Goal: Task Accomplishment & Management: Complete application form

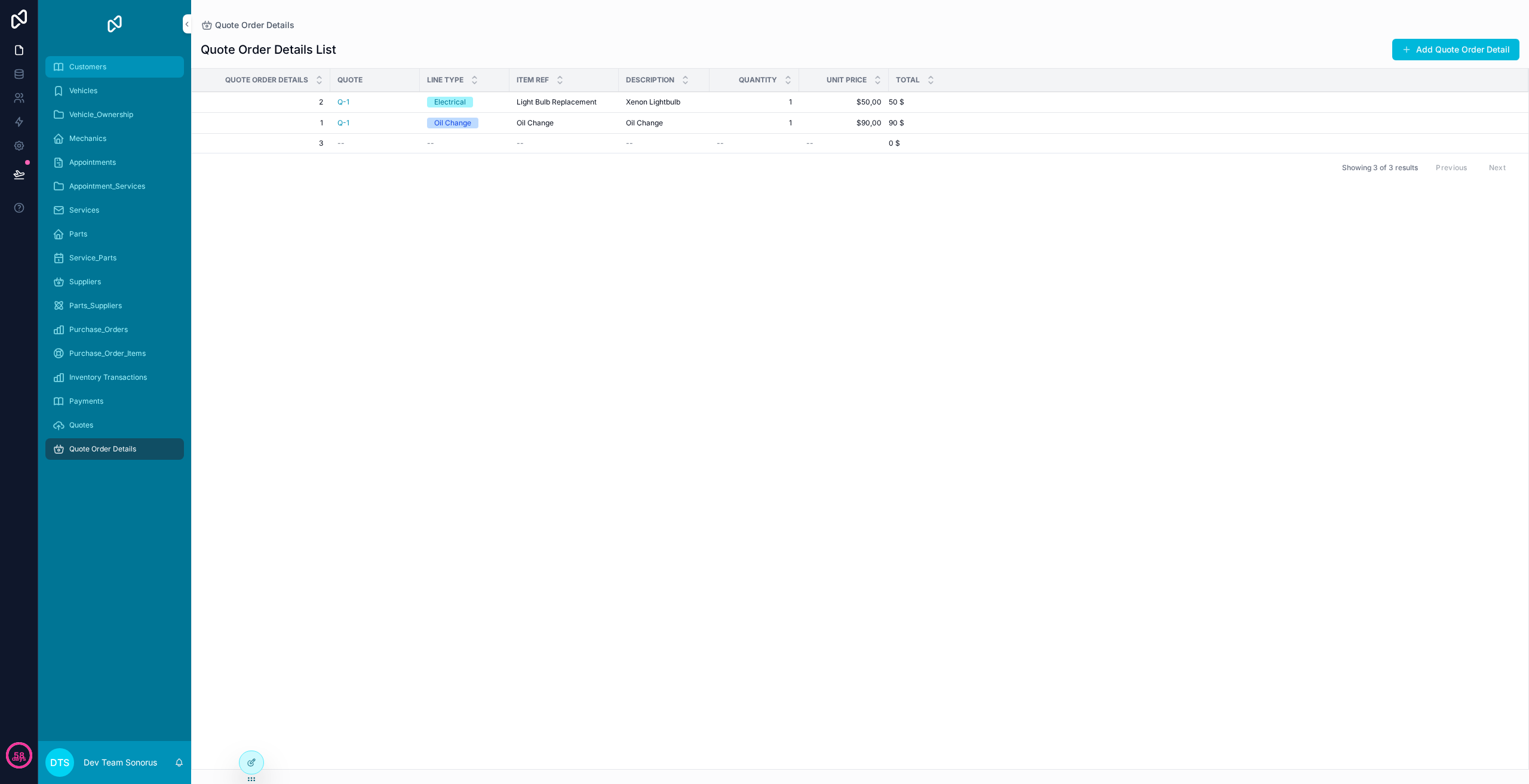
click at [129, 67] on div "Customers" at bounding box center [115, 67] width 124 height 19
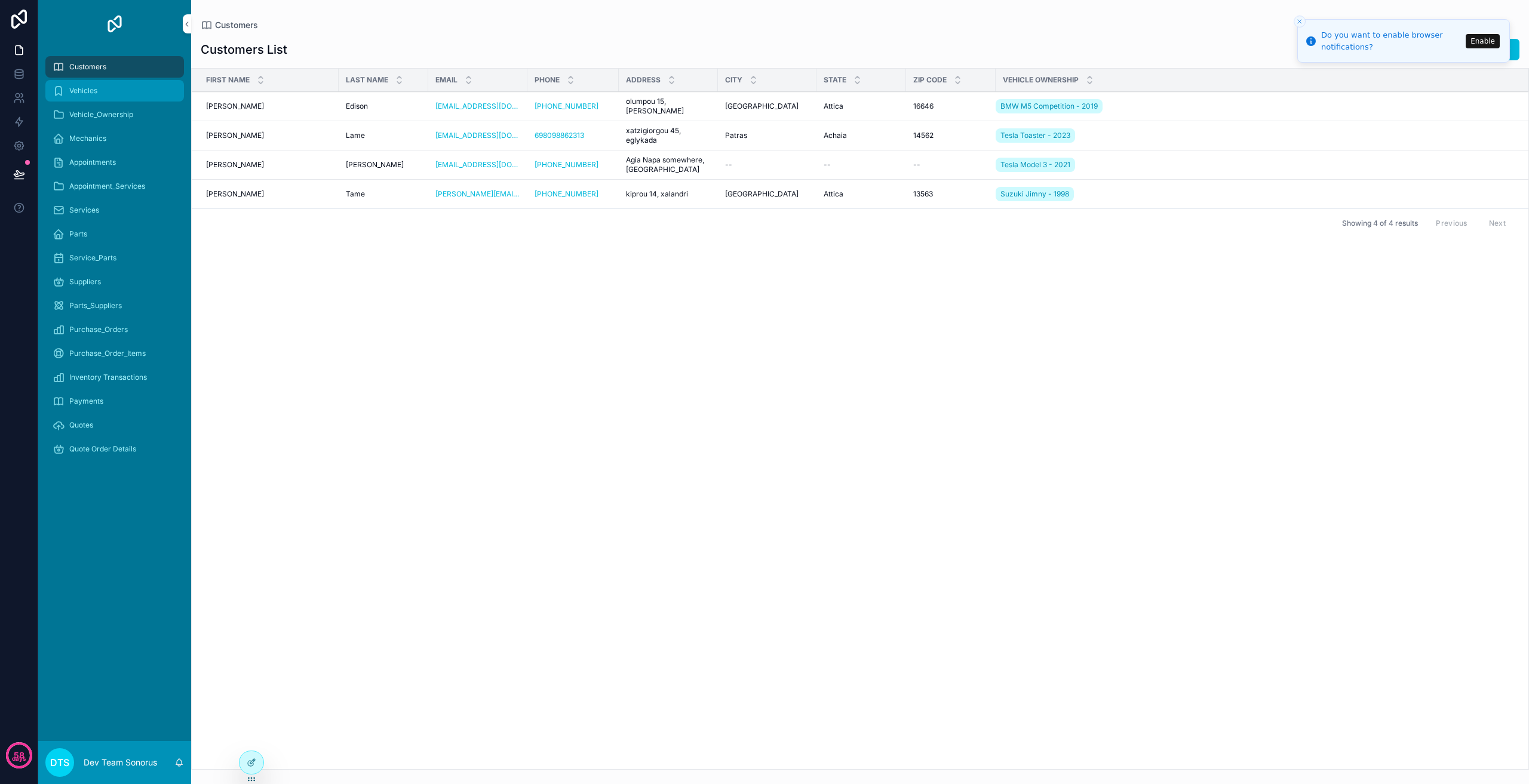
click at [129, 95] on div "Vehicles" at bounding box center [115, 91] width 124 height 19
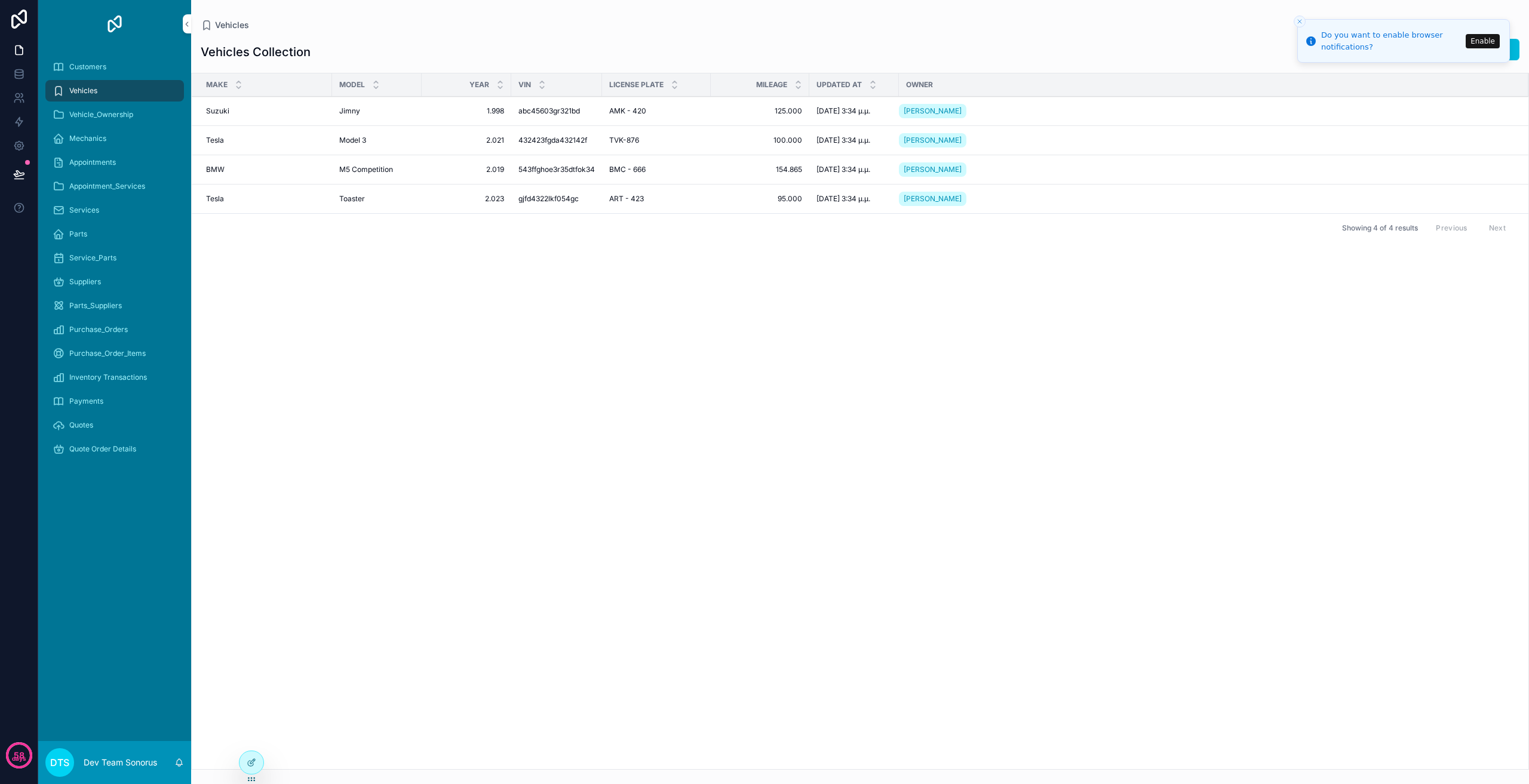
click at [654, 323] on div "Make Model Year VIN License Plate Mileage Updated at Owner Suzuki Suzuki [PERSO…" at bounding box center [860, 421] width 1336 height 695
click at [255, 757] on div at bounding box center [252, 763] width 24 height 23
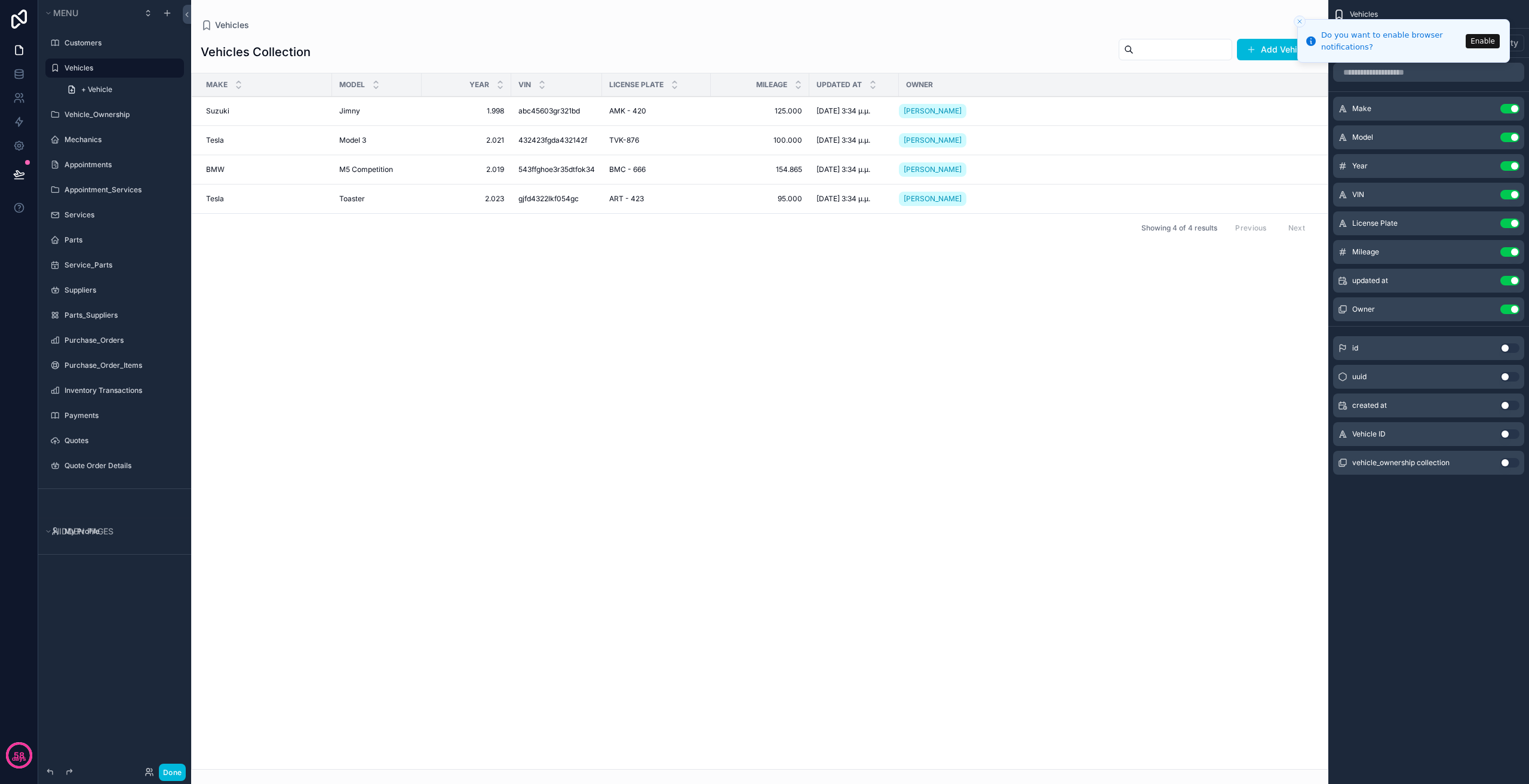
click at [1297, 21] on icon "Close toast" at bounding box center [1299, 21] width 7 height 7
click at [818, 427] on div "scrollable content" at bounding box center [760, 392] width 1137 height 784
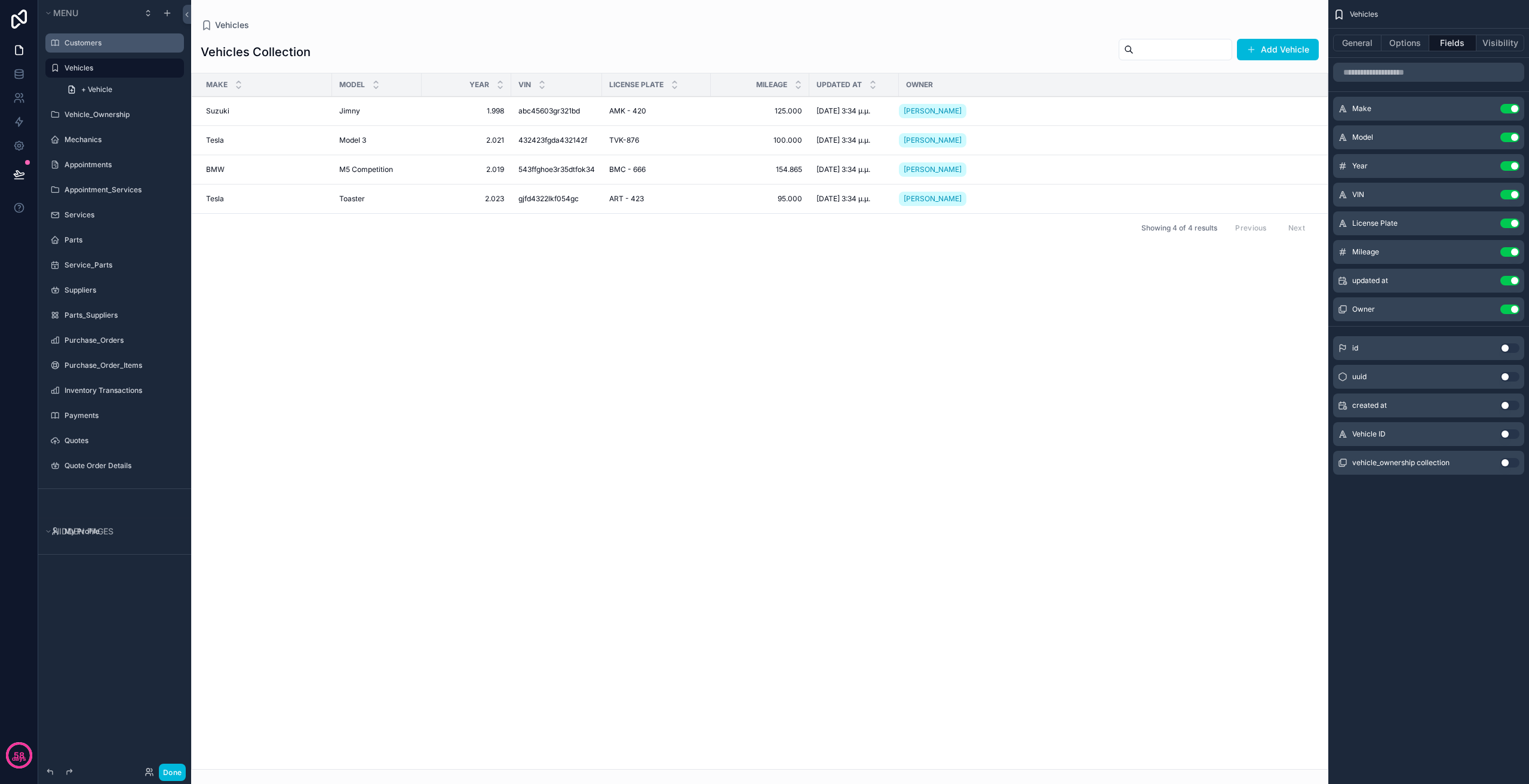
click at [113, 43] on label "Customers" at bounding box center [121, 43] width 113 height 9
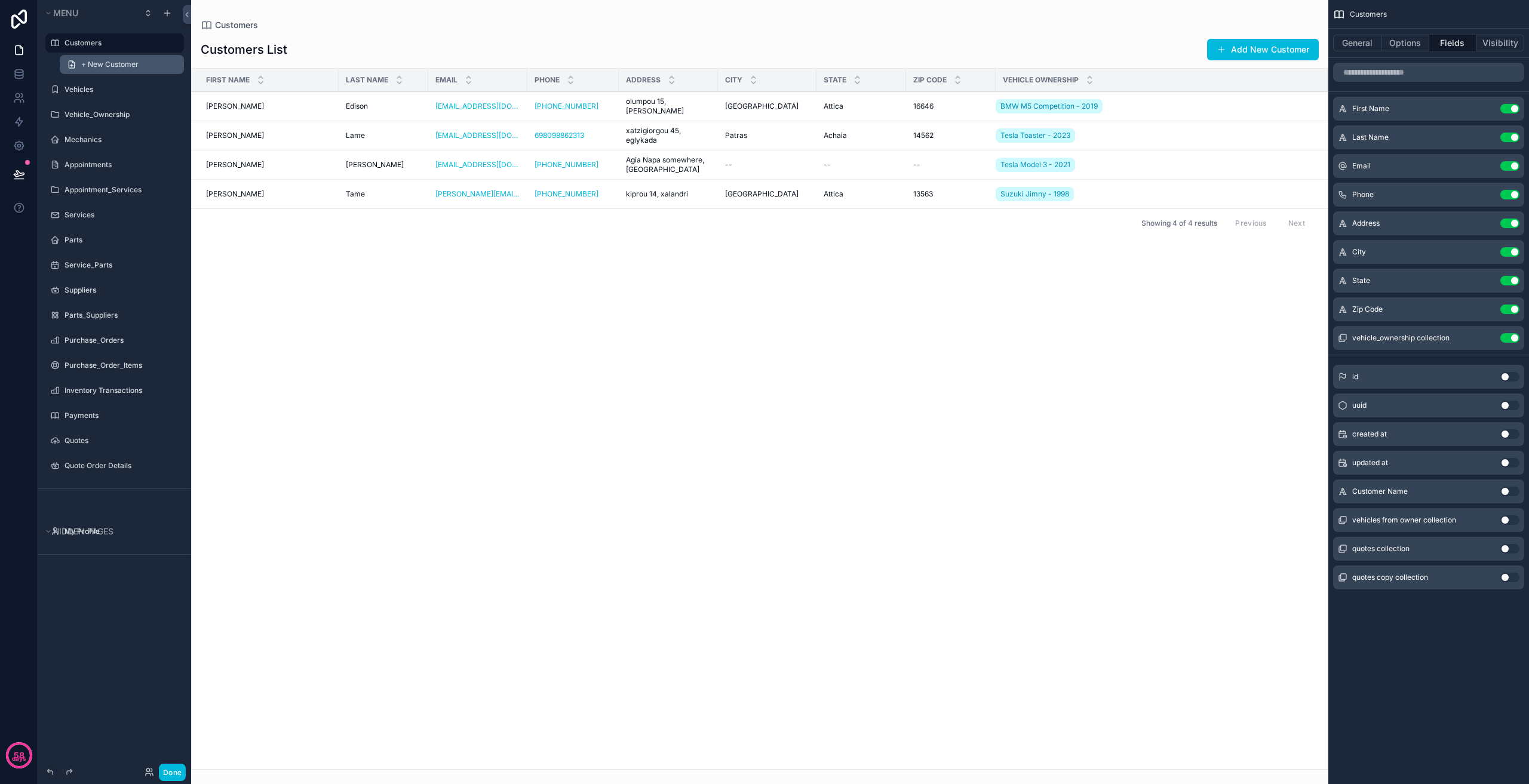
click at [116, 68] on span "+ New Customer" at bounding box center [110, 65] width 57 height 9
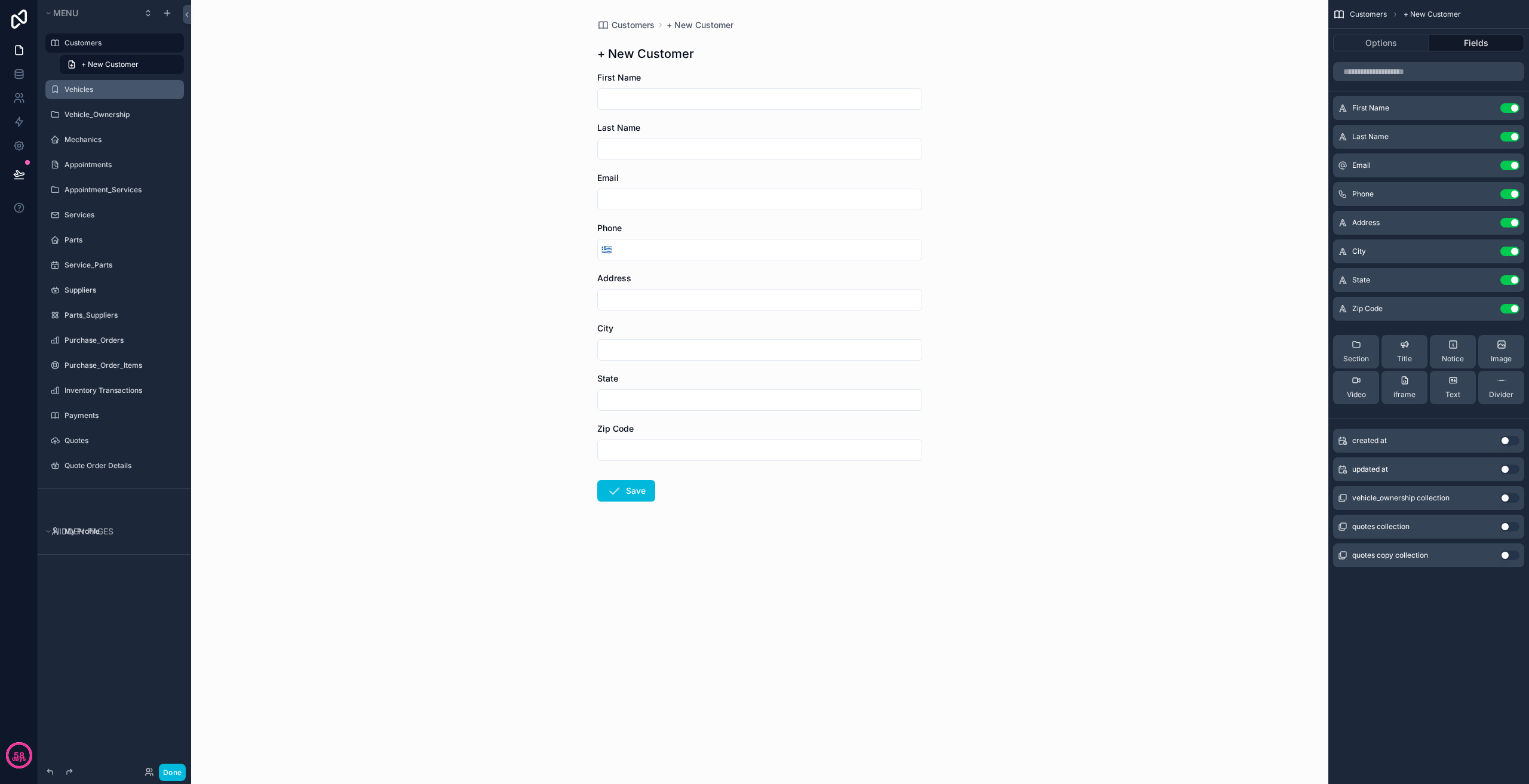
click at [131, 95] on div "Vehicles" at bounding box center [123, 89] width 117 height 9
click at [99, 85] on div "Vehicles" at bounding box center [123, 89] width 117 height 9
click at [95, 85] on label "Vehicles" at bounding box center [121, 89] width 113 height 9
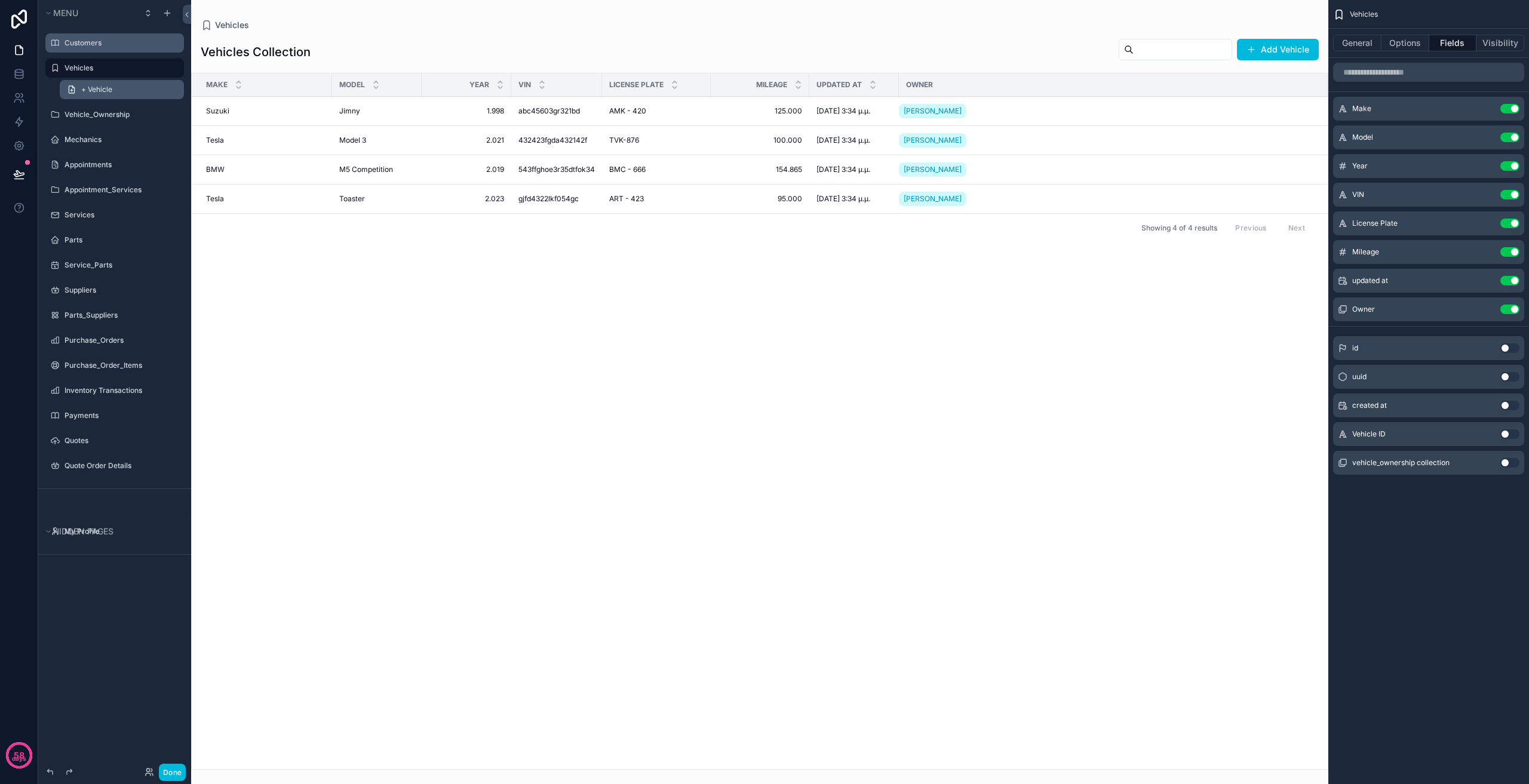
click at [125, 99] on link "+ Vehicle" at bounding box center [122, 89] width 124 height 19
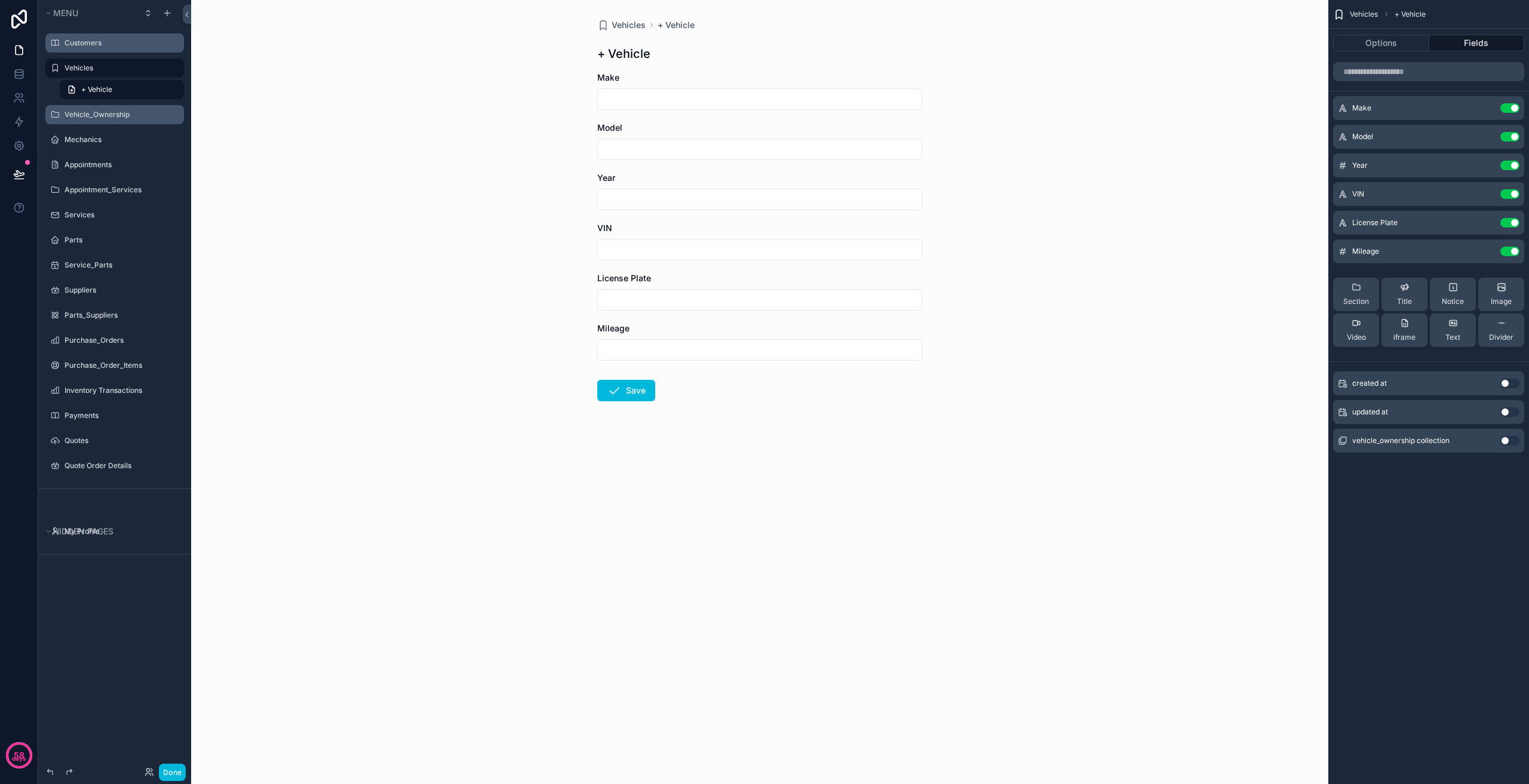
click at [77, 115] on label "Vehicle_Ownership" at bounding box center [121, 115] width 113 height 9
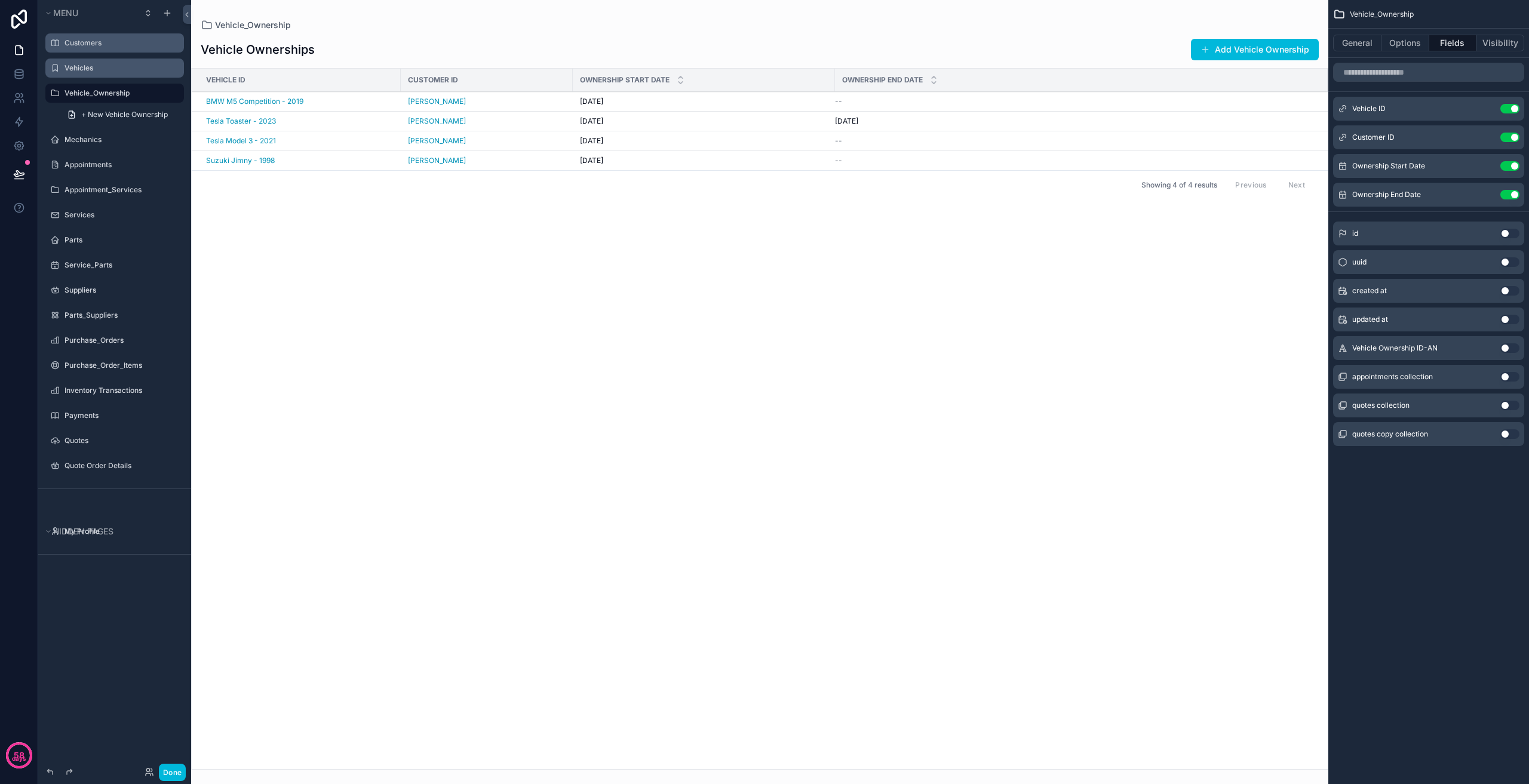
click at [1384, 111] on span "Vehicle ID" at bounding box center [1369, 109] width 33 height 9
click at [1384, 111] on span "Vehicle ID" at bounding box center [1369, 109] width 33 height 9
click at [1389, 109] on div "Vehicle ID Use setting" at bounding box center [1428, 109] width 191 height 24
click at [1486, 103] on div "Vehicle ID Use setting" at bounding box center [1428, 109] width 191 height 24
click at [0, 0] on icon "scrollable content" at bounding box center [0, 0] width 0 height 0
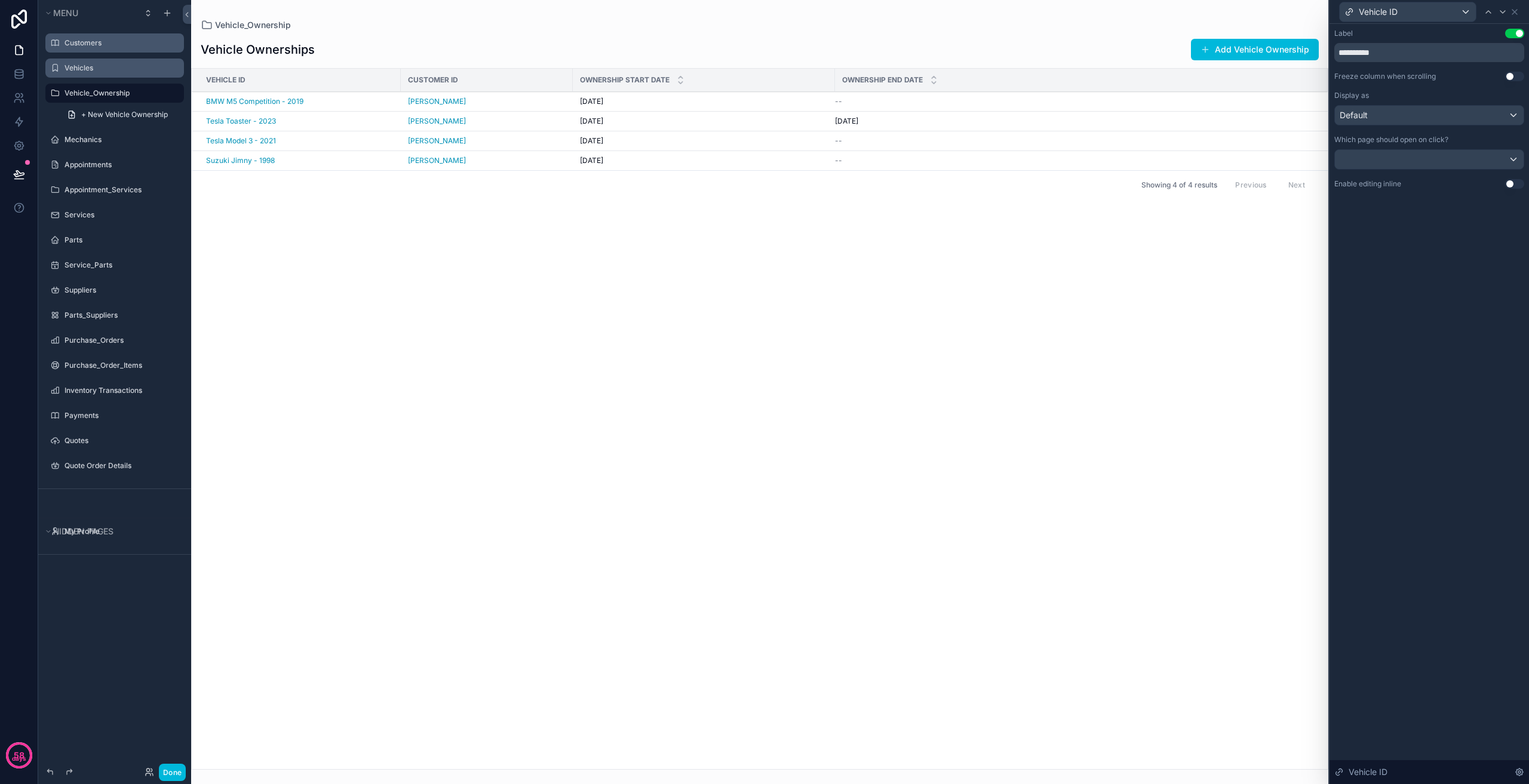
drag, startPoint x: 1376, startPoint y: 41, endPoint x: 1367, endPoint y: 45, distance: 9.8
click at [1367, 45] on div "**********" at bounding box center [1429, 45] width 190 height 33
drag, startPoint x: 1389, startPoint y: 52, endPoint x: 1368, endPoint y: 58, distance: 21.8
click at [1368, 57] on input "**********" at bounding box center [1429, 53] width 190 height 19
type input "*******"
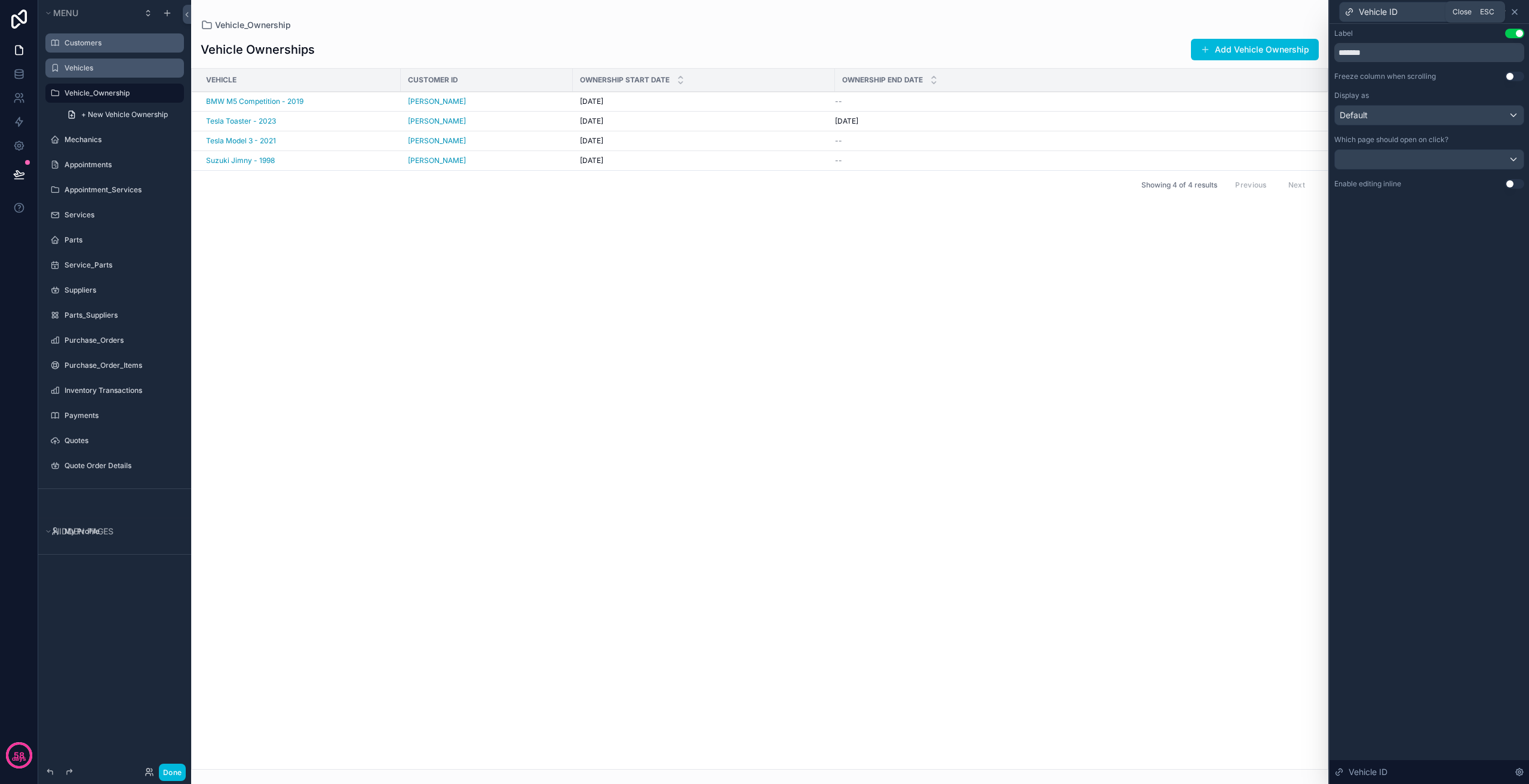
click at [1515, 11] on icon at bounding box center [1514, 12] width 9 height 9
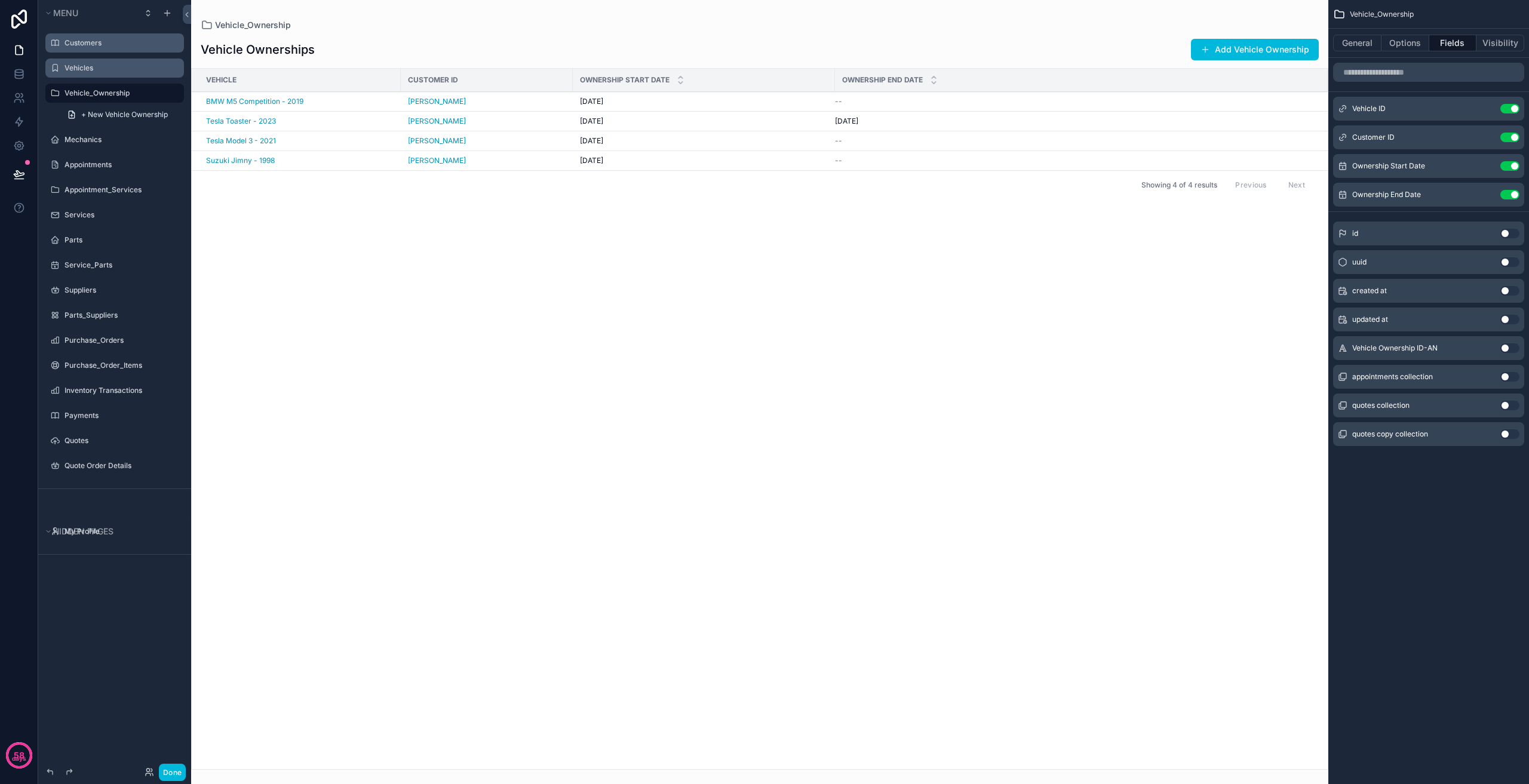
click at [0, 0] on icon "scrollable content" at bounding box center [0, 0] width 0 height 0
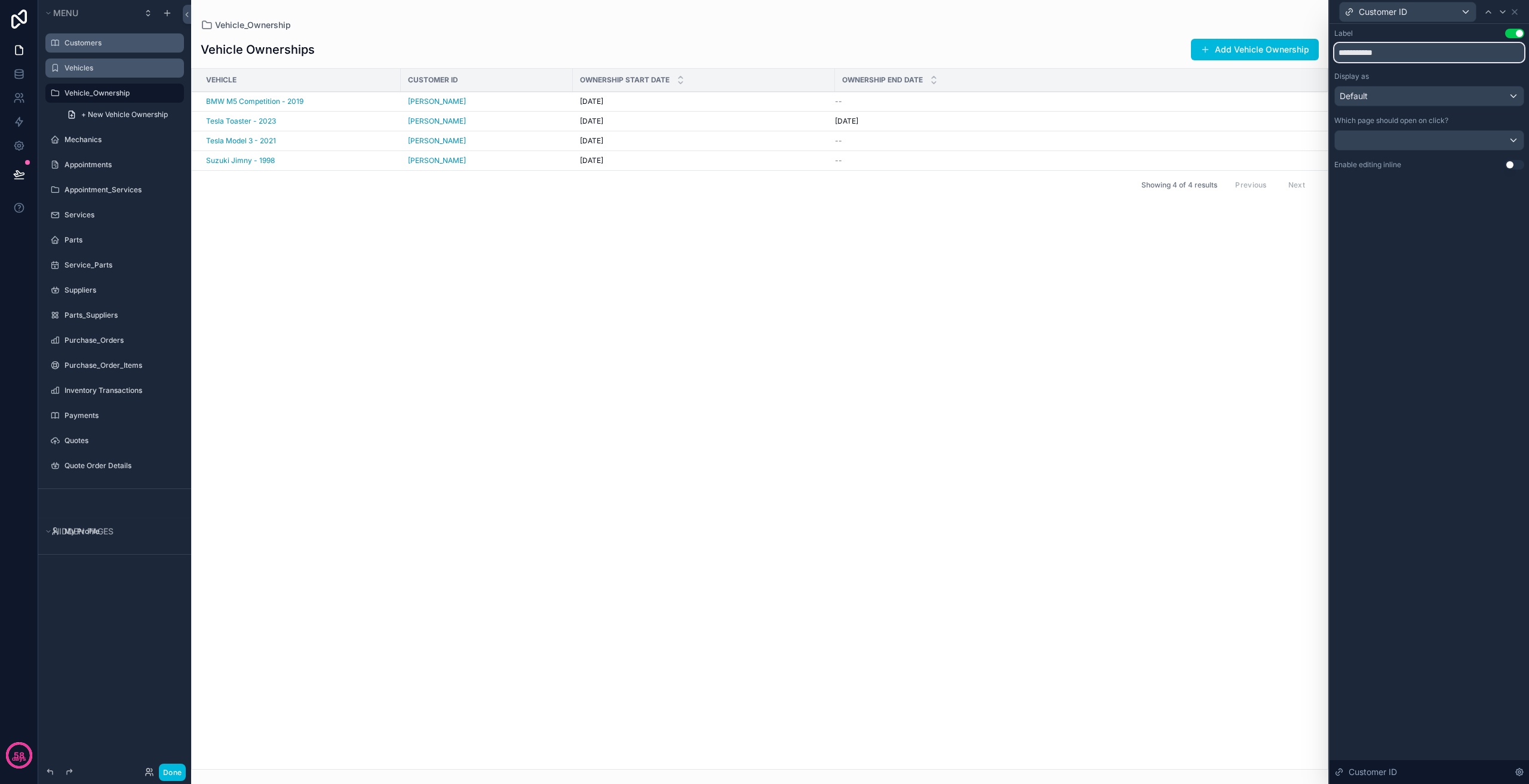
drag, startPoint x: 1400, startPoint y: 56, endPoint x: 1376, endPoint y: 55, distance: 24.0
click at [1376, 55] on input "**********" at bounding box center [1429, 53] width 190 height 19
type input "********"
click at [1181, 292] on div "scrollable content" at bounding box center [760, 392] width 1137 height 784
click at [1512, 13] on icon at bounding box center [1514, 12] width 9 height 9
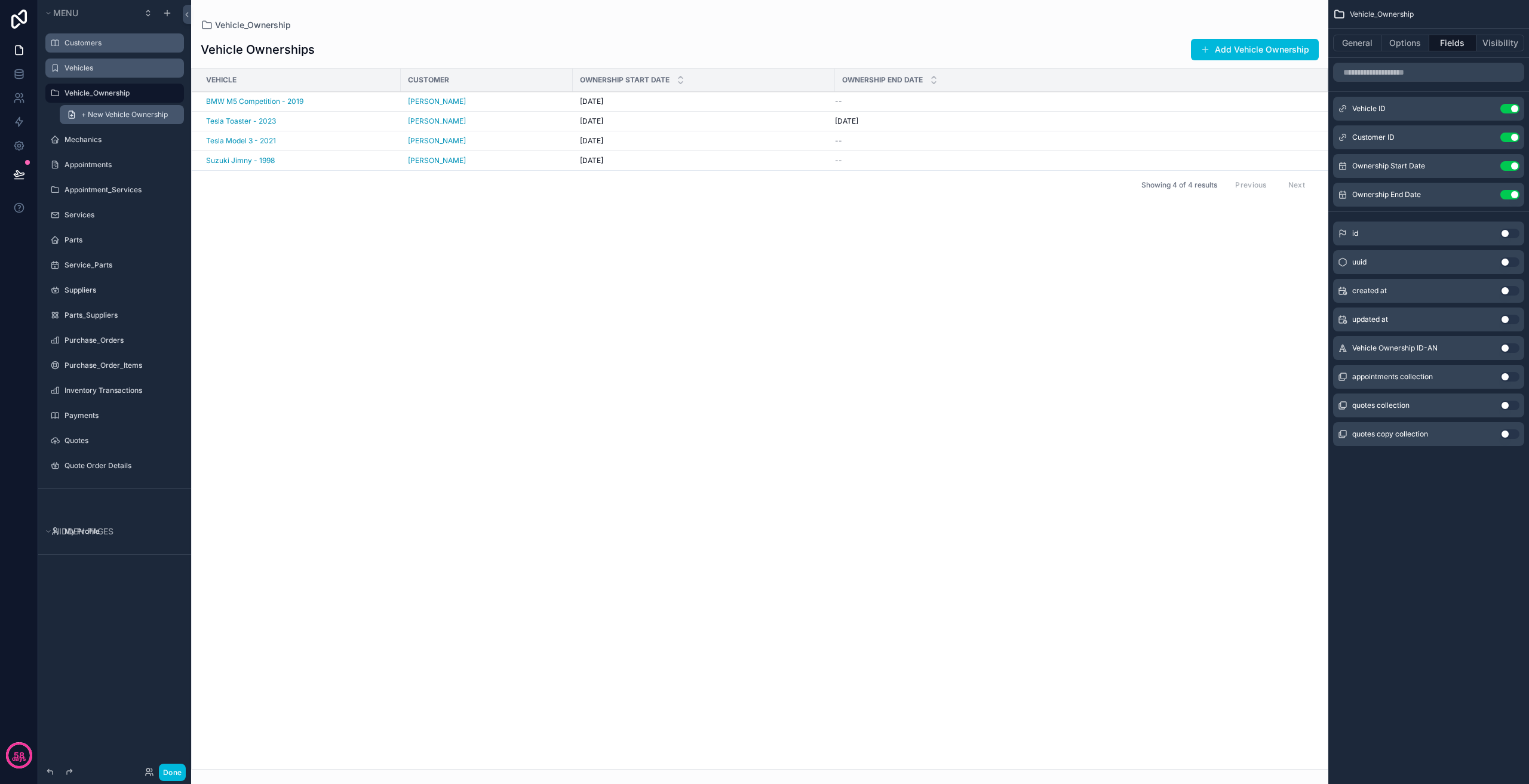
click at [147, 109] on link "+ New Vehicle Ownership" at bounding box center [122, 115] width 124 height 19
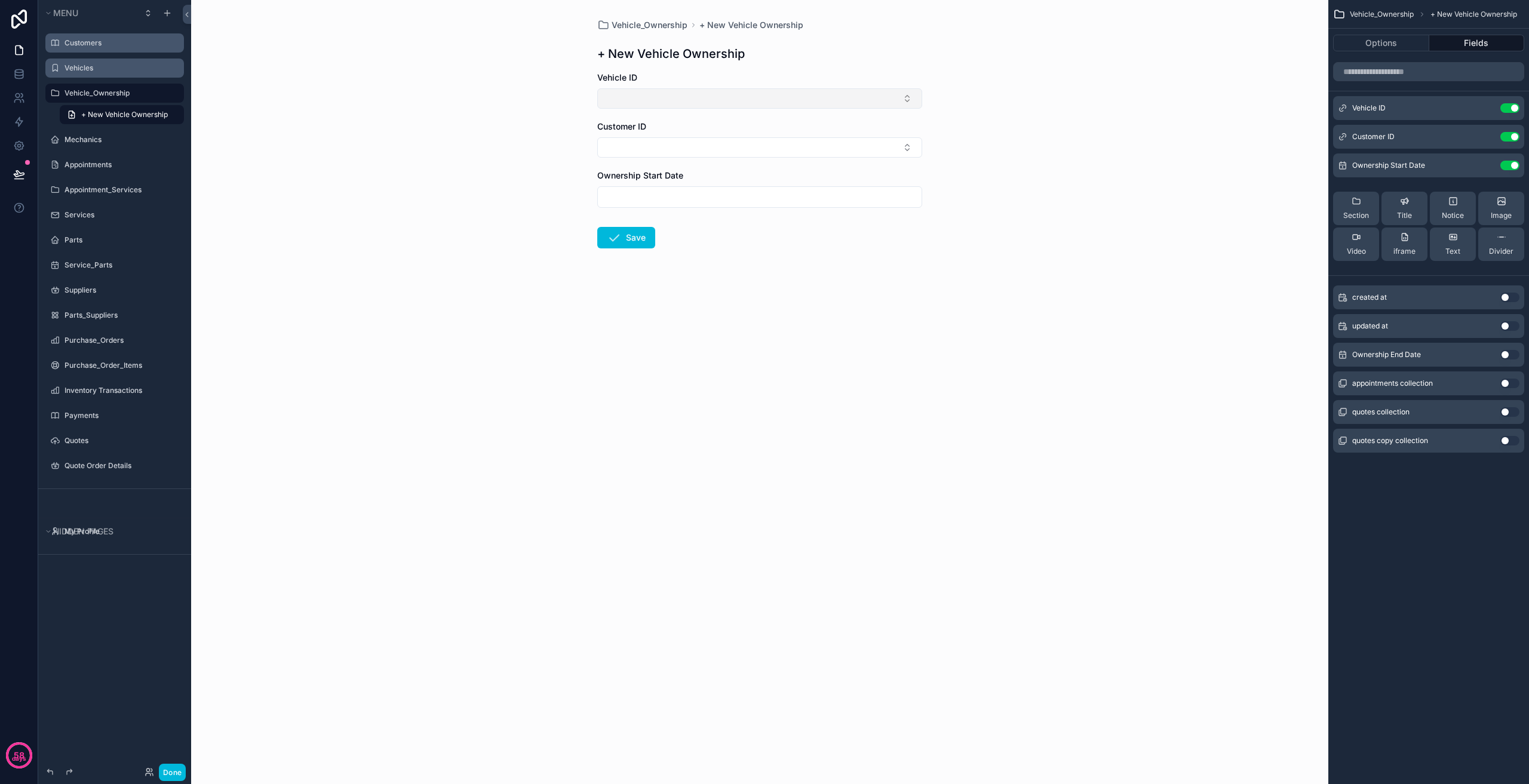
click at [684, 97] on button "Select Button" at bounding box center [760, 99] width 325 height 20
click at [675, 147] on button "Select Button" at bounding box center [760, 147] width 325 height 20
click at [664, 208] on form "Vehicle ID Customer ID Ownership Start Date Save" at bounding box center [760, 198] width 325 height 253
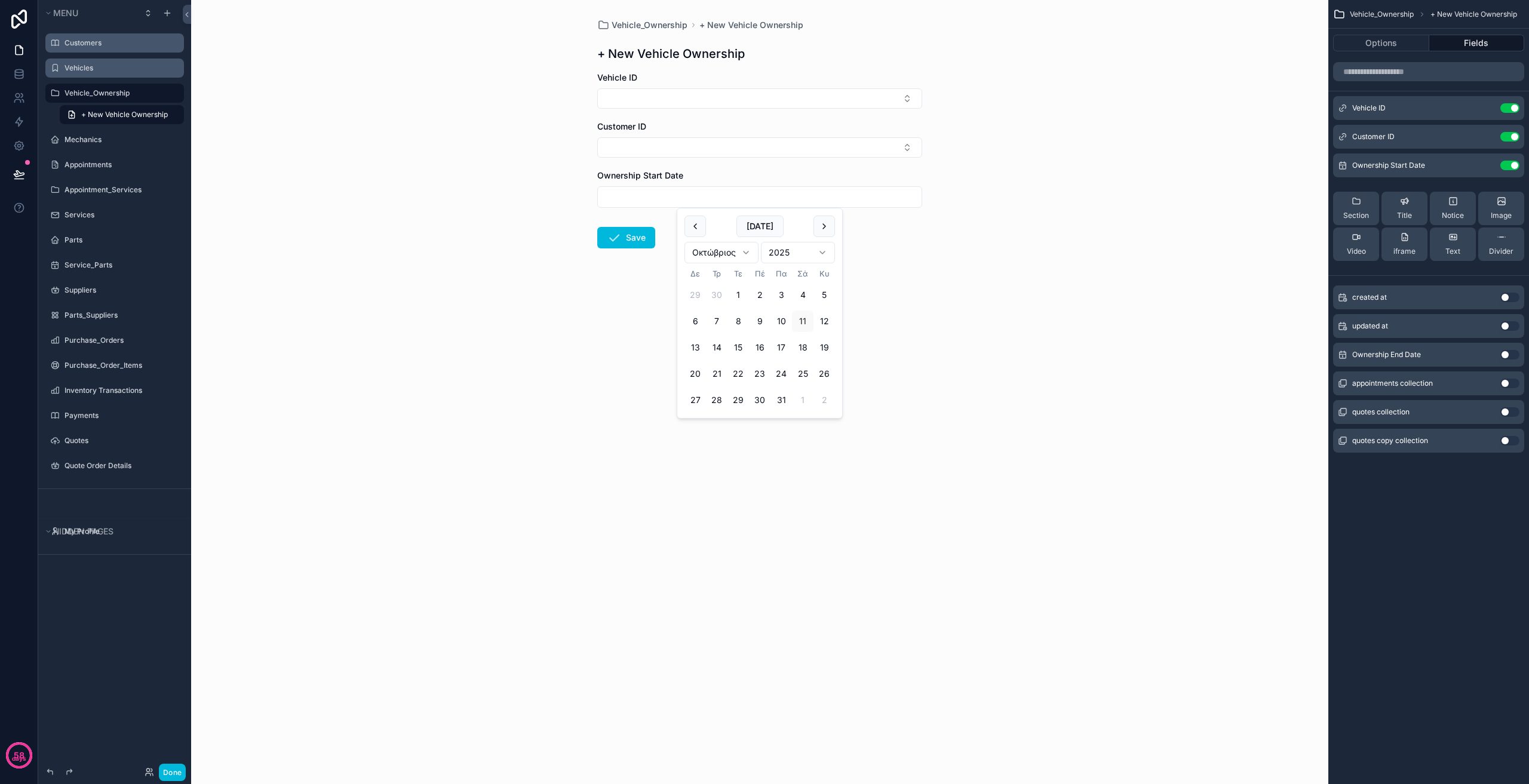
click at [668, 205] on input "scrollable content" at bounding box center [760, 196] width 324 height 17
click at [478, 264] on div "Vehicle_Ownership + New Vehicle Ownership + New Vehicle Ownership Vehicle ID Cu…" at bounding box center [760, 392] width 1137 height 784
click at [108, 144] on label "Mechanics" at bounding box center [121, 140] width 113 height 9
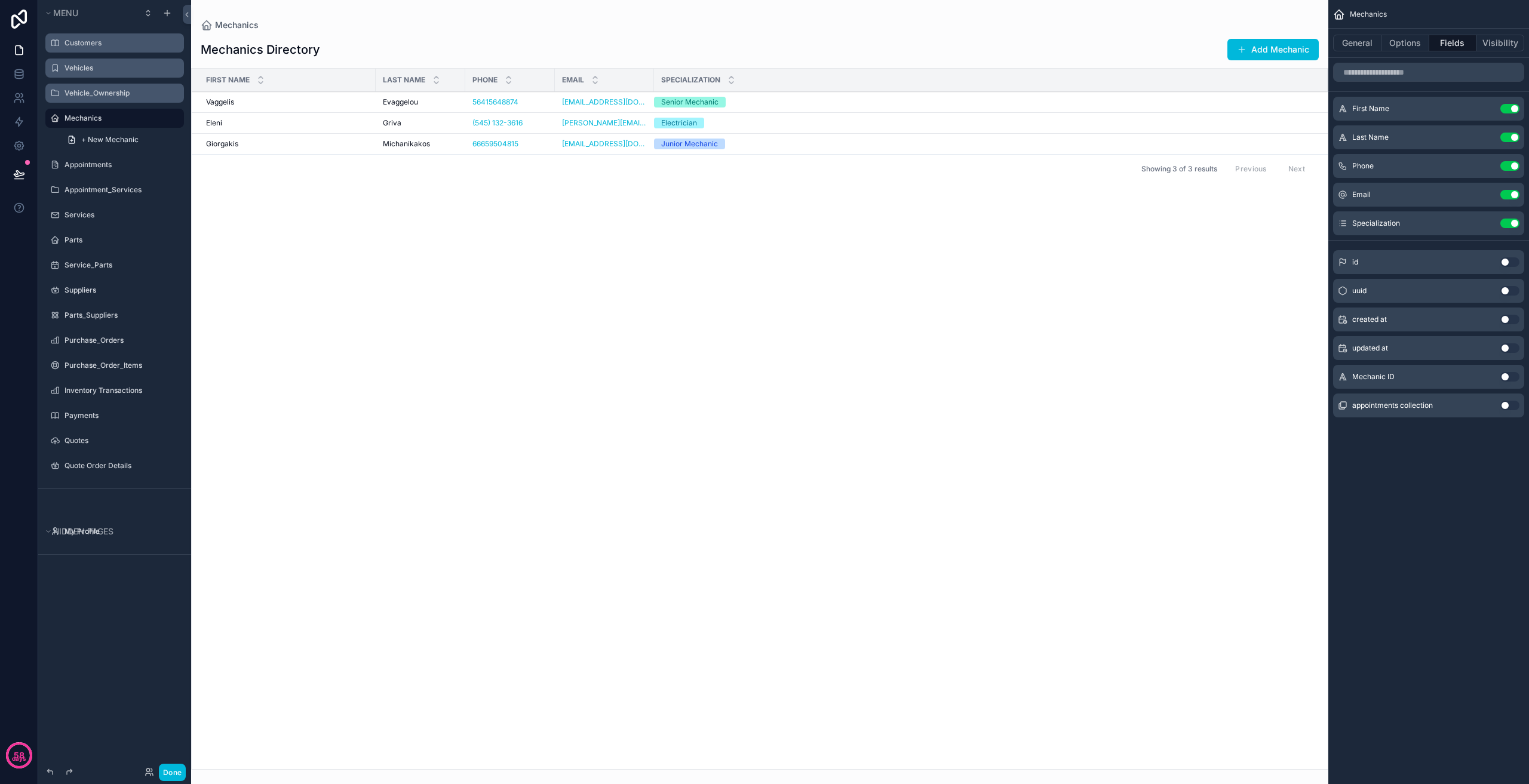
click at [0, 0] on icon "scrollable content" at bounding box center [0, 0] width 0 height 0
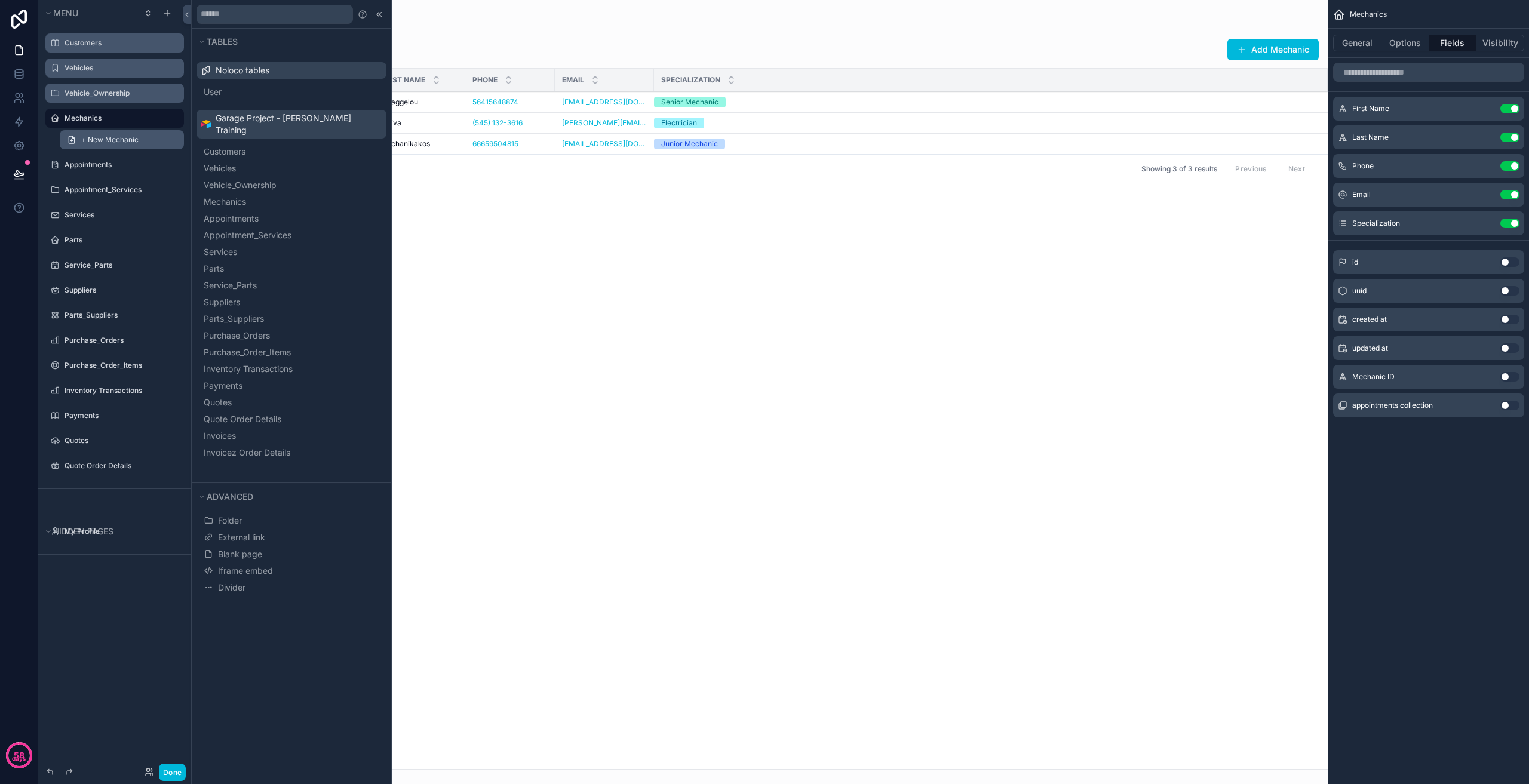
click at [121, 141] on span "+ New Mechanic" at bounding box center [110, 140] width 57 height 9
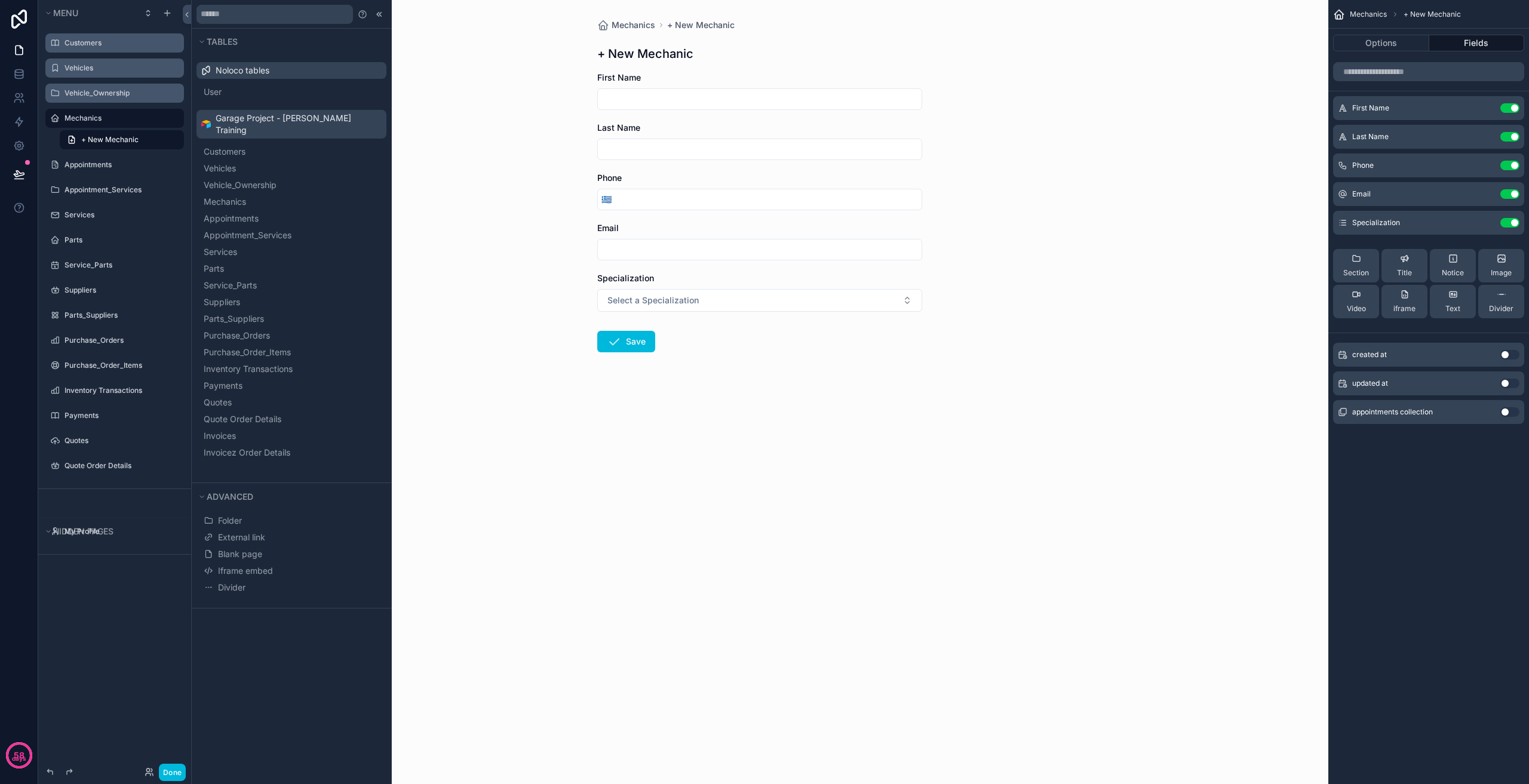
click at [606, 282] on span "Specialization" at bounding box center [626, 278] width 57 height 10
click at [99, 161] on label "Appointments" at bounding box center [121, 165] width 113 height 9
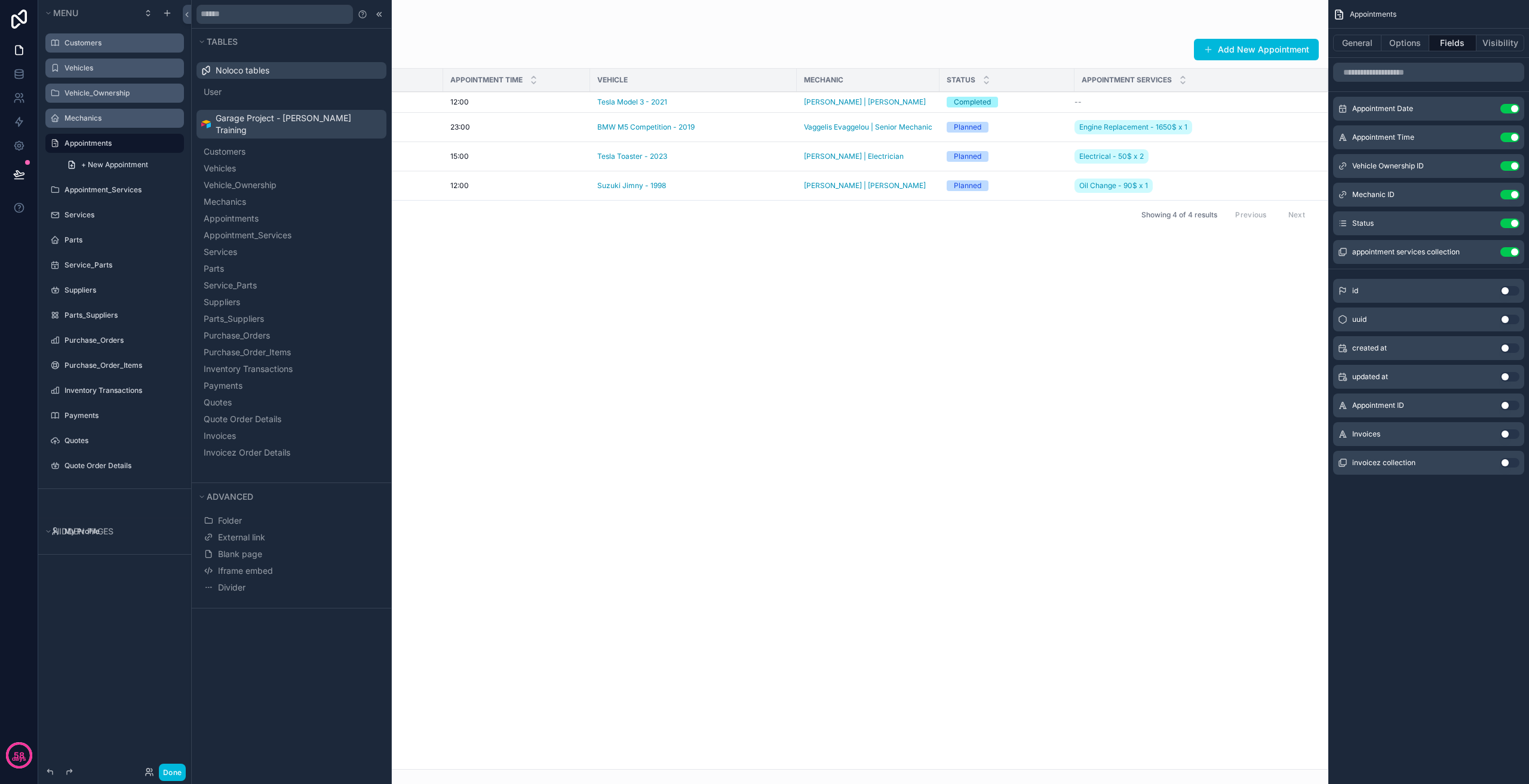
click at [624, 273] on div "scrollable content" at bounding box center [760, 392] width 1137 height 784
click at [381, 17] on icon at bounding box center [379, 14] width 9 height 9
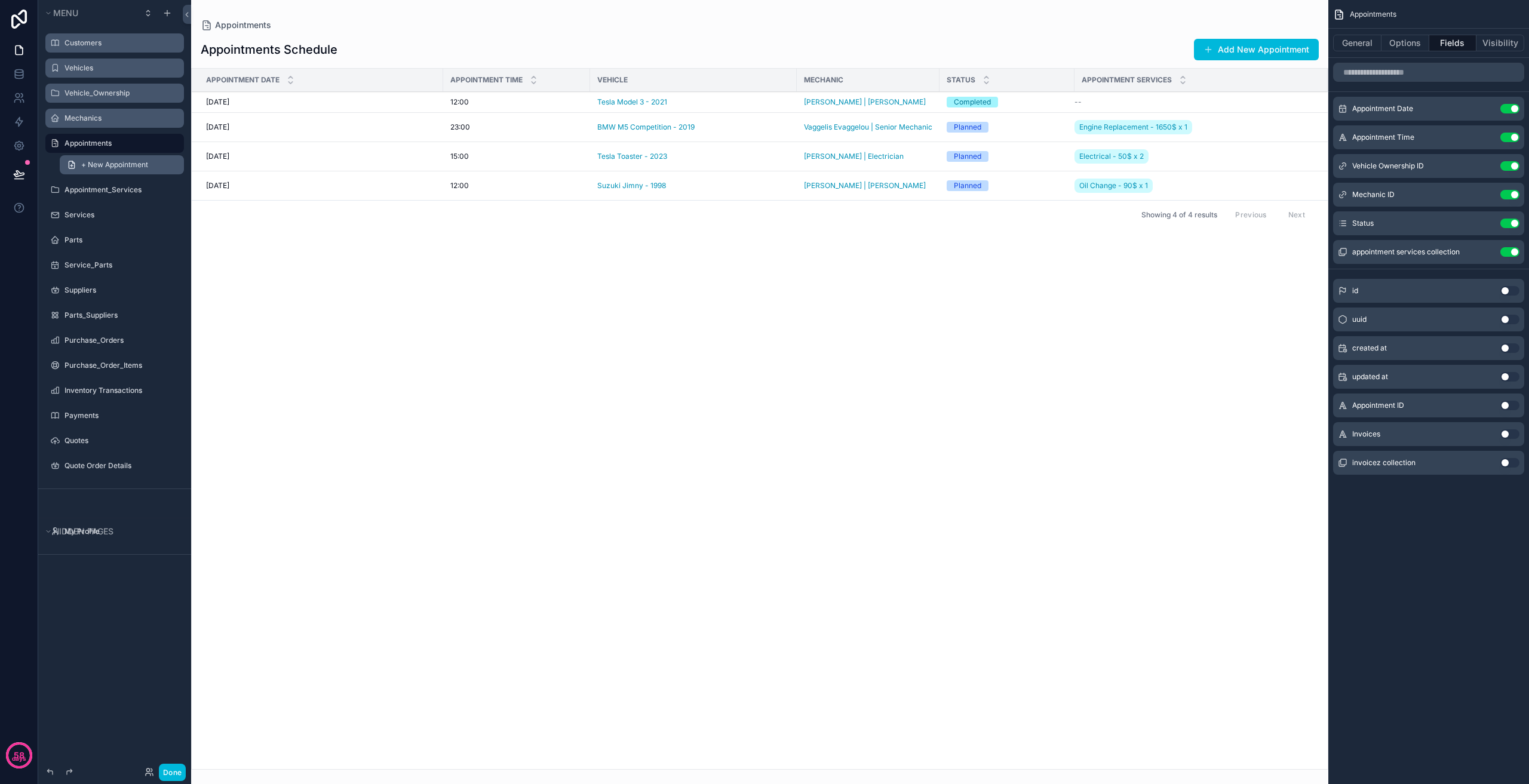
click at [123, 169] on span "+ New Appointment" at bounding box center [115, 165] width 67 height 9
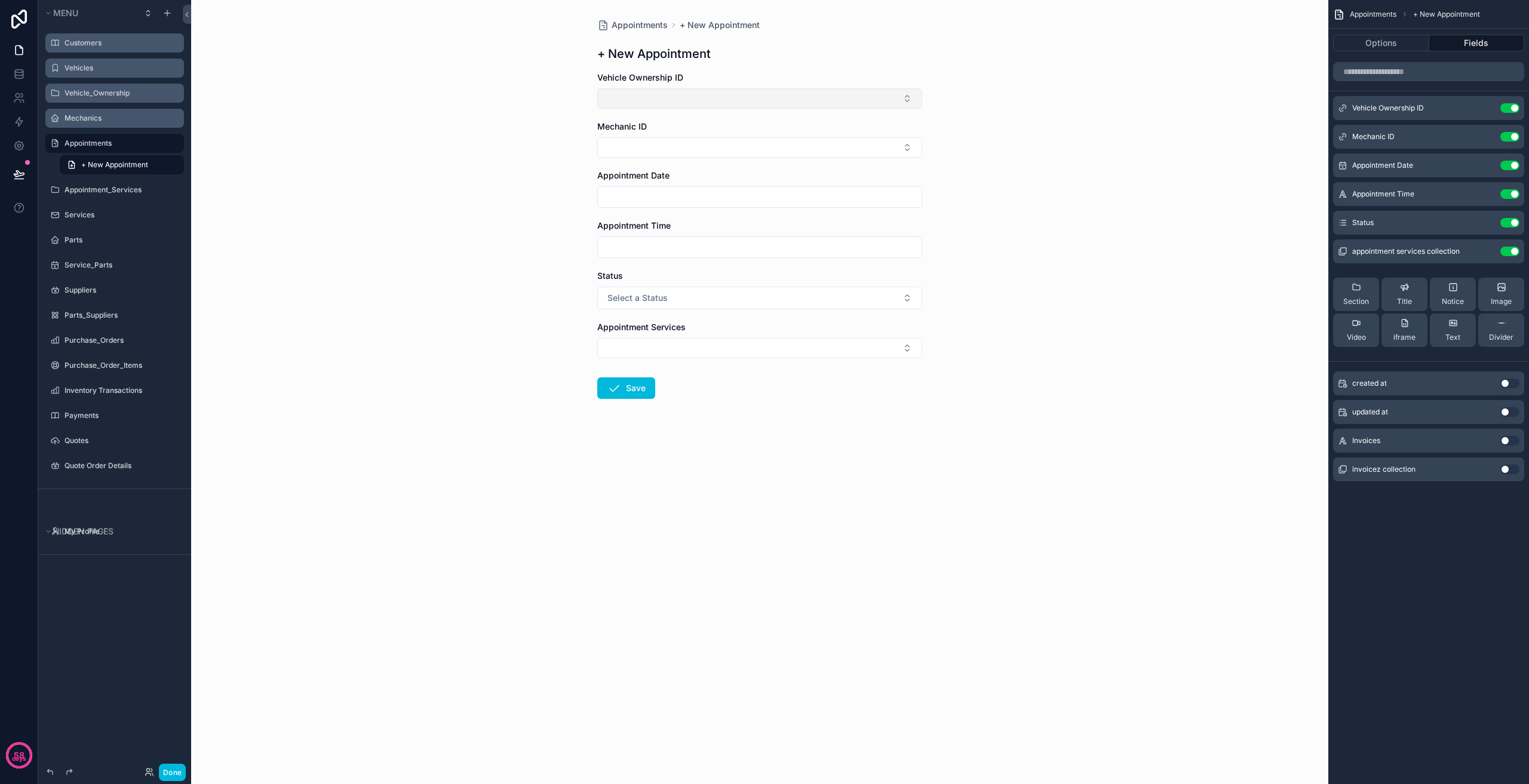
click at [716, 93] on button "Select Button" at bounding box center [760, 99] width 325 height 20
drag, startPoint x: 556, startPoint y: 138, endPoint x: 580, endPoint y: 140, distance: 24.1
click at [558, 138] on div "Appointments + New Appointment + New Appointment Vehicle Ownership ID Mechanic …" at bounding box center [760, 392] width 1137 height 784
click at [674, 149] on button "Select Button" at bounding box center [760, 147] width 325 height 20
click at [560, 159] on div "Appointments + New Appointment + New Appointment Vehicle Ownership ID Mechanic …" at bounding box center [760, 392] width 1137 height 784
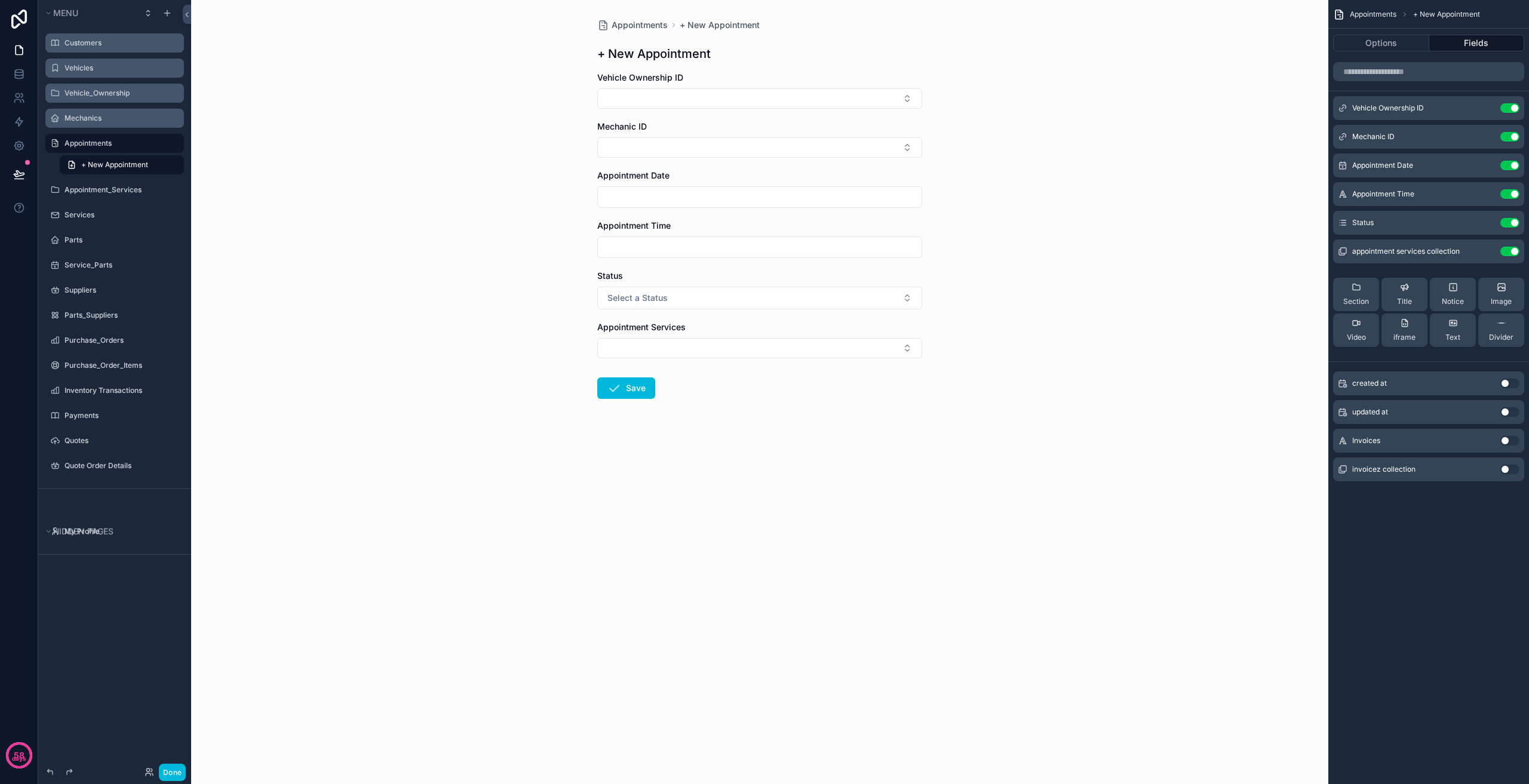
click at [672, 191] on input "scrollable content" at bounding box center [760, 196] width 324 height 17
click at [566, 194] on div "Appointments + New Appointment + New Appointment Vehicle Ownership ID Mechanic …" at bounding box center [760, 392] width 1137 height 784
click at [722, 238] on div "scrollable content" at bounding box center [760, 247] width 325 height 21
click at [712, 242] on input "scrollable content" at bounding box center [760, 247] width 324 height 17
click at [692, 288] on button "Select a Status" at bounding box center [760, 298] width 325 height 23
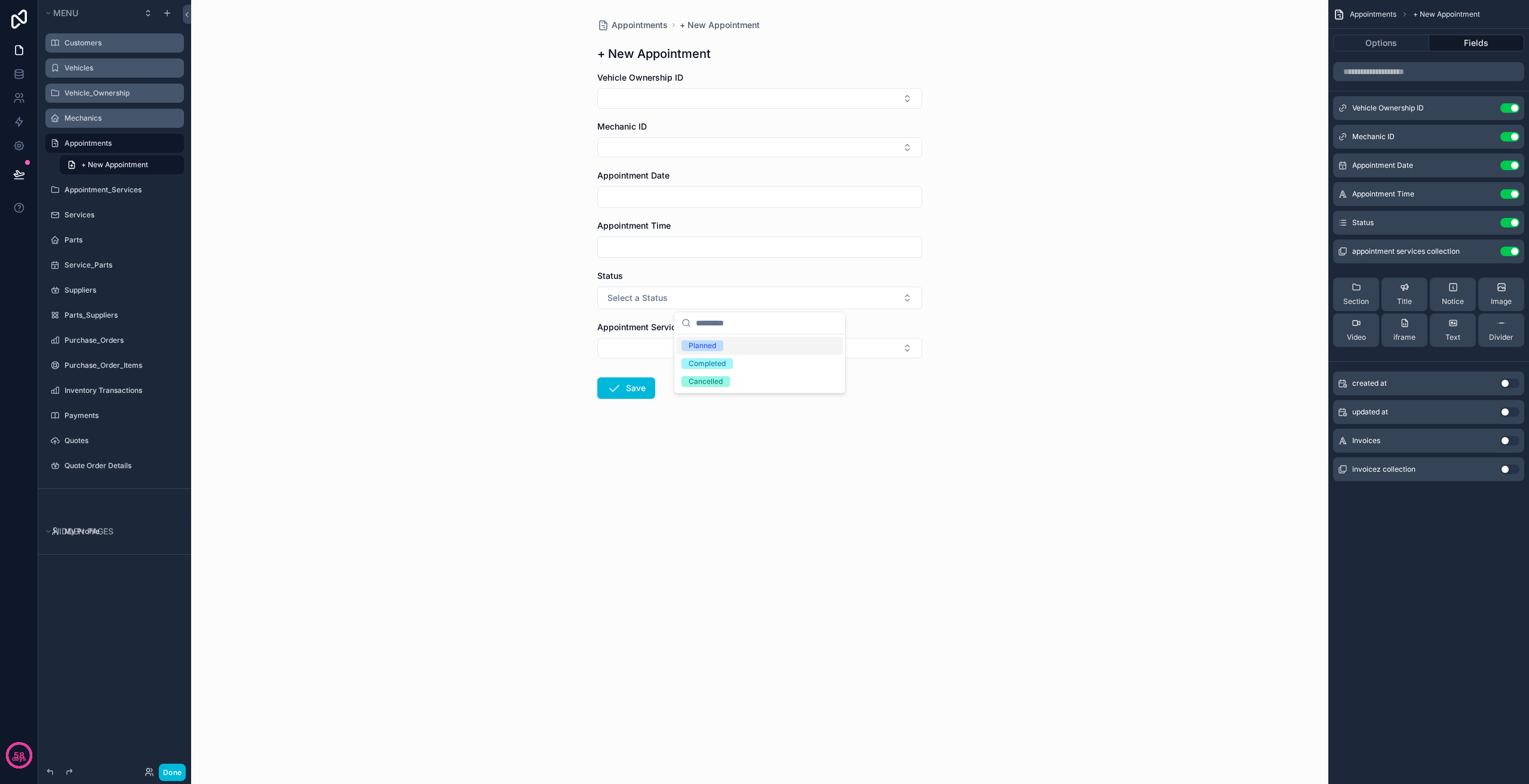
click at [509, 338] on div "Appointments + New Appointment + New Appointment Vehicle Ownership ID Mechanic …" at bounding box center [760, 392] width 1137 height 784
click at [668, 343] on button "Select Button" at bounding box center [760, 348] width 325 height 20
click at [115, 193] on label "Appointment_Services" at bounding box center [121, 190] width 113 height 9
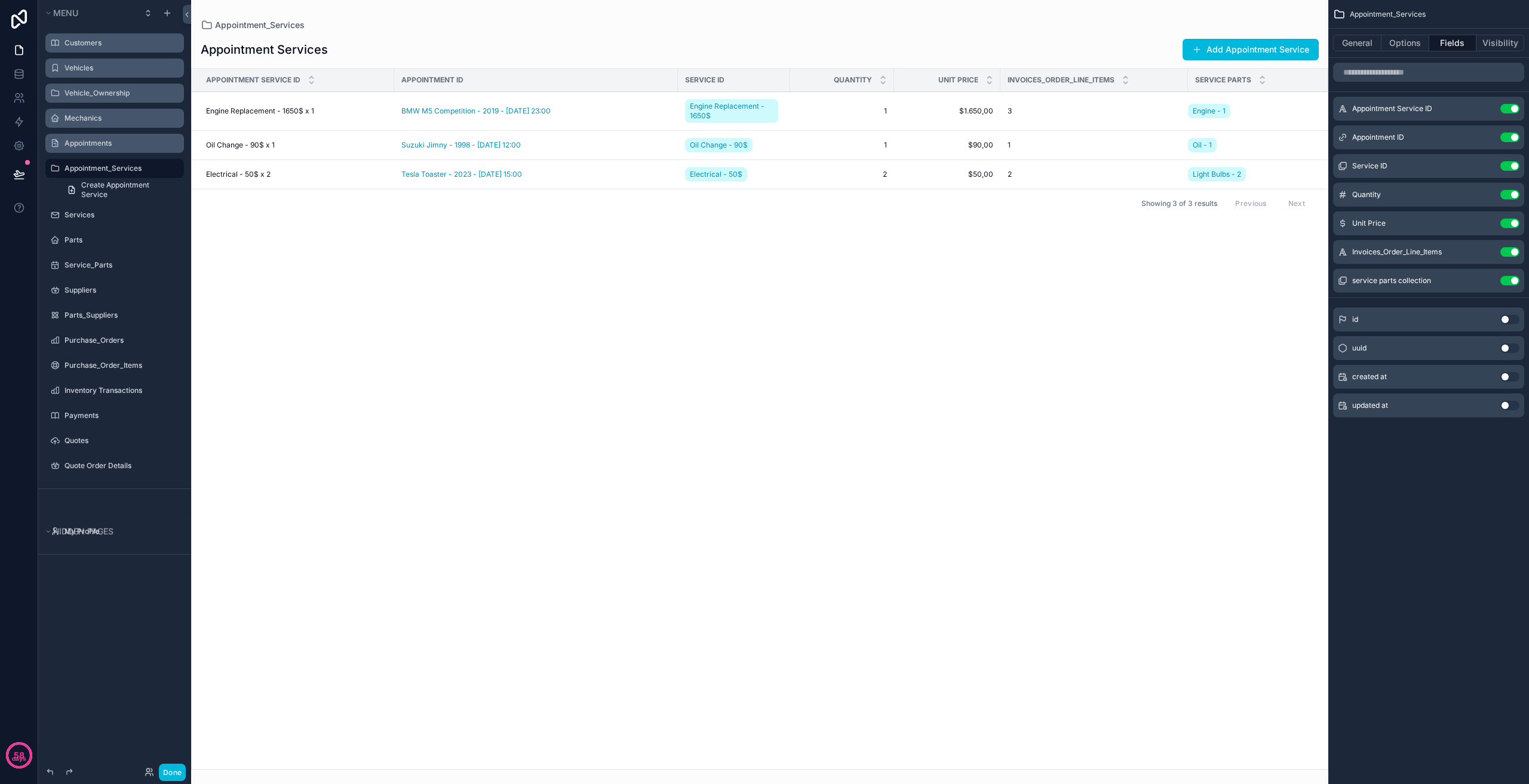
click at [136, 148] on div "Appointments" at bounding box center [123, 143] width 117 height 9
click at [125, 144] on label "Appointments" at bounding box center [121, 143] width 113 height 9
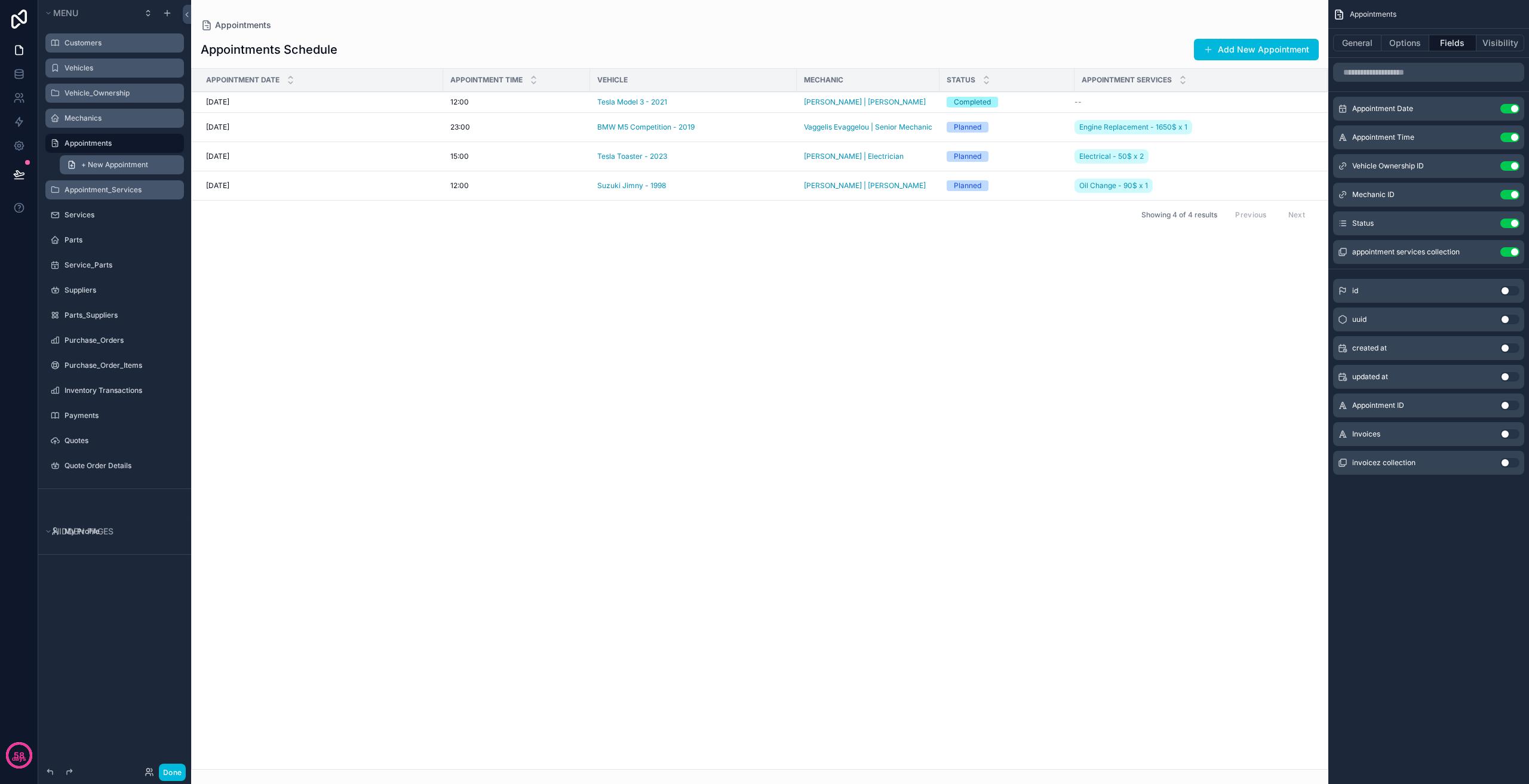
click at [134, 163] on span "+ New Appointment" at bounding box center [115, 165] width 67 height 9
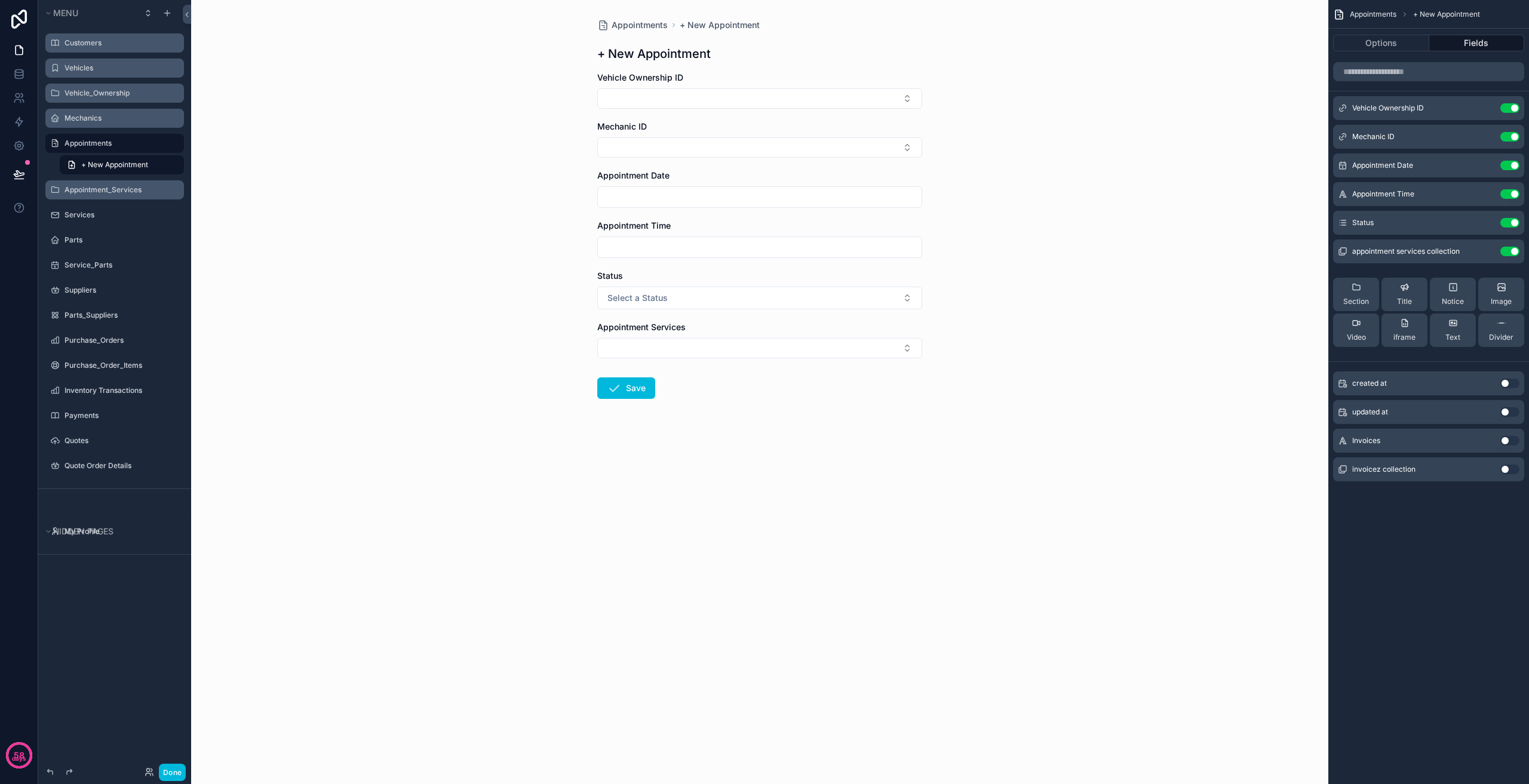
click at [132, 191] on label "Appointment_Services" at bounding box center [121, 190] width 113 height 9
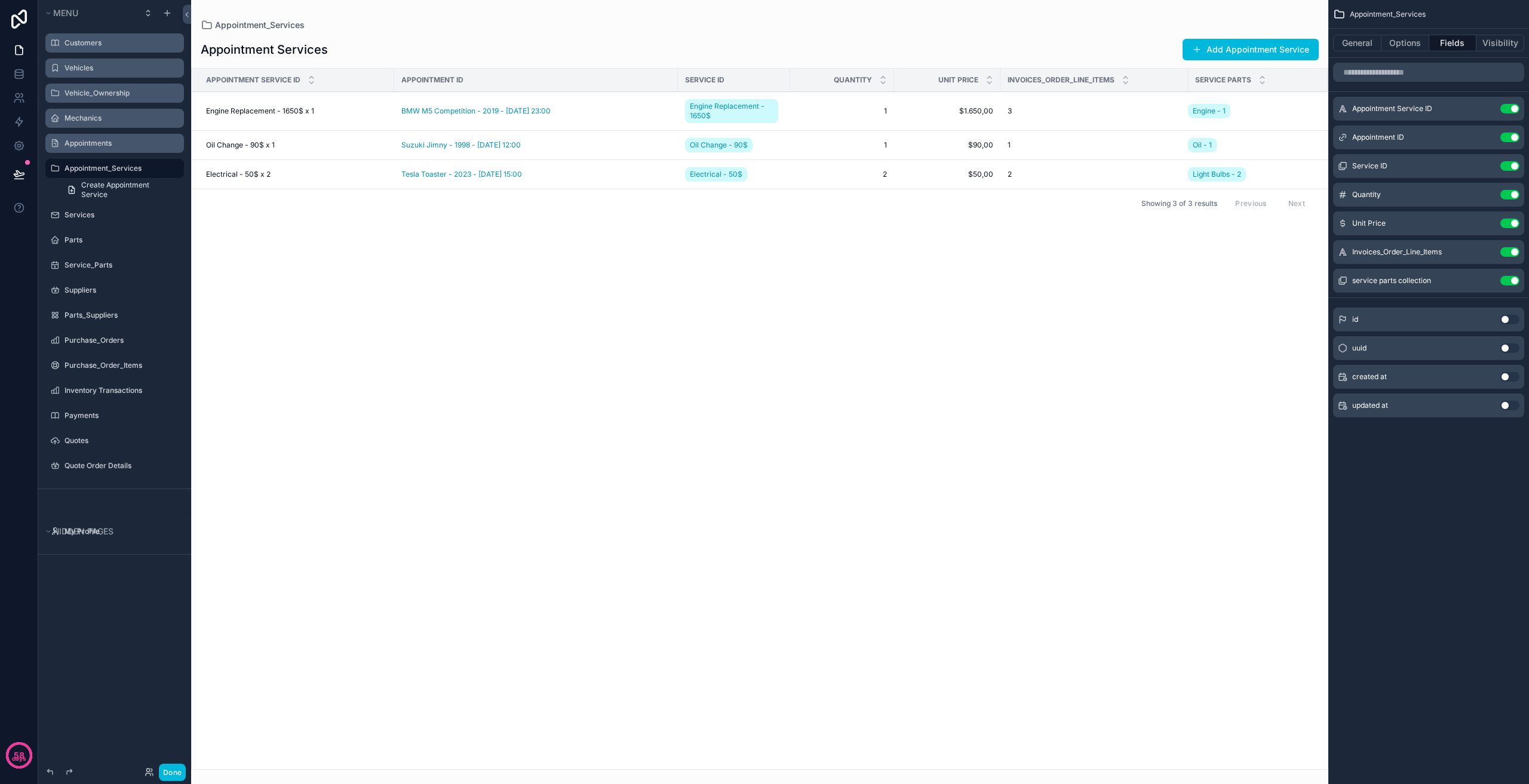
click at [1512, 168] on button "Use setting" at bounding box center [1510, 166] width 19 height 9
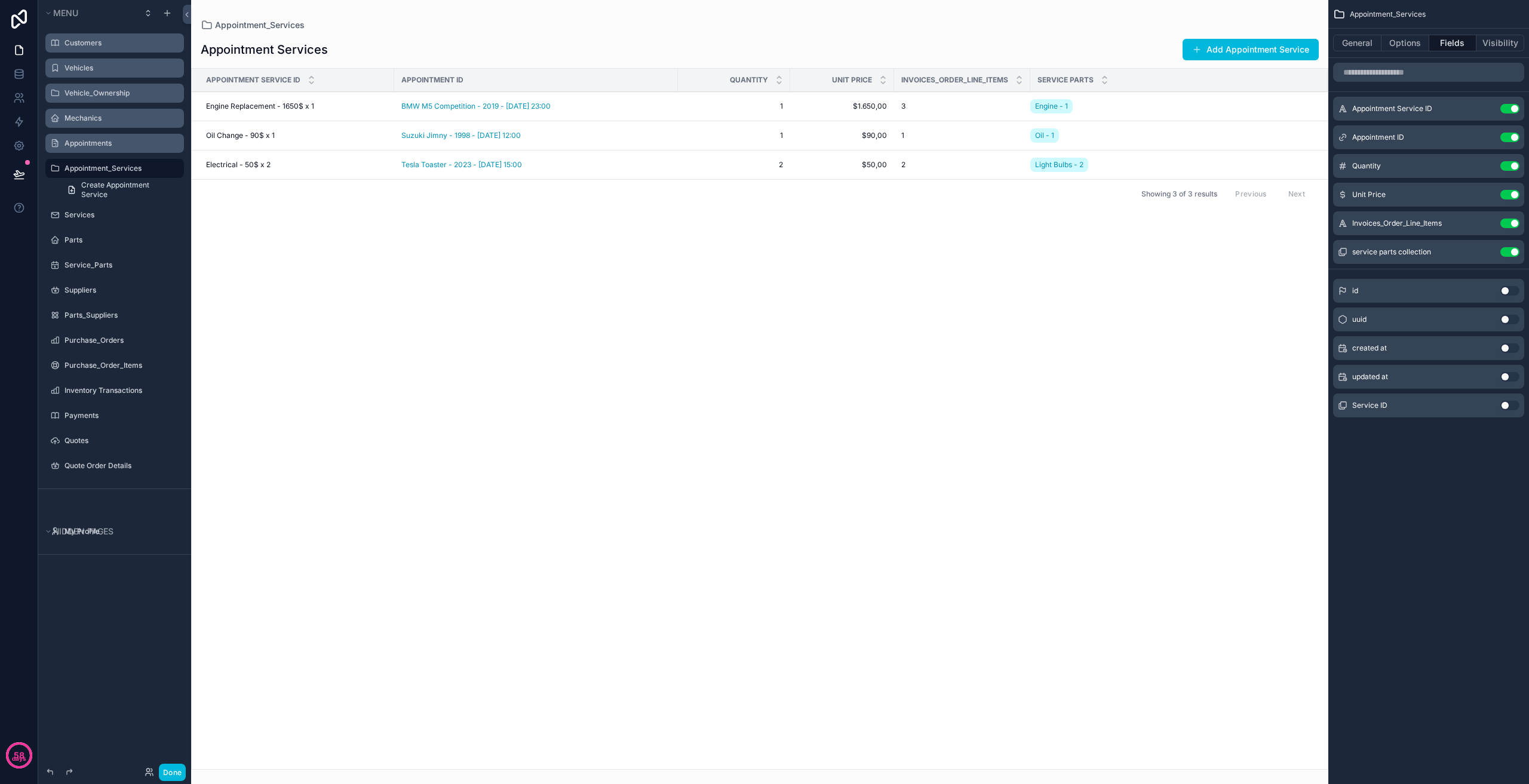
click at [1518, 162] on button "Use setting" at bounding box center [1510, 166] width 19 height 9
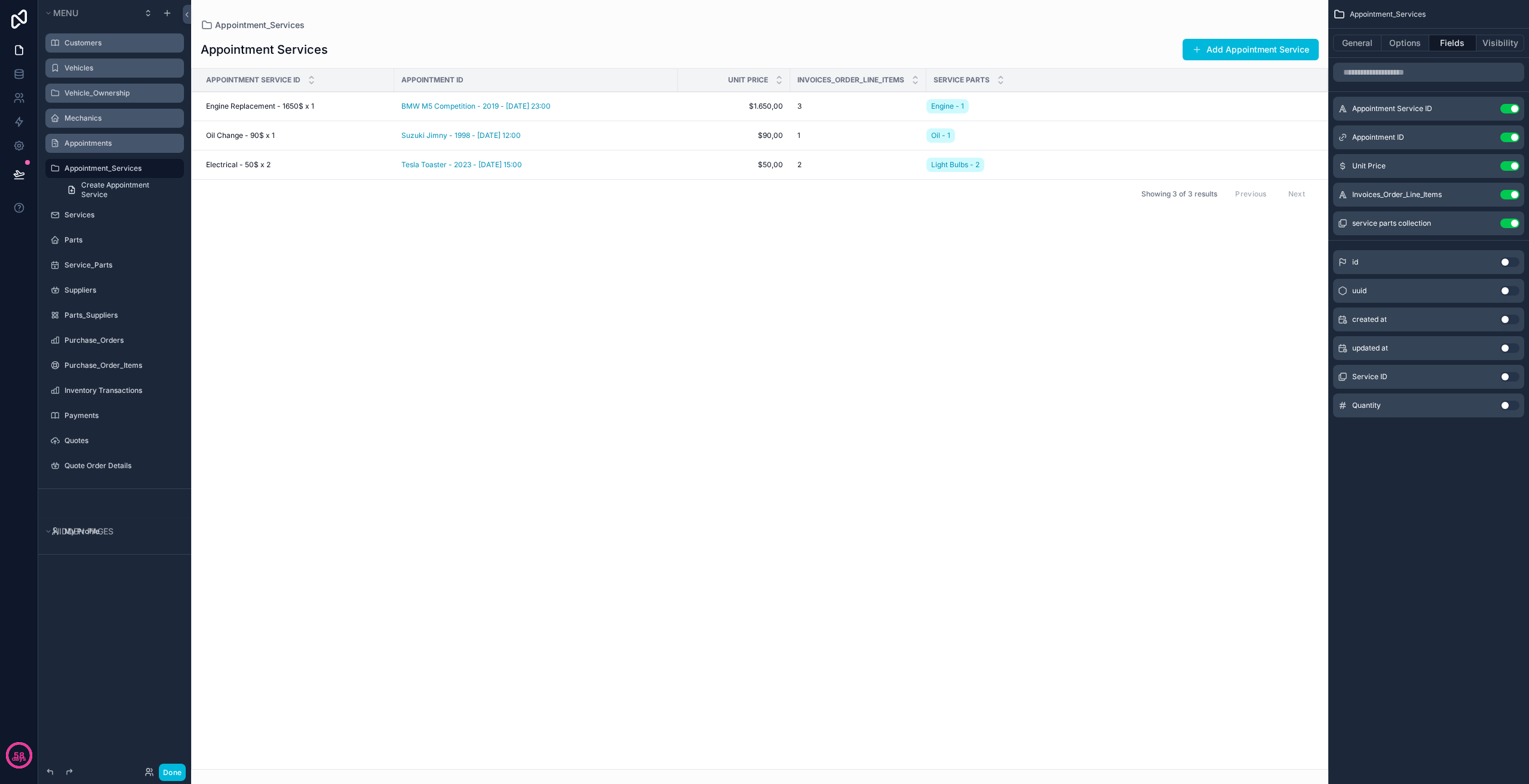
click at [1512, 196] on button "Use setting" at bounding box center [1510, 195] width 19 height 9
drag, startPoint x: 747, startPoint y: 111, endPoint x: 782, endPoint y: 113, distance: 35.1
click at [782, 113] on div "scrollable content" at bounding box center [760, 392] width 1137 height 784
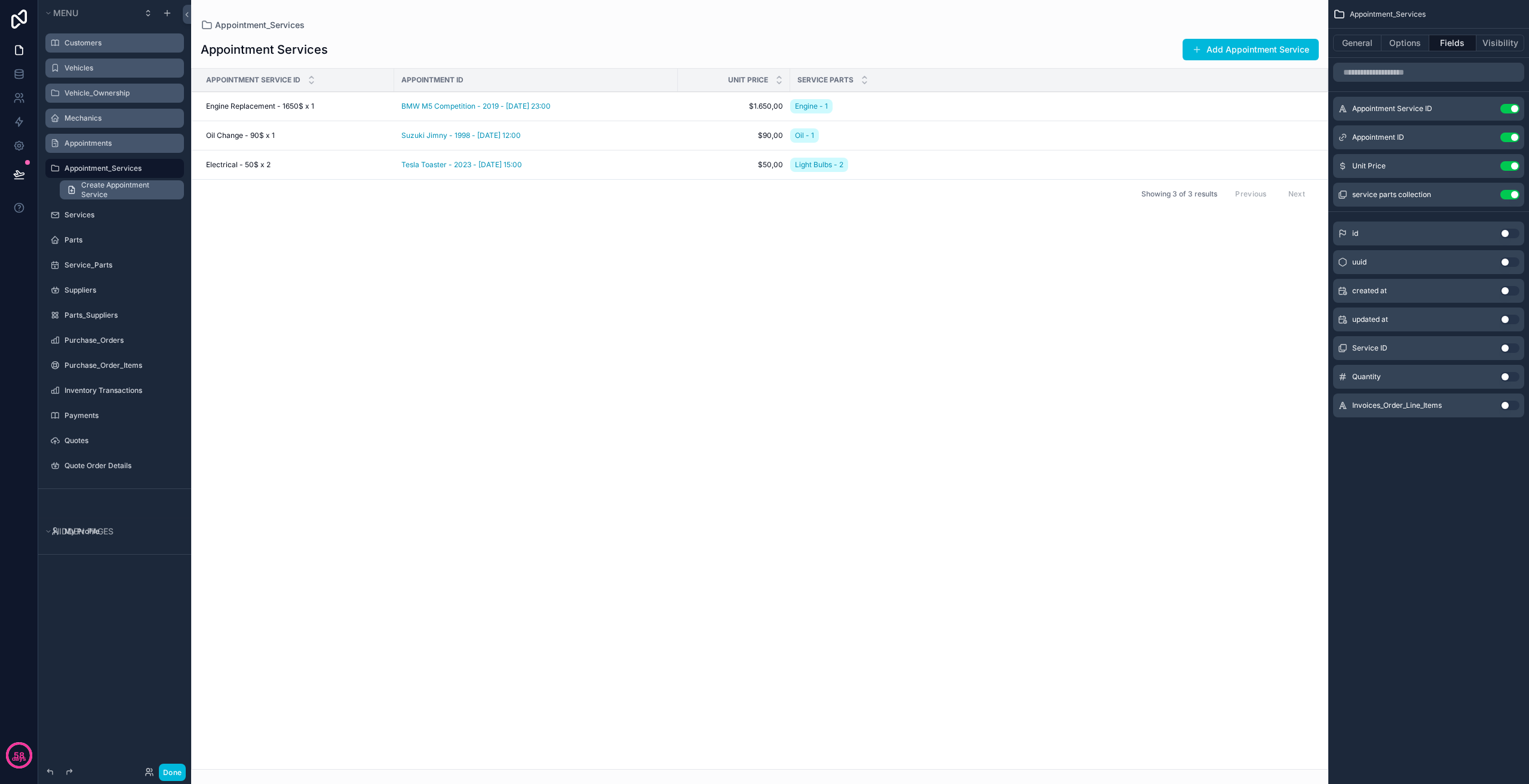
click at [135, 191] on span "Create Appointment Service" at bounding box center [129, 190] width 95 height 19
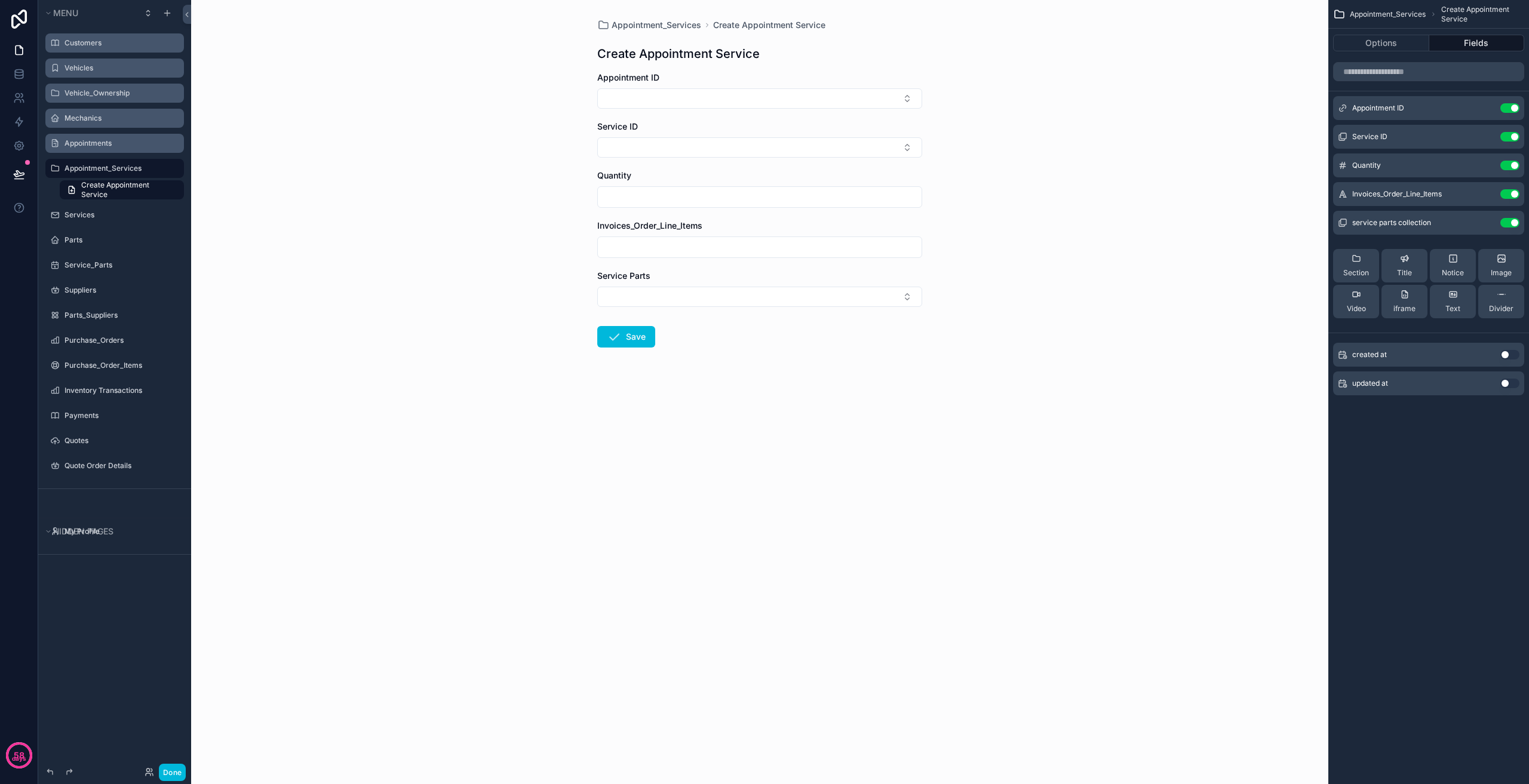
click at [666, 255] on input "scrollable content" at bounding box center [760, 247] width 324 height 17
click at [1506, 195] on button "Use setting" at bounding box center [1510, 194] width 19 height 9
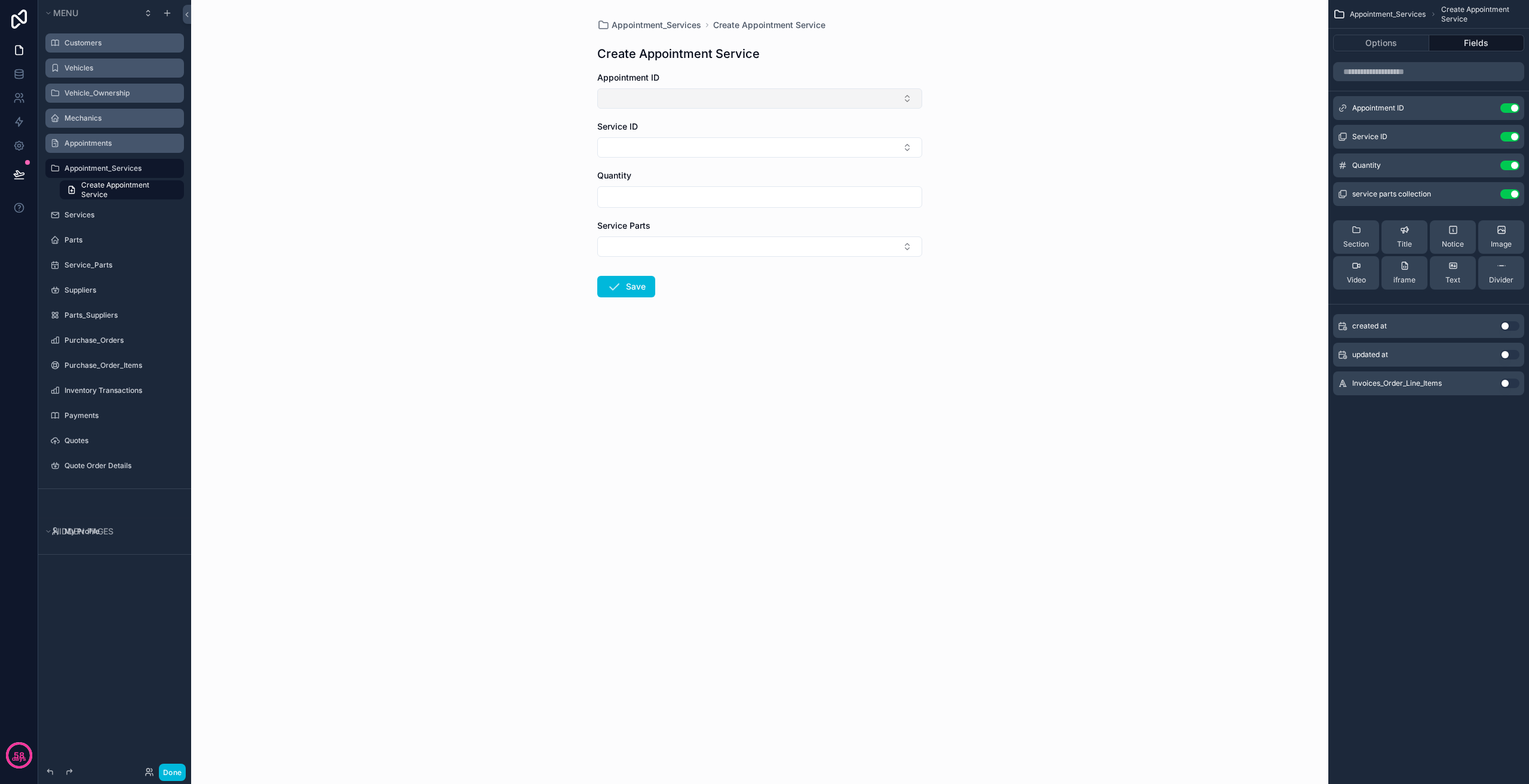
click at [690, 104] on button "Select Button" at bounding box center [760, 99] width 325 height 20
click at [690, 102] on button "Select Button" at bounding box center [760, 99] width 325 height 20
click at [667, 143] on button "Select Button" at bounding box center [760, 147] width 325 height 20
click at [653, 185] on div "Quantity" at bounding box center [760, 189] width 325 height 38
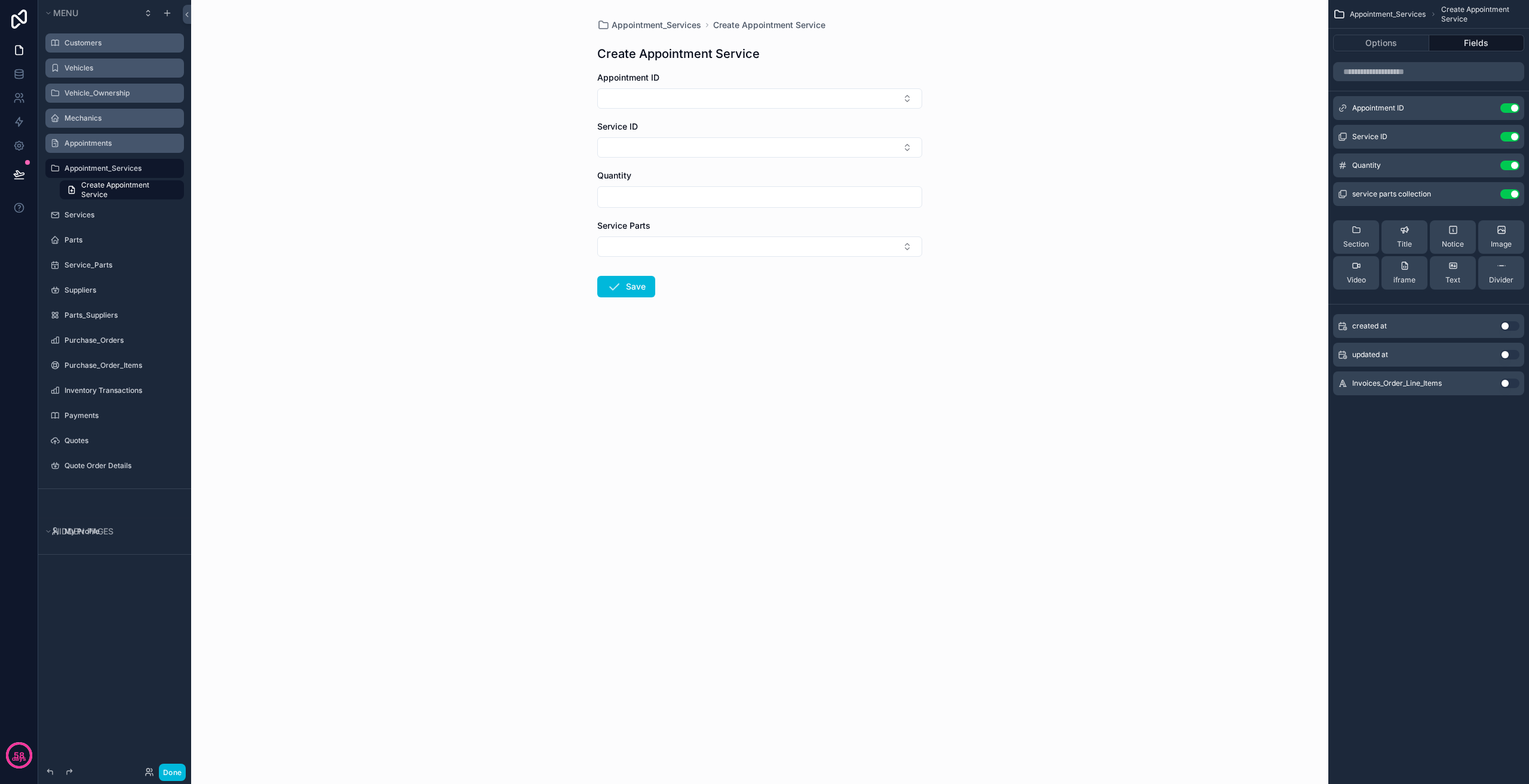
click at [661, 202] on input "scrollable content" at bounding box center [760, 196] width 324 height 17
click at [665, 250] on button "Select Button" at bounding box center [760, 246] width 325 height 20
click at [478, 294] on div "Appointment_Services Create Appointment Service Create Appointment Service Appo…" at bounding box center [760, 392] width 1137 height 784
click at [1506, 163] on button "Use setting" at bounding box center [1510, 165] width 19 height 9
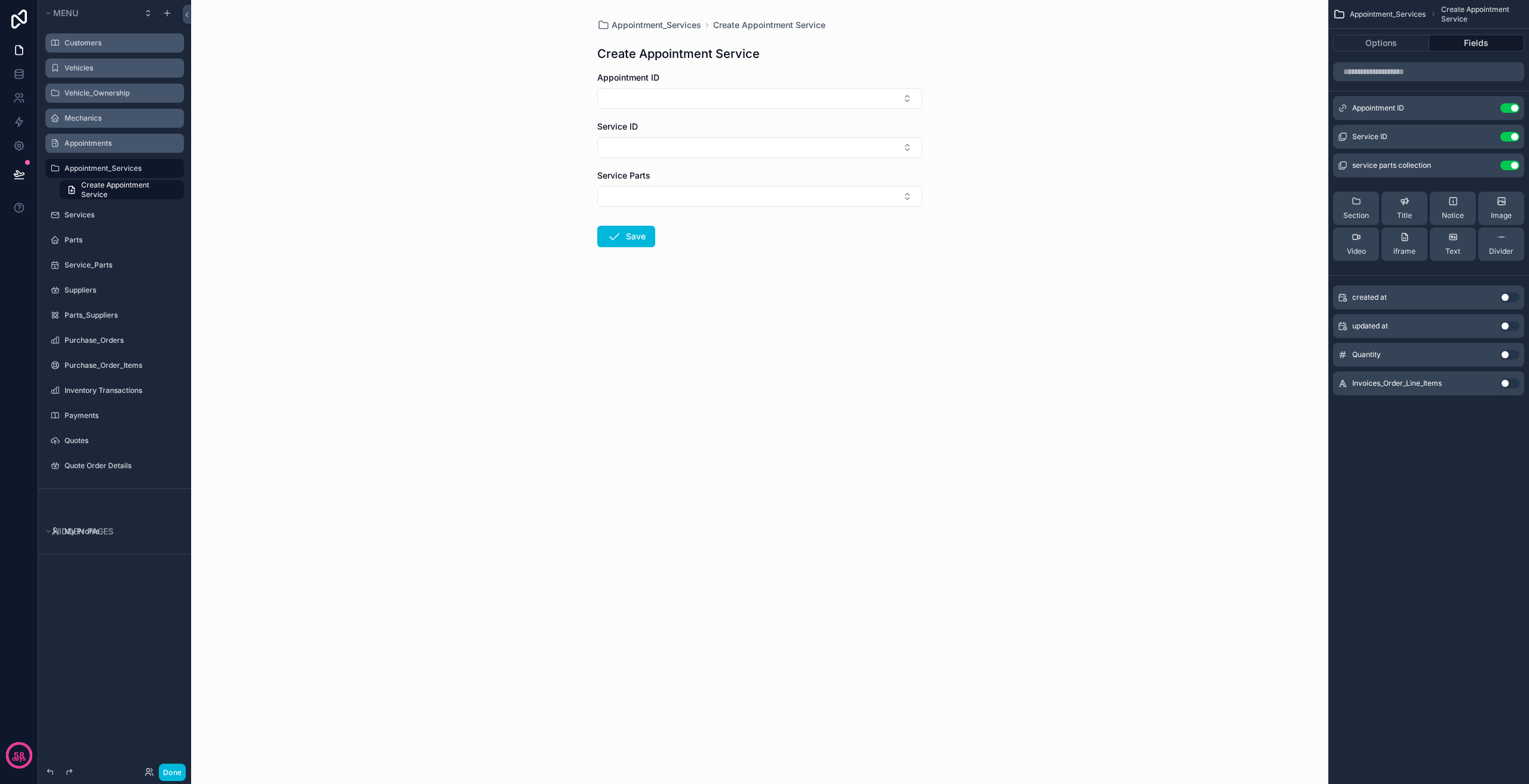
click at [274, 343] on div "Appointment_Services Create Appointment Service Create Appointment Service Appo…" at bounding box center [760, 392] width 1137 height 784
click at [103, 219] on label "Services" at bounding box center [121, 215] width 113 height 9
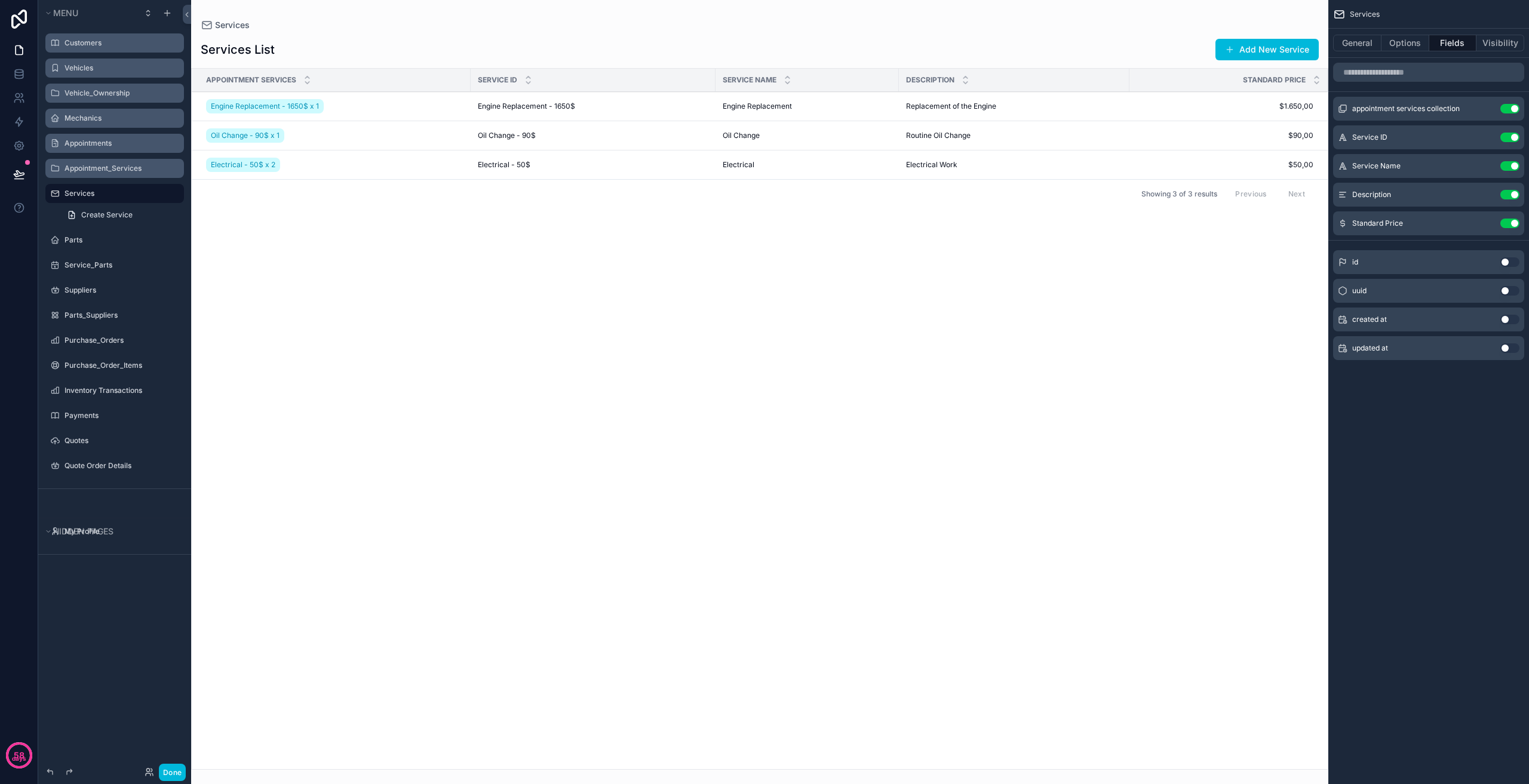
click at [1506, 111] on button "Use setting" at bounding box center [1510, 109] width 19 height 9
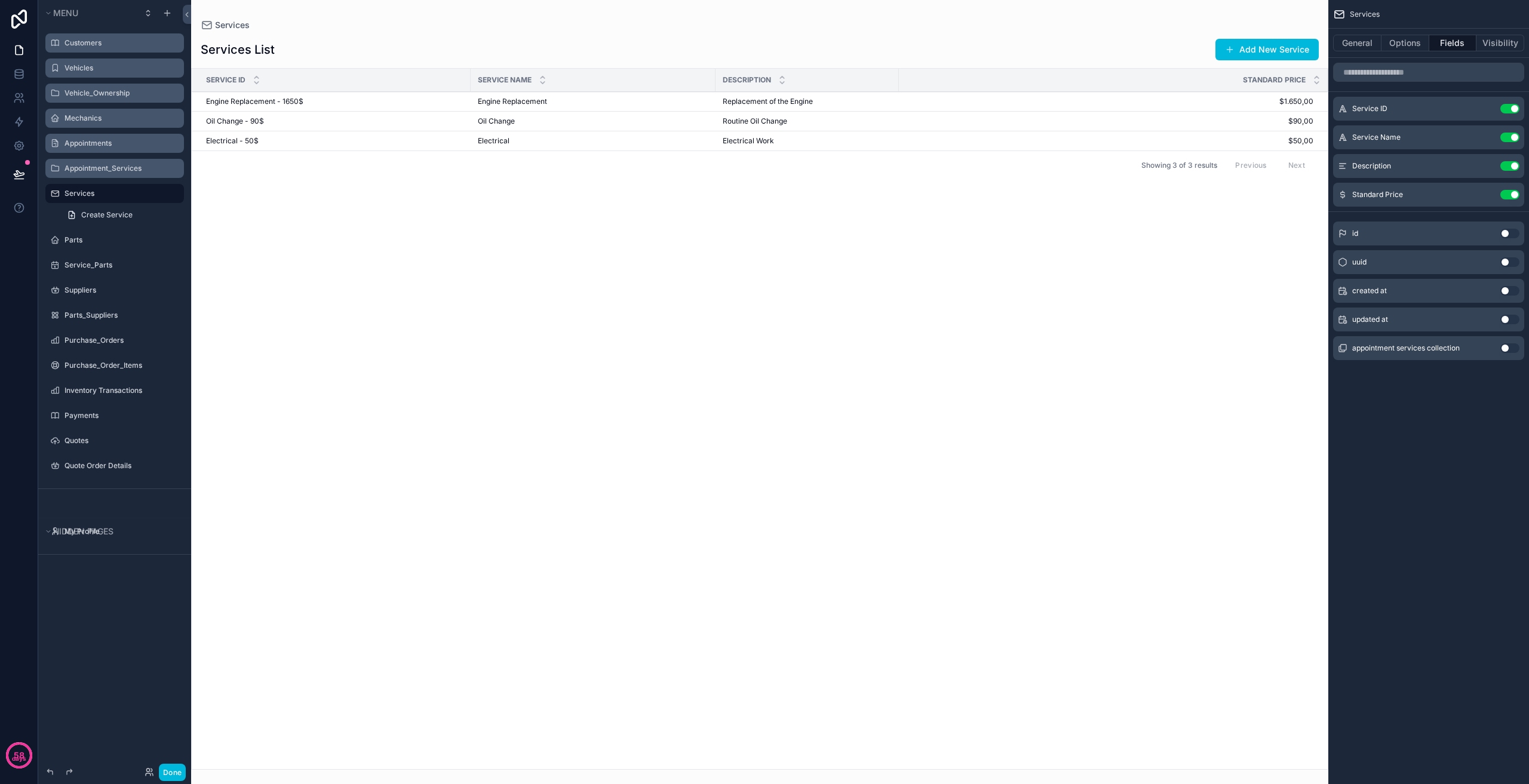
click at [1506, 105] on button "Use setting" at bounding box center [1510, 109] width 19 height 9
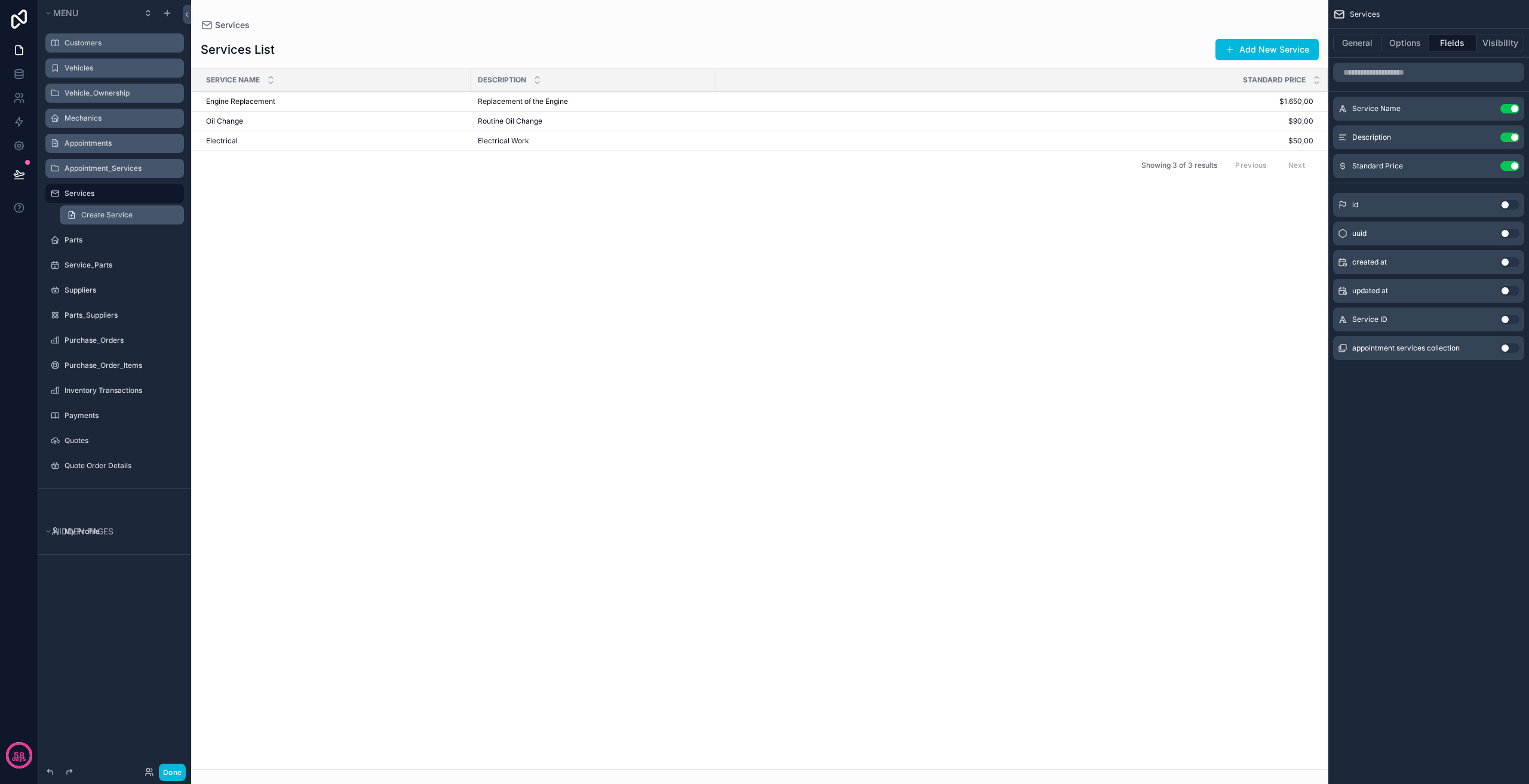
click at [151, 218] on link "Create Service" at bounding box center [122, 214] width 124 height 19
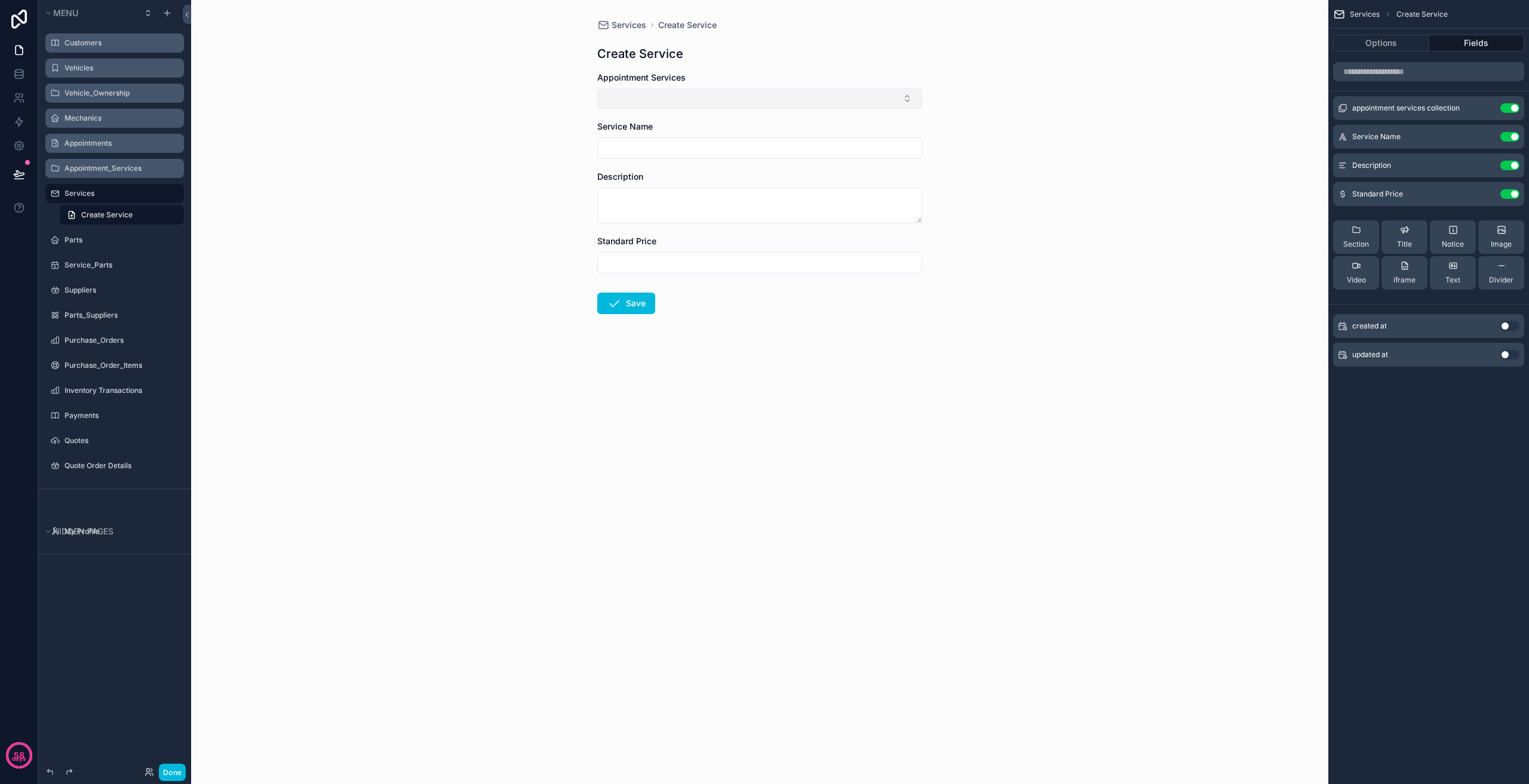
click at [853, 96] on button "Select Button" at bounding box center [760, 99] width 325 height 20
click at [1518, 108] on button "Use setting" at bounding box center [1510, 108] width 19 height 9
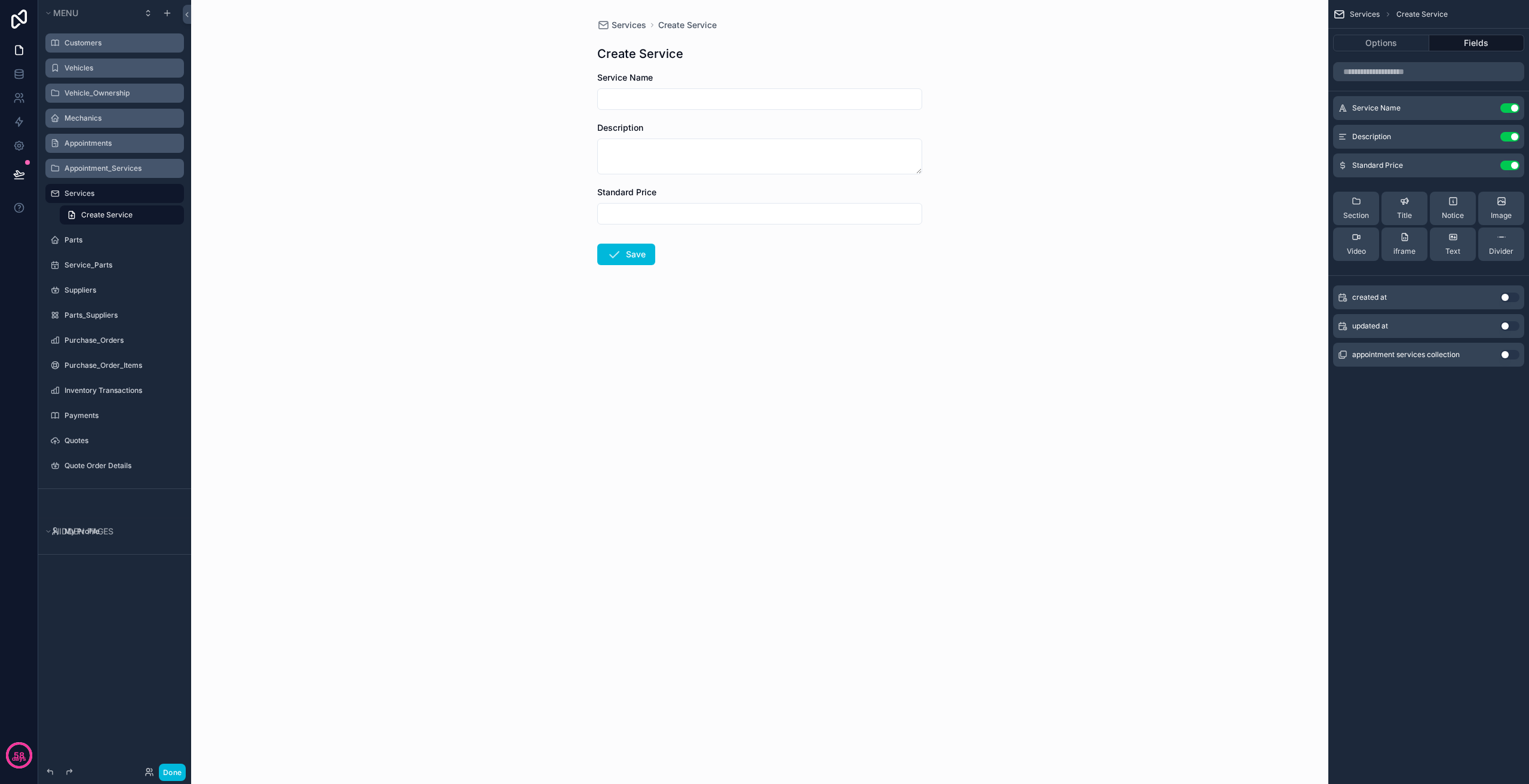
click at [663, 213] on input "scrollable content" at bounding box center [760, 213] width 324 height 17
click at [522, 217] on div "Services Create Service Create Service Service Name Description Standard Price …" at bounding box center [760, 392] width 1137 height 784
click at [95, 238] on label "Parts" at bounding box center [121, 240] width 113 height 9
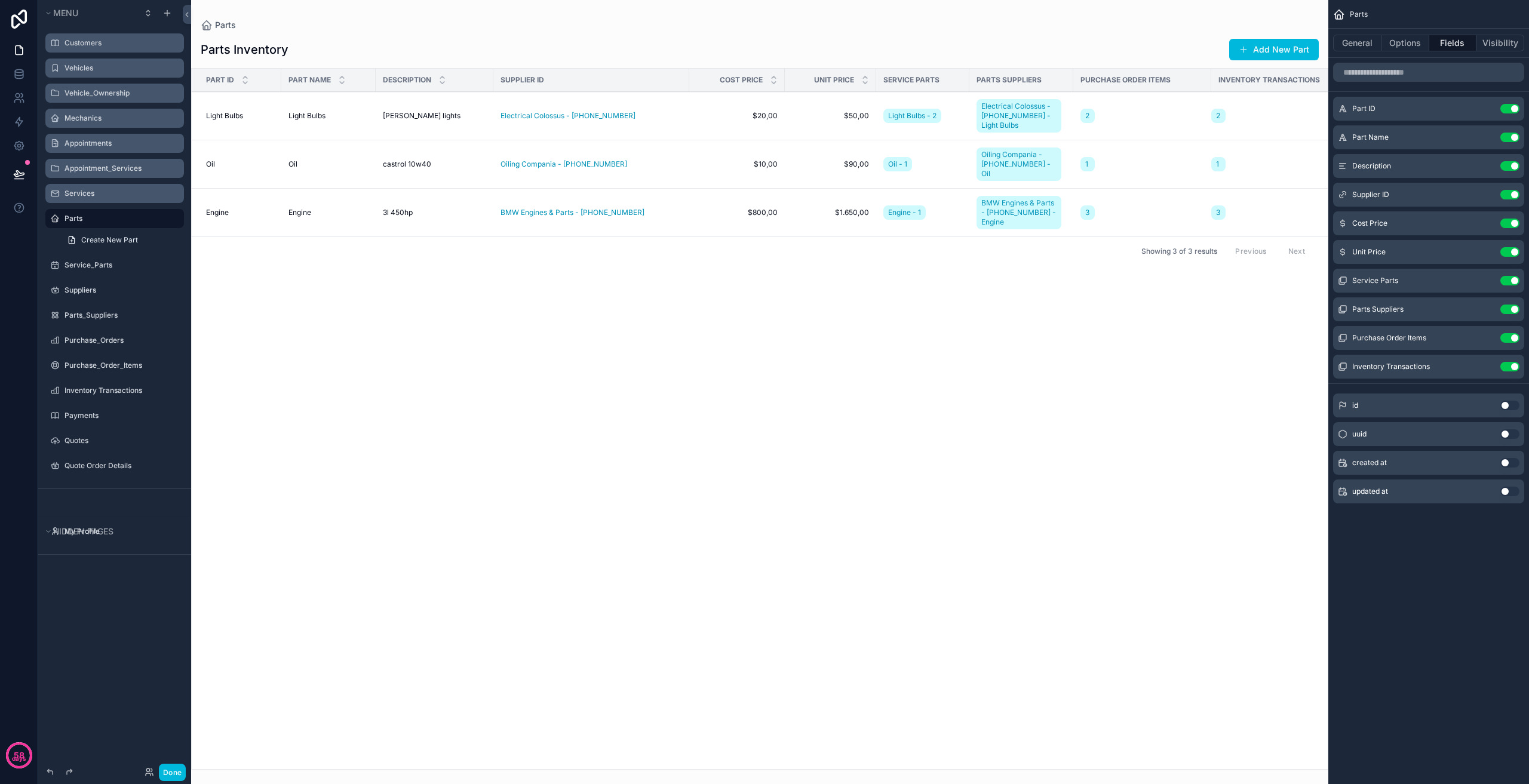
click at [1514, 105] on button "Use setting" at bounding box center [1510, 109] width 19 height 9
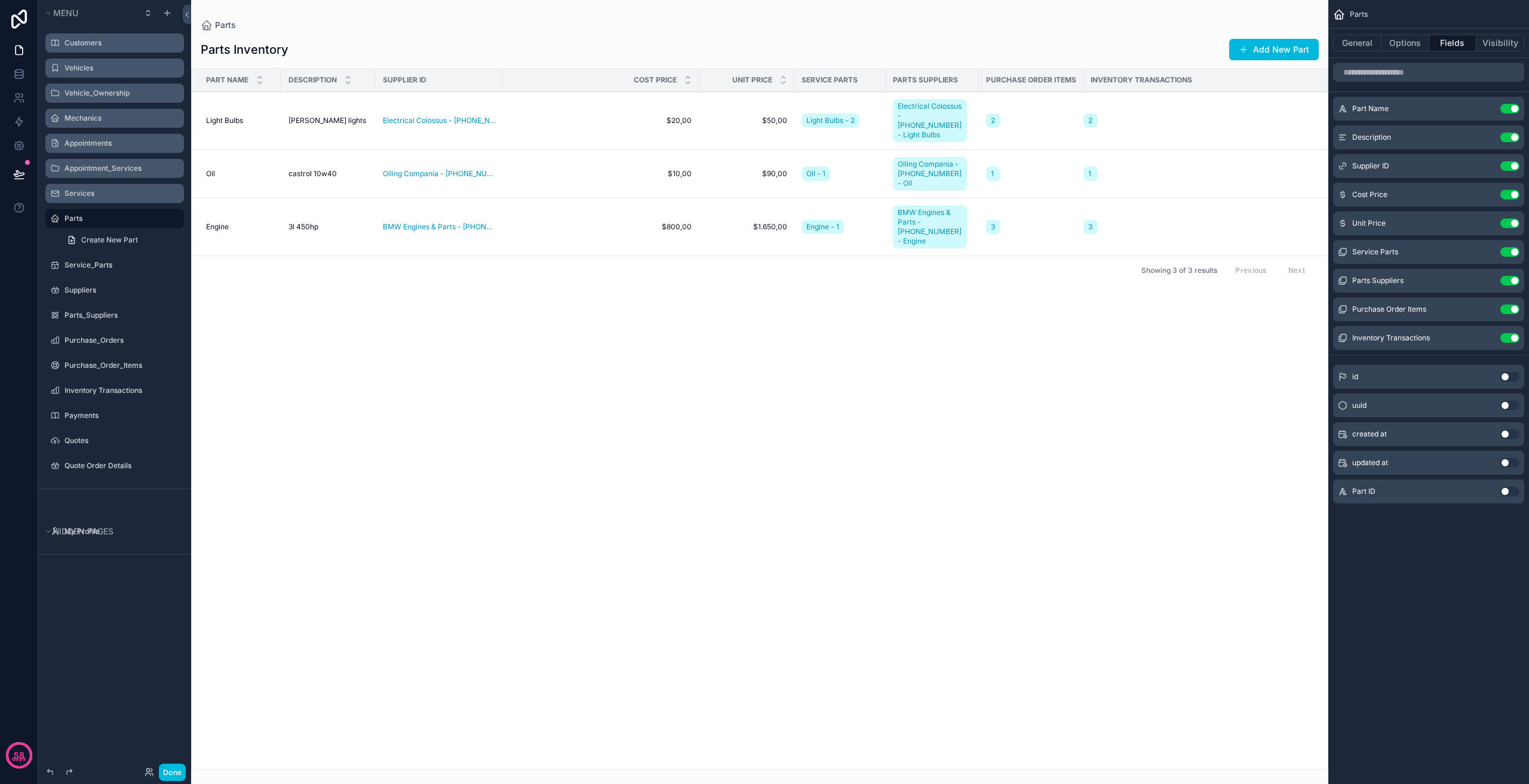
click at [1511, 252] on button "Use setting" at bounding box center [1510, 252] width 19 height 9
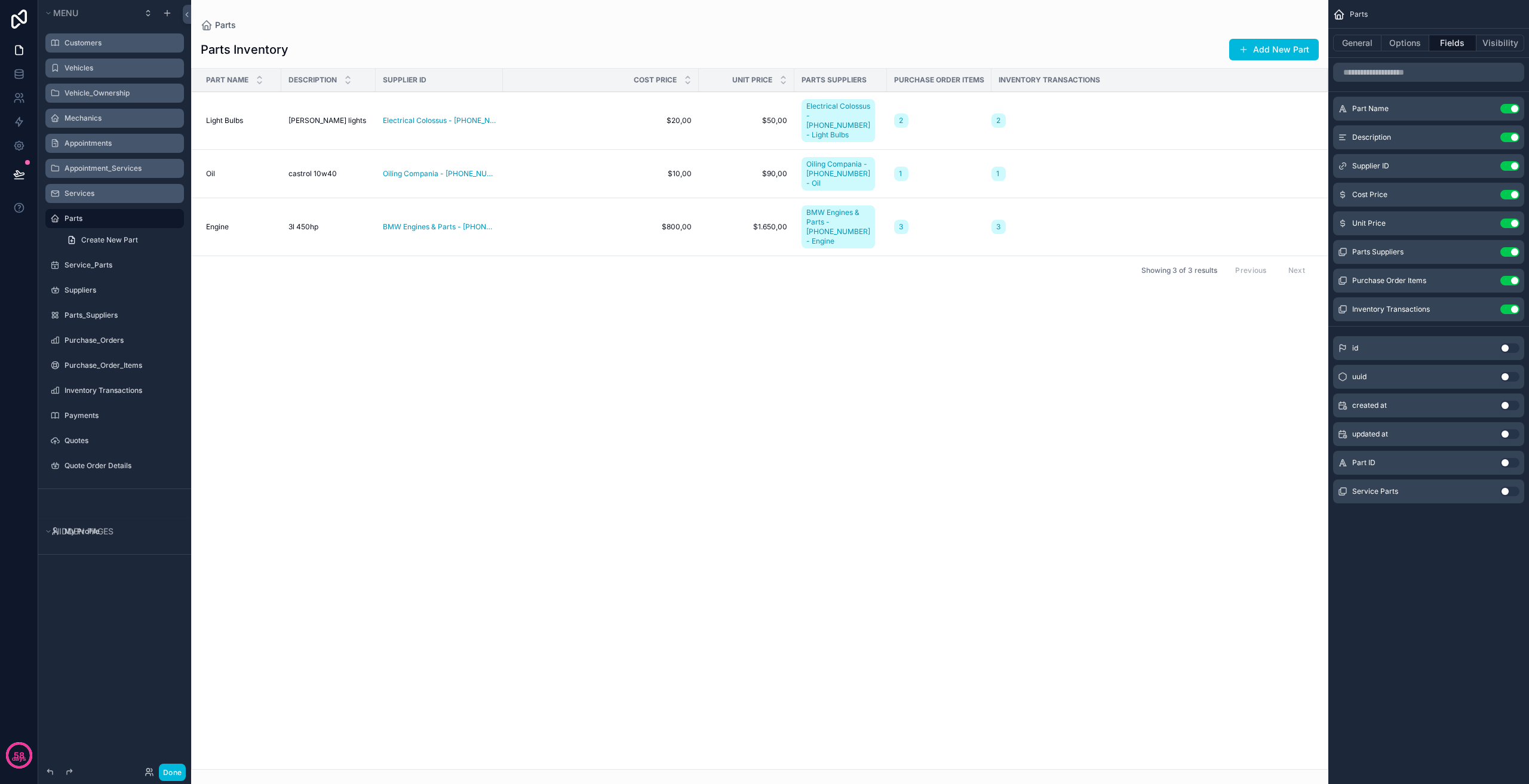
click at [1509, 253] on button "Use setting" at bounding box center [1510, 252] width 19 height 9
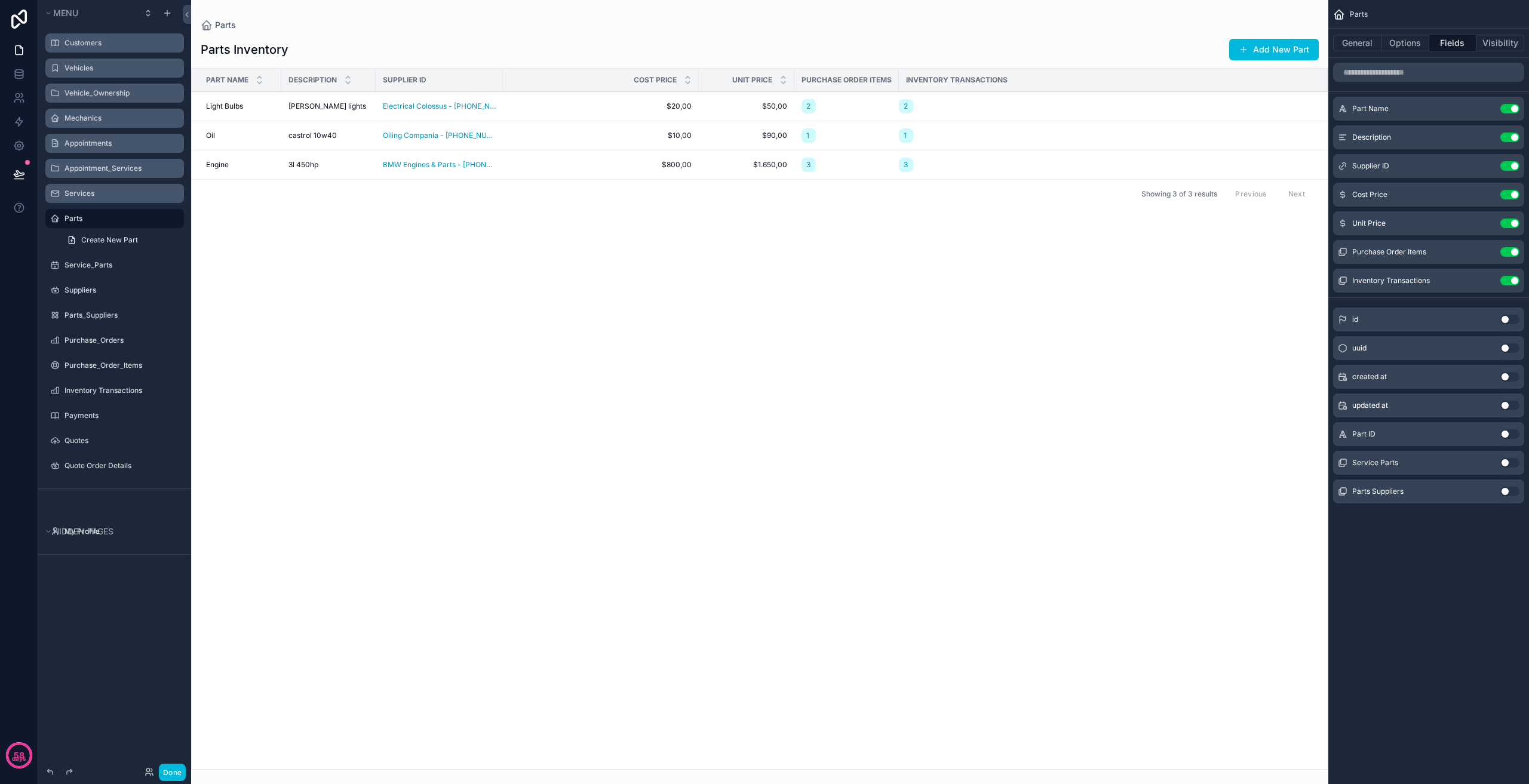
click at [1512, 252] on button "Use setting" at bounding box center [1510, 252] width 19 height 9
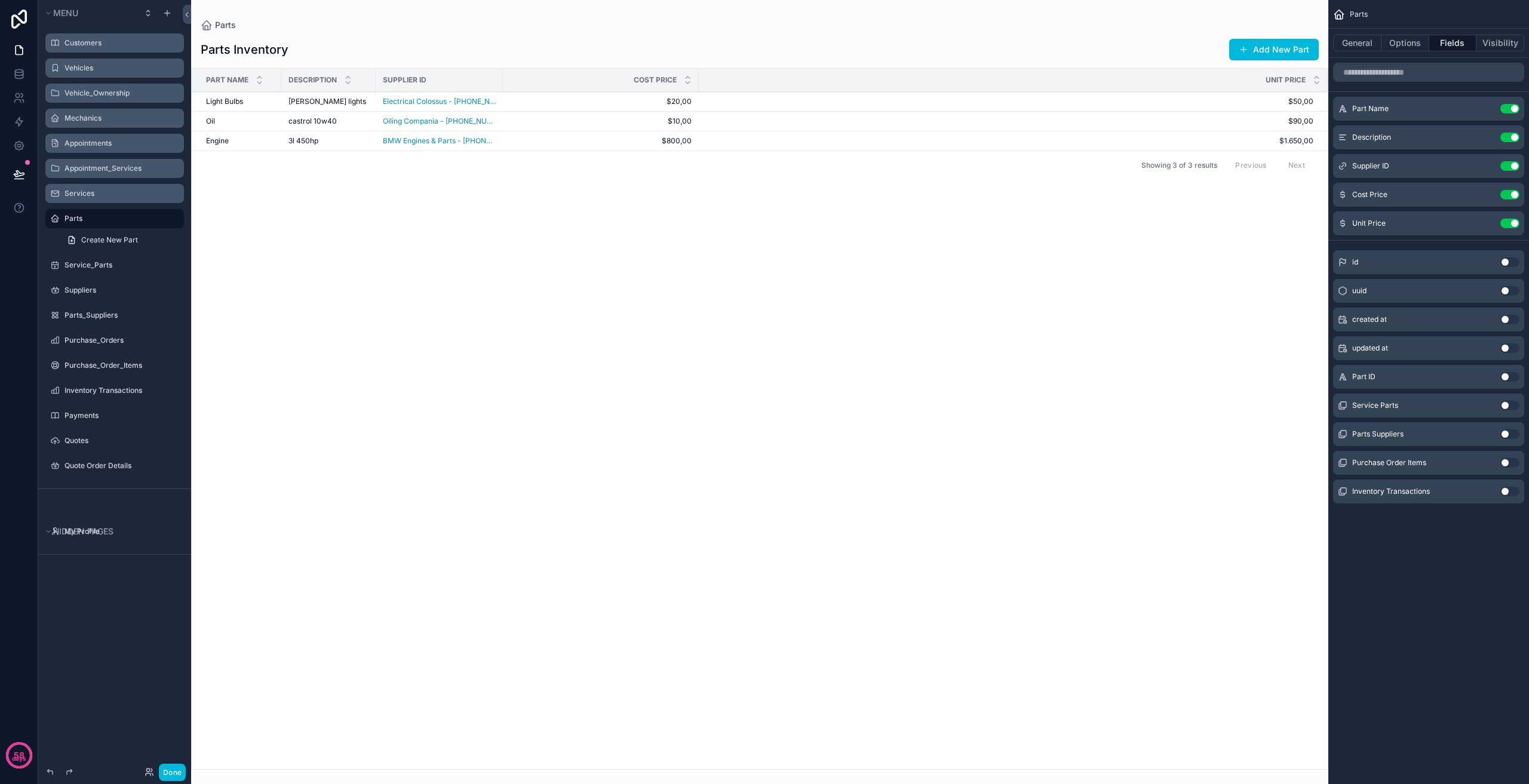
click at [95, 168] on label "Appointment_Services" at bounding box center [121, 169] width 113 height 9
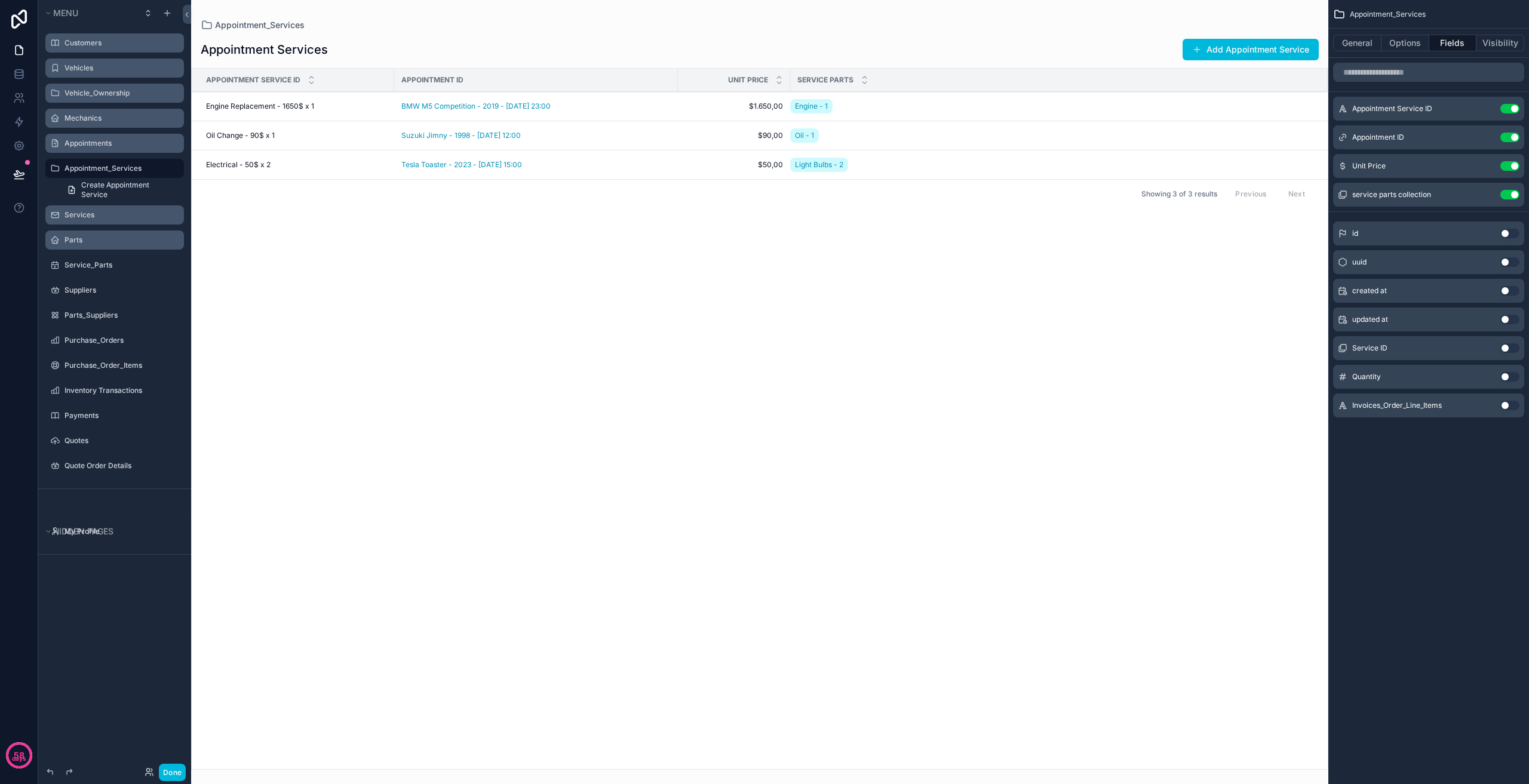
click at [119, 147] on label "Appointments" at bounding box center [121, 143] width 113 height 9
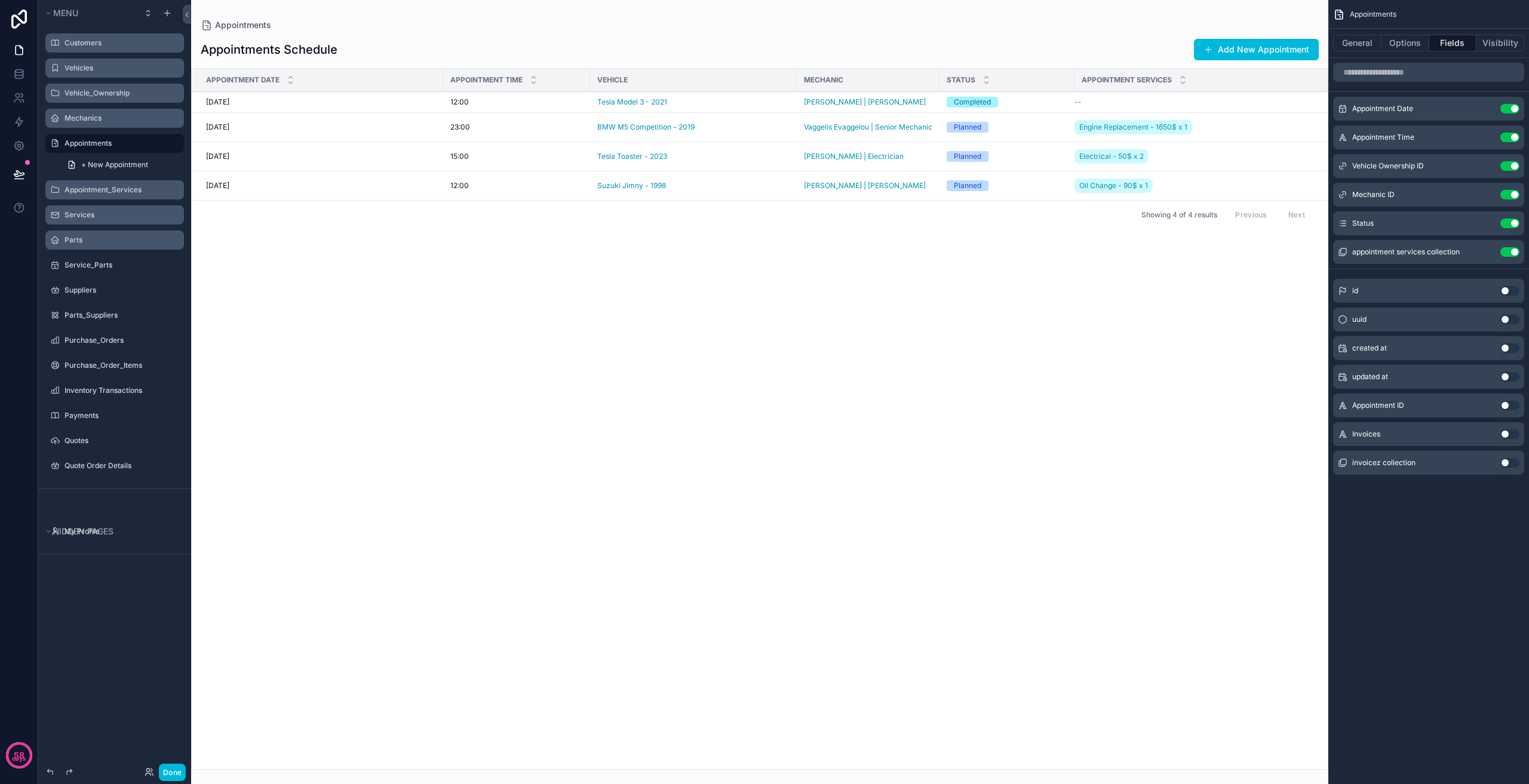
click at [123, 187] on label "Appointment_Services" at bounding box center [121, 190] width 113 height 9
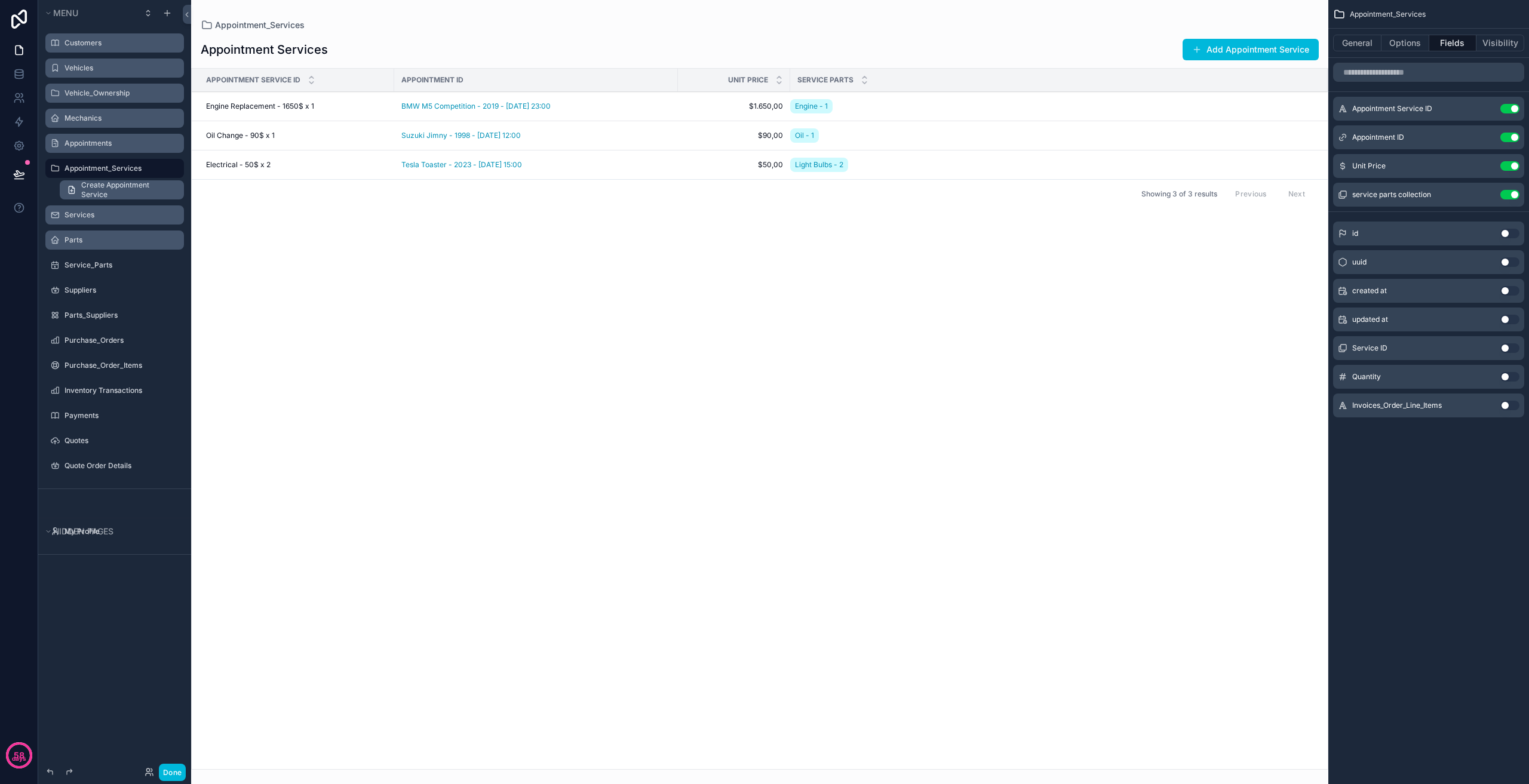
click at [125, 193] on span "Create Appointment Service" at bounding box center [129, 190] width 95 height 19
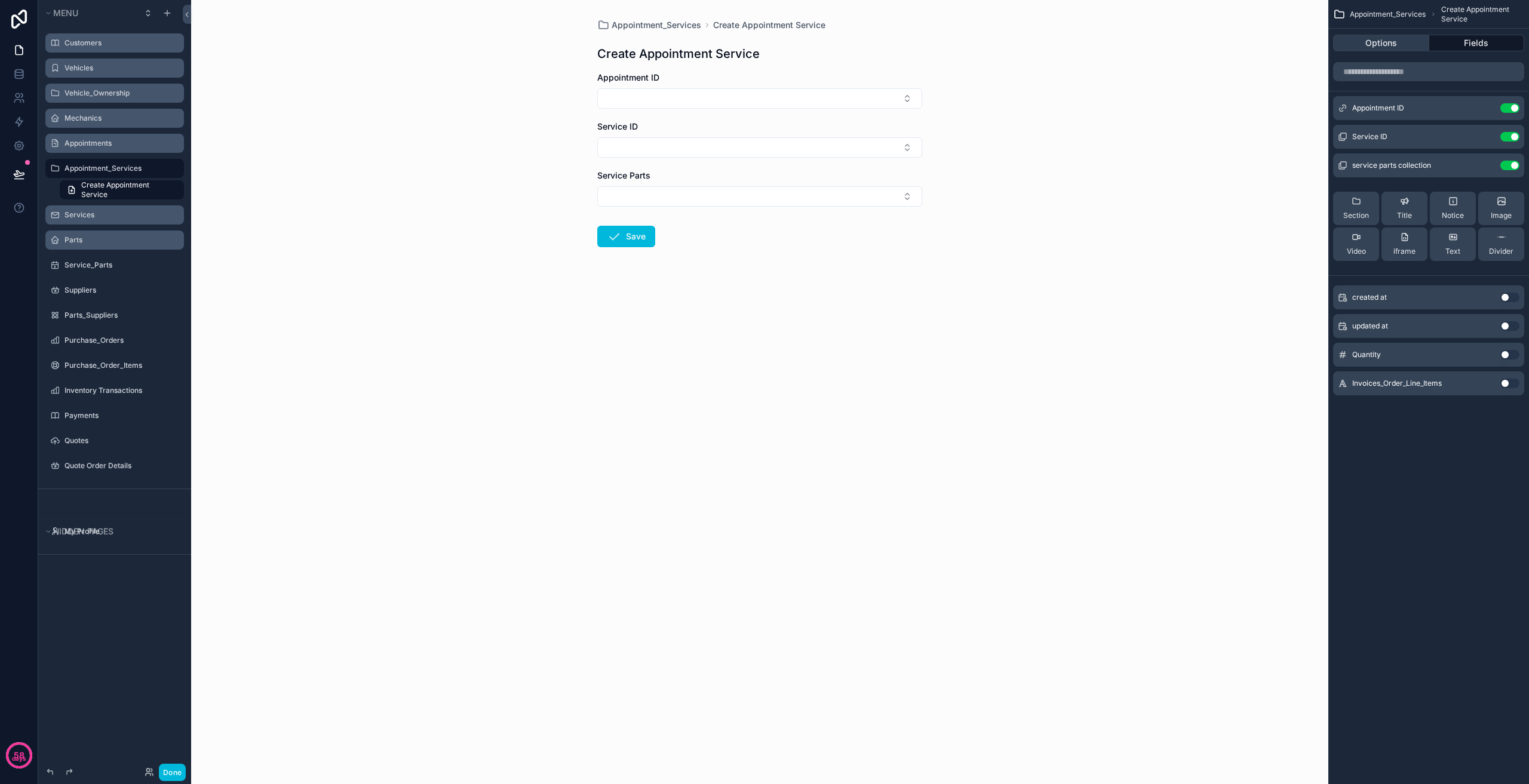
click at [1386, 45] on button "Options" at bounding box center [1381, 43] width 96 height 17
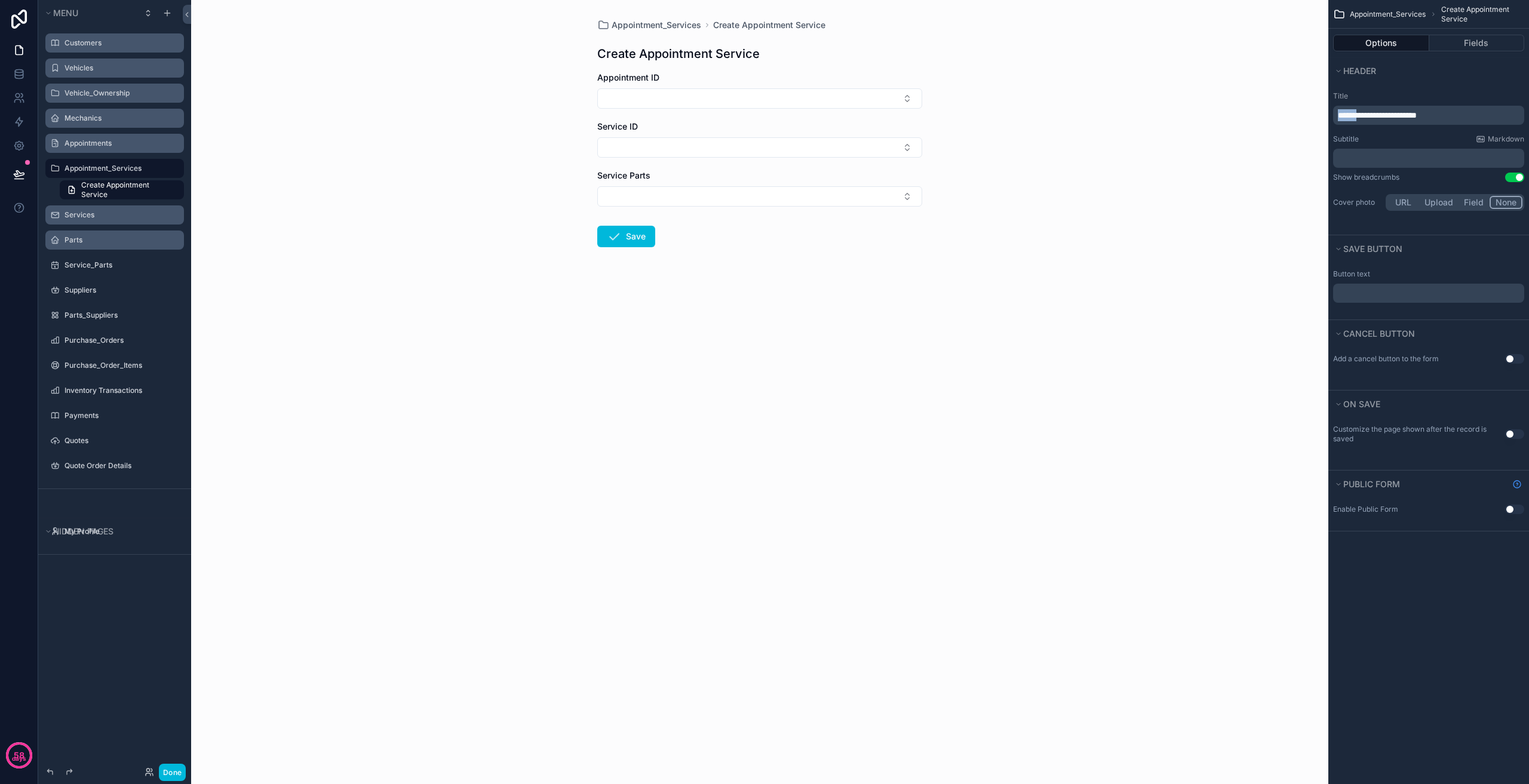
drag, startPoint x: 1364, startPoint y: 112, endPoint x: 1247, endPoint y: 113, distance: 117.0
click at [1249, 113] on div "**********" at bounding box center [860, 392] width 1338 height 784
click at [1179, 335] on div "Appointment_Services + New Appointment Service + New Appointment Service Appoin…" at bounding box center [760, 392] width 1137 height 784
click at [107, 216] on label "Services" at bounding box center [121, 215] width 113 height 9
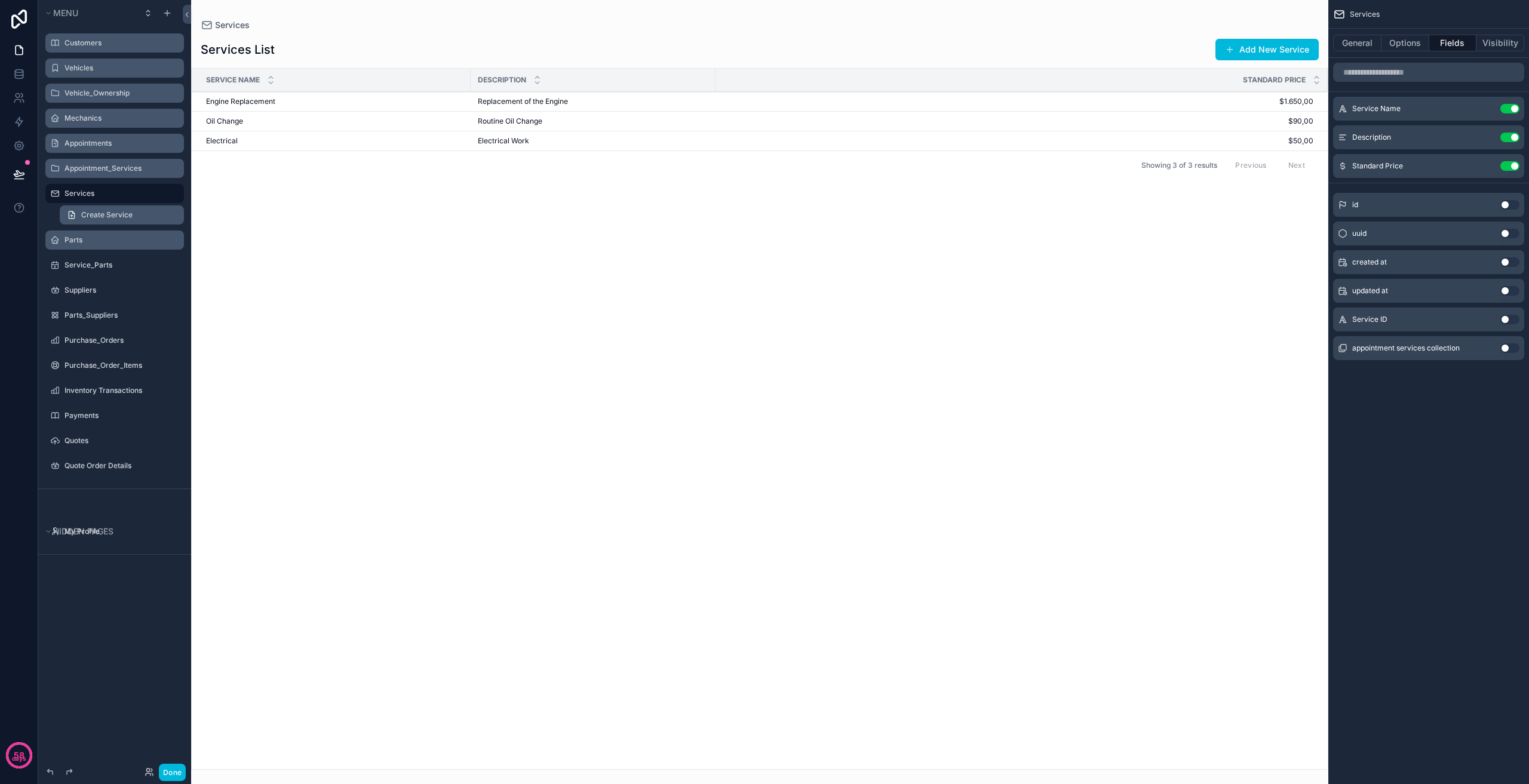
click at [130, 216] on span "Create Service" at bounding box center [107, 215] width 51 height 9
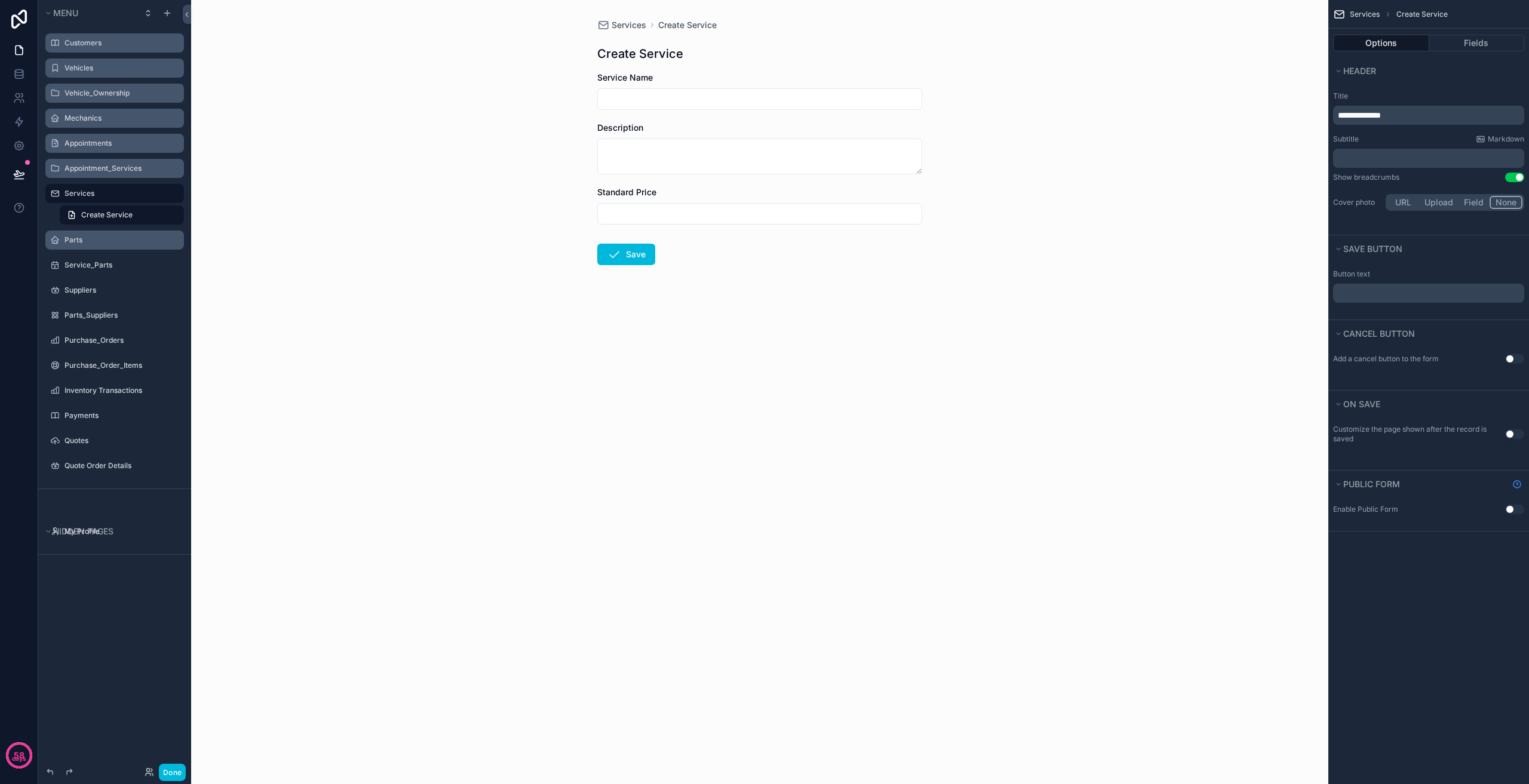
click at [105, 235] on div "Parts" at bounding box center [123, 240] width 117 height 9
click at [103, 237] on label "Parts" at bounding box center [121, 240] width 113 height 9
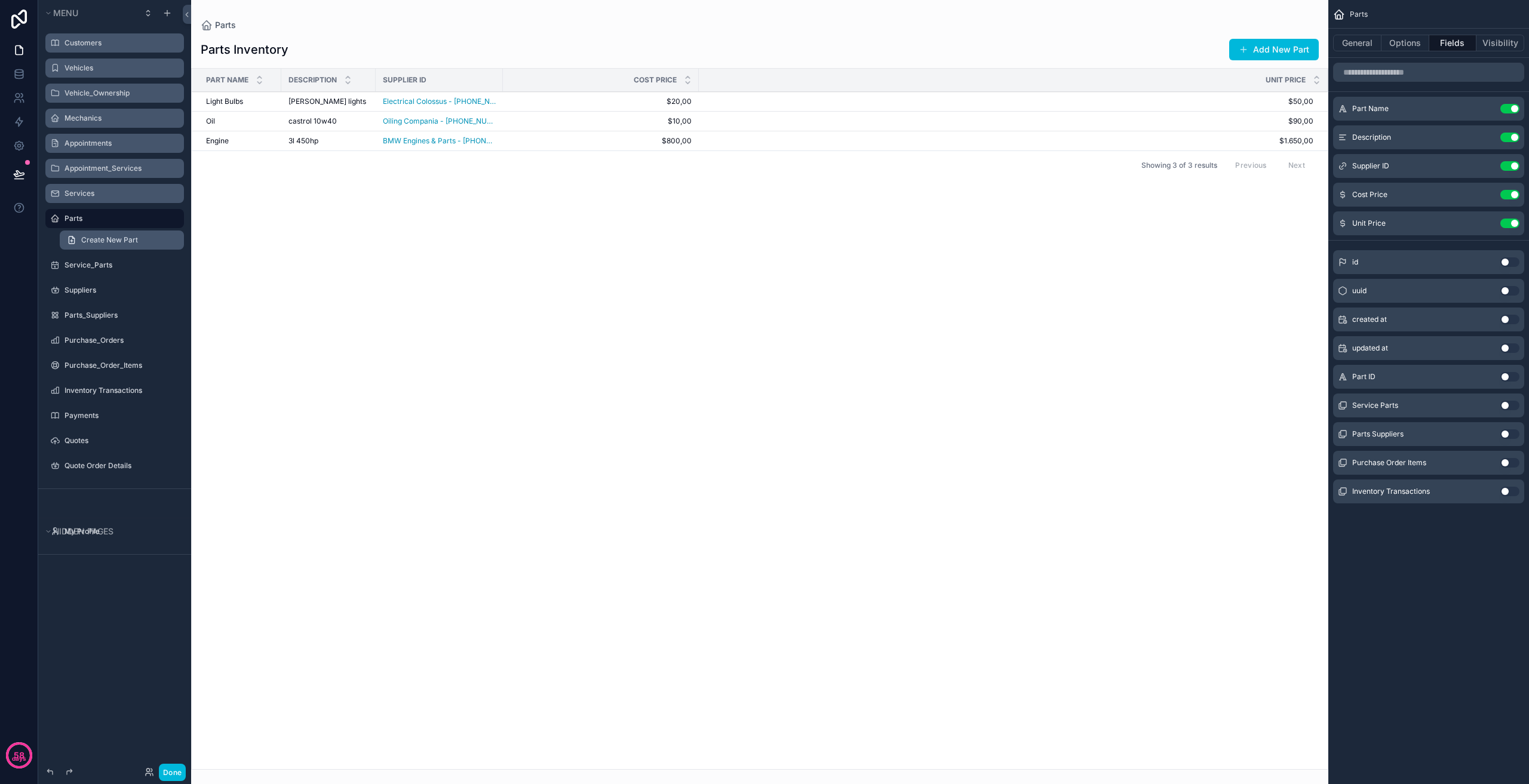
click at [107, 233] on link "Create New Part" at bounding box center [122, 240] width 124 height 19
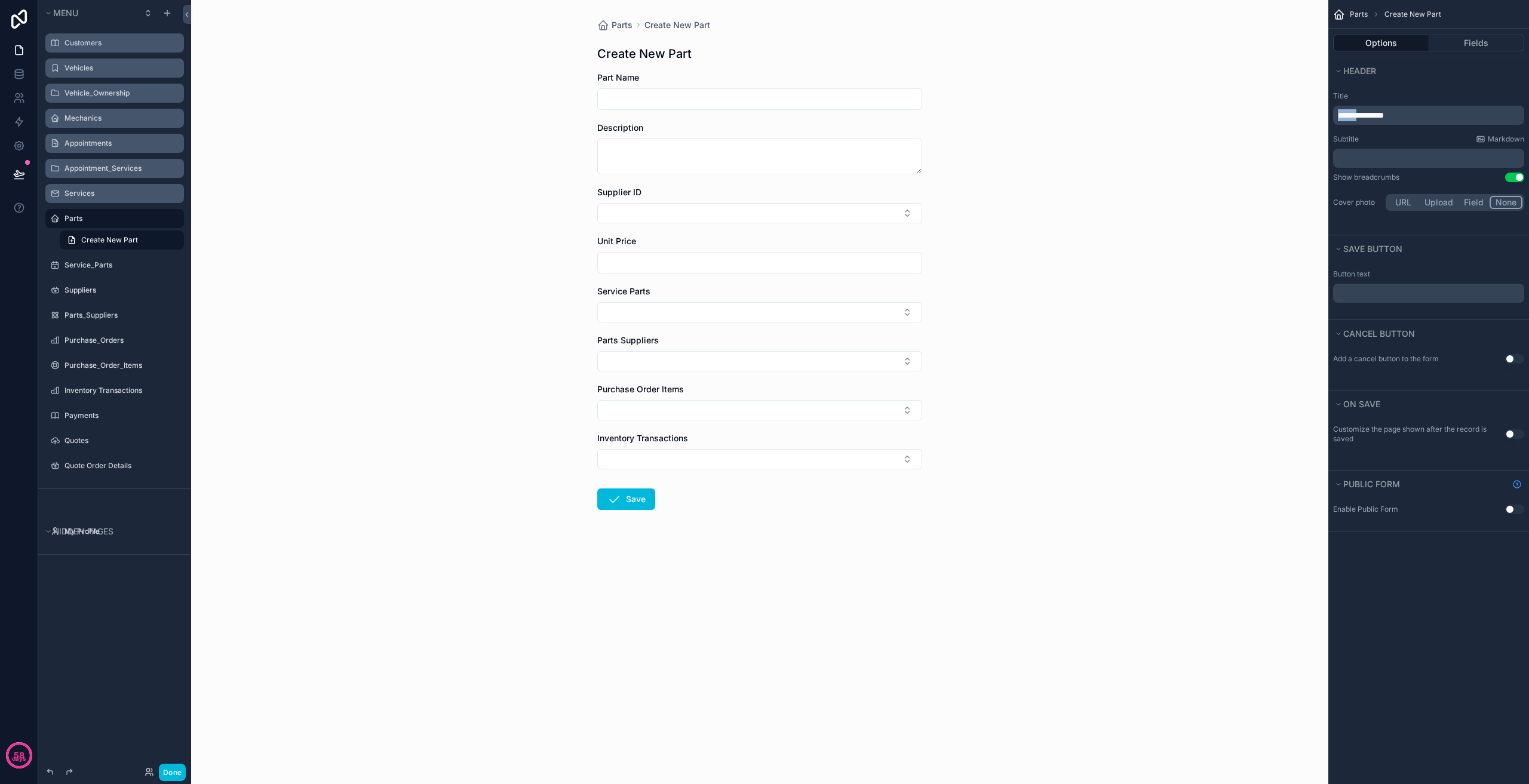
drag, startPoint x: 1362, startPoint y: 117, endPoint x: 1280, endPoint y: 119, distance: 82.0
click at [1284, 119] on div "**********" at bounding box center [860, 392] width 1338 height 784
click at [123, 198] on div "Services" at bounding box center [123, 193] width 117 height 9
click at [114, 198] on div "Services" at bounding box center [123, 193] width 117 height 9
click at [123, 191] on label "Services" at bounding box center [121, 193] width 113 height 9
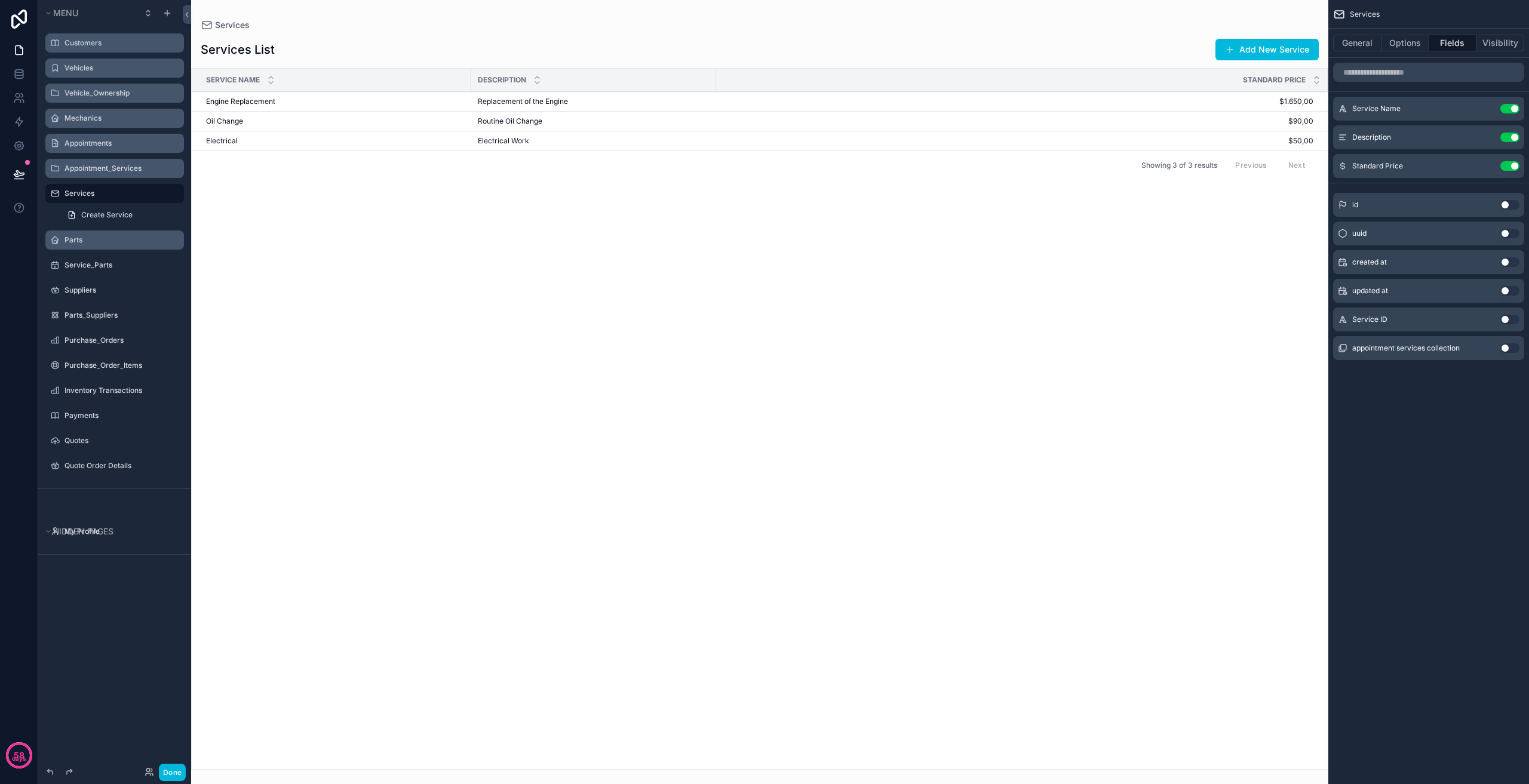
click at [115, 173] on div "Appointment_Services" at bounding box center [123, 169] width 117 height 9
click at [121, 166] on label "Appointment_Services" at bounding box center [121, 169] width 113 height 9
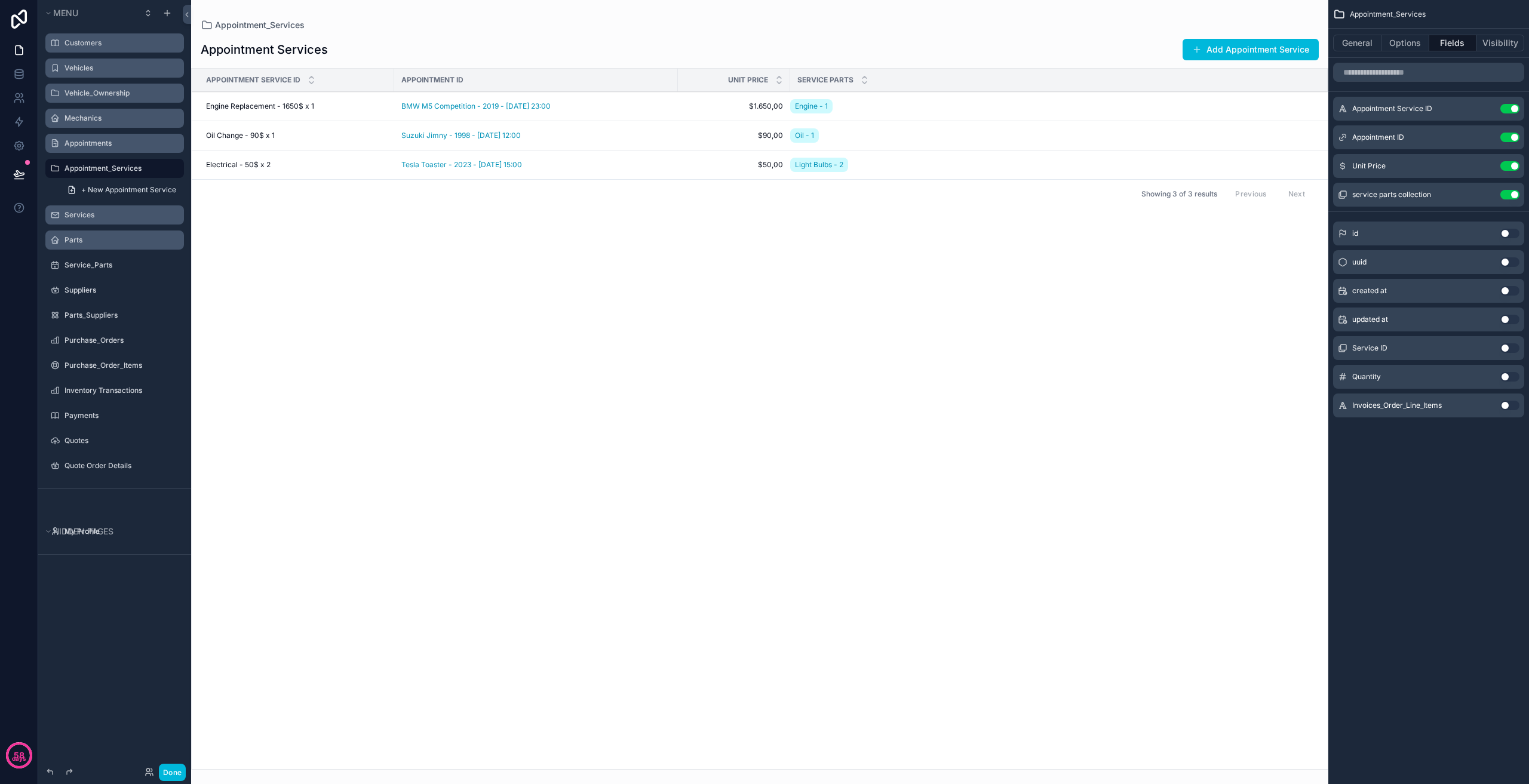
click at [119, 148] on div "Appointments" at bounding box center [123, 143] width 117 height 9
click at [117, 134] on div "Appointments" at bounding box center [115, 143] width 134 height 19
click at [113, 136] on div "Appointments" at bounding box center [115, 143] width 134 height 19
click at [109, 139] on div "Appointments" at bounding box center [123, 143] width 117 height 9
click at [105, 141] on label "Appointments" at bounding box center [121, 143] width 113 height 9
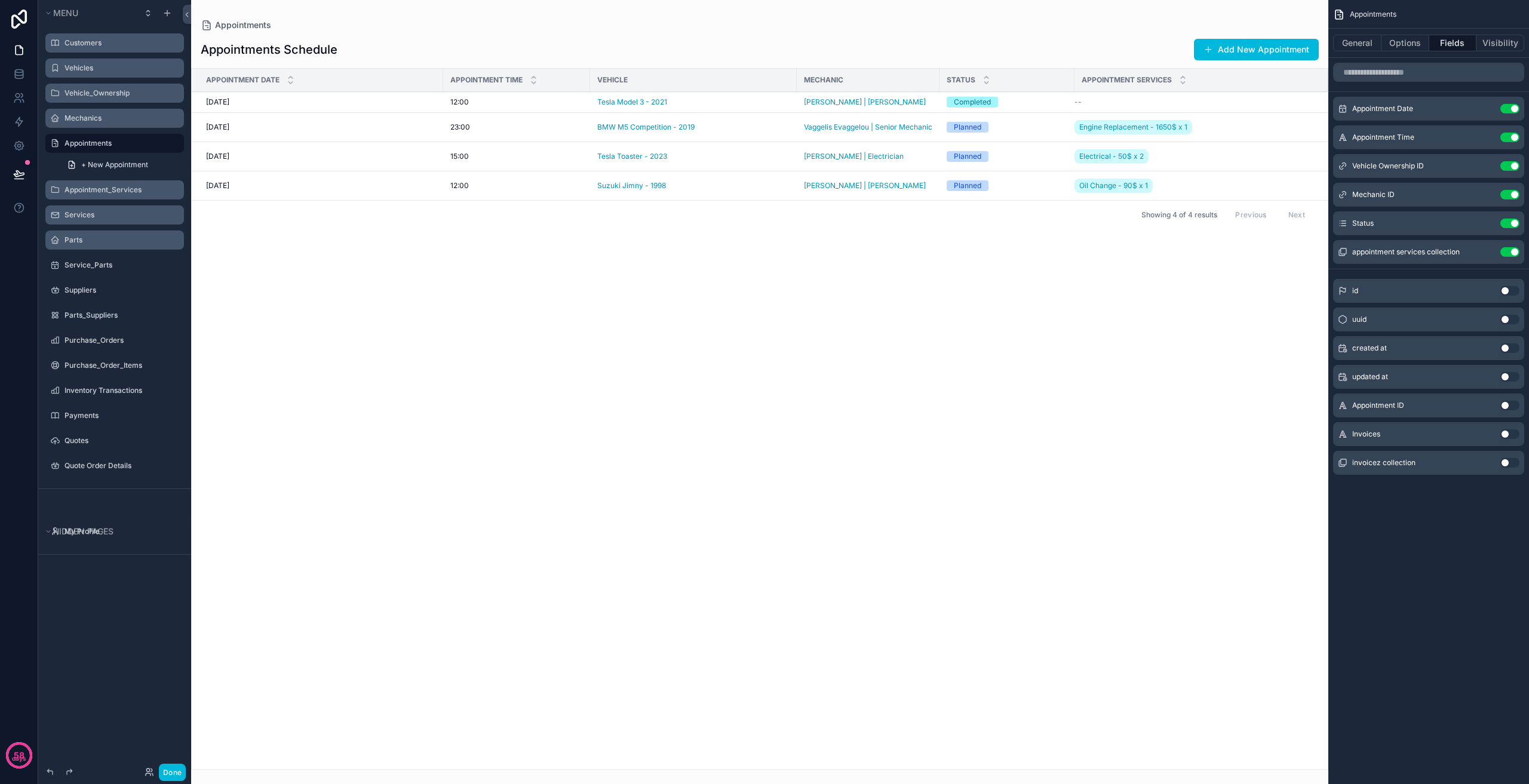
click at [121, 121] on label "Mechanics" at bounding box center [121, 118] width 113 height 9
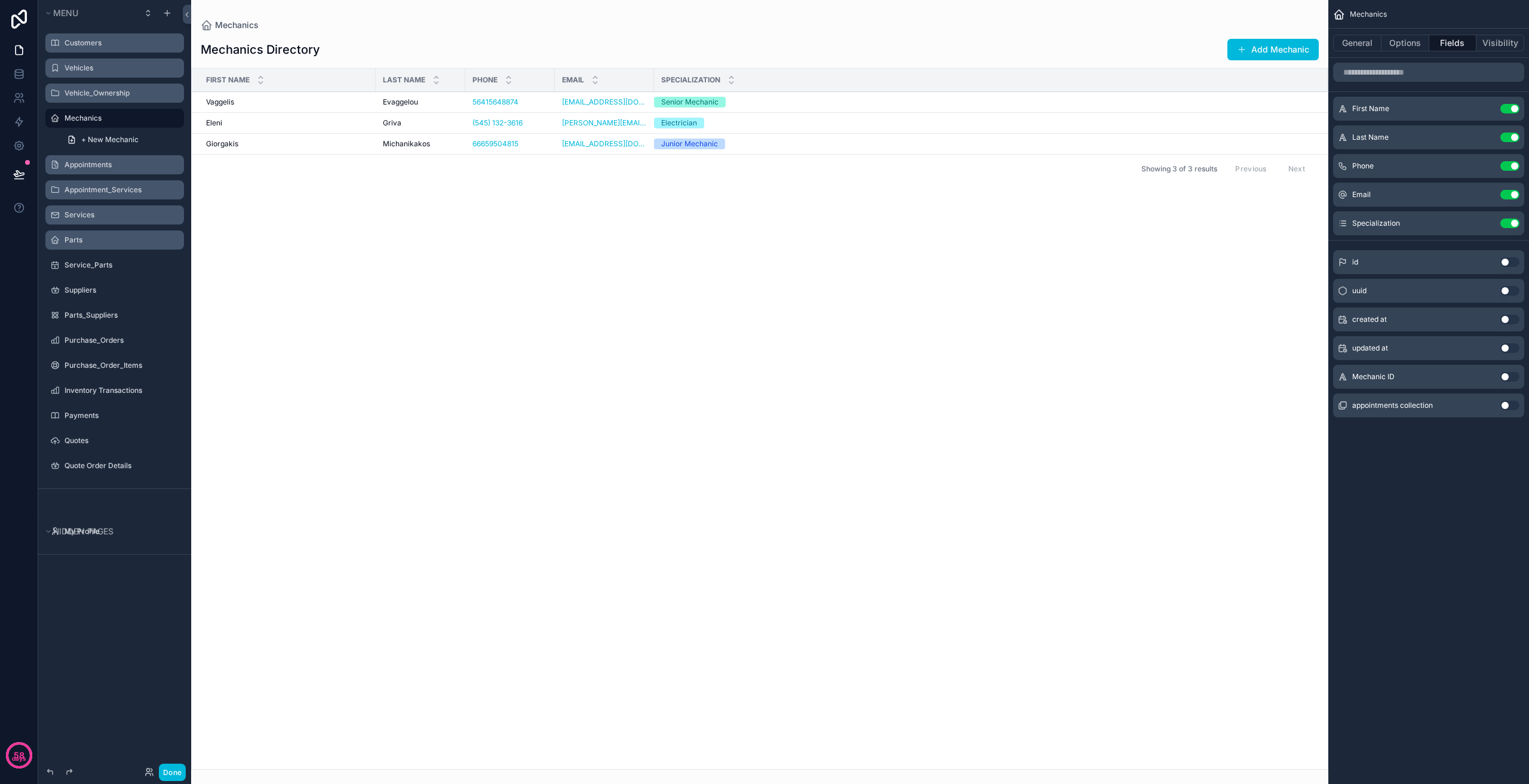
click at [116, 97] on label "Vehicle_Ownership" at bounding box center [121, 93] width 113 height 9
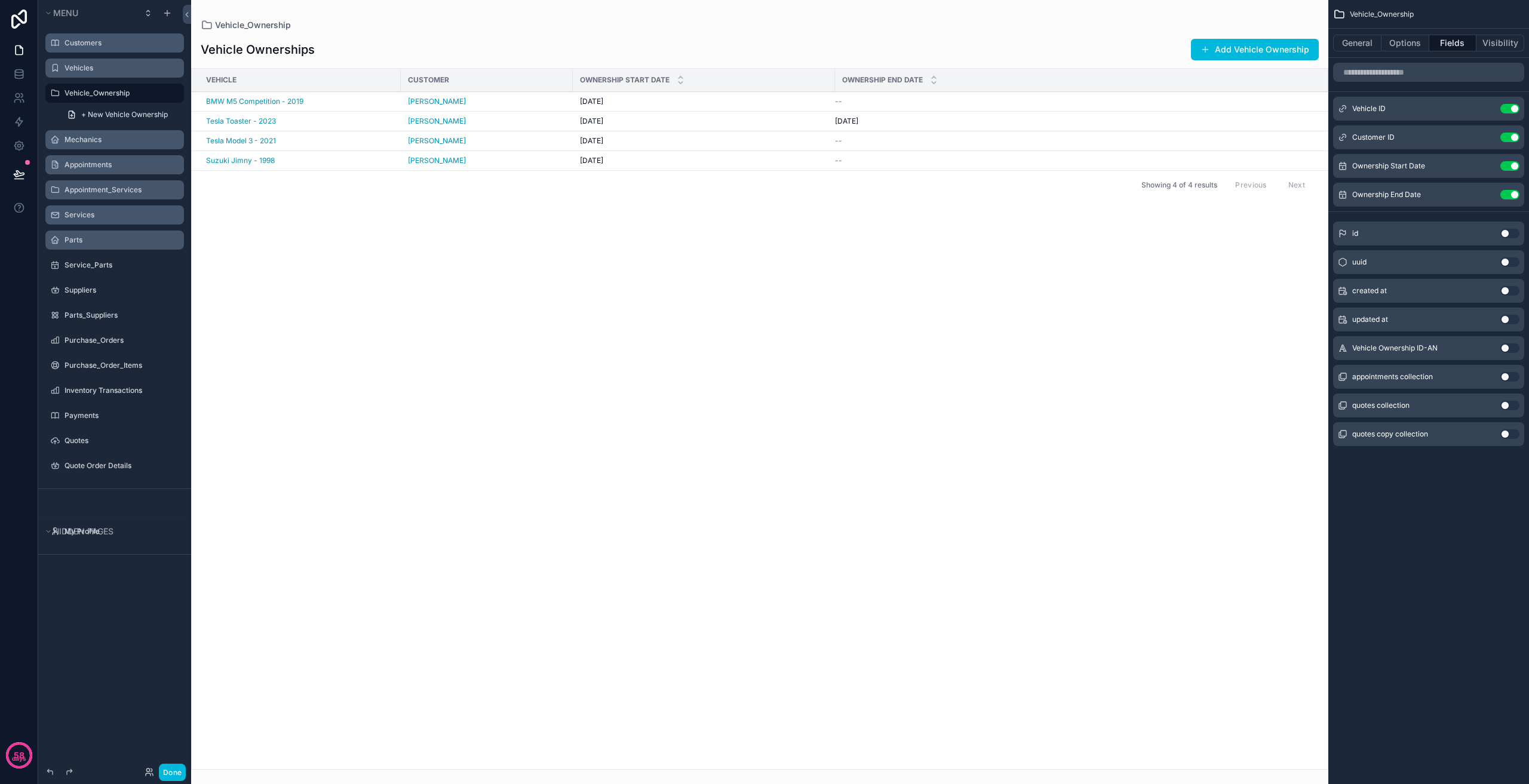
click at [97, 173] on div "Appointments" at bounding box center [115, 165] width 134 height 19
click at [109, 160] on div "Appointments" at bounding box center [123, 165] width 117 height 9
click at [122, 165] on label "Appointments" at bounding box center [121, 165] width 113 height 9
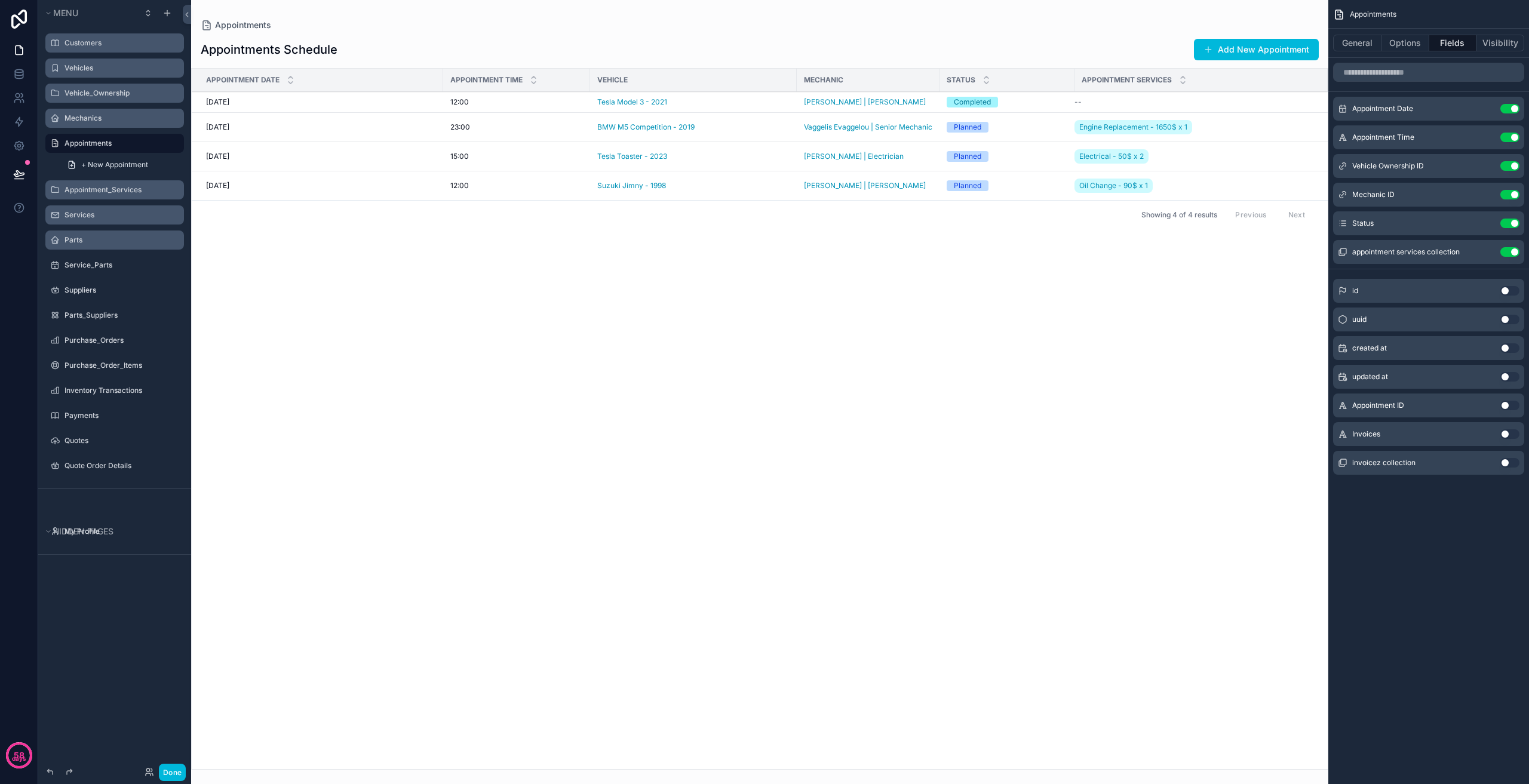
click at [107, 187] on label "Appointment_Services" at bounding box center [121, 190] width 113 height 9
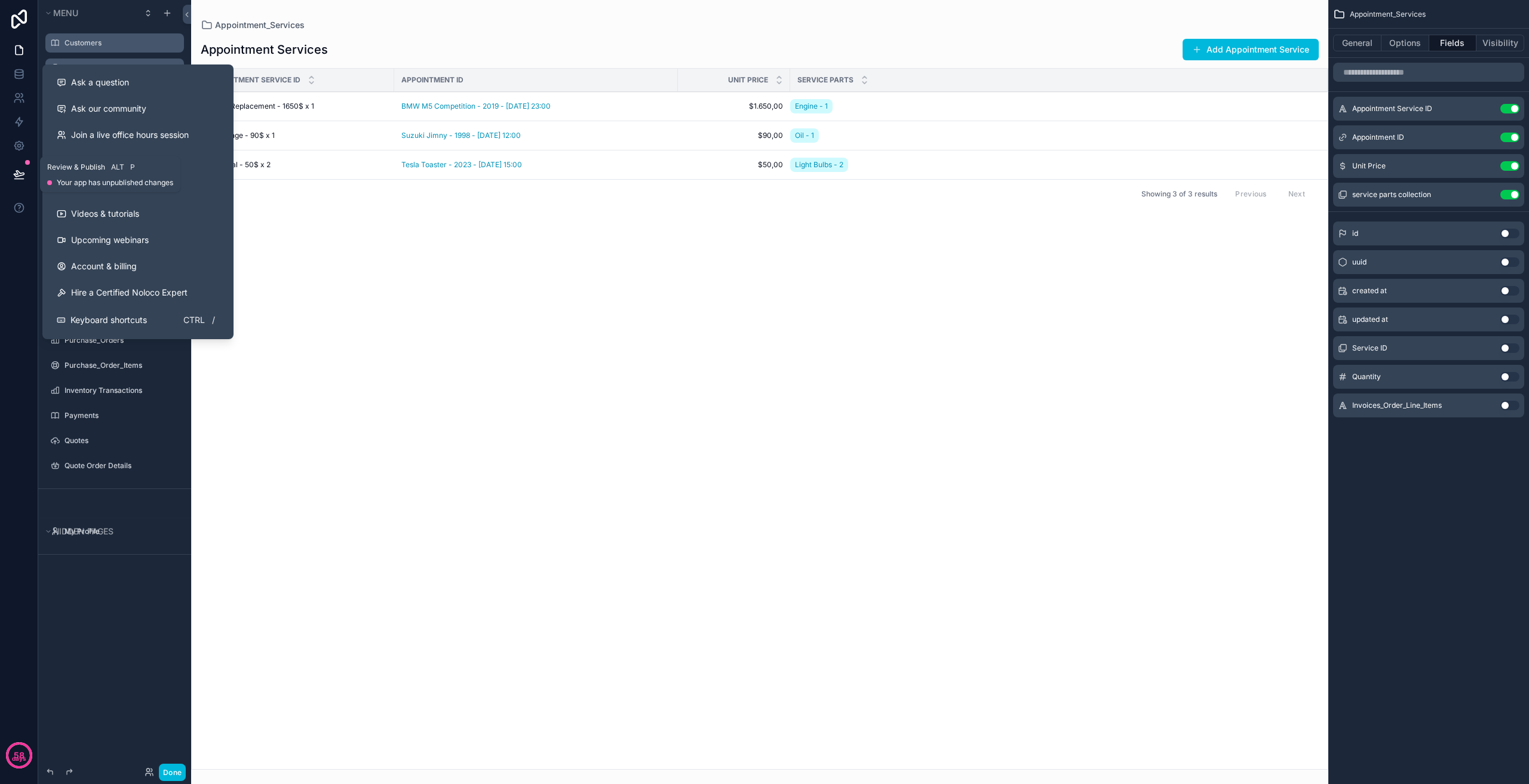
click at [11, 181] on button at bounding box center [19, 175] width 26 height 33
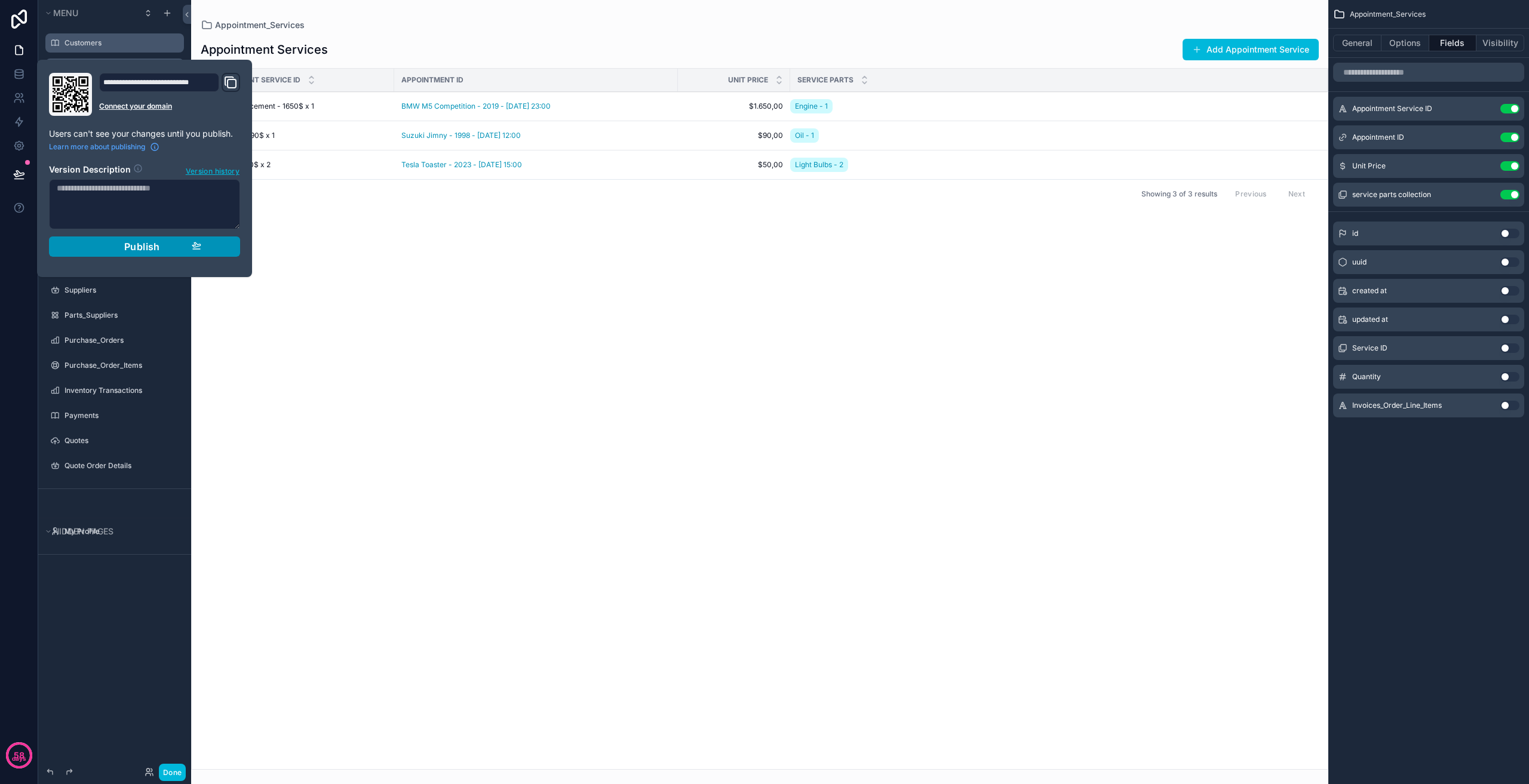
click at [139, 239] on button "Publish" at bounding box center [145, 246] width 191 height 20
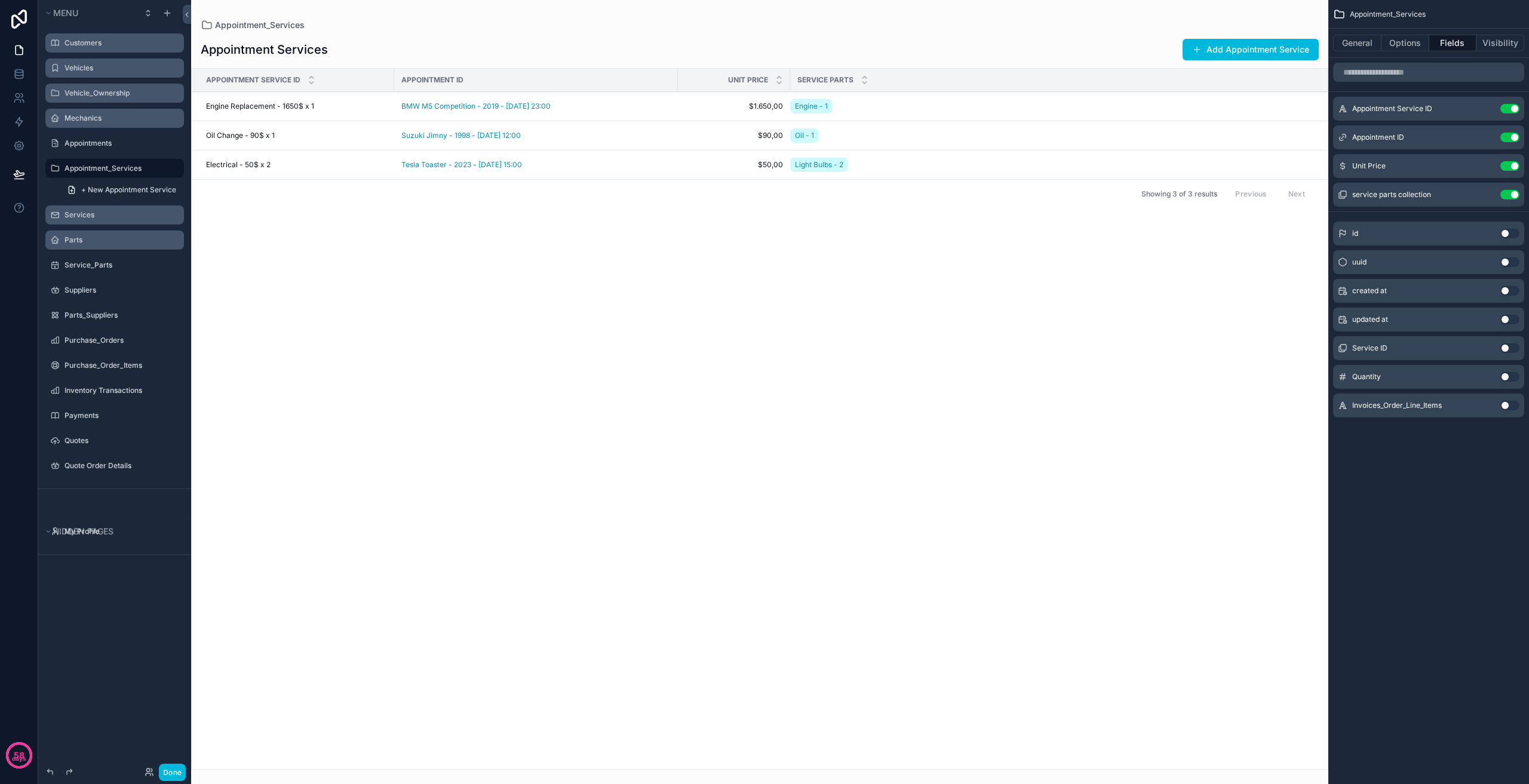
click at [490, 334] on div "scrollable content" at bounding box center [760, 392] width 1137 height 784
click at [142, 192] on span "+ New Appointment Service" at bounding box center [129, 190] width 95 height 9
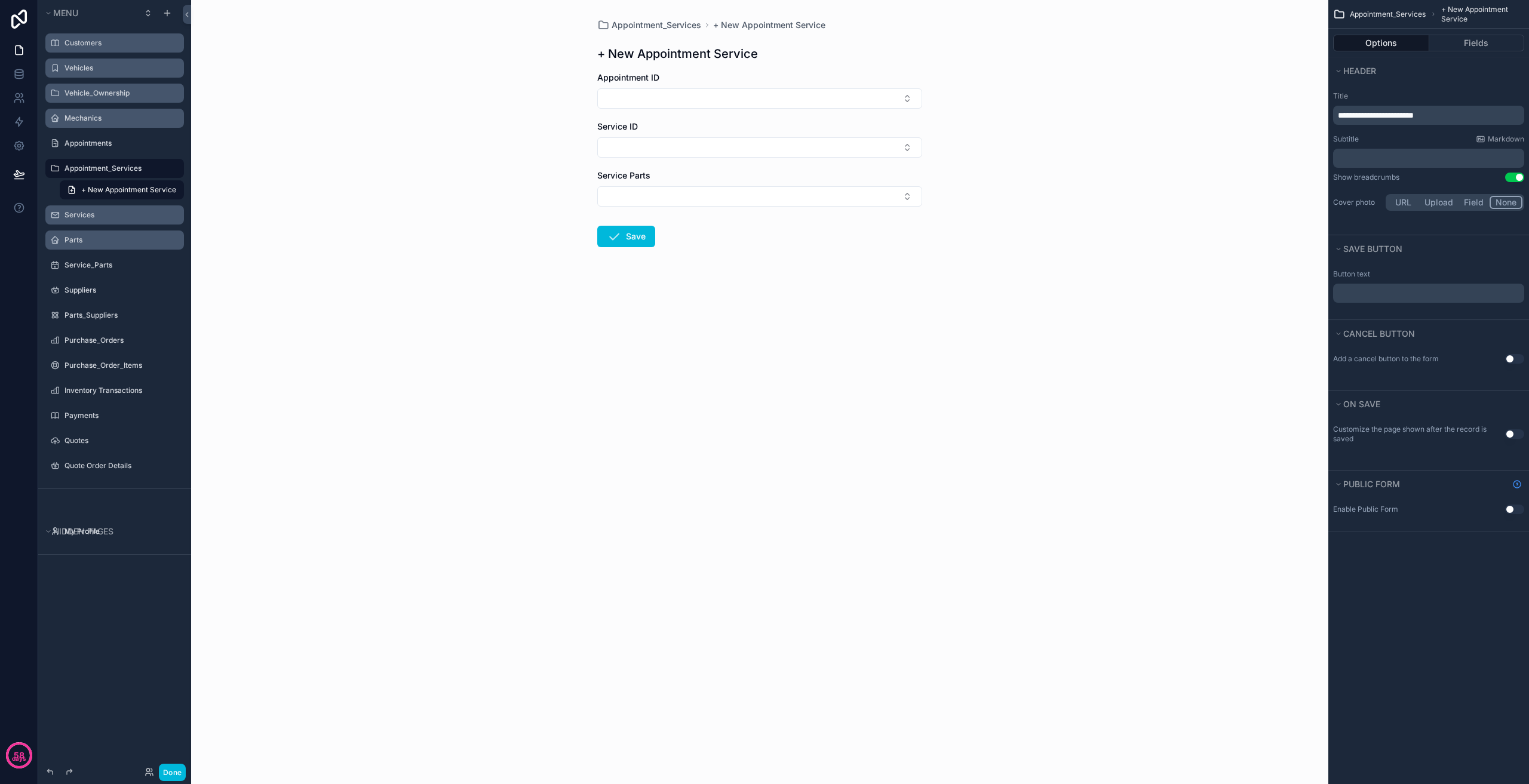
click at [107, 214] on label "Services" at bounding box center [121, 215] width 113 height 9
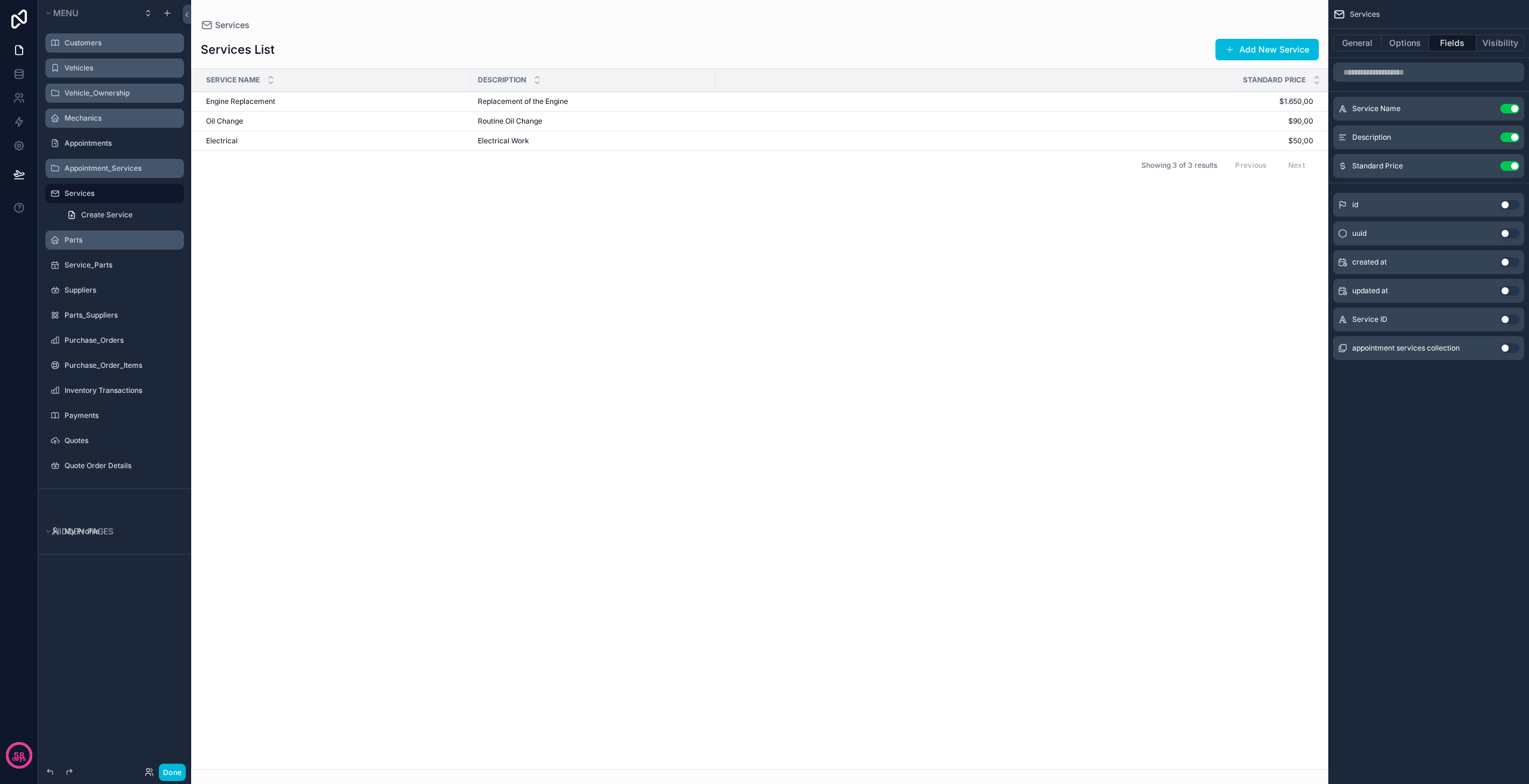
click at [108, 170] on label "Appointment_Services" at bounding box center [121, 169] width 113 height 9
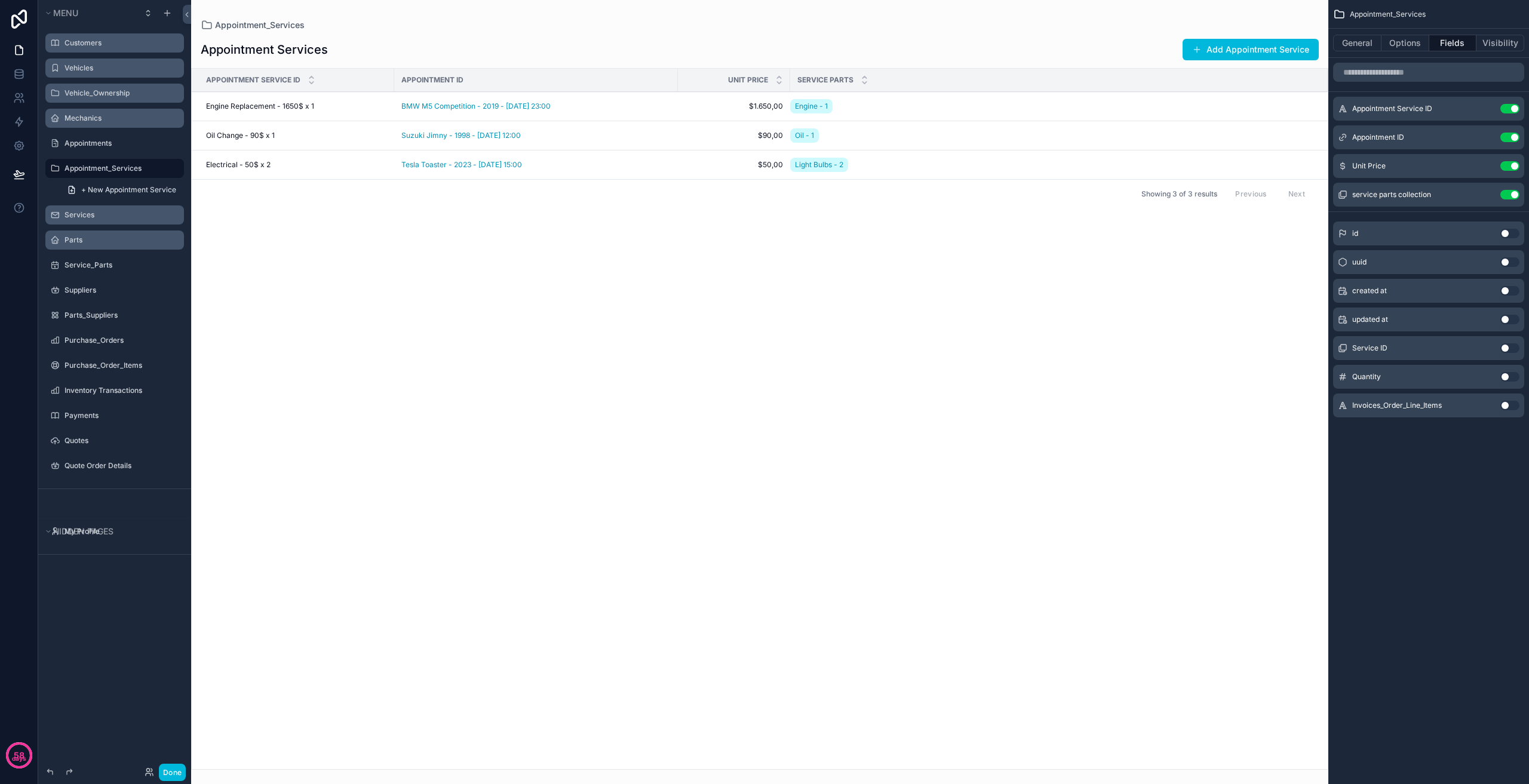
click at [119, 206] on div "Services" at bounding box center [115, 214] width 134 height 19
click at [115, 214] on label "Services" at bounding box center [121, 215] width 113 height 9
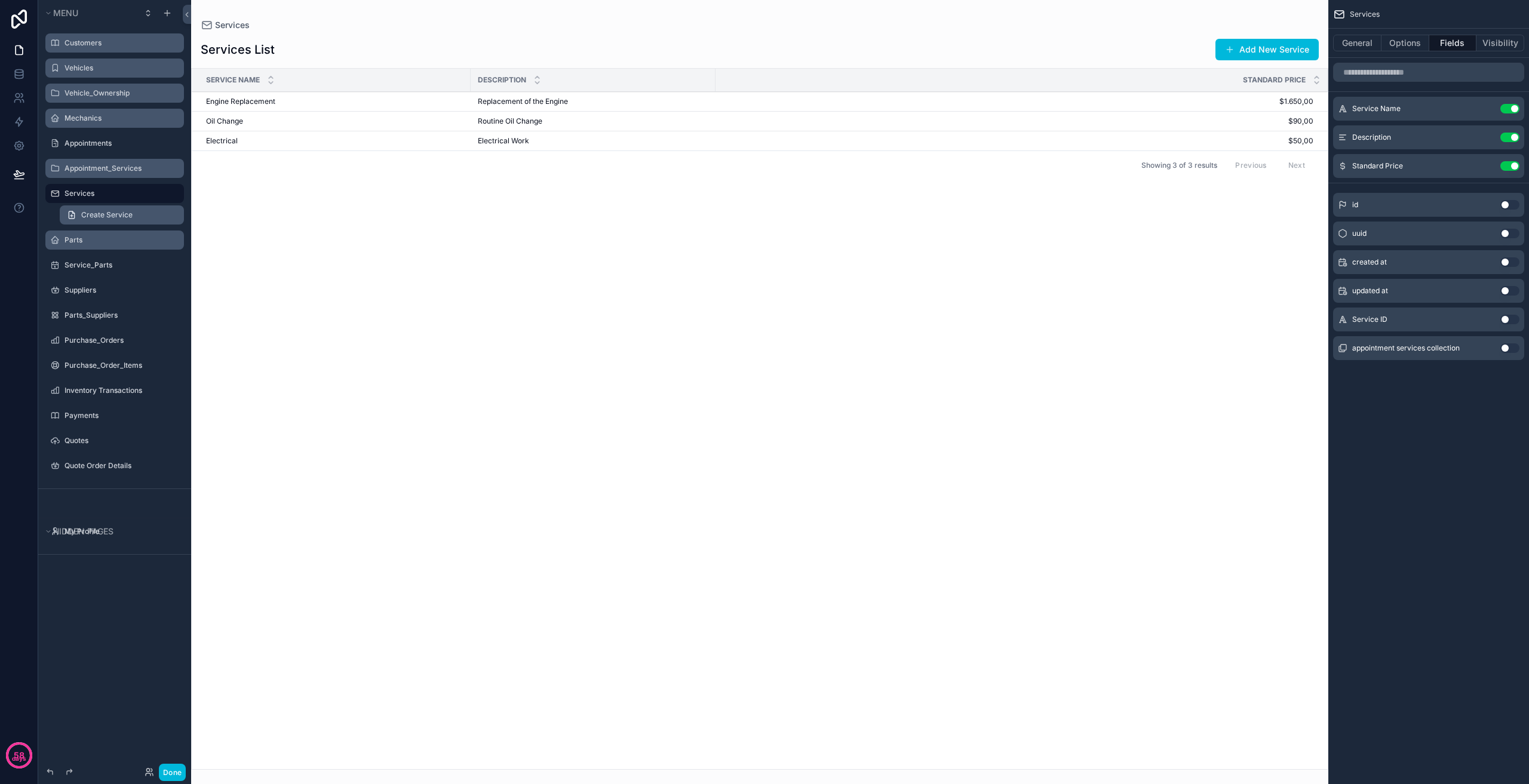
click at [117, 214] on span "Create Service" at bounding box center [107, 215] width 51 height 9
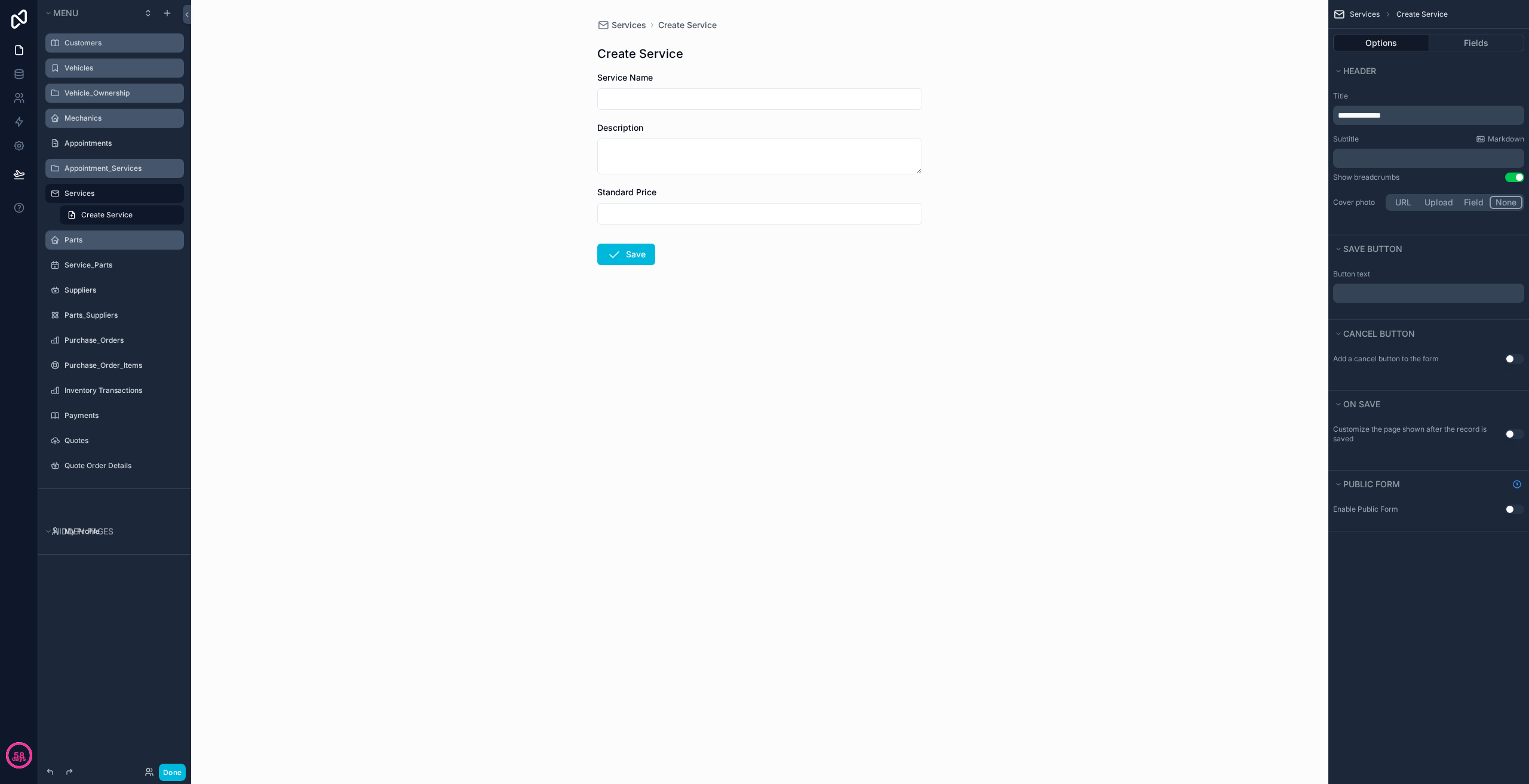
click at [1358, 115] on span "**********" at bounding box center [1359, 115] width 43 height 9
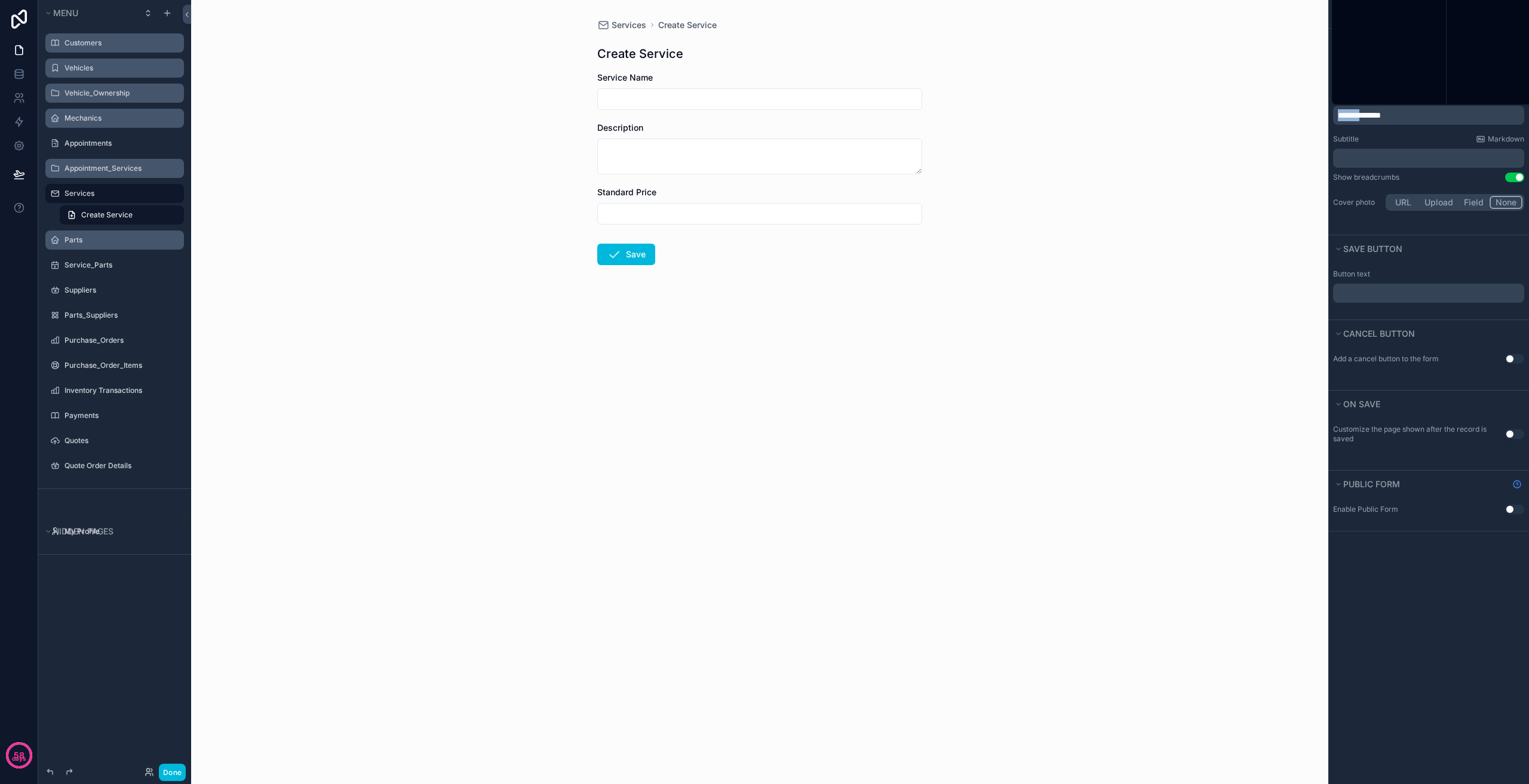
click at [1358, 115] on span "**********" at bounding box center [1359, 115] width 43 height 9
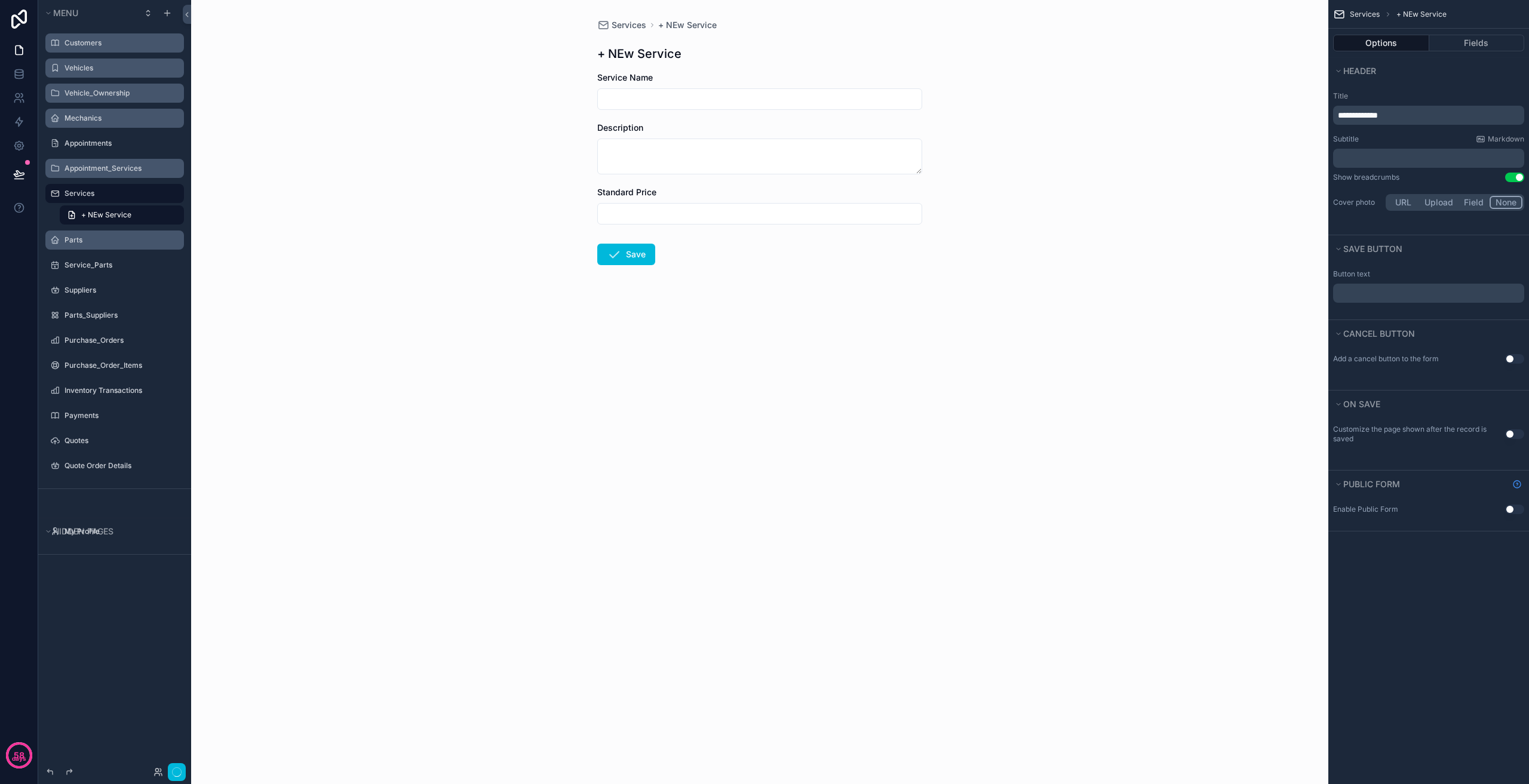
click at [1358, 116] on span "**********" at bounding box center [1358, 115] width 40 height 9
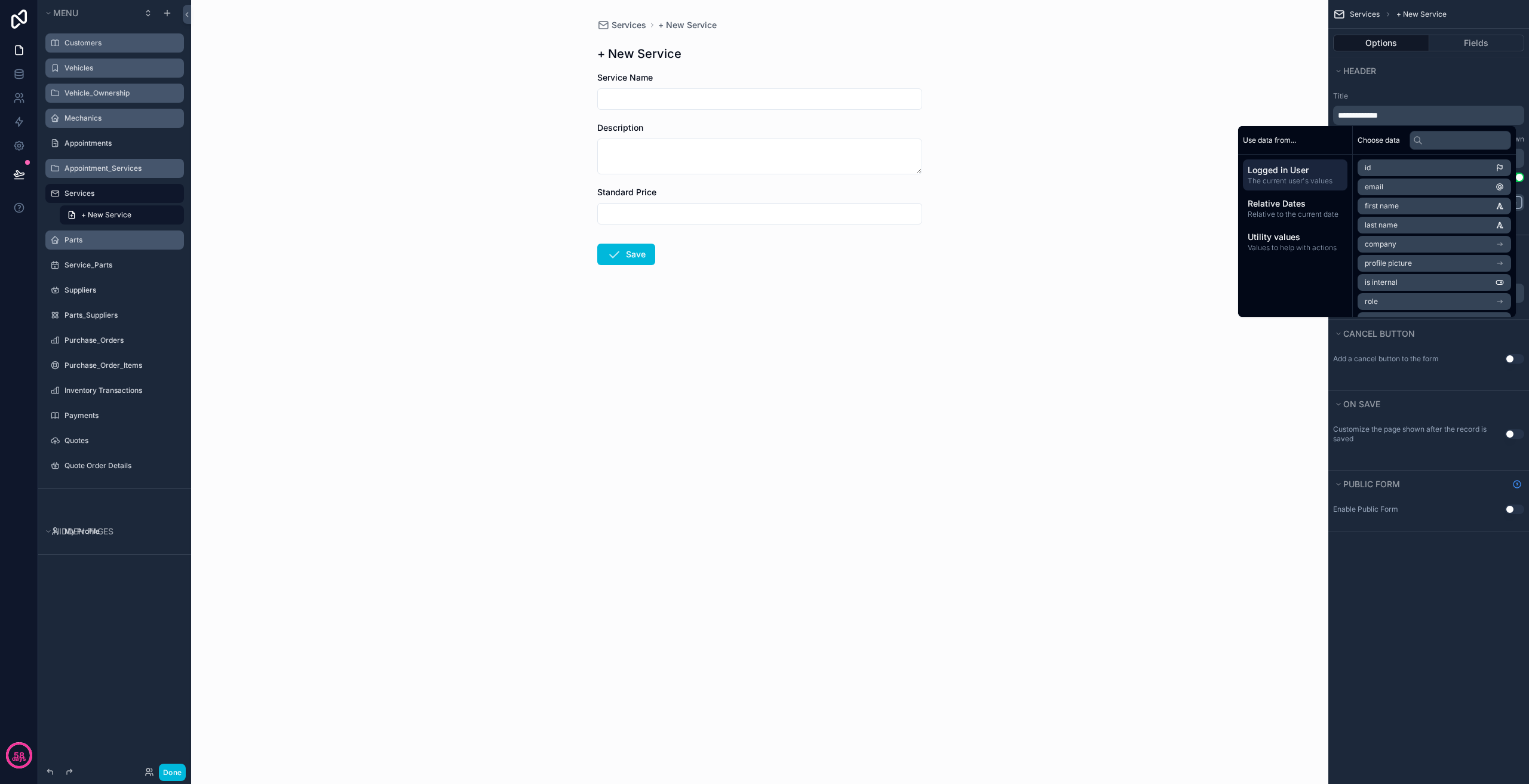
click at [1053, 440] on div "Services + New Service + New Service Service Name Description Standard Price Sa…" at bounding box center [760, 392] width 1137 height 784
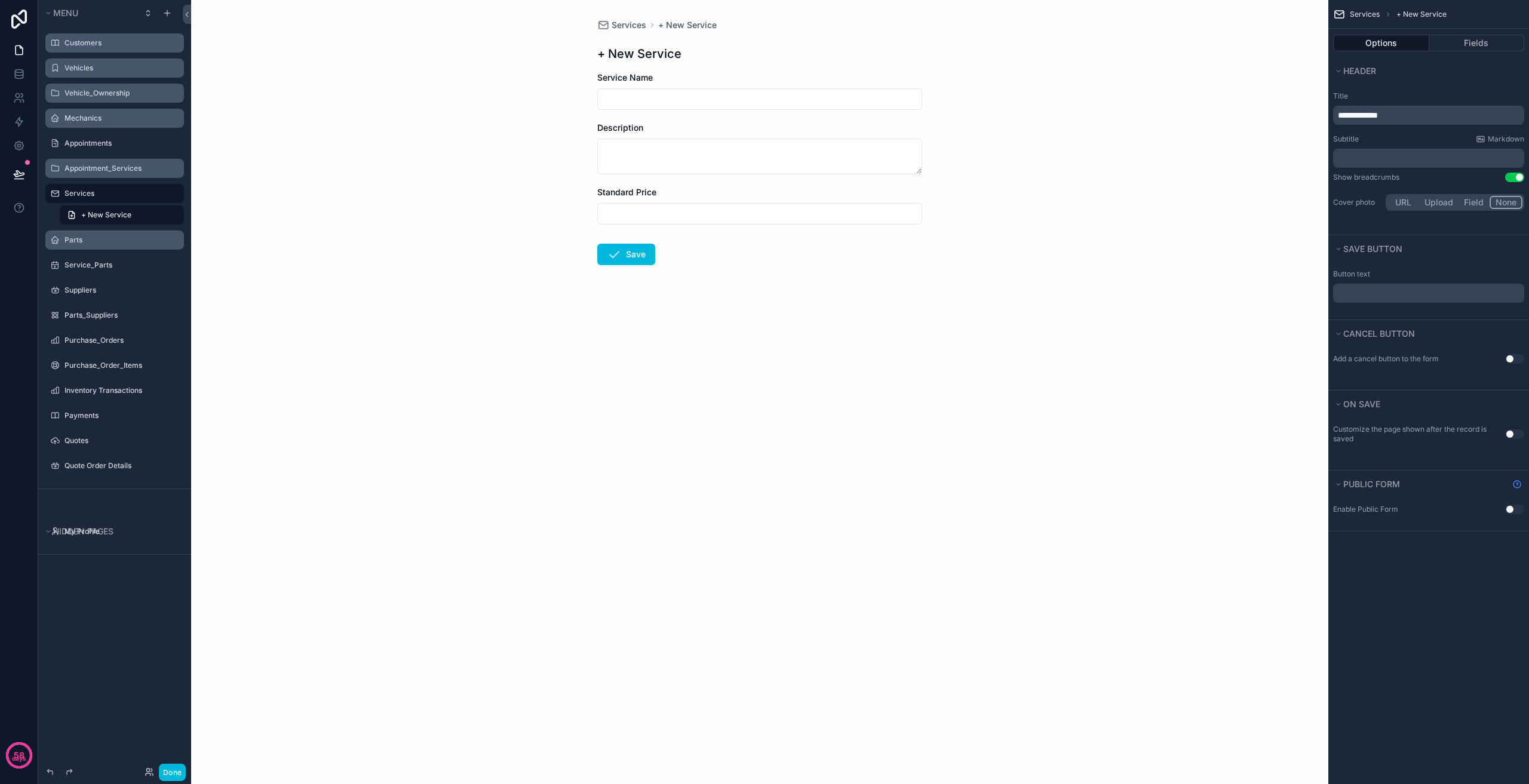
click at [132, 241] on label "Parts" at bounding box center [121, 240] width 113 height 9
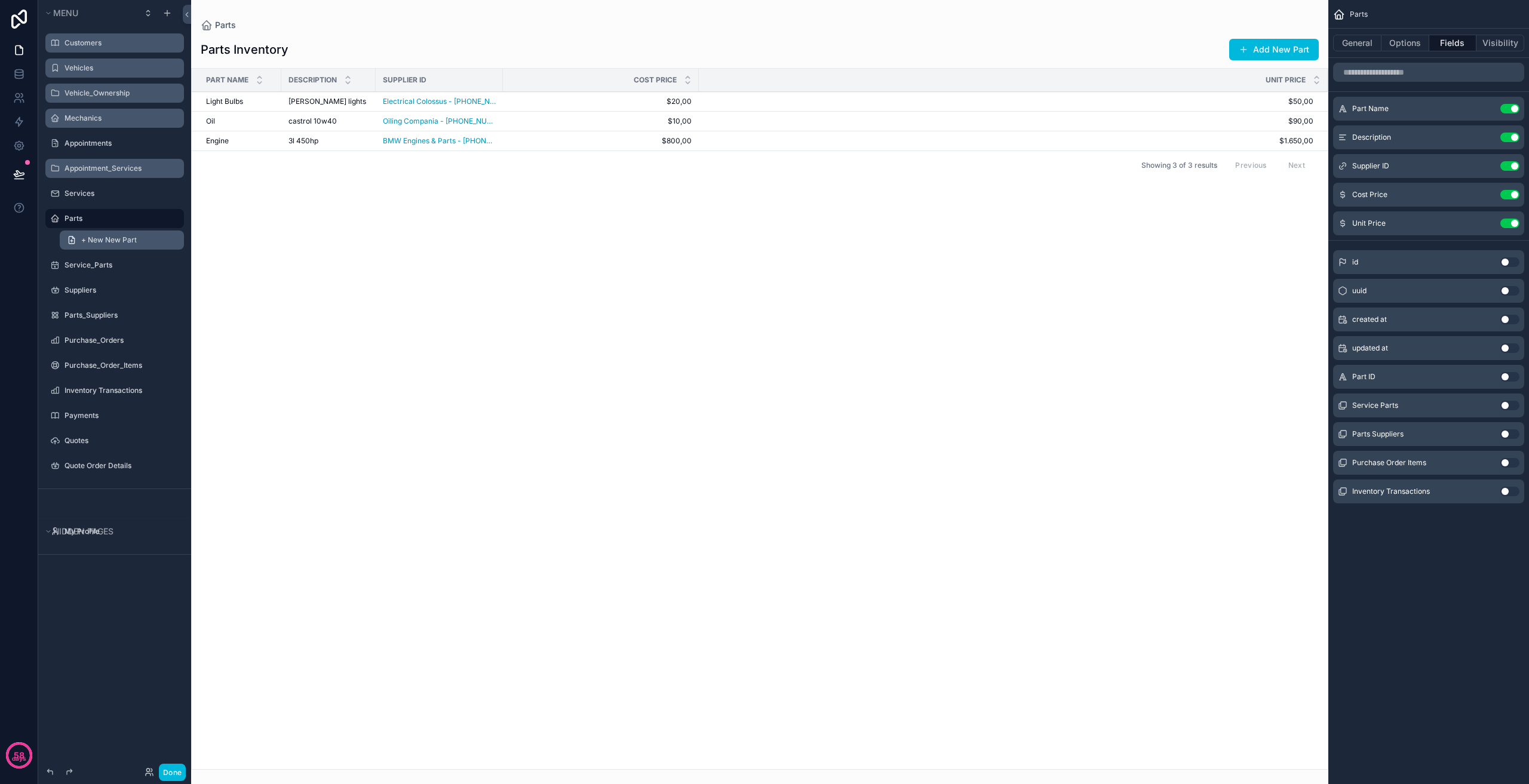
click at [137, 241] on link "+ New New Part" at bounding box center [122, 240] width 124 height 19
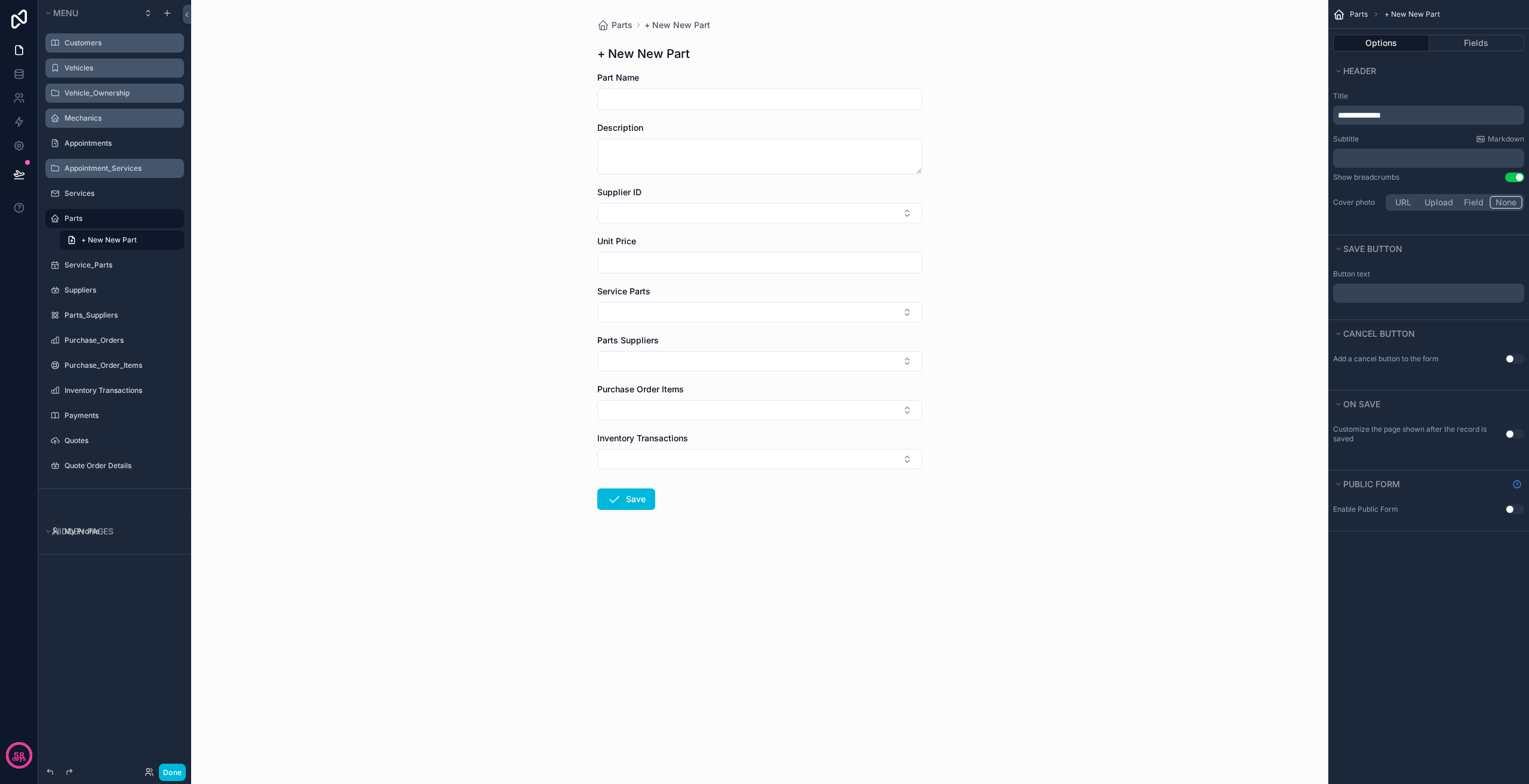
click at [1365, 114] on span "**********" at bounding box center [1359, 115] width 43 height 9
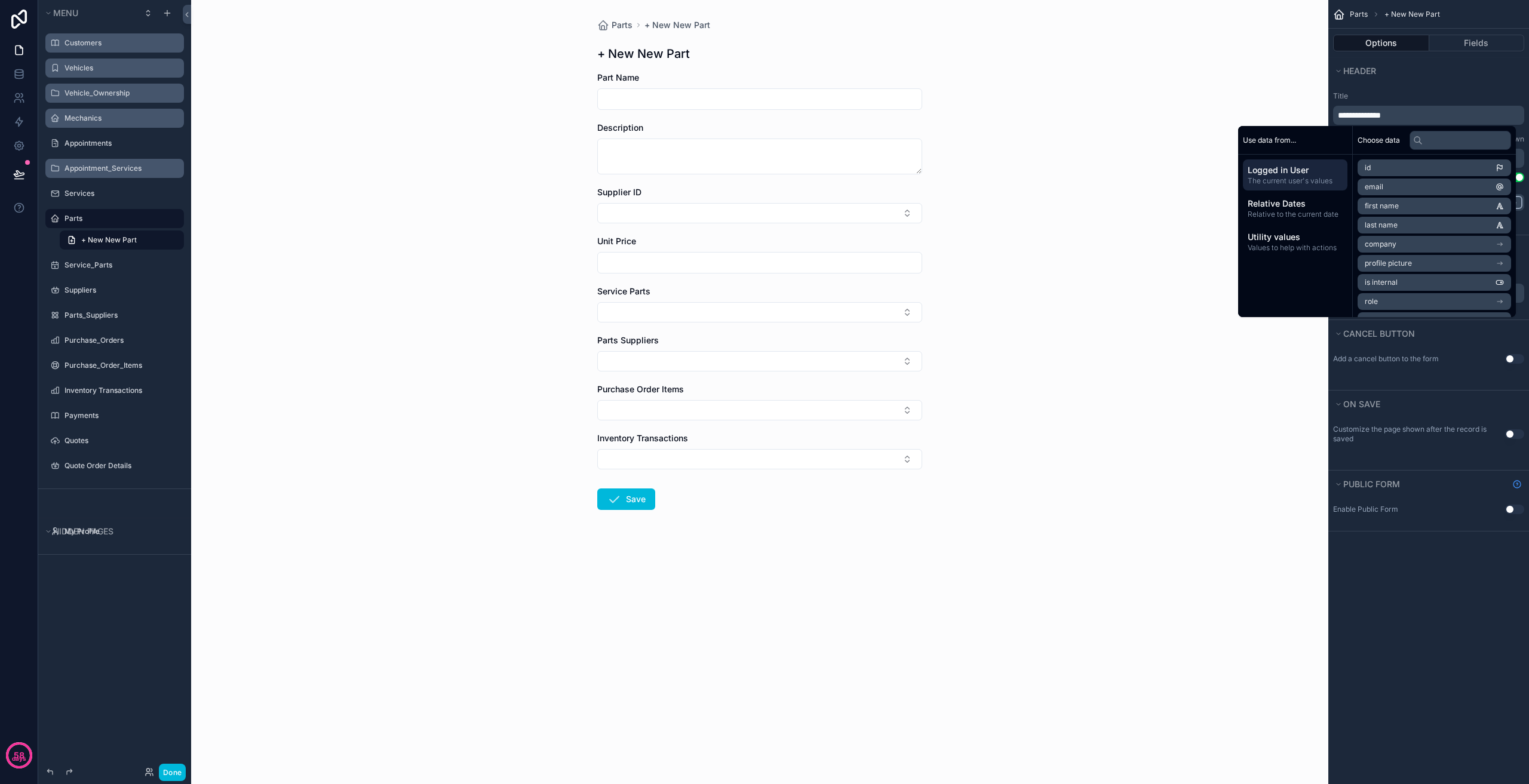
click at [1373, 115] on span "**********" at bounding box center [1359, 115] width 43 height 9
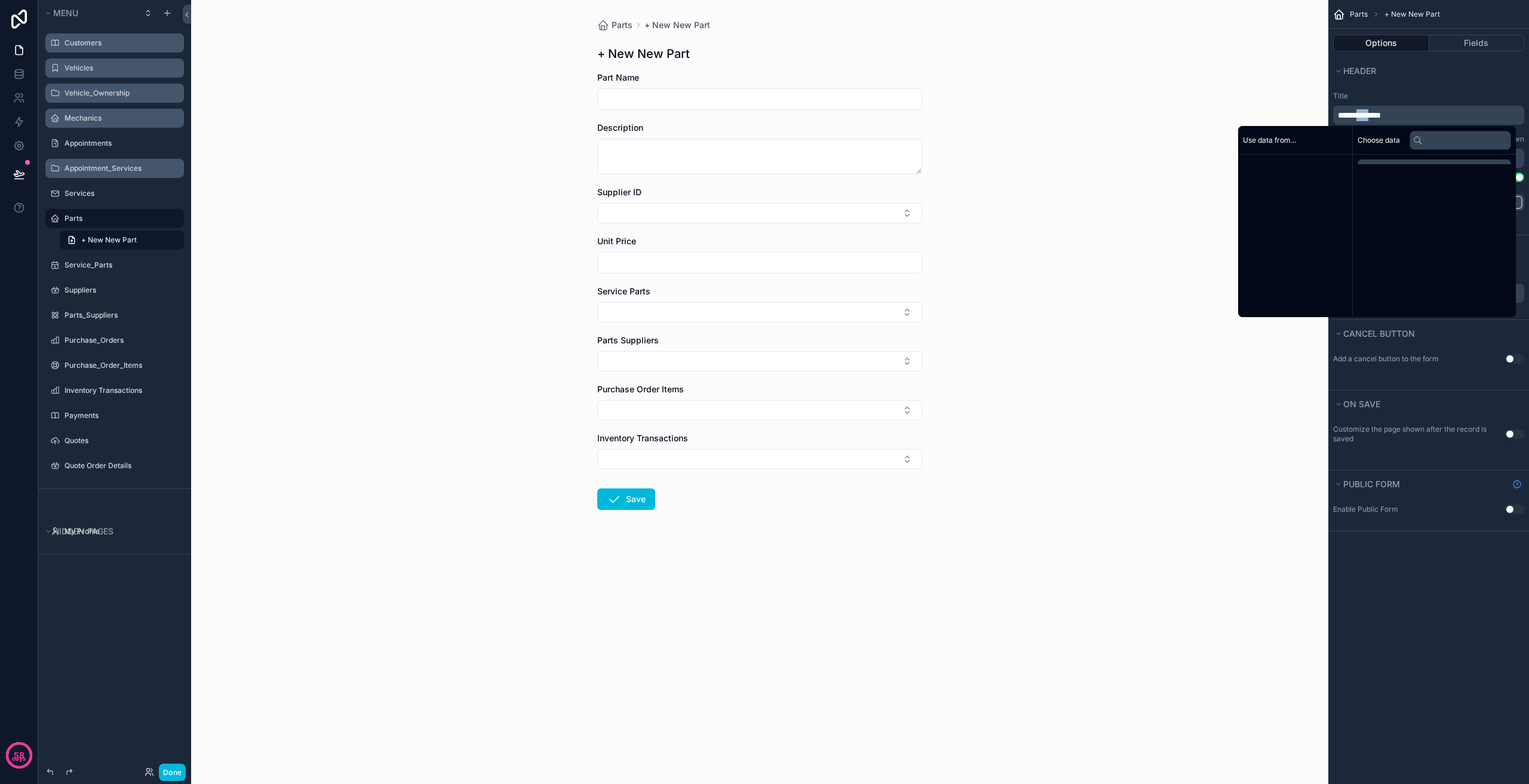
click at [1373, 115] on span "**********" at bounding box center [1359, 115] width 43 height 9
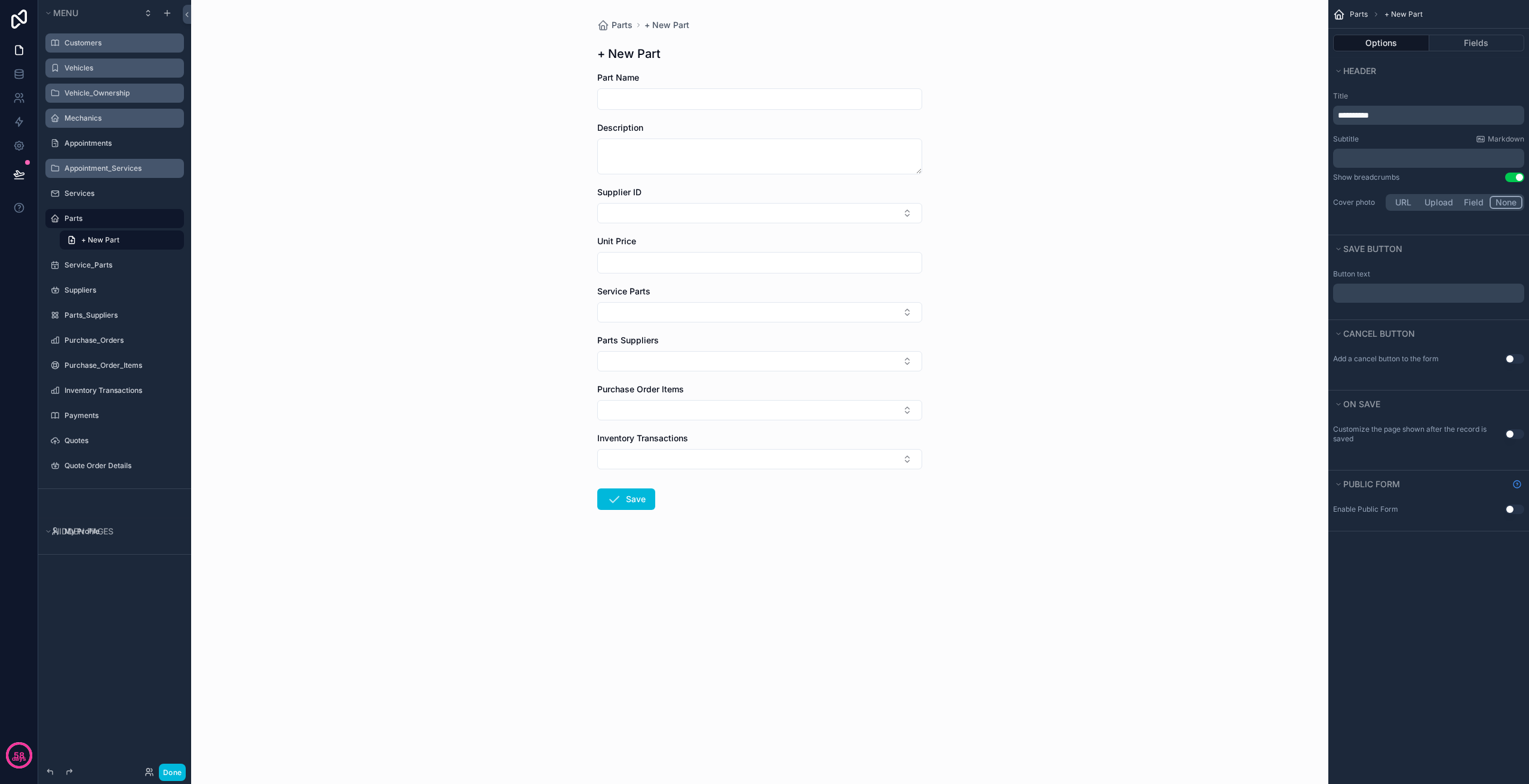
click at [1069, 424] on div "Parts + New Part + New Part Part Name Description Supplier ID Unit Price Servic…" at bounding box center [760, 392] width 1137 height 784
click at [1001, 405] on div "Parts + New Part + New Part Part Name Description Supplier ID Unit Price Servic…" at bounding box center [760, 392] width 1137 height 784
click at [277, 205] on div "Parts + New Part + New Part Part Name Description Supplier ID Unit Price Servic…" at bounding box center [760, 392] width 1137 height 784
click at [93, 196] on label "Services" at bounding box center [121, 193] width 113 height 9
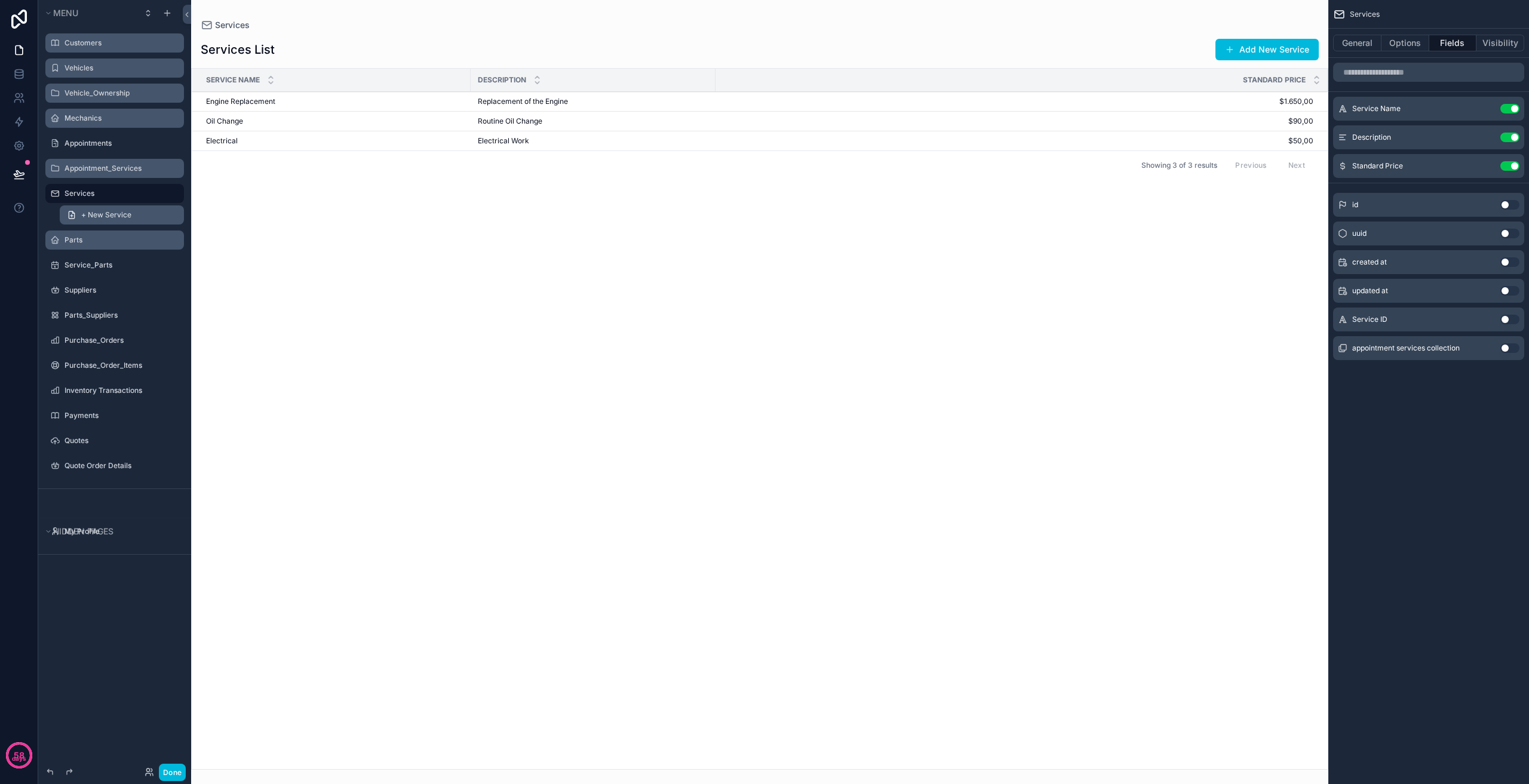
click at [135, 224] on link "+ New Service" at bounding box center [122, 214] width 124 height 19
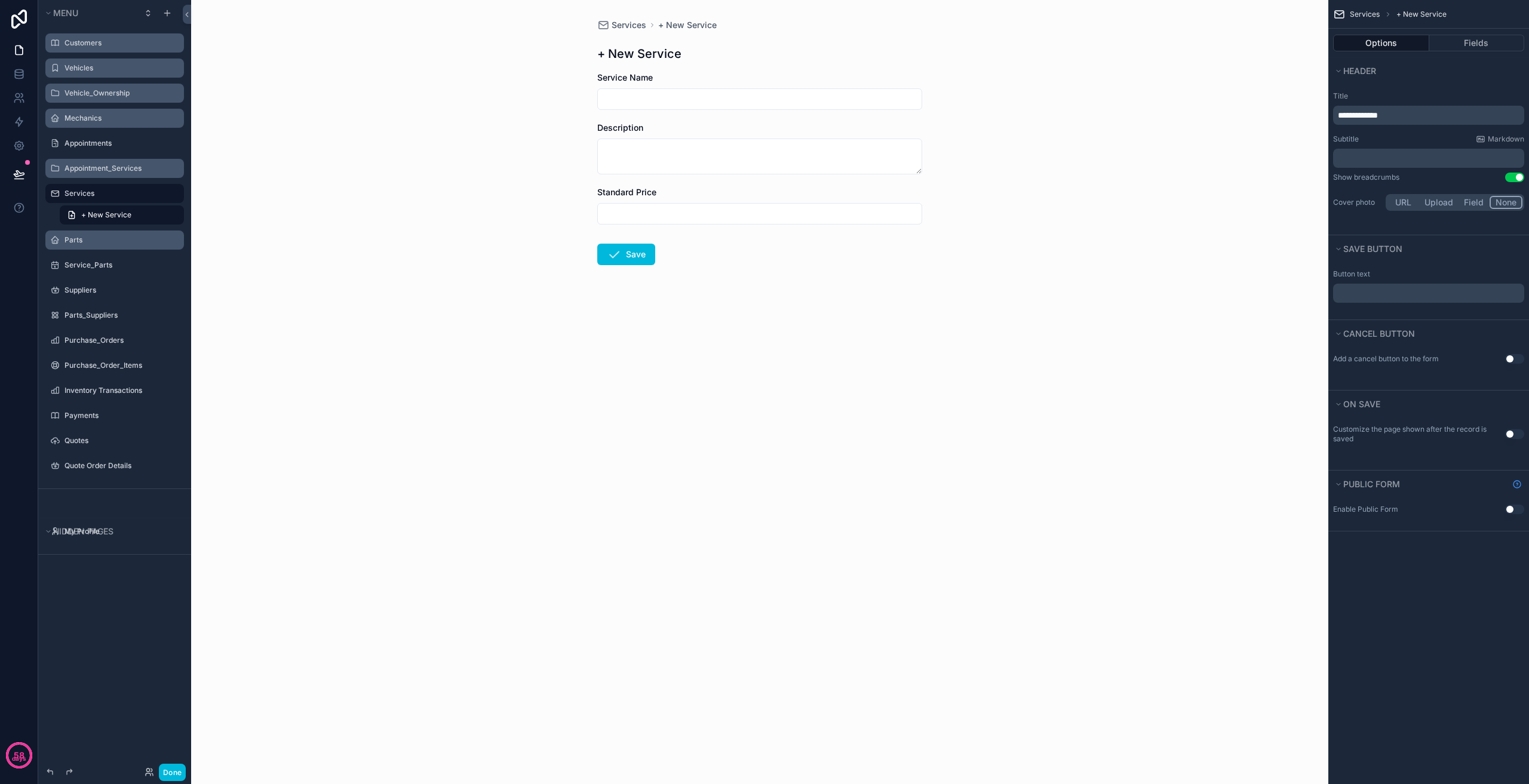
click at [108, 240] on label "Parts" at bounding box center [121, 240] width 113 height 9
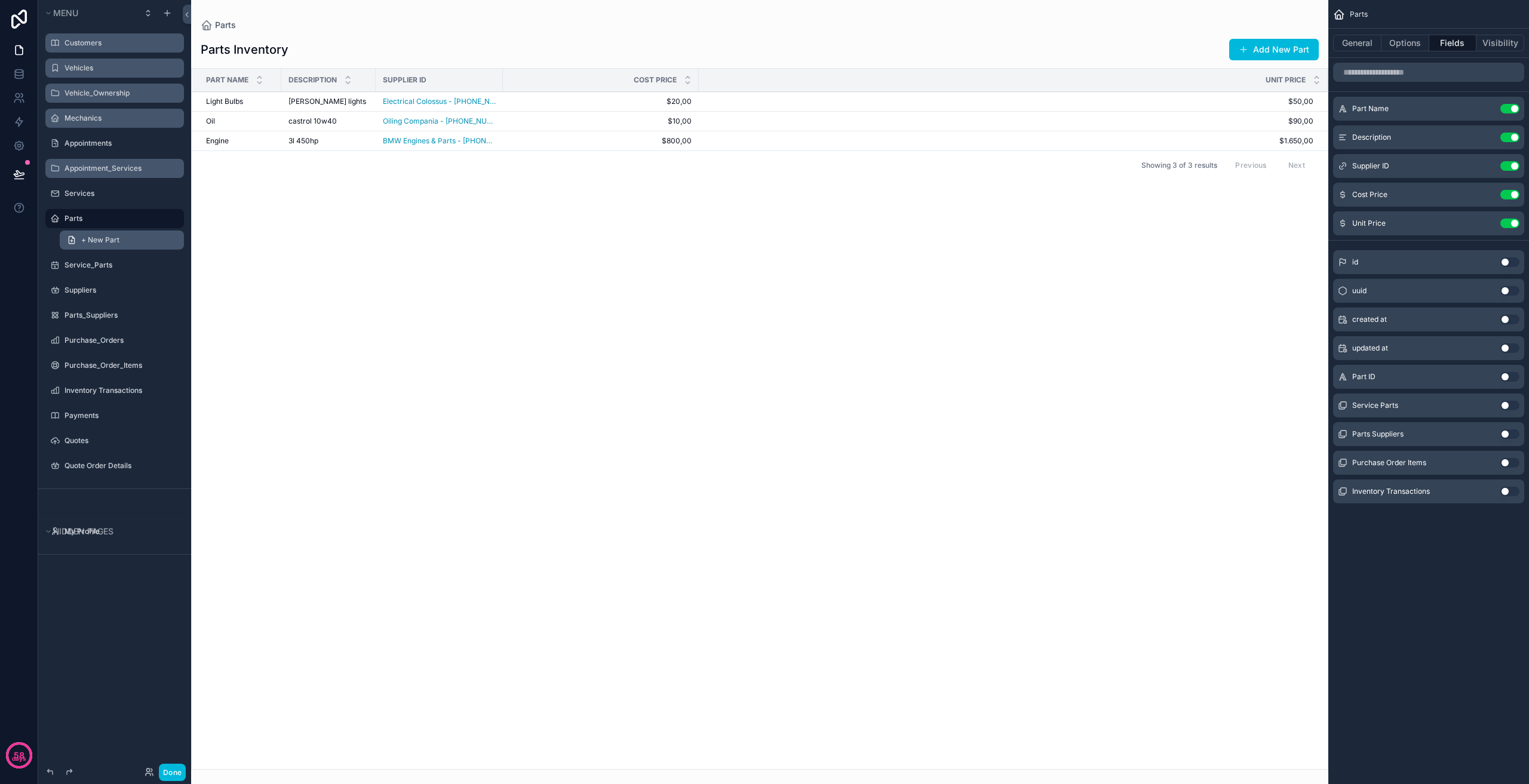
click at [96, 242] on span "+ New Part" at bounding box center [100, 240] width 38 height 9
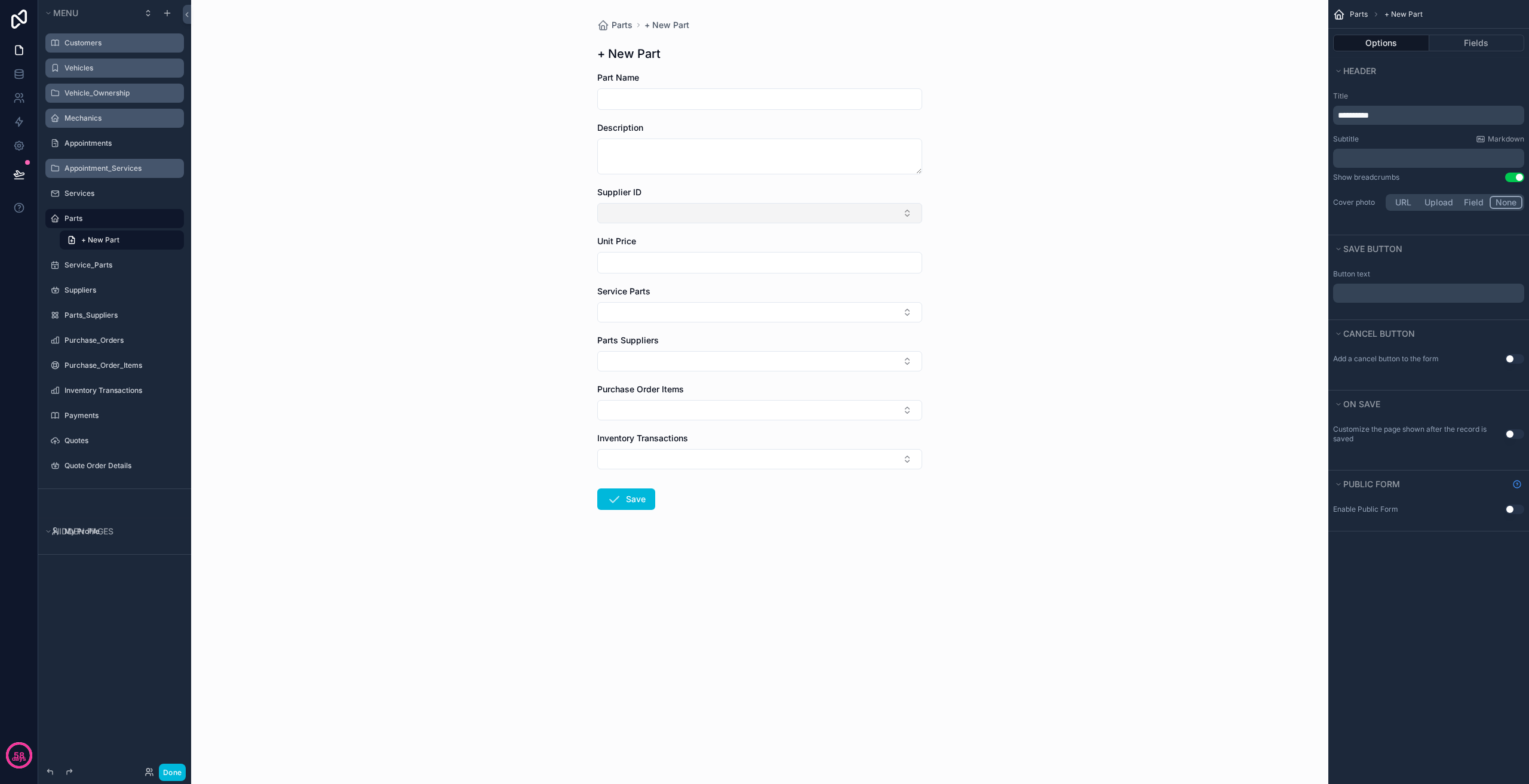
click at [821, 212] on button "Select Button" at bounding box center [760, 213] width 325 height 20
click at [720, 221] on button "Select Button" at bounding box center [760, 213] width 325 height 20
click at [720, 220] on button "Select Button" at bounding box center [760, 213] width 325 height 20
click at [699, 258] on input "scrollable content" at bounding box center [760, 262] width 324 height 17
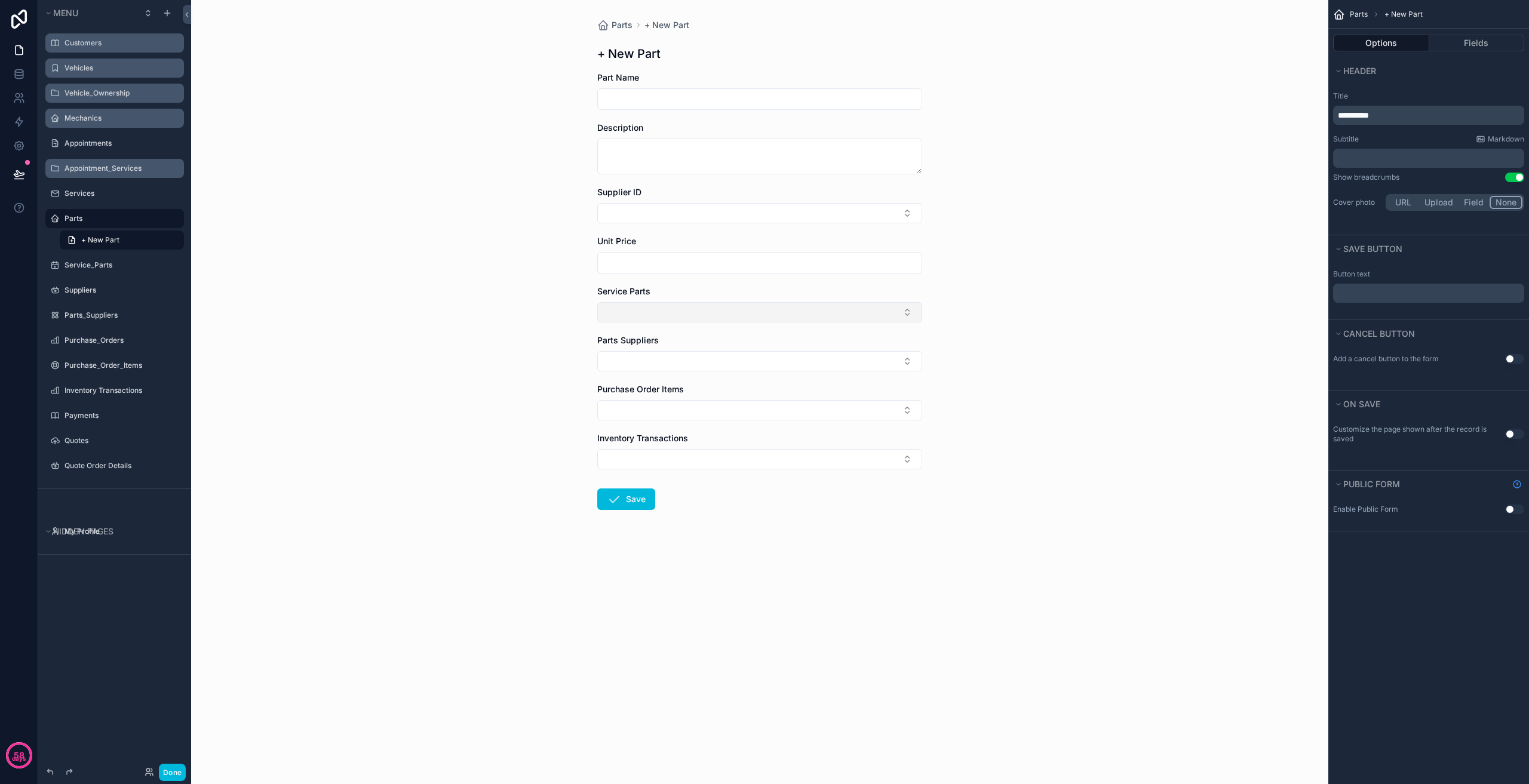
click at [658, 304] on button "Select Button" at bounding box center [760, 312] width 325 height 20
click at [713, 308] on button "Select Button" at bounding box center [760, 312] width 325 height 20
click at [1469, 38] on button "Fields" at bounding box center [1476, 43] width 95 height 17
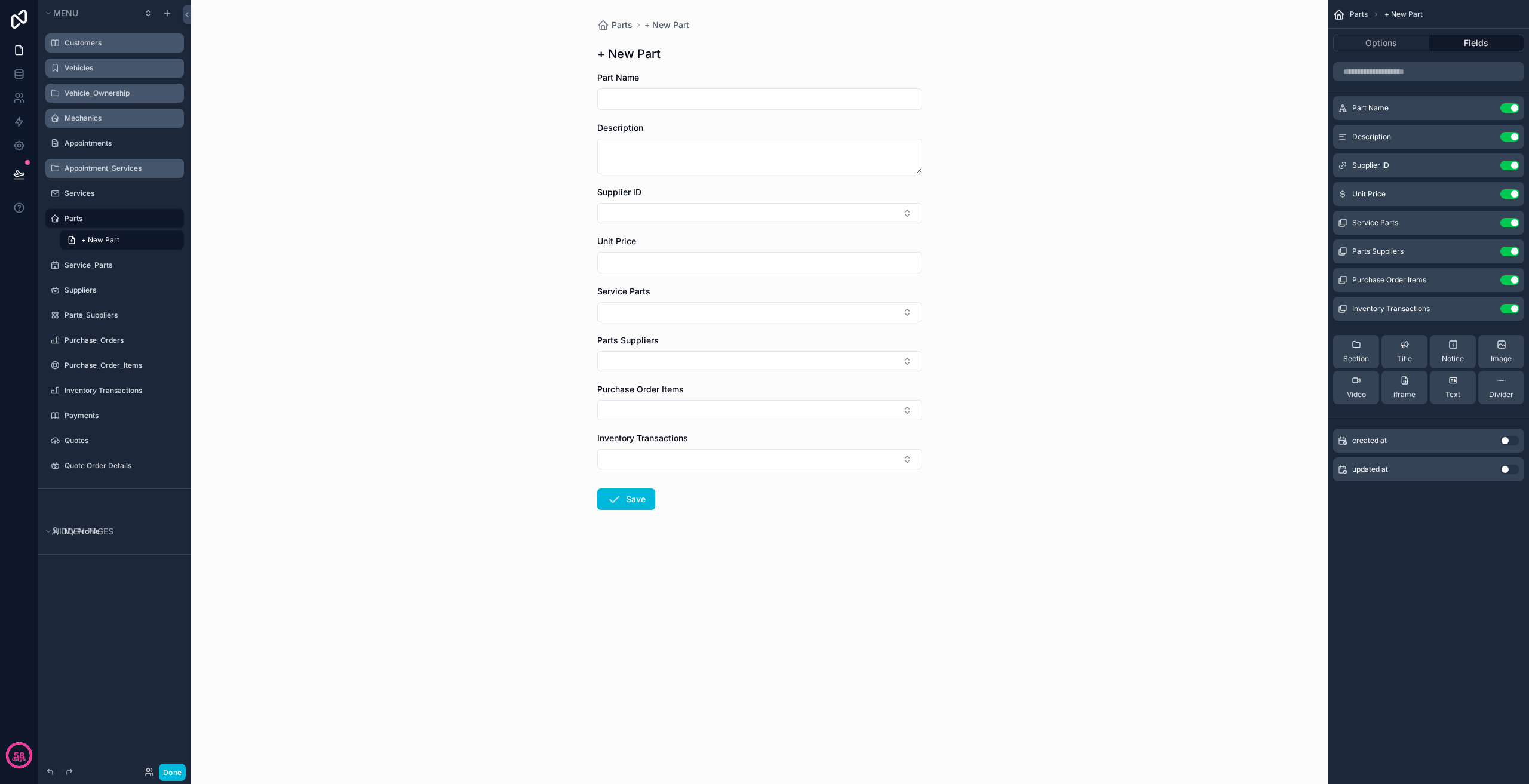
click at [1513, 224] on button "Use setting" at bounding box center [1510, 222] width 19 height 9
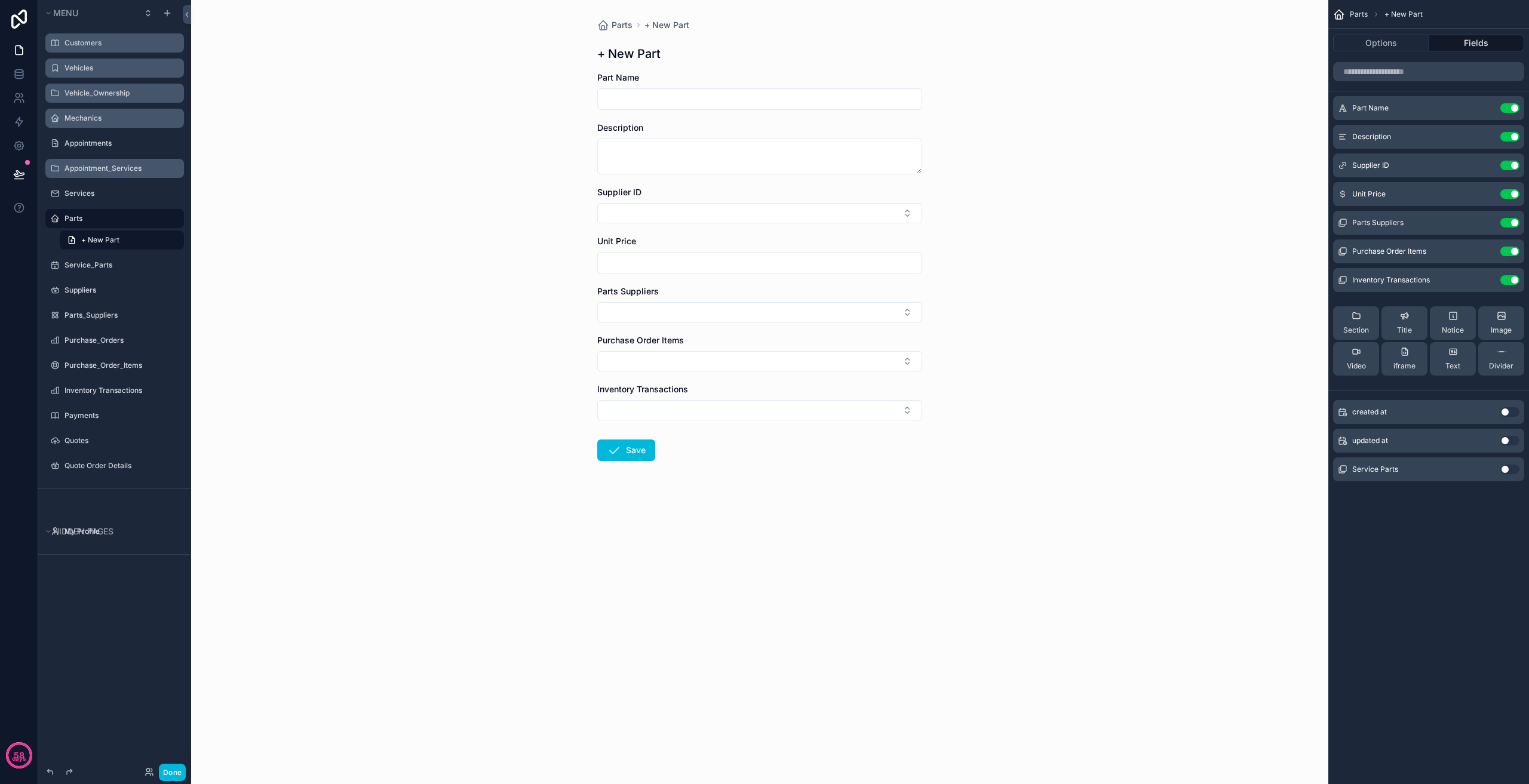
click at [95, 213] on div "Parts" at bounding box center [123, 218] width 117 height 15
click at [95, 216] on label "Parts" at bounding box center [121, 218] width 113 height 9
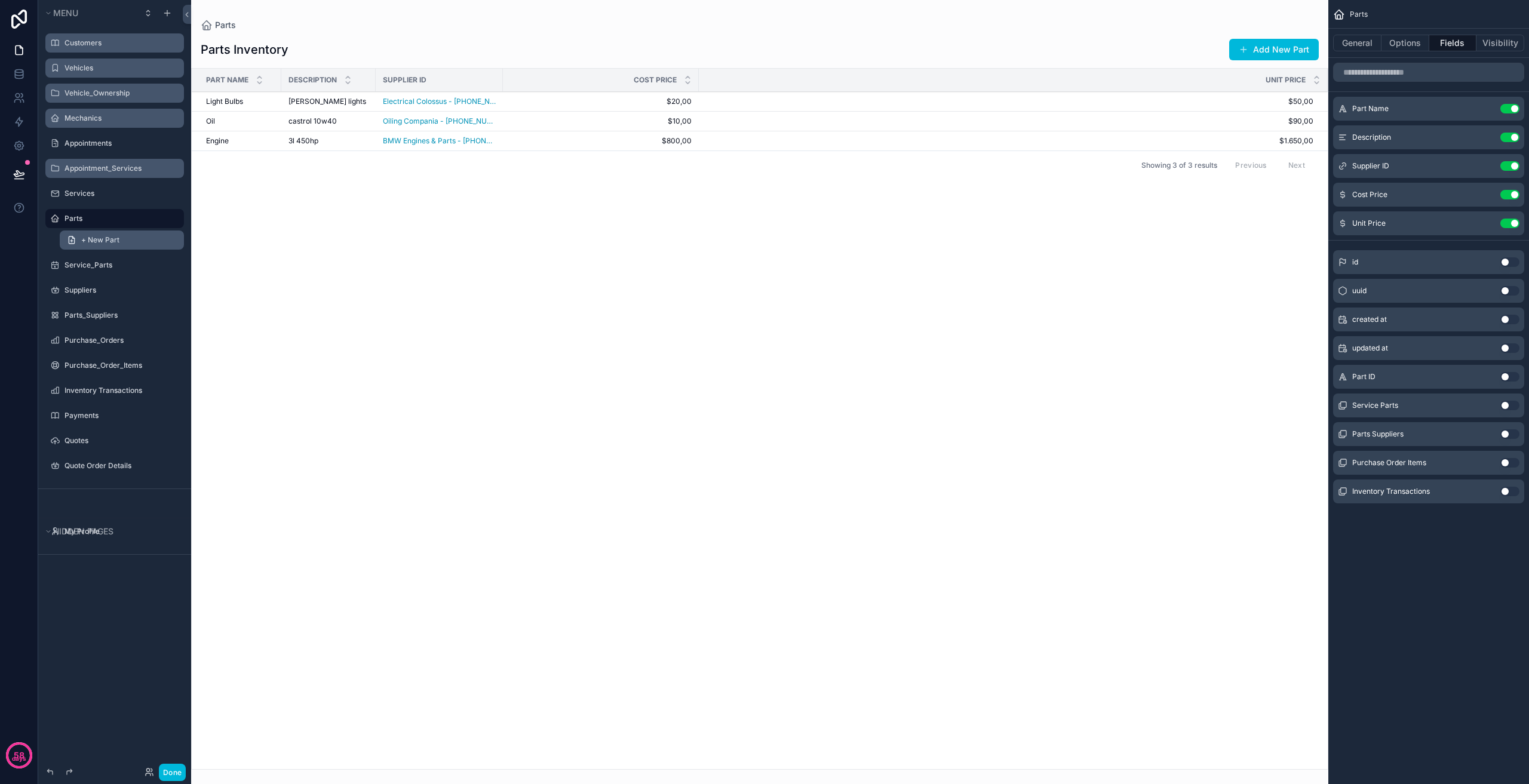
click at [113, 238] on span "+ New Part" at bounding box center [100, 240] width 38 height 9
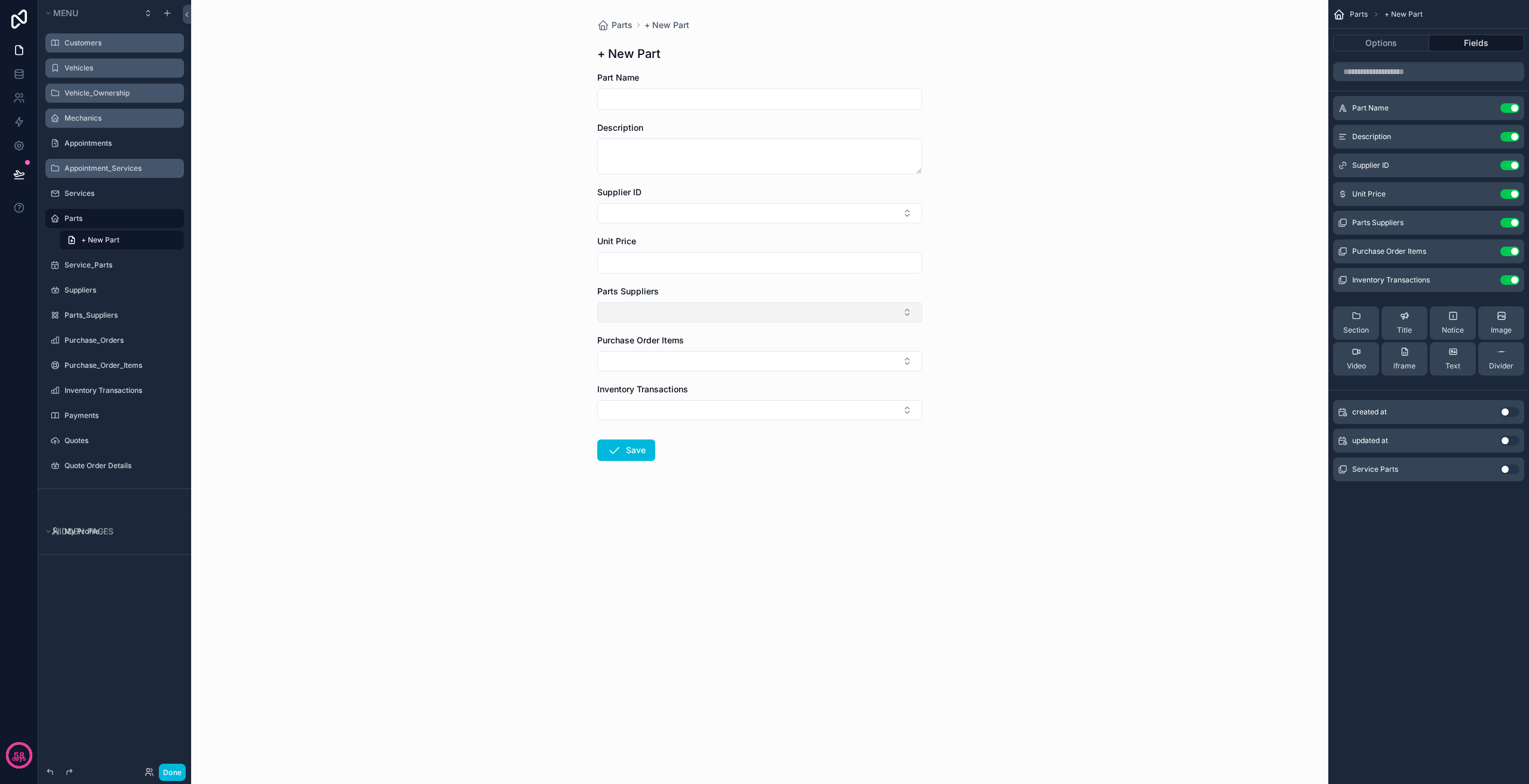
click at [677, 308] on button "Select Button" at bounding box center [760, 312] width 325 height 20
click at [695, 312] on button "Select Button" at bounding box center [760, 312] width 325 height 20
click at [688, 308] on button "Select Button" at bounding box center [760, 312] width 325 height 20
click at [728, 312] on button "Select Button" at bounding box center [760, 312] width 325 height 20
click at [1508, 222] on button "Use setting" at bounding box center [1510, 222] width 19 height 9
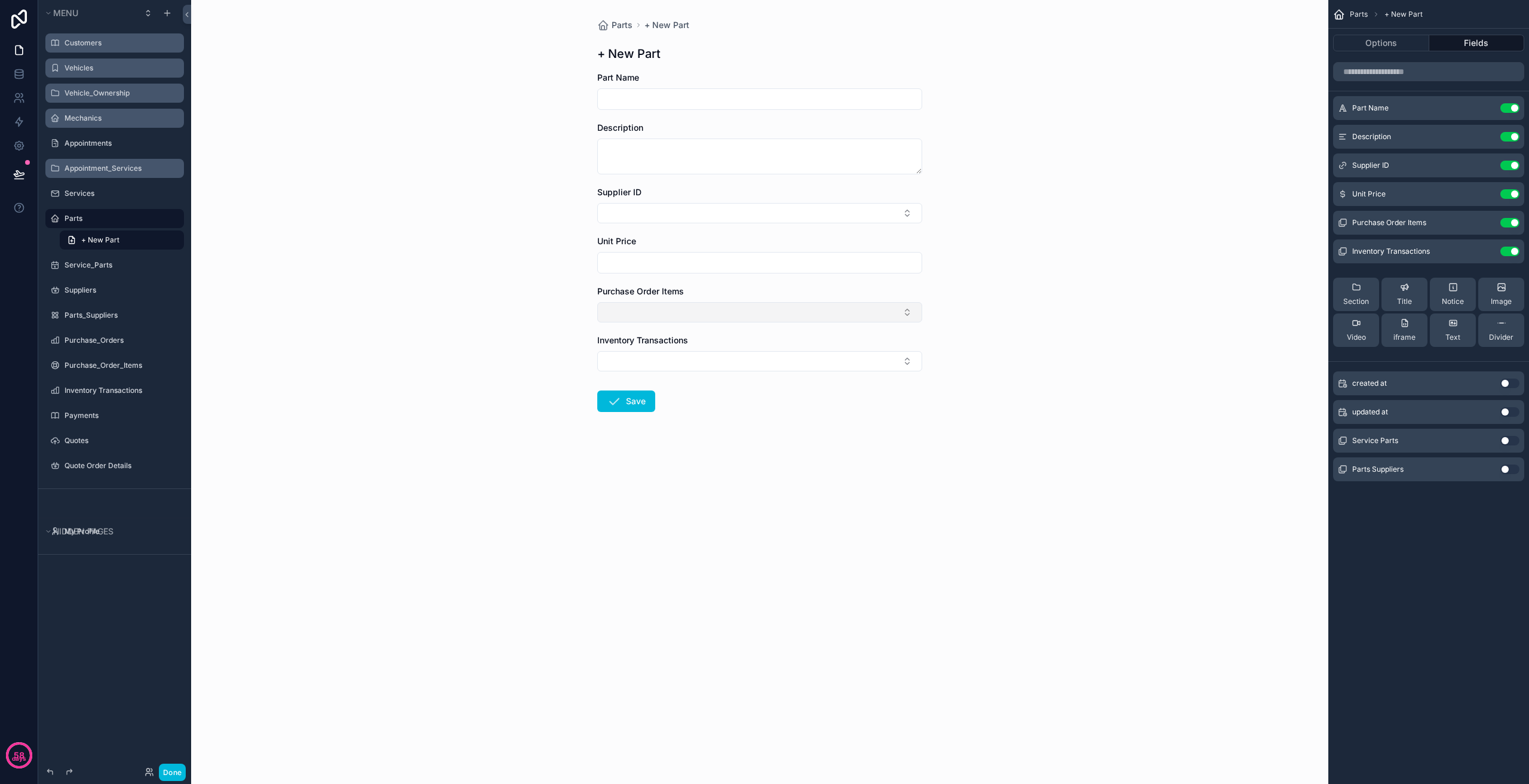
click at [845, 313] on button "Select Button" at bounding box center [760, 312] width 325 height 20
click at [1512, 223] on button "Use setting" at bounding box center [1510, 222] width 19 height 9
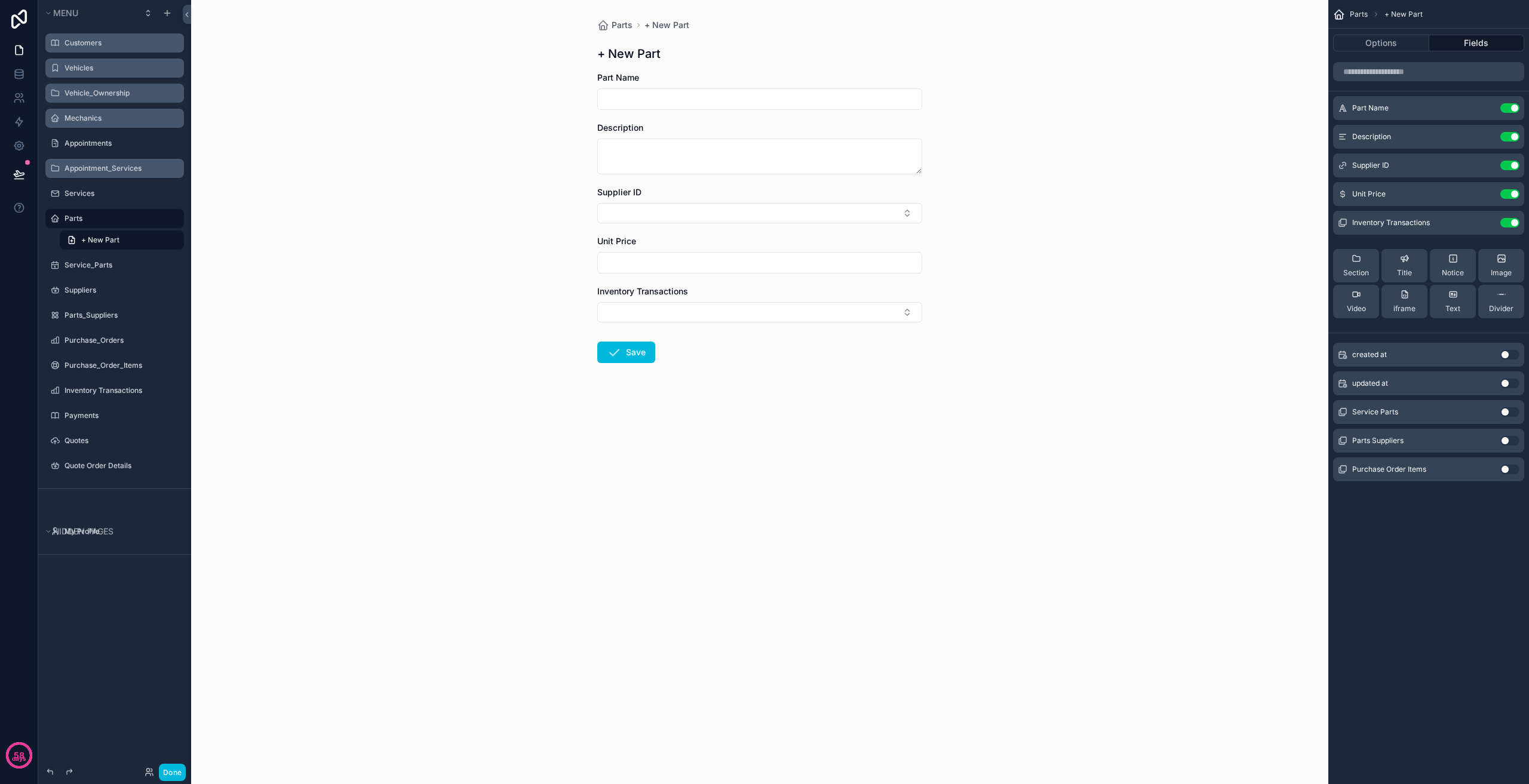
click at [1512, 223] on button "Use setting" at bounding box center [1510, 222] width 19 height 9
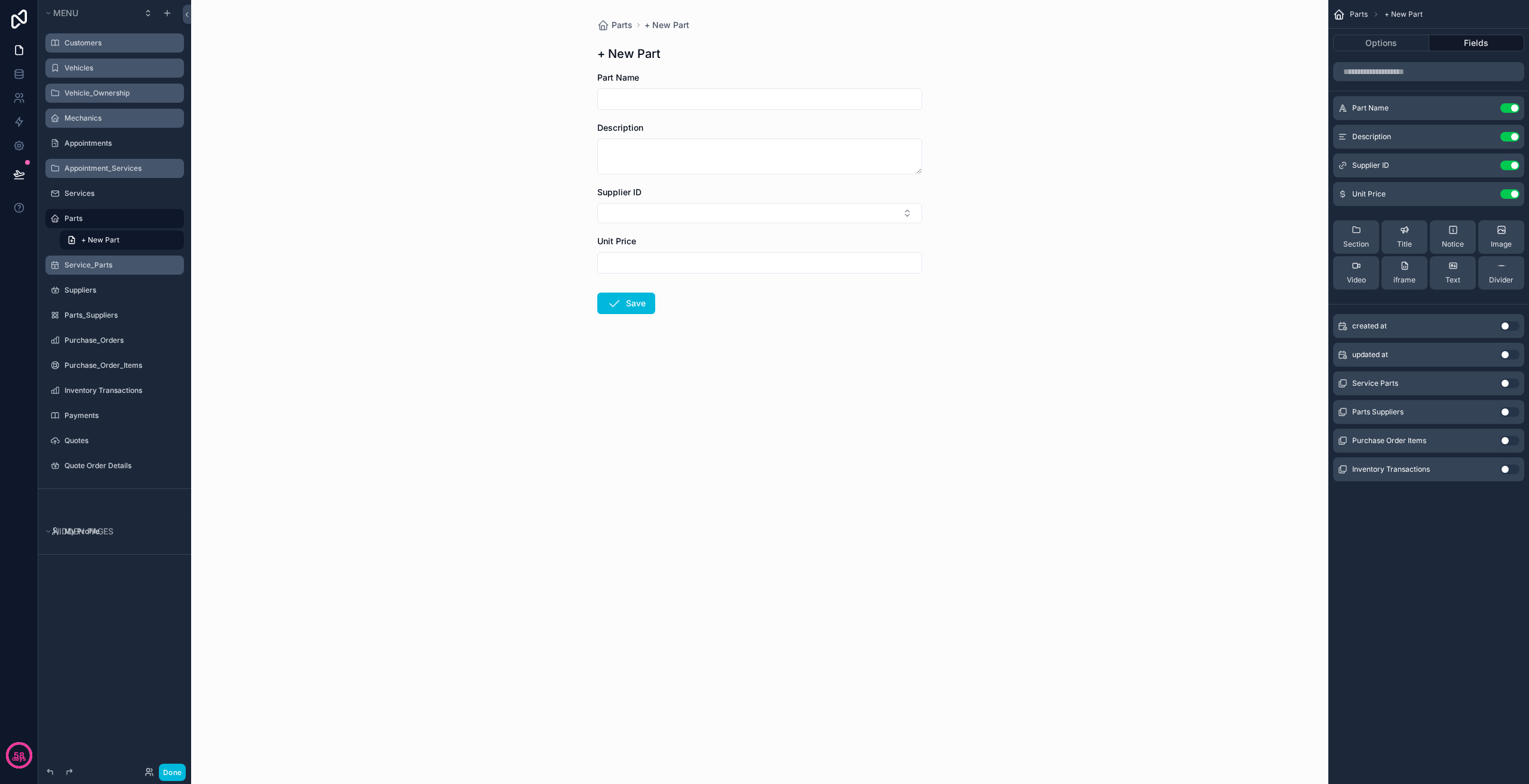
click at [115, 266] on label "Service_Parts" at bounding box center [121, 265] width 113 height 9
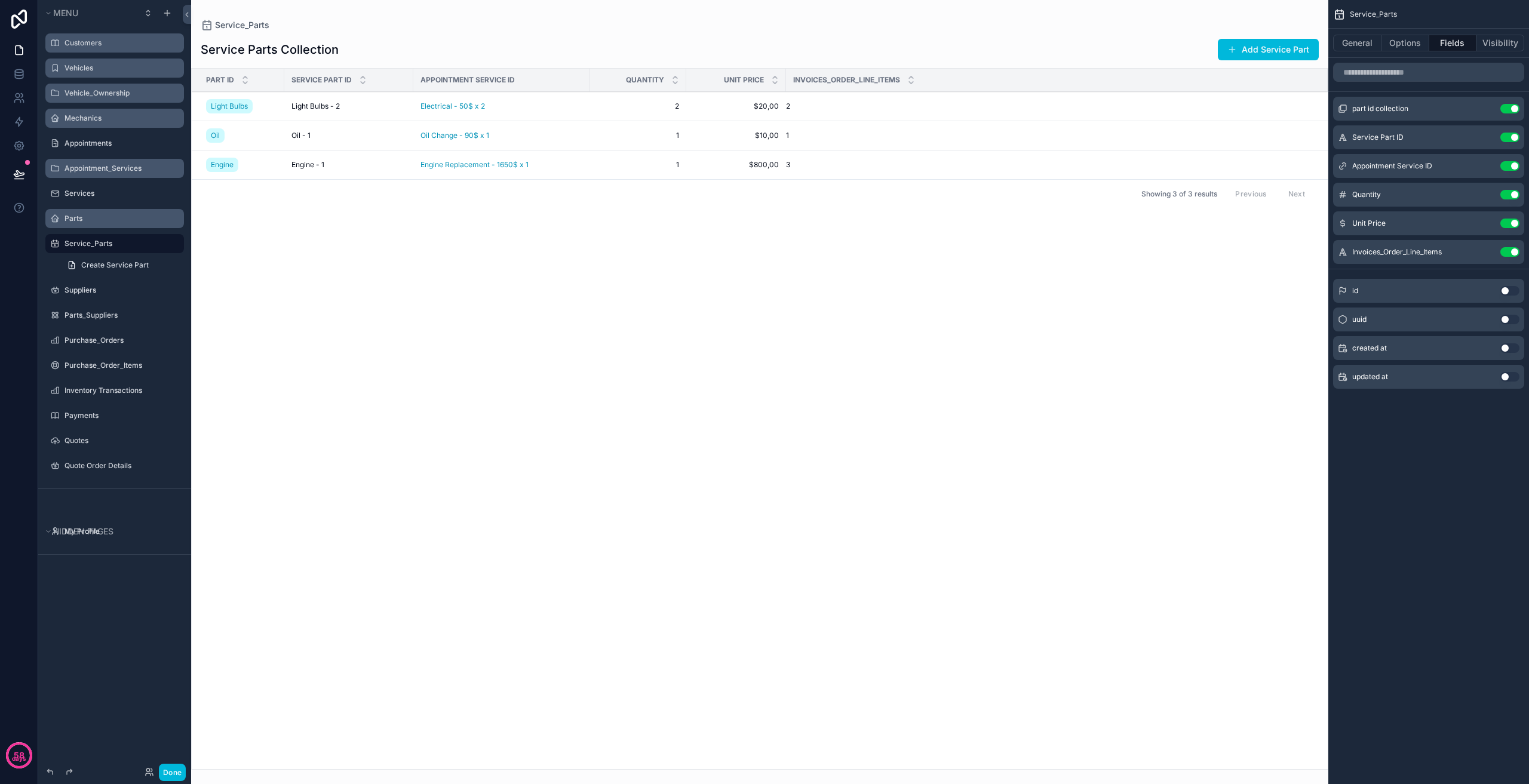
click at [1512, 136] on button "Use setting" at bounding box center [1510, 137] width 19 height 9
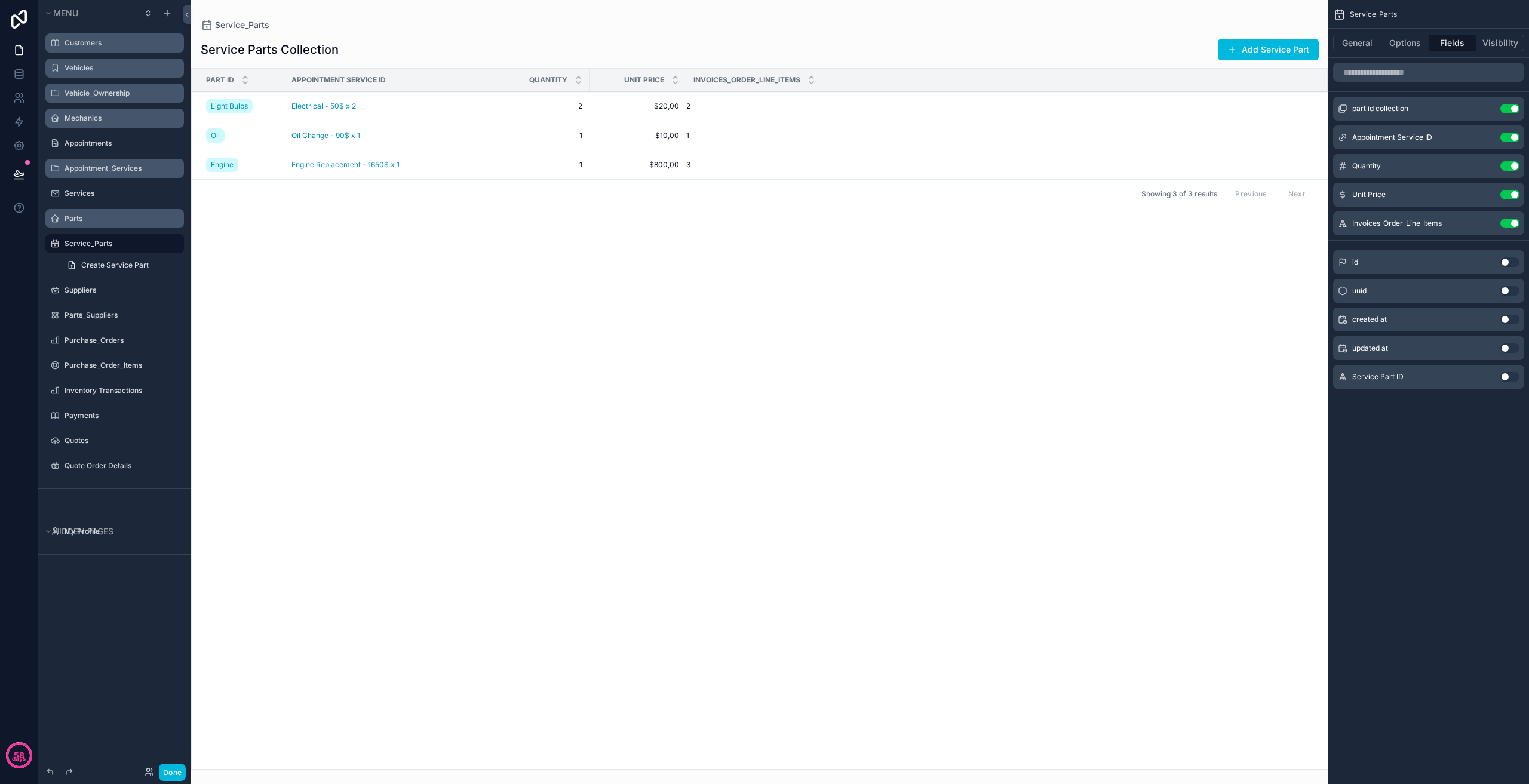
click at [1510, 223] on button "Use setting" at bounding box center [1510, 223] width 19 height 9
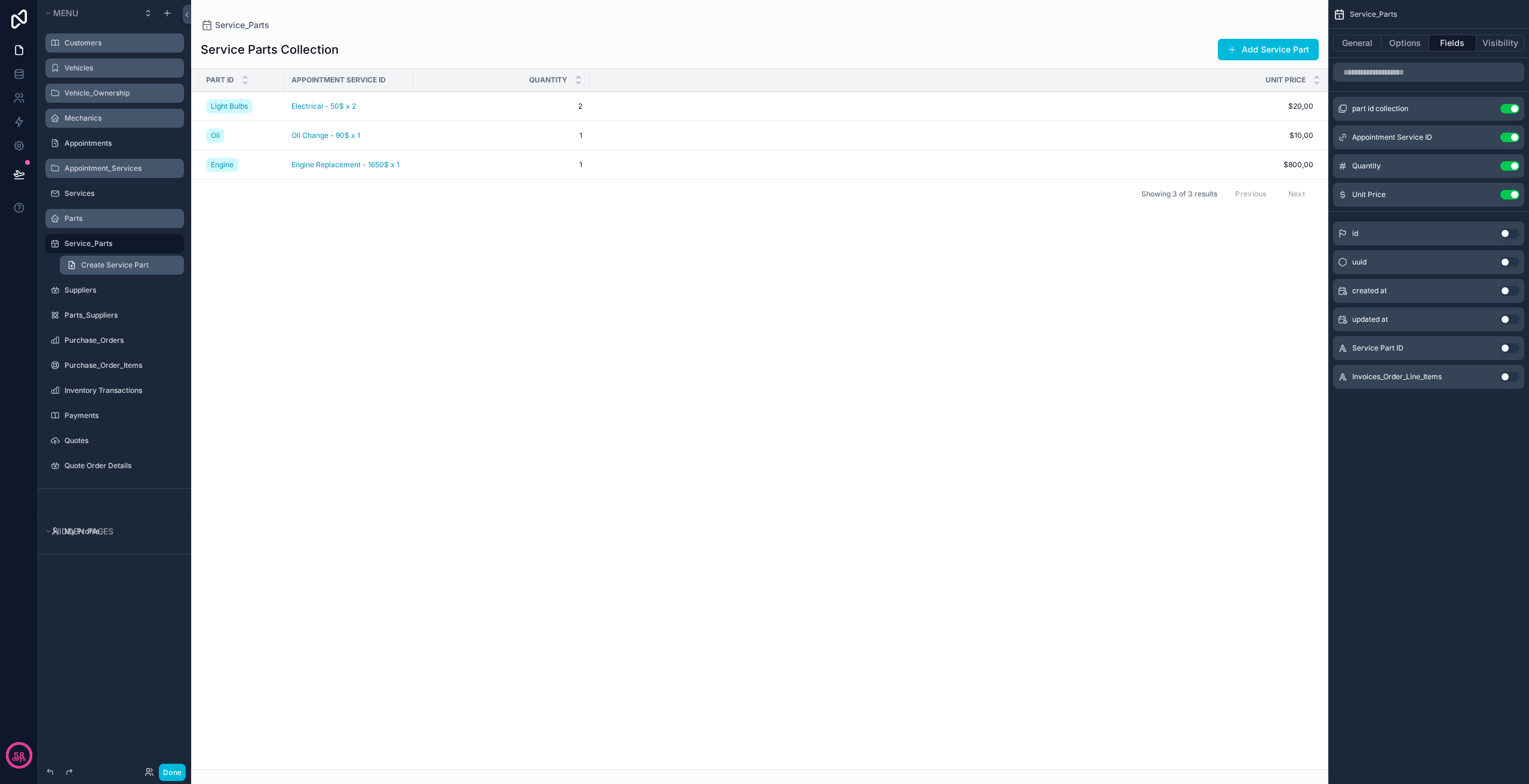
click at [135, 262] on span "Create Service Part" at bounding box center [115, 265] width 67 height 9
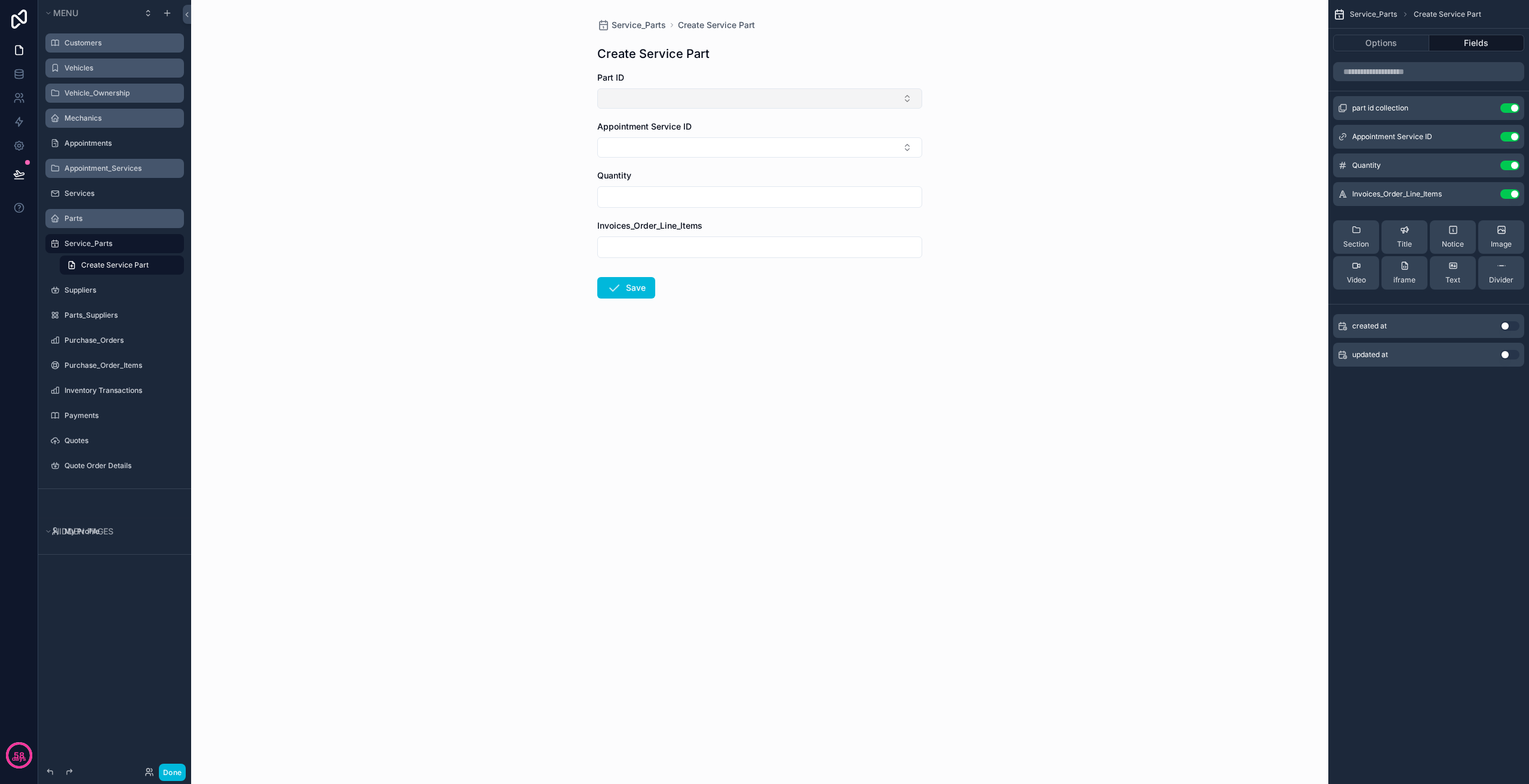
click at [765, 99] on button "Select Button" at bounding box center [760, 99] width 325 height 20
click at [707, 152] on button "Select Button" at bounding box center [760, 147] width 325 height 20
click at [710, 150] on button "Select Button" at bounding box center [760, 147] width 325 height 20
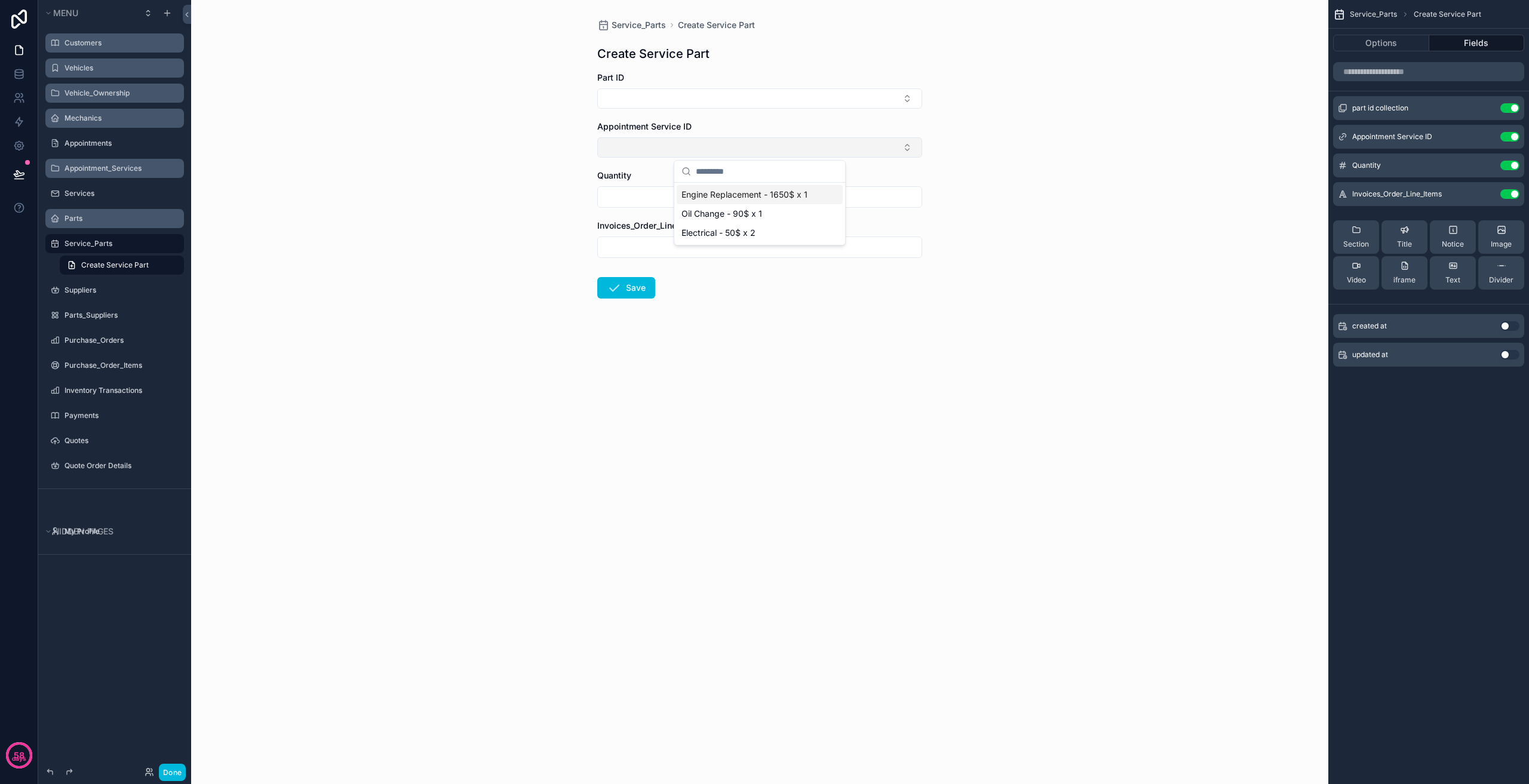
click at [710, 150] on button "Select Button" at bounding box center [760, 147] width 325 height 20
click at [688, 196] on input "scrollable content" at bounding box center [760, 196] width 324 height 17
click at [680, 246] on input "scrollable content" at bounding box center [760, 247] width 324 height 17
click at [112, 264] on span "Create Service Part" at bounding box center [115, 265] width 67 height 9
click at [1401, 39] on button "Options" at bounding box center [1381, 43] width 96 height 17
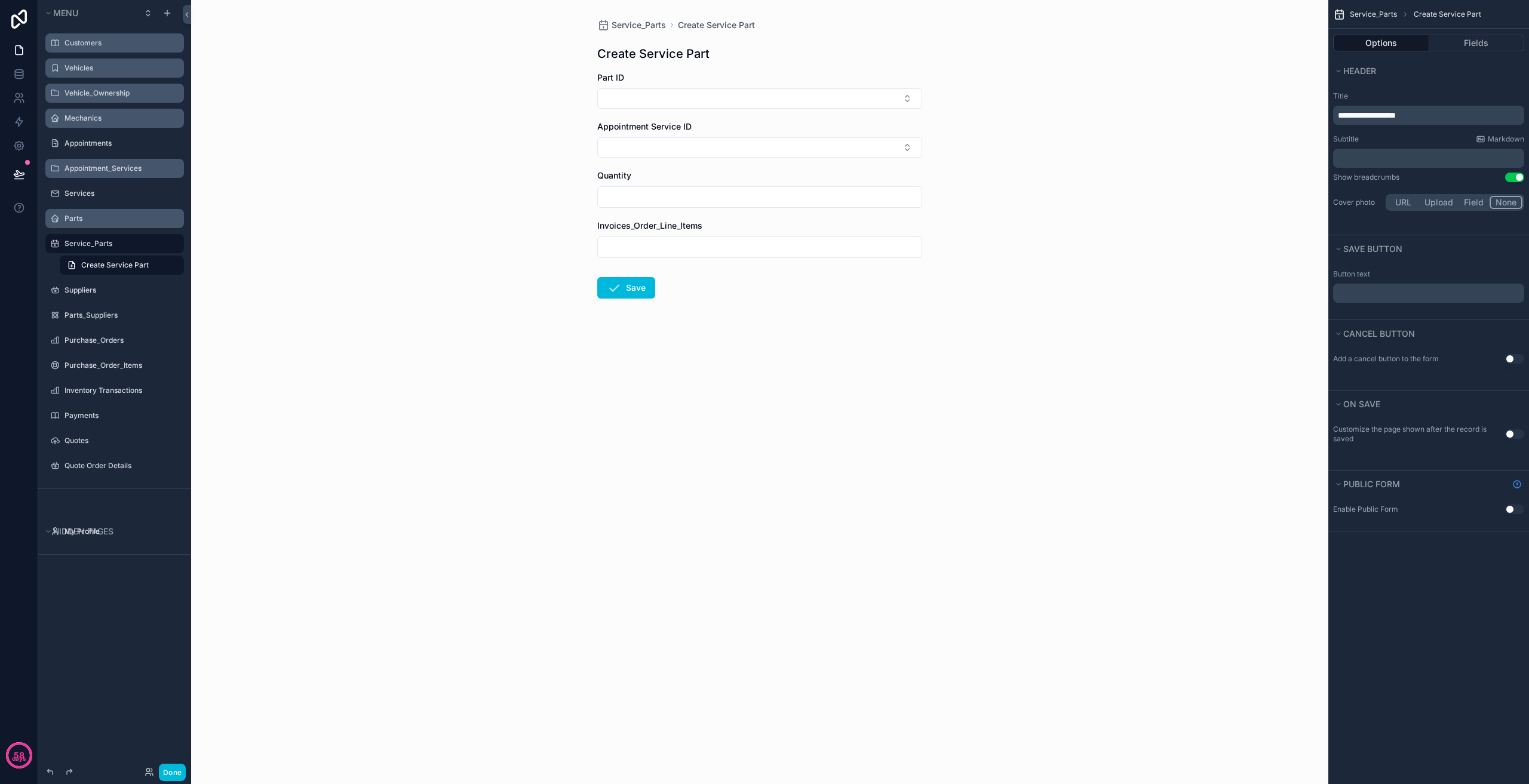
click at [1357, 124] on div "**********" at bounding box center [1428, 115] width 191 height 19
click at [1357, 117] on span "**********" at bounding box center [1366, 115] width 58 height 9
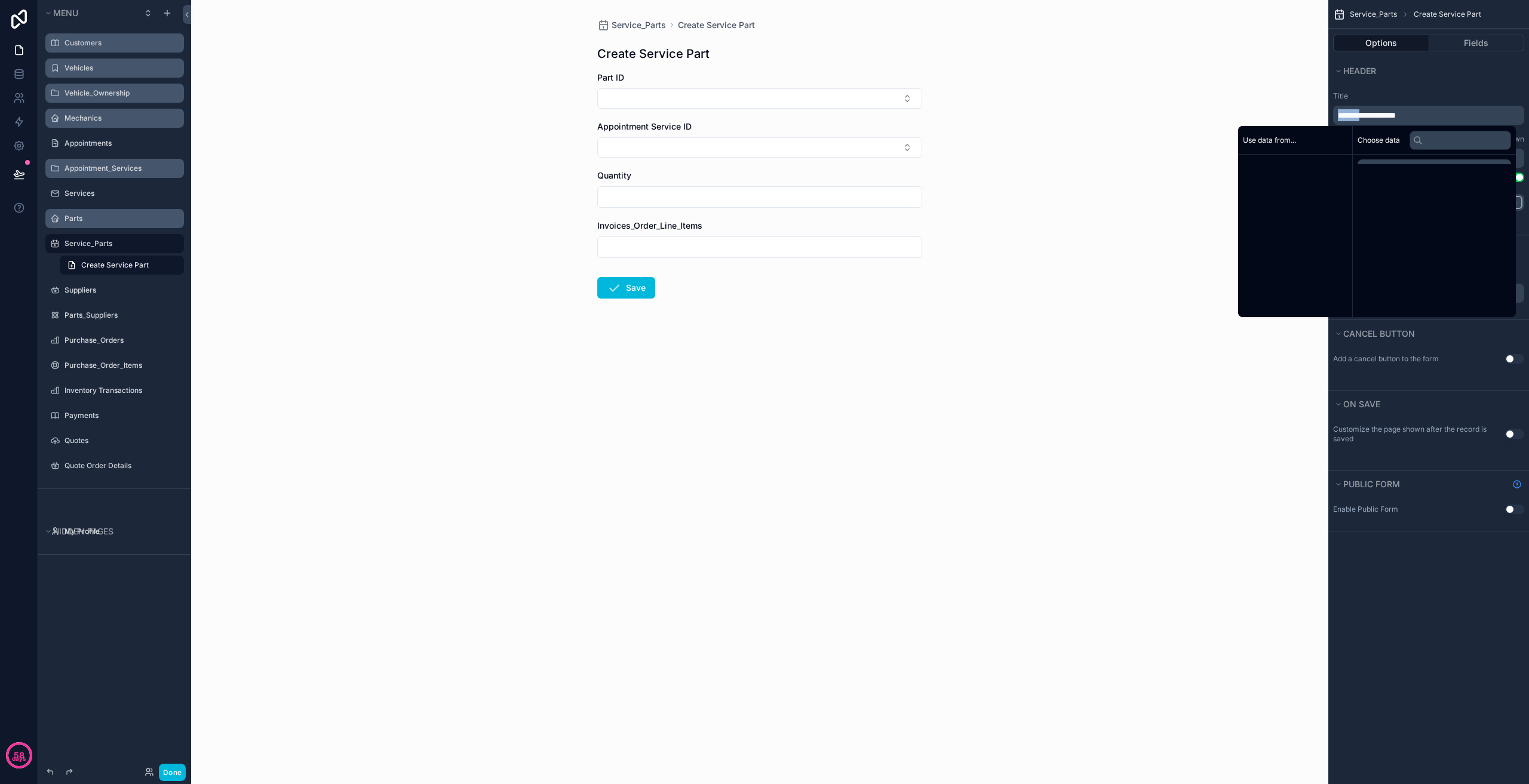
click at [1357, 117] on span "**********" at bounding box center [1366, 115] width 58 height 9
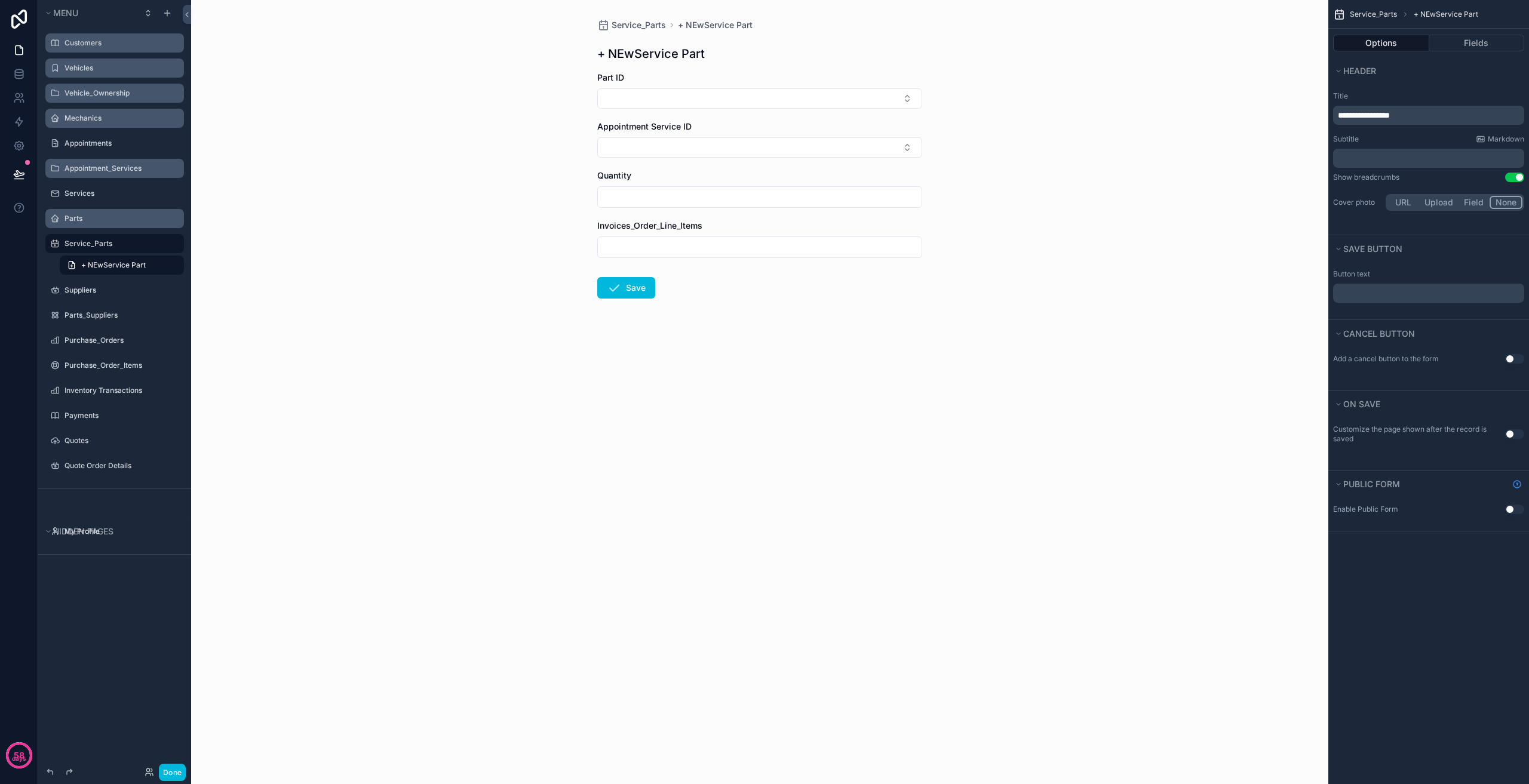
click at [1359, 113] on span "**********" at bounding box center [1364, 115] width 52 height 9
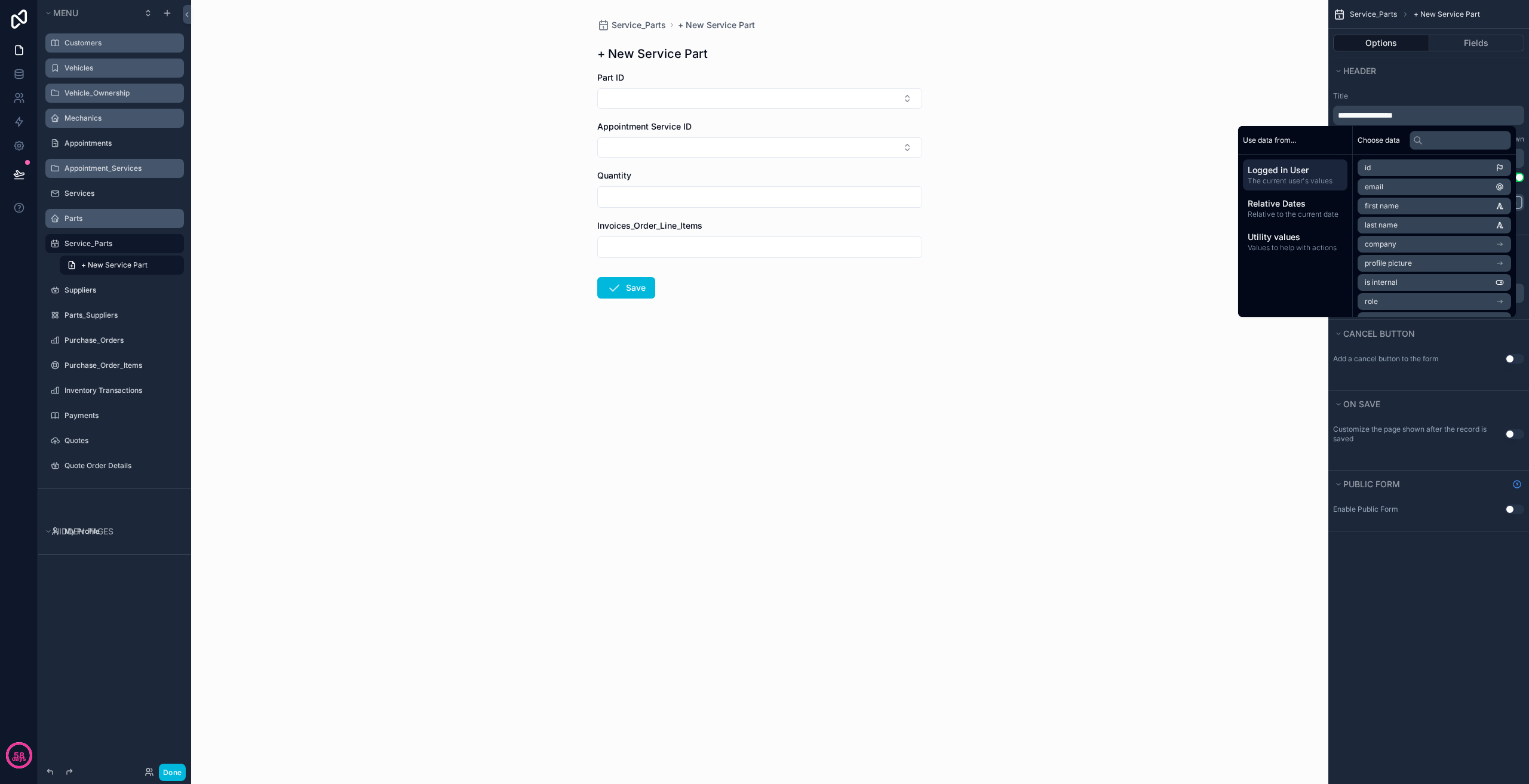
click at [1149, 428] on div "Service_Parts + New Service Part + New Service Part Part ID Appointment Service…" at bounding box center [760, 392] width 1137 height 784
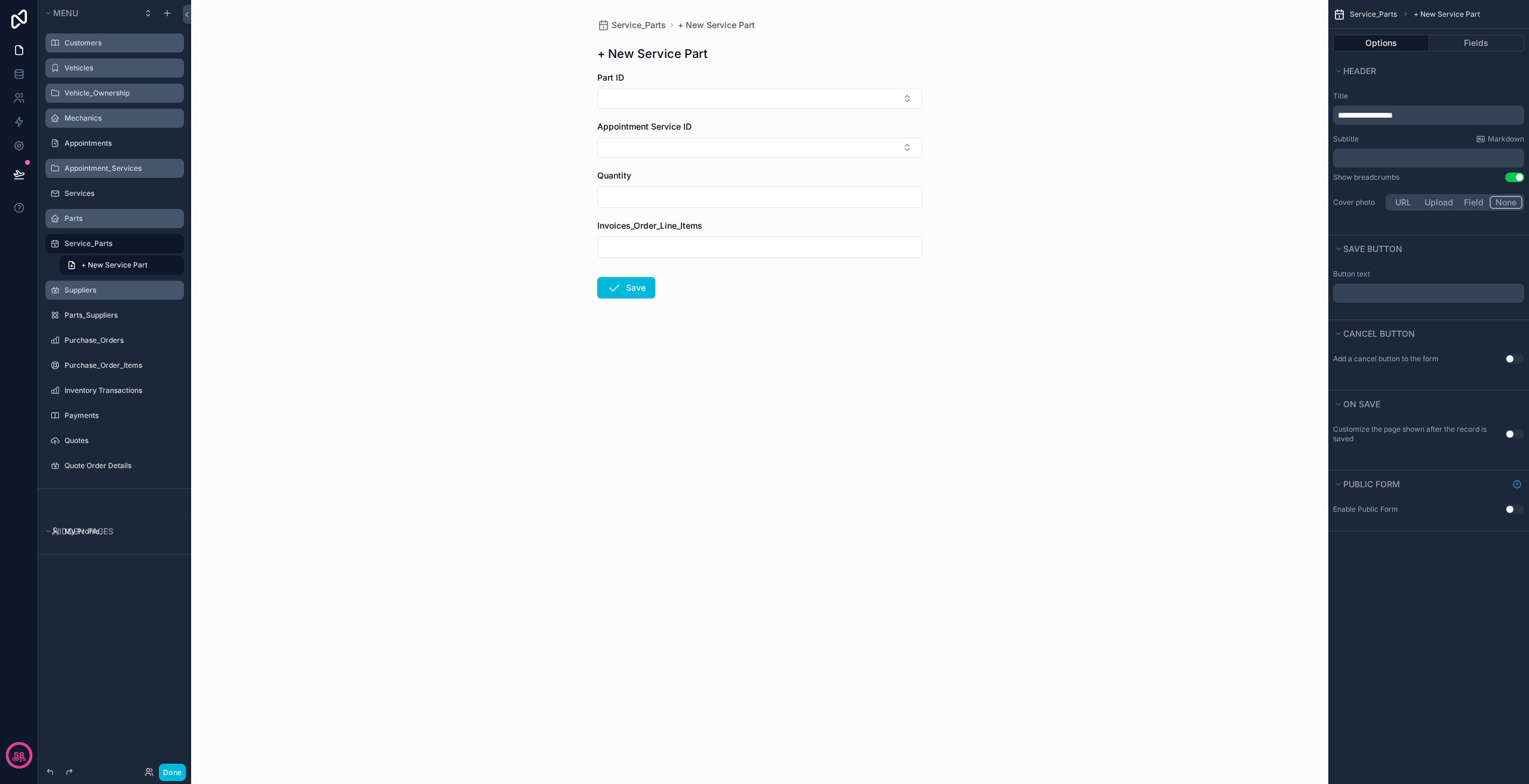
click at [119, 295] on div "Suppliers" at bounding box center [123, 290] width 117 height 9
click at [122, 293] on label "Suppliers" at bounding box center [121, 290] width 113 height 9
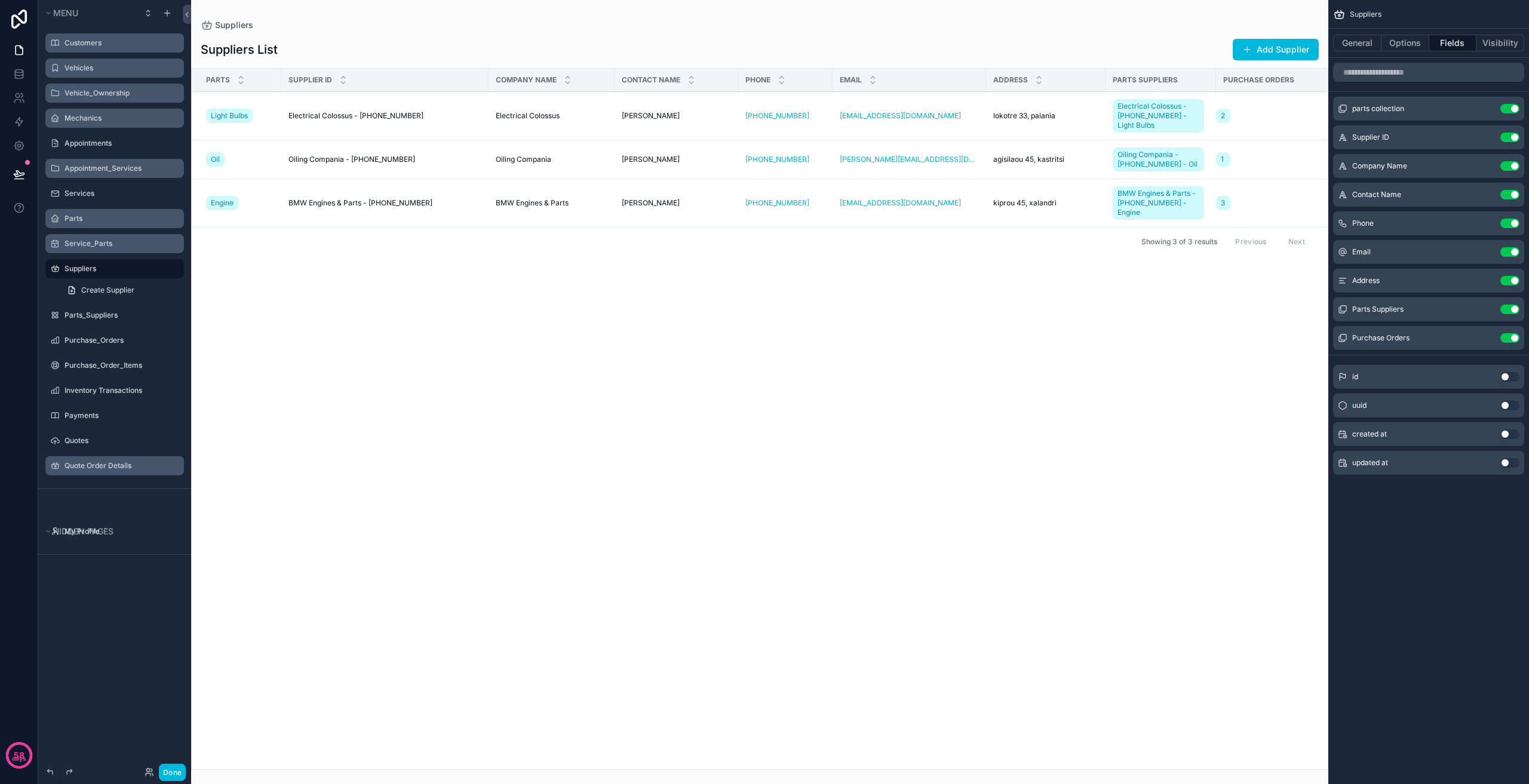
click at [119, 470] on label "Quote Order Details" at bounding box center [121, 466] width 113 height 9
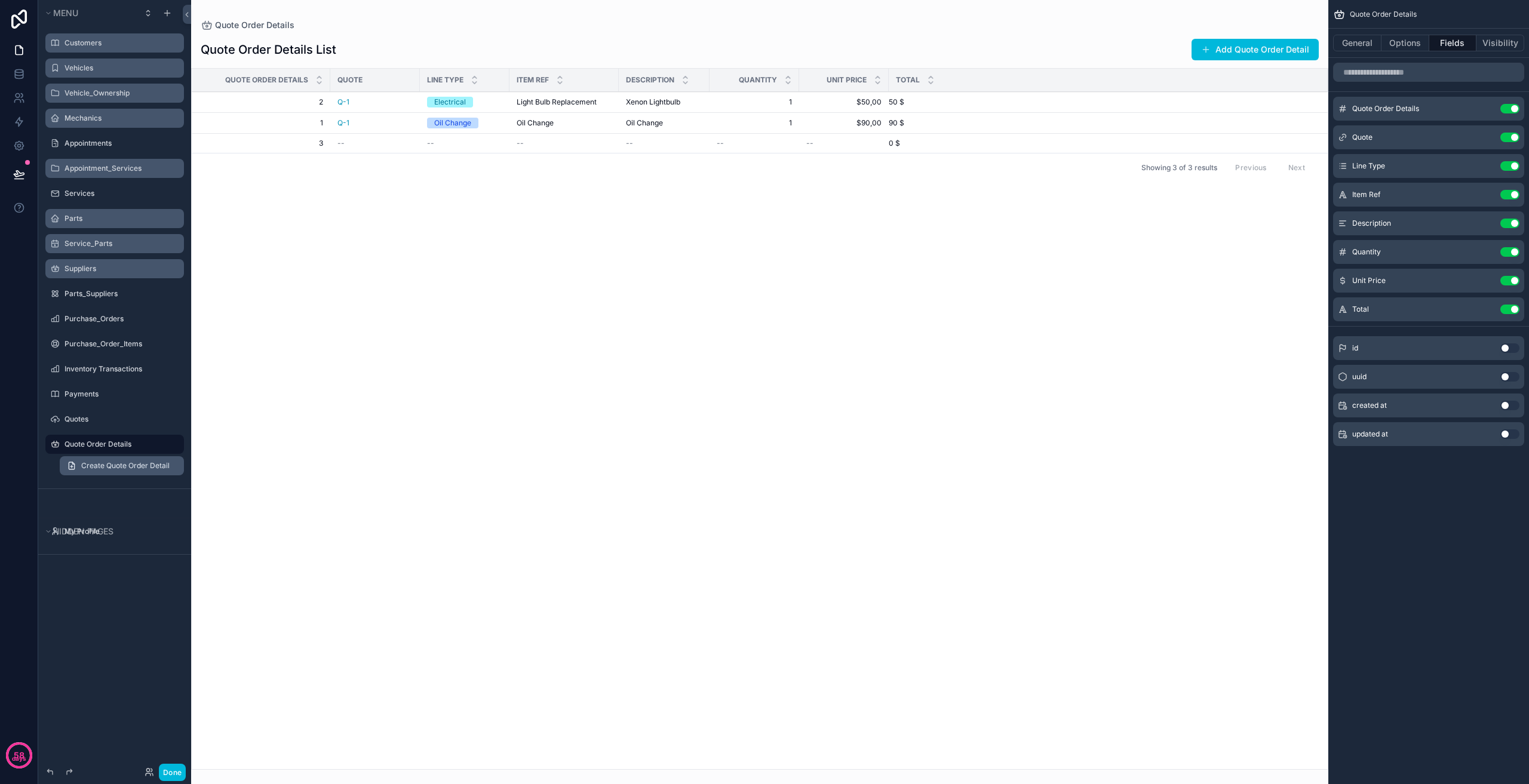
click at [113, 467] on span "Create Quote Order Detail" at bounding box center [125, 466] width 89 height 9
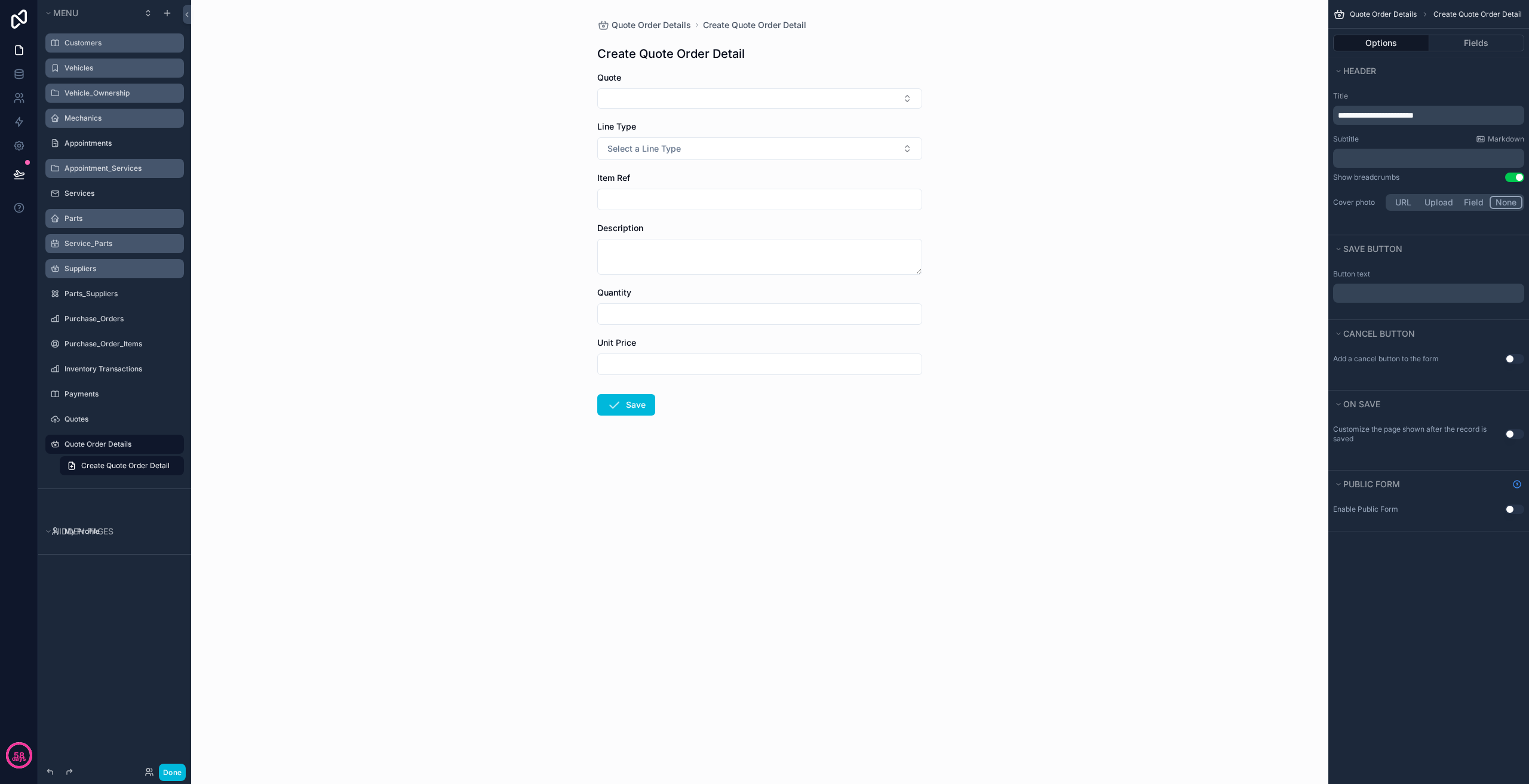
click at [1350, 117] on span "**********" at bounding box center [1376, 115] width 76 height 9
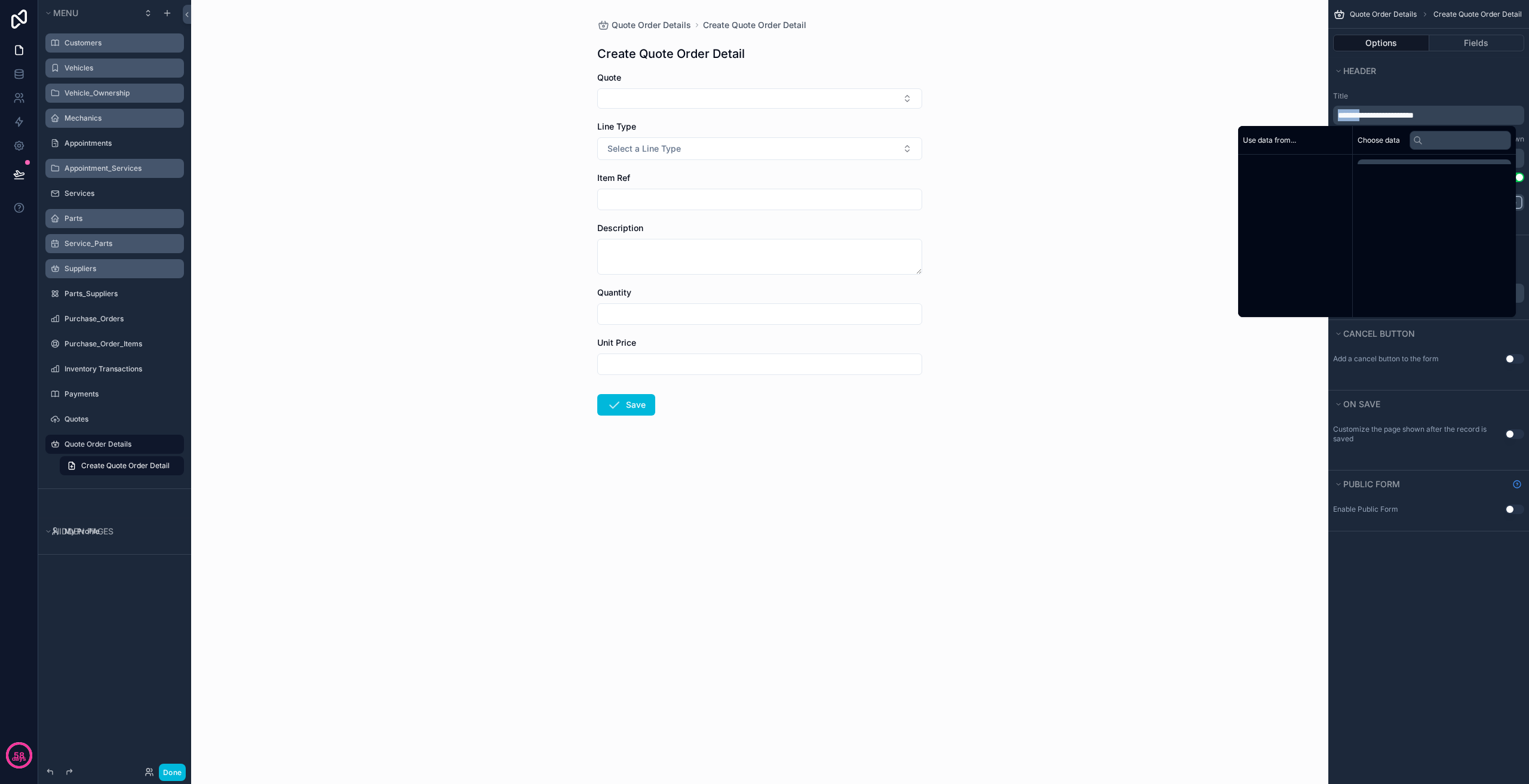
click at [1350, 117] on span "**********" at bounding box center [1376, 115] width 76 height 9
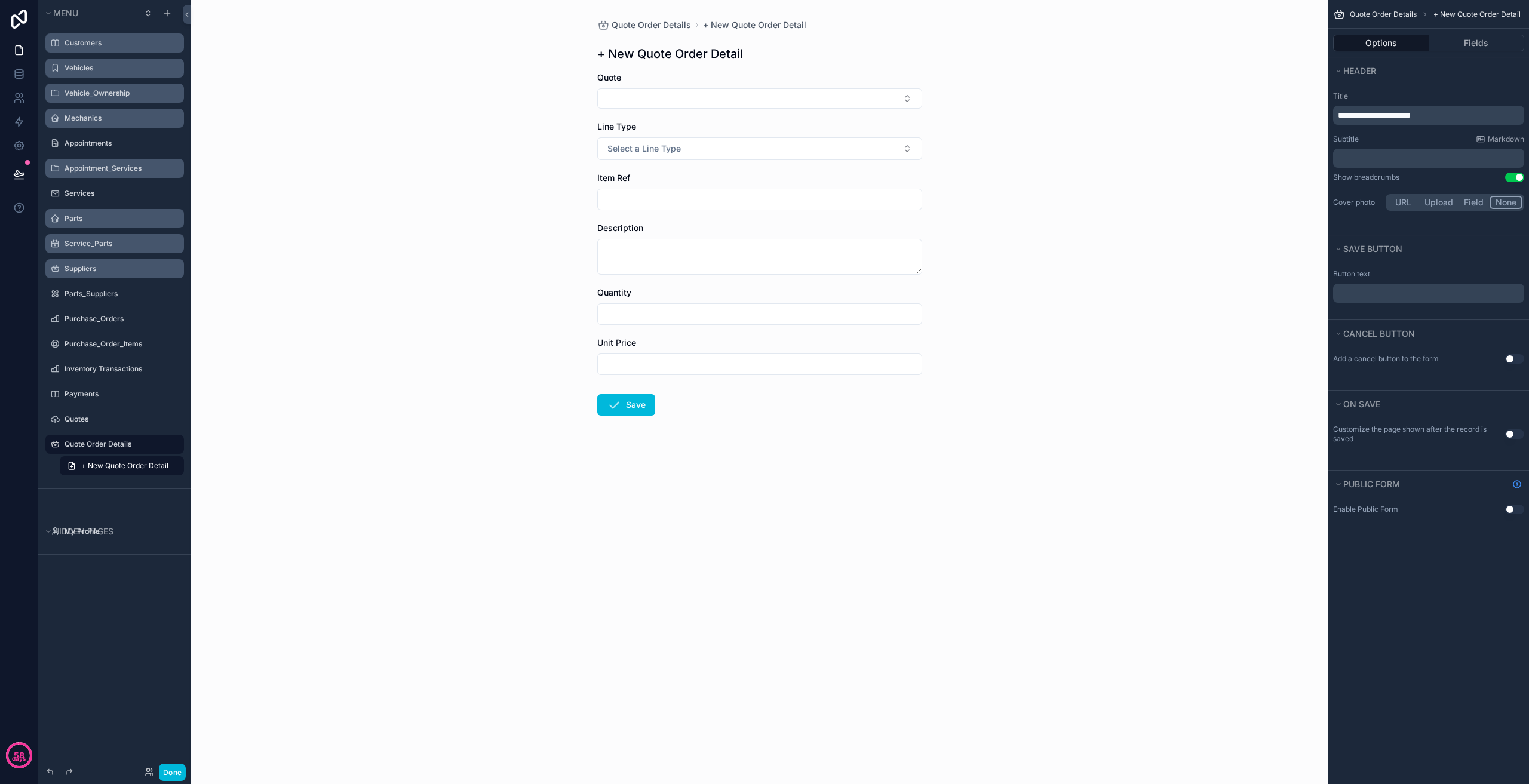
click at [1103, 403] on div "Quote Order Details + New Quote Order Detail + New Quote Order Detail Quote Lin…" at bounding box center [760, 392] width 1137 height 784
click at [682, 95] on button "Select Button" at bounding box center [760, 99] width 325 height 20
click at [685, 153] on button "Select a Line Type" at bounding box center [760, 149] width 325 height 23
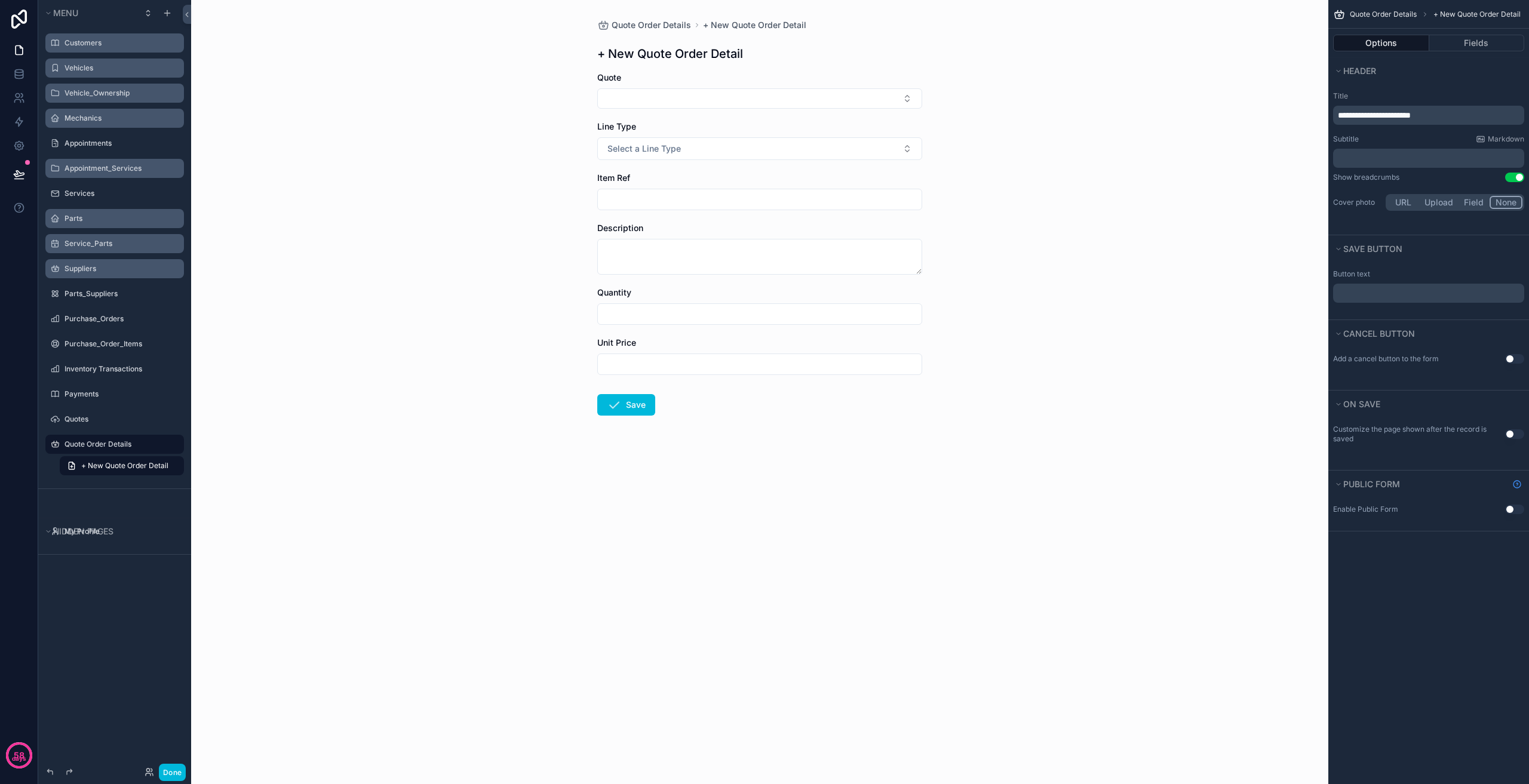
click at [700, 200] on input "scrollable content" at bounding box center [760, 199] width 324 height 17
click at [682, 263] on textarea "scrollable content" at bounding box center [760, 257] width 325 height 36
click at [656, 311] on input "scrollable content" at bounding box center [760, 314] width 324 height 17
click at [655, 368] on input "scrollable content" at bounding box center [760, 364] width 324 height 17
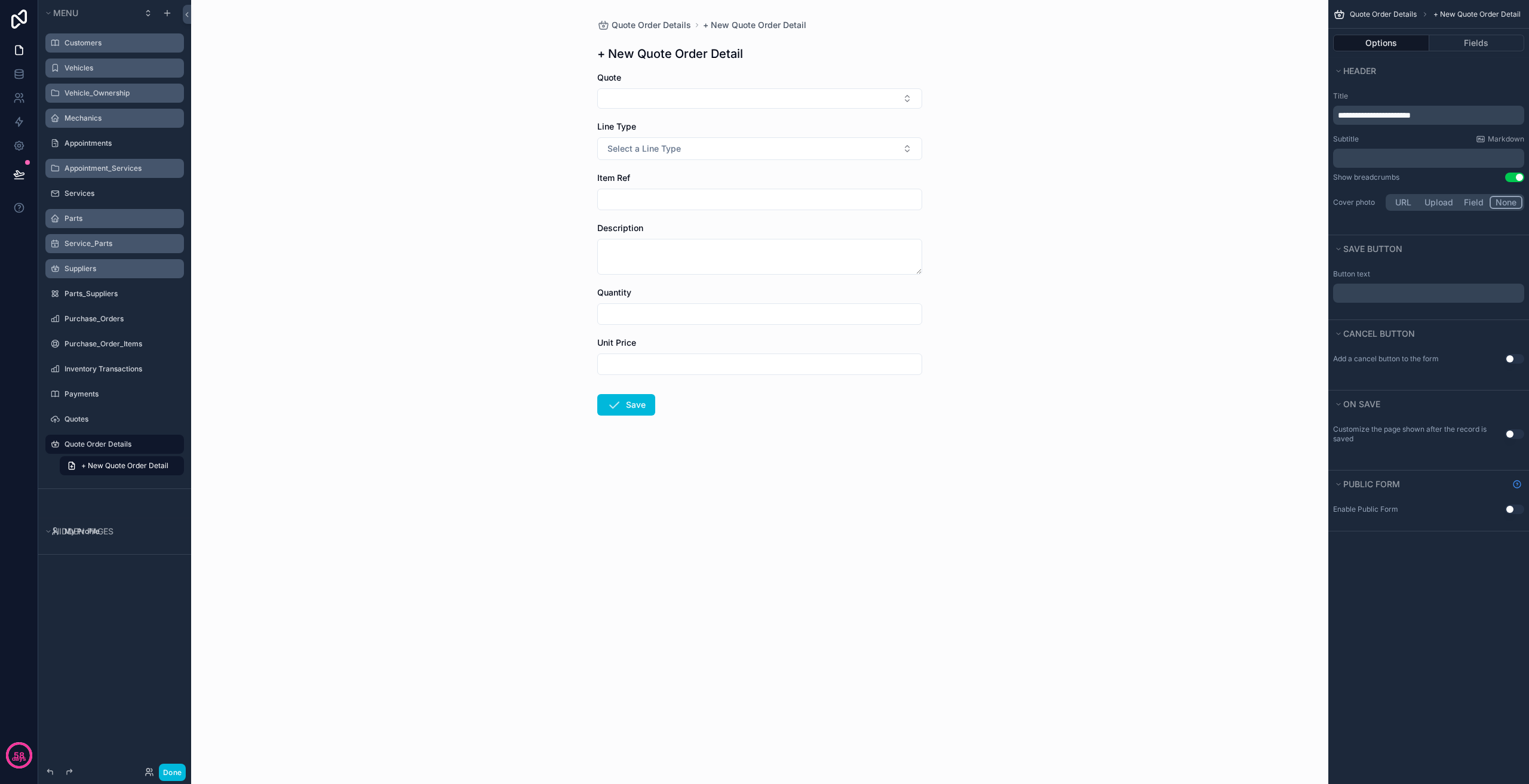
click at [436, 340] on div "Quote Order Details + New Quote Order Detail + New Quote Order Detail Quote Lin…" at bounding box center [760, 392] width 1137 height 784
click at [113, 421] on label "Quotes" at bounding box center [121, 419] width 113 height 9
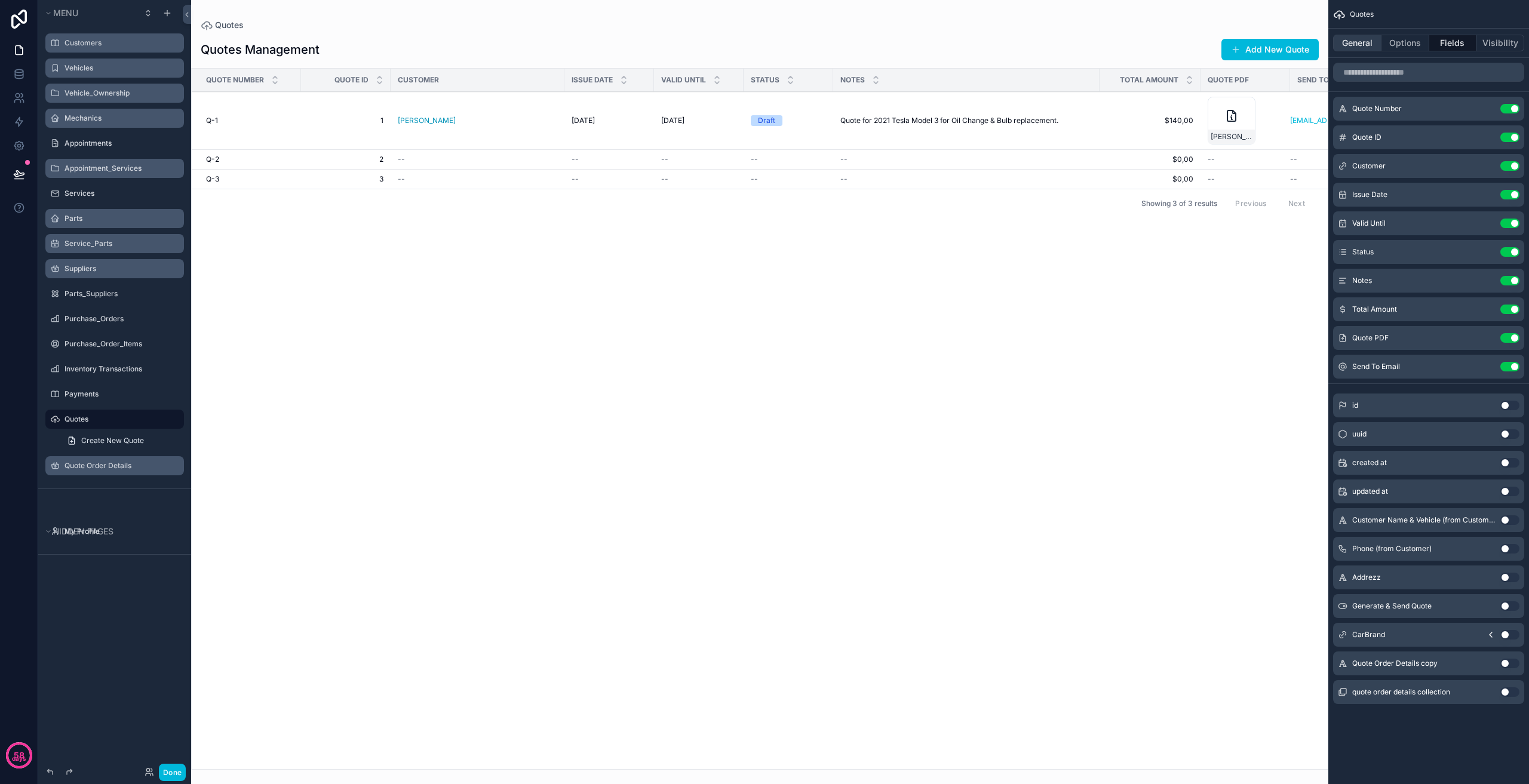
click at [1357, 43] on button "General" at bounding box center [1357, 43] width 49 height 17
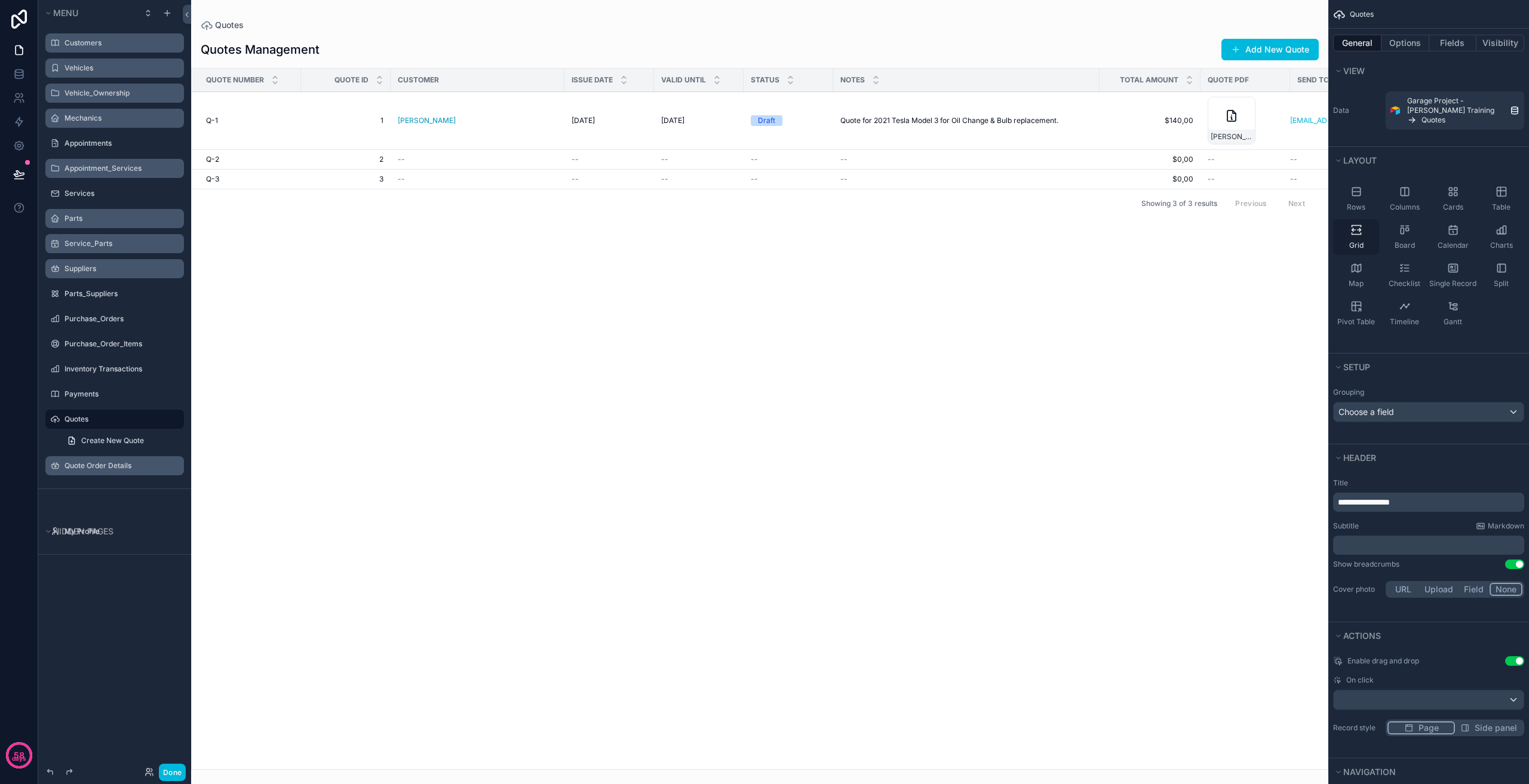
click at [1354, 234] on icon "scrollable content" at bounding box center [1356, 234] width 9 height 2
click at [1448, 41] on button "Fields" at bounding box center [1453, 43] width 48 height 17
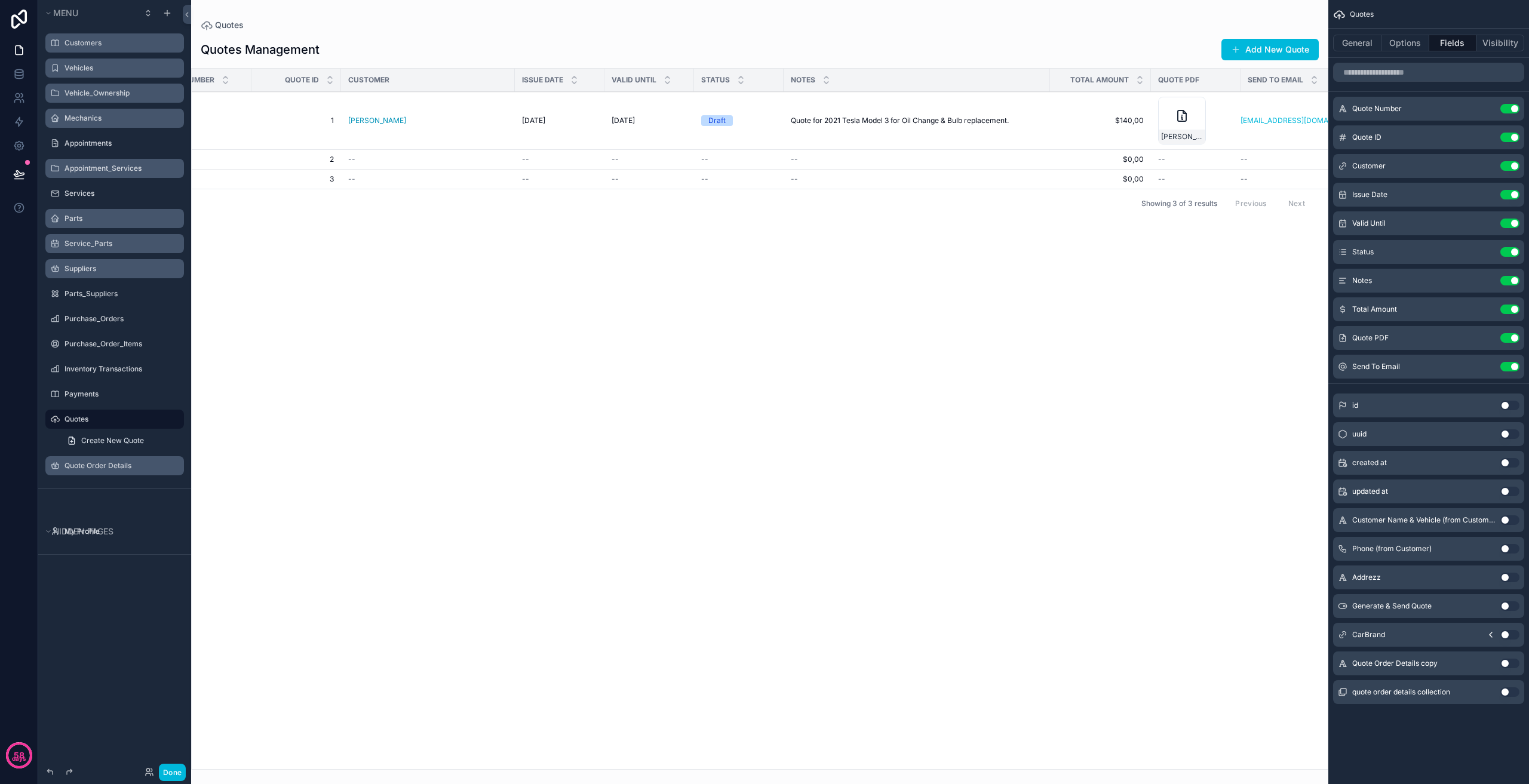
scroll to position [0, 67]
click at [1512, 365] on button "Use setting" at bounding box center [1510, 366] width 19 height 9
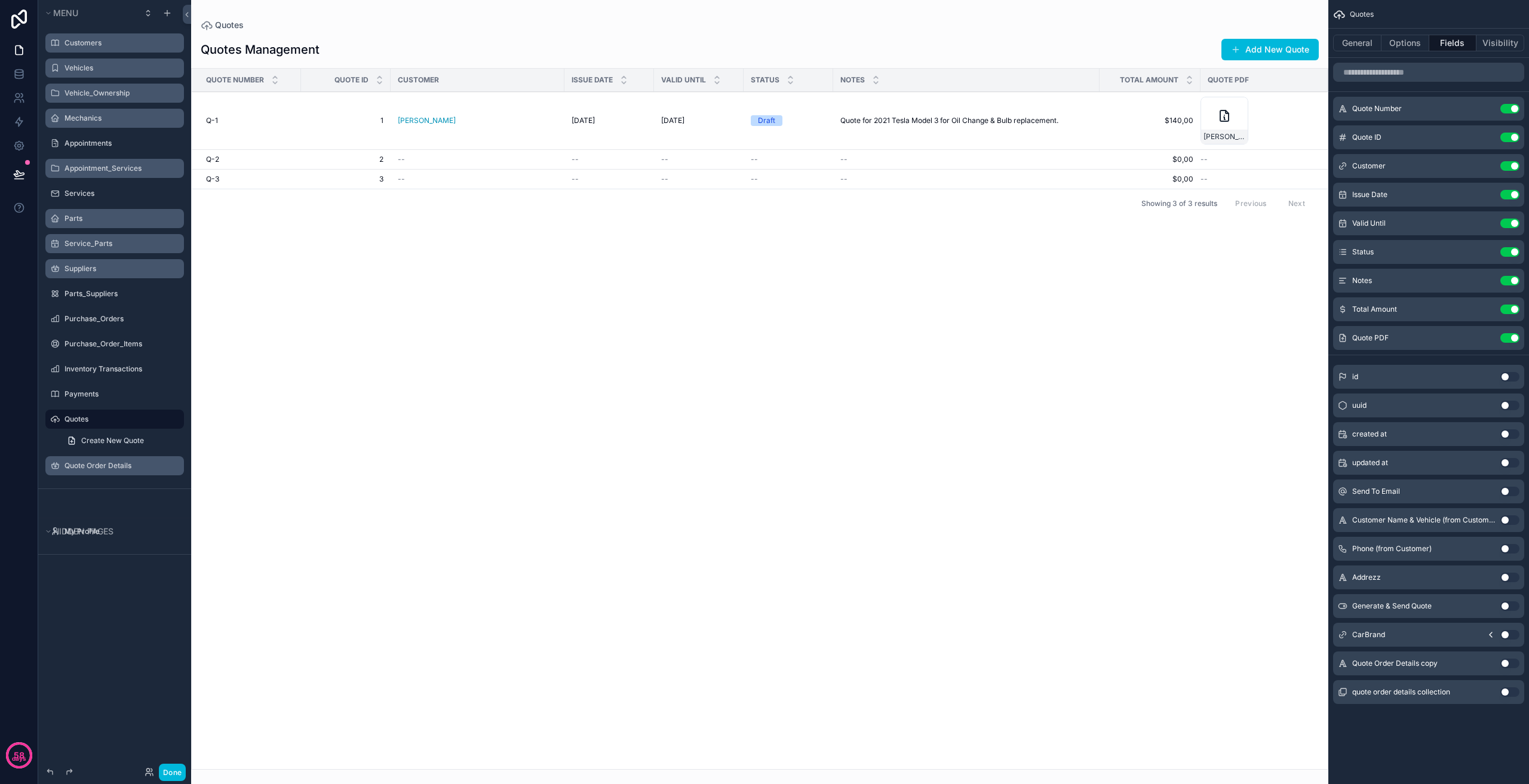
click at [1510, 139] on button "Use setting" at bounding box center [1510, 137] width 19 height 9
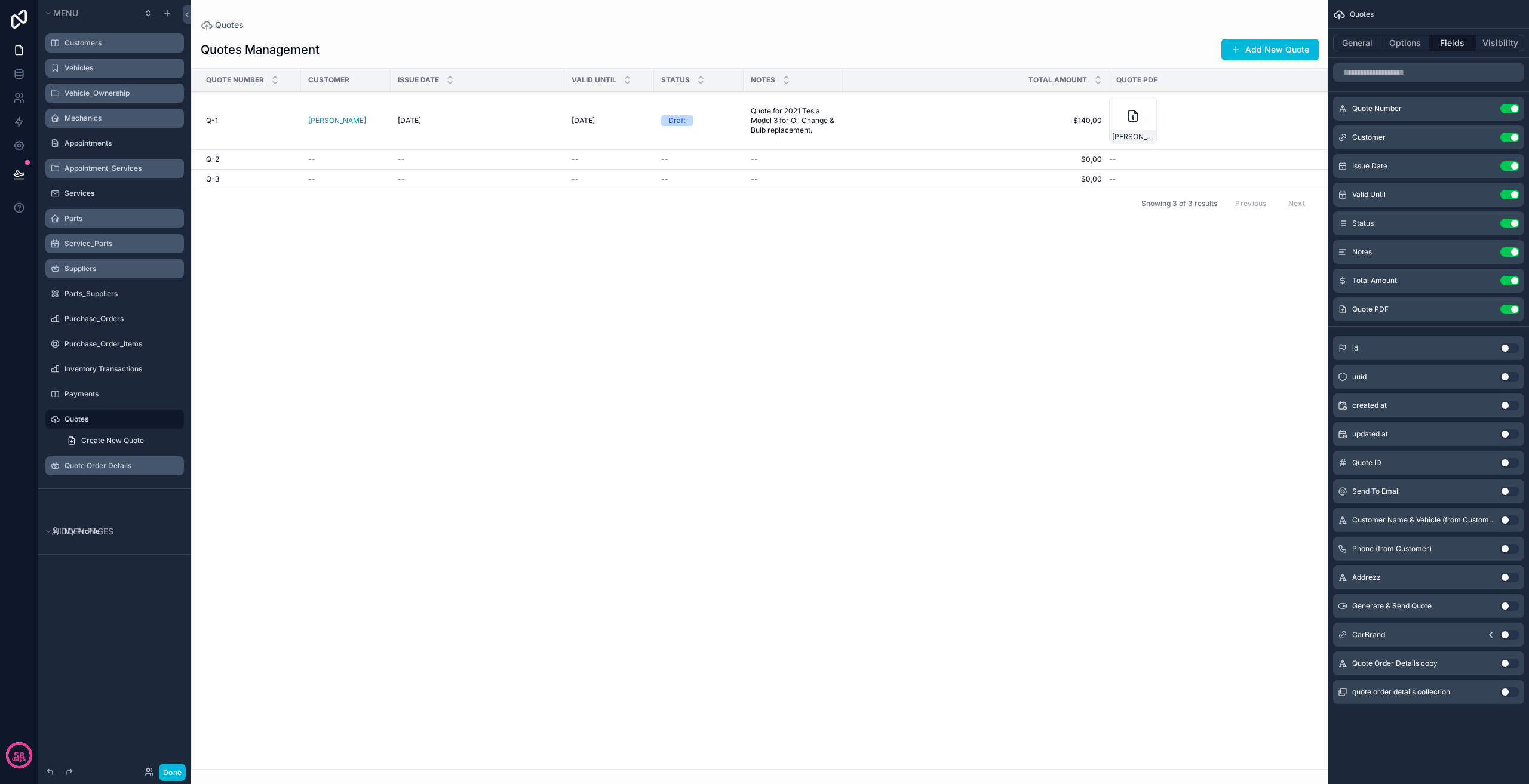
click at [1510, 308] on button "Use setting" at bounding box center [1510, 309] width 19 height 9
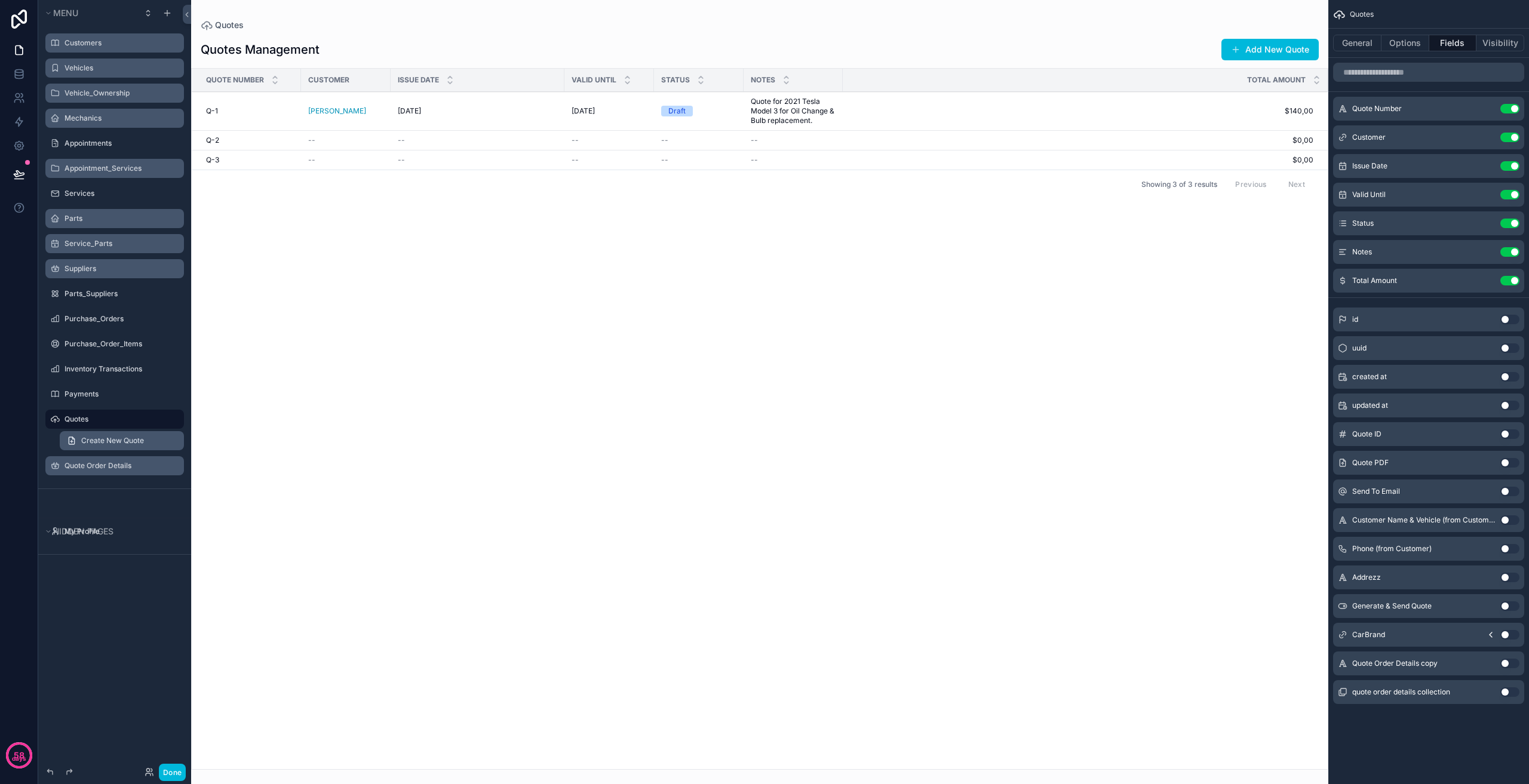
click at [125, 437] on span "Create New Quote" at bounding box center [113, 440] width 63 height 9
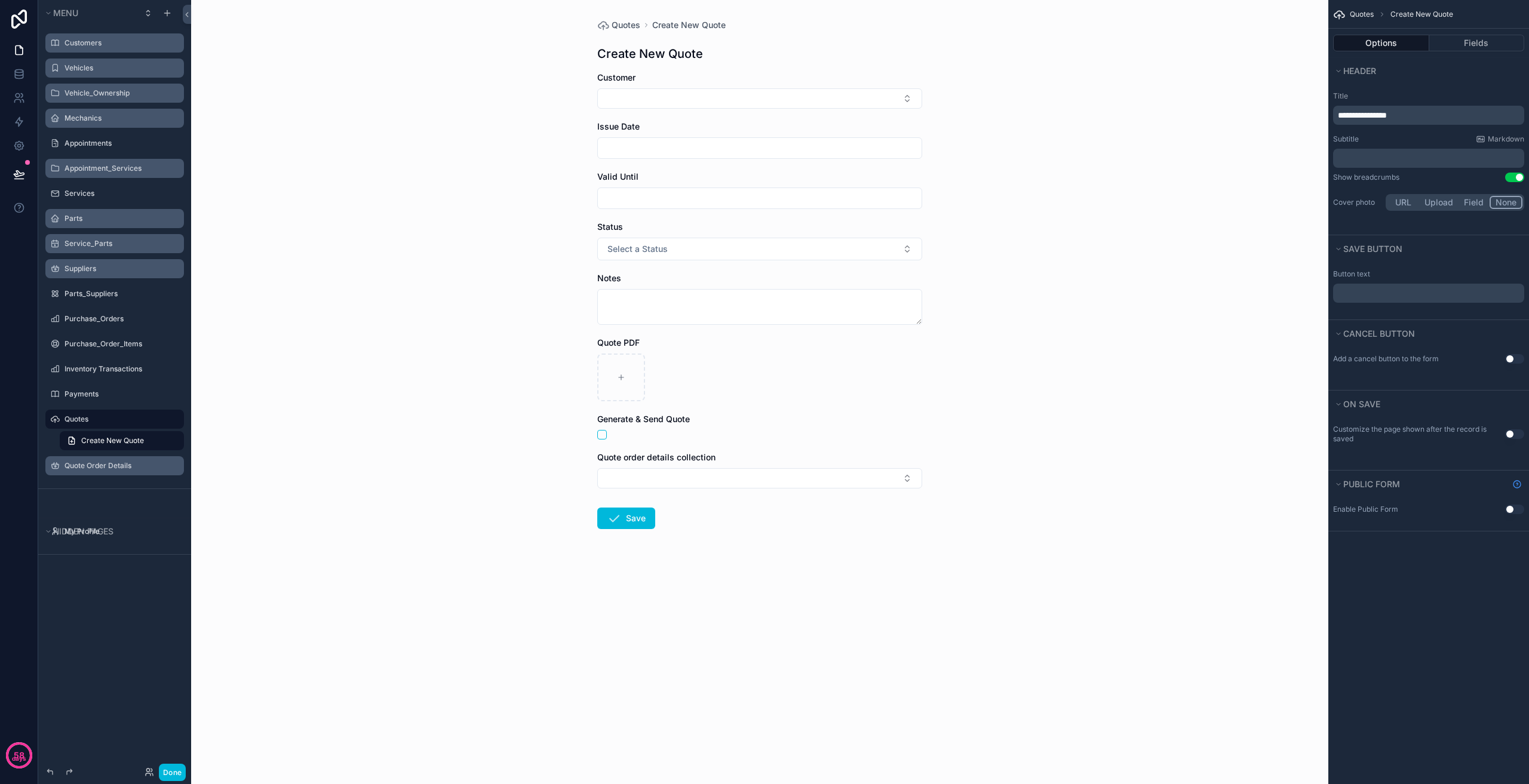
click at [1338, 119] on span "**********" at bounding box center [1362, 115] width 49 height 9
click at [1348, 111] on span "**********" at bounding box center [1362, 115] width 49 height 9
click at [284, 476] on div "Quotes + New Quote + New Quote Customer Issue Date Valid Until Status Select a …" at bounding box center [760, 392] width 1137 height 784
click at [119, 399] on div "Payments" at bounding box center [123, 394] width 117 height 9
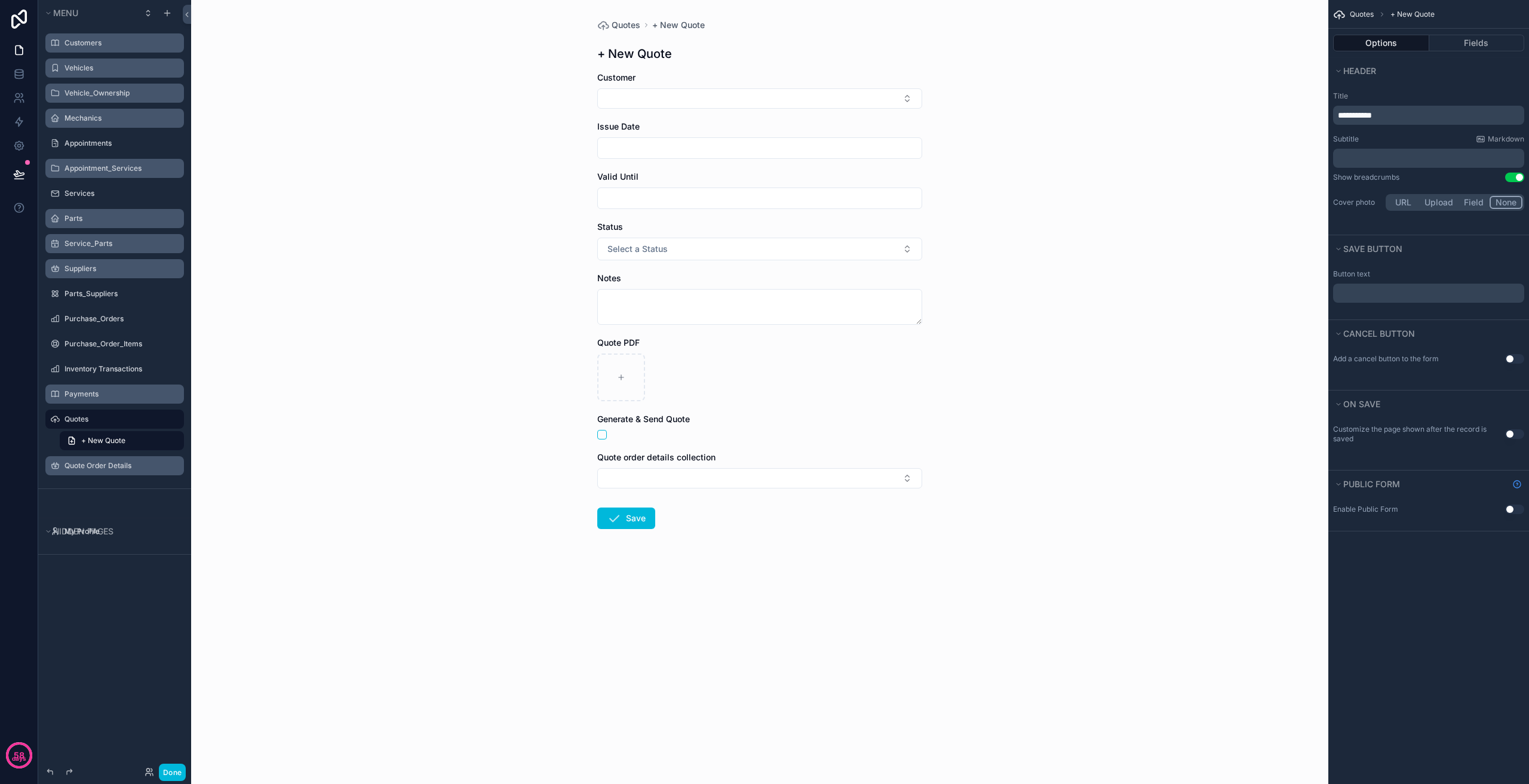
click at [94, 390] on div "Payments" at bounding box center [123, 394] width 117 height 9
click at [93, 392] on label "Payments" at bounding box center [121, 394] width 113 height 9
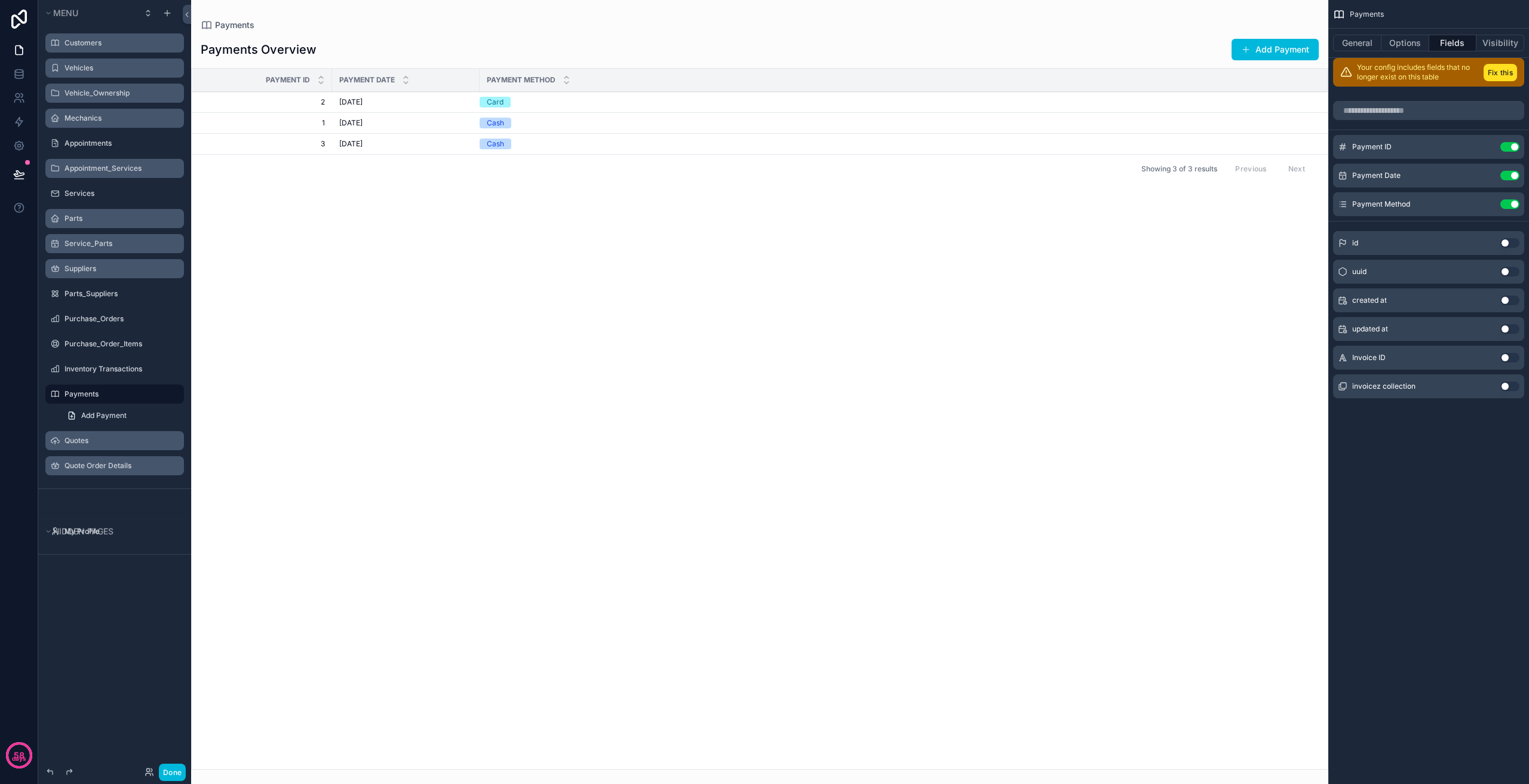
click at [1516, 146] on button "Use setting" at bounding box center [1510, 147] width 19 height 9
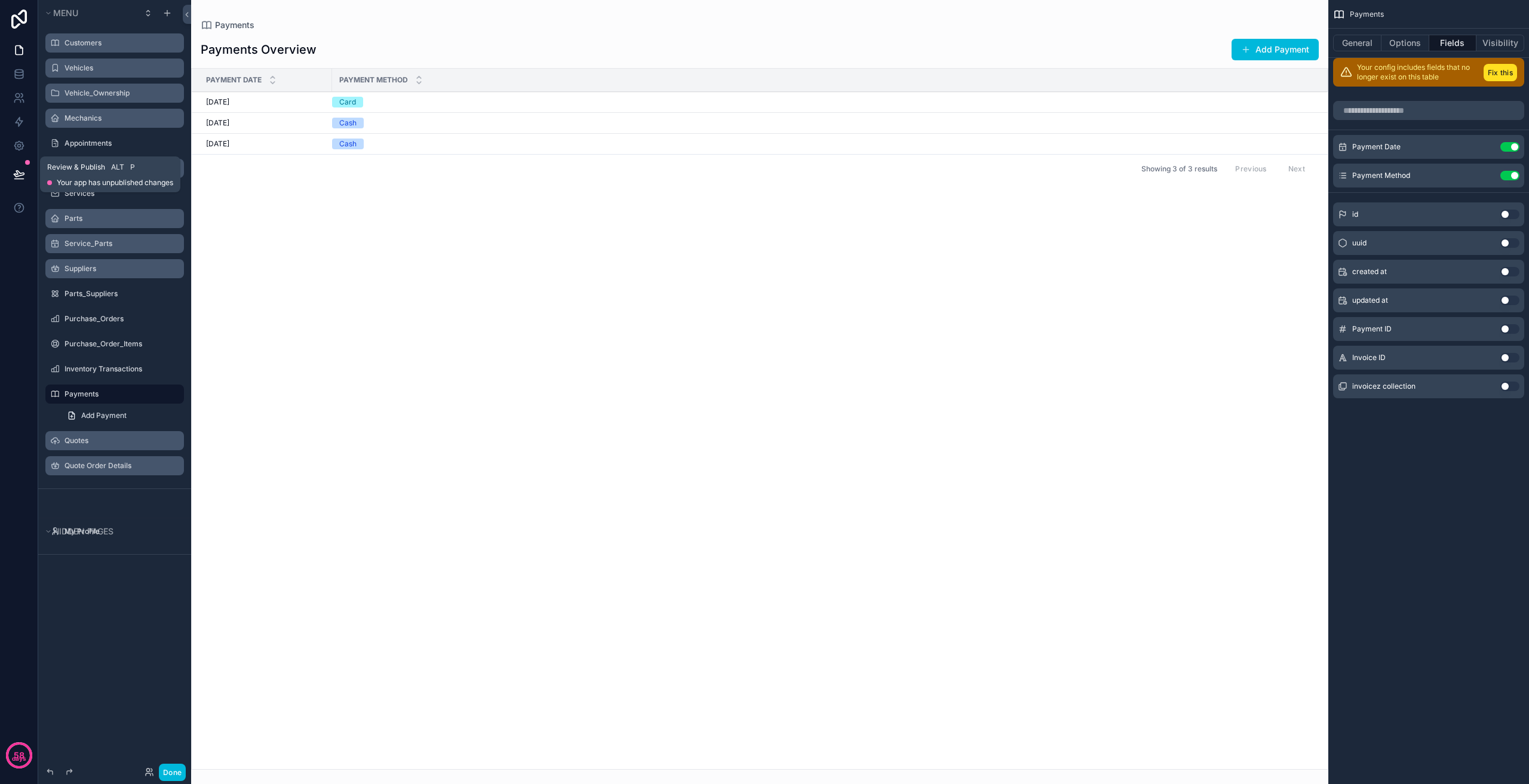
click at [27, 175] on button at bounding box center [19, 175] width 26 height 33
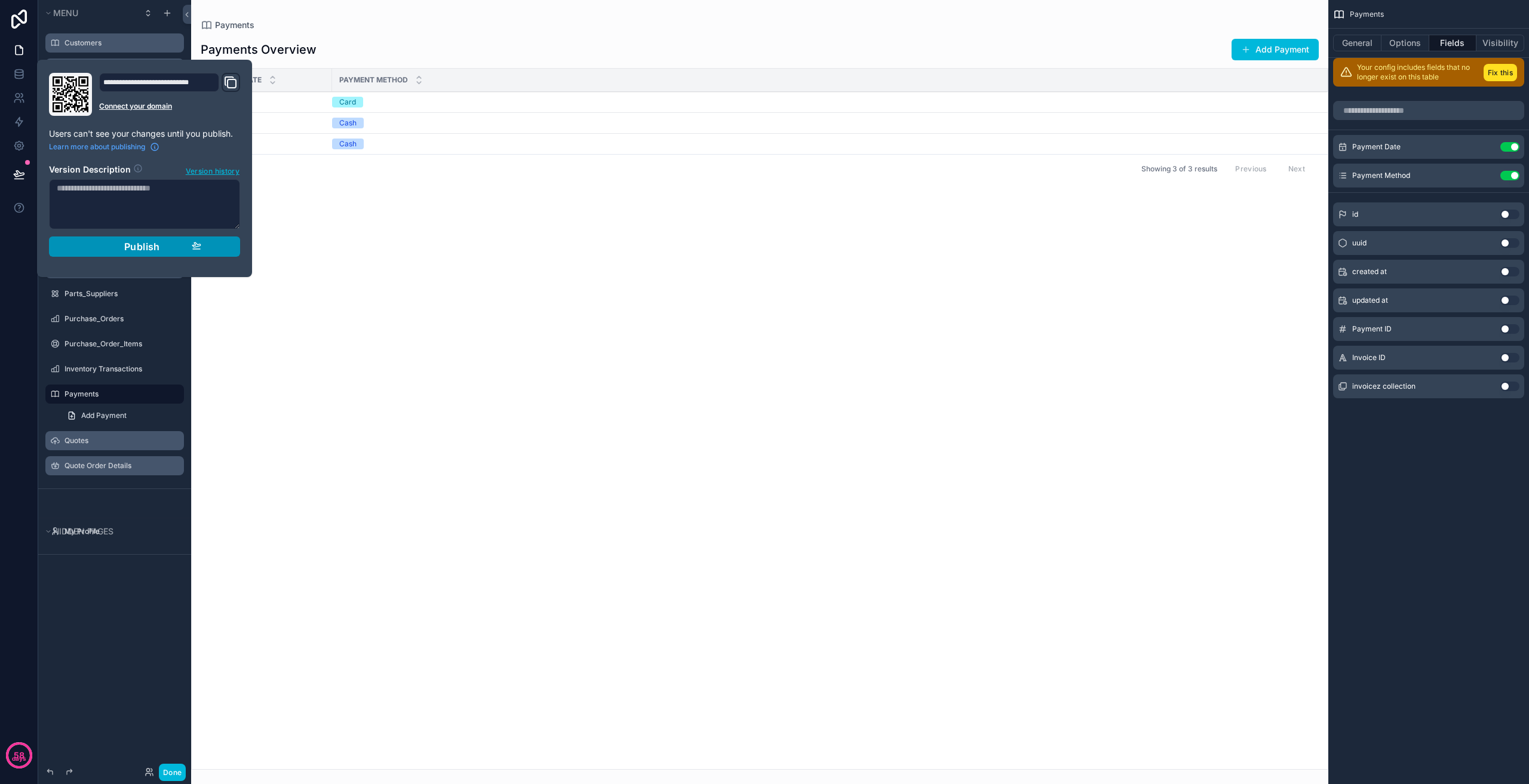
click at [141, 246] on span "Publish" at bounding box center [142, 246] width 36 height 12
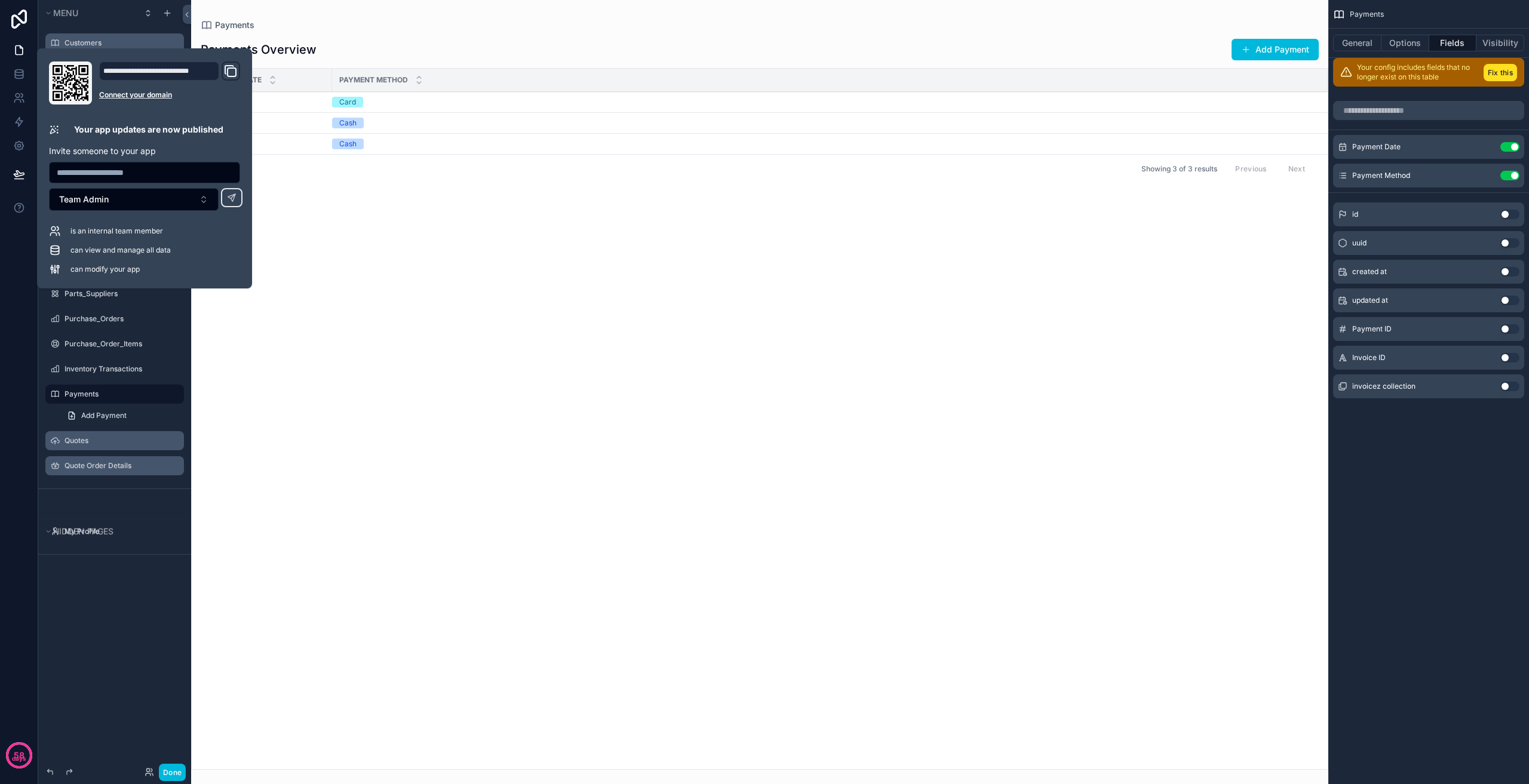
click at [405, 342] on div "scrollable content" at bounding box center [760, 392] width 1137 height 784
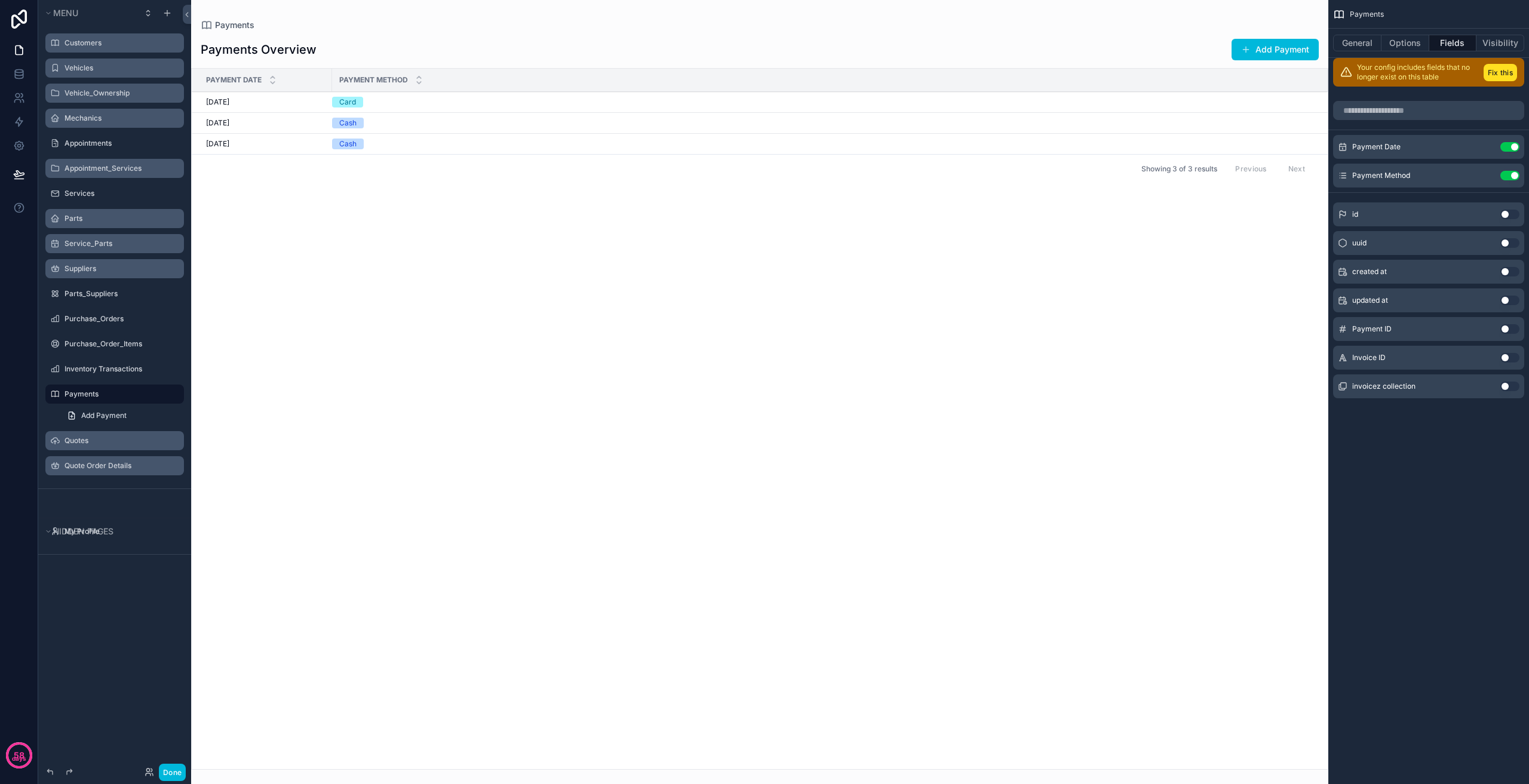
click at [125, 155] on div "scrollable content" at bounding box center [115, 155] width 153 height 3
click at [129, 151] on div "Appointments" at bounding box center [115, 143] width 134 height 19
click at [129, 171] on label "Appointment_Services" at bounding box center [121, 169] width 113 height 9
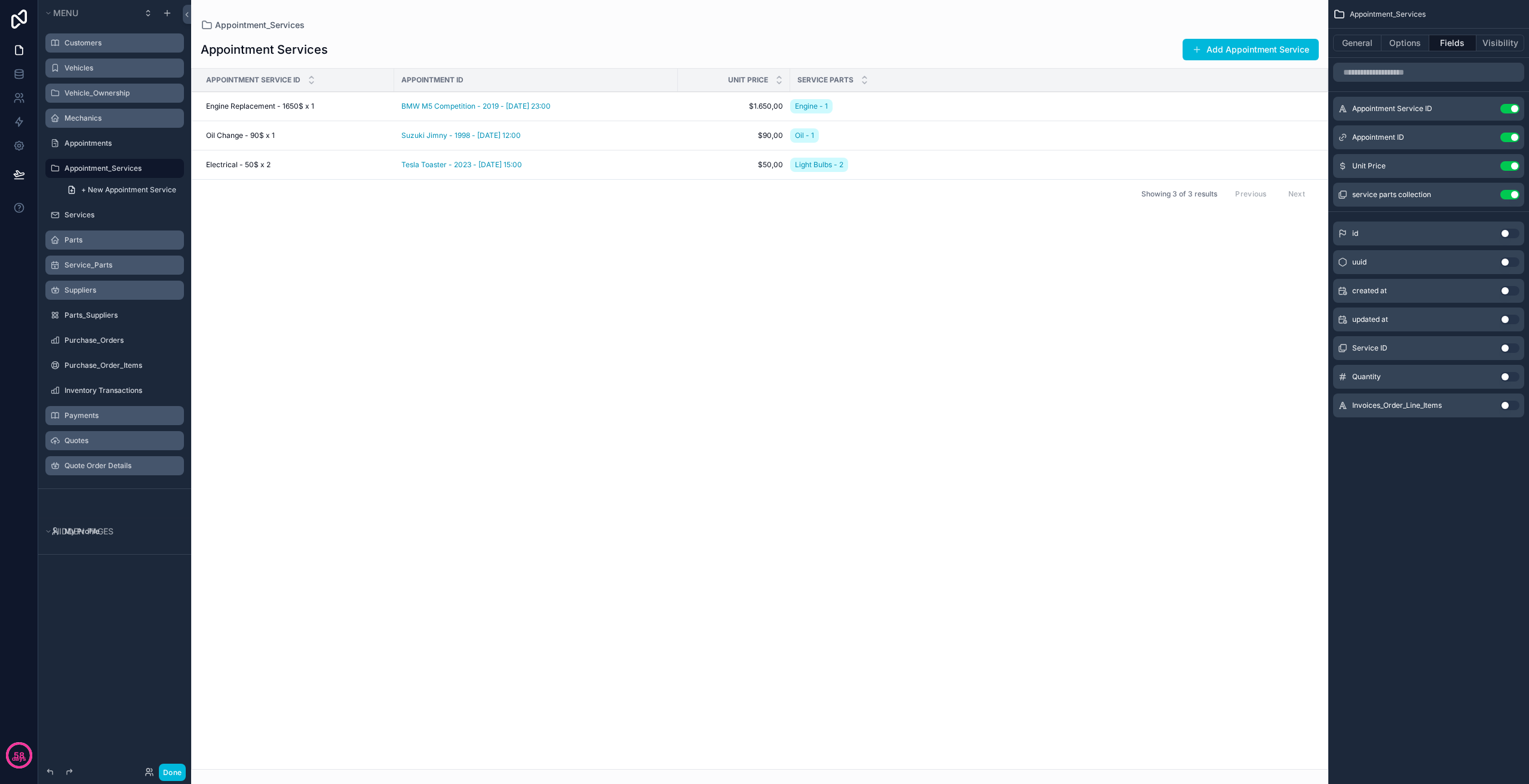
click at [119, 210] on div "Services" at bounding box center [123, 215] width 117 height 9
click at [112, 216] on label "Services" at bounding box center [121, 215] width 113 height 9
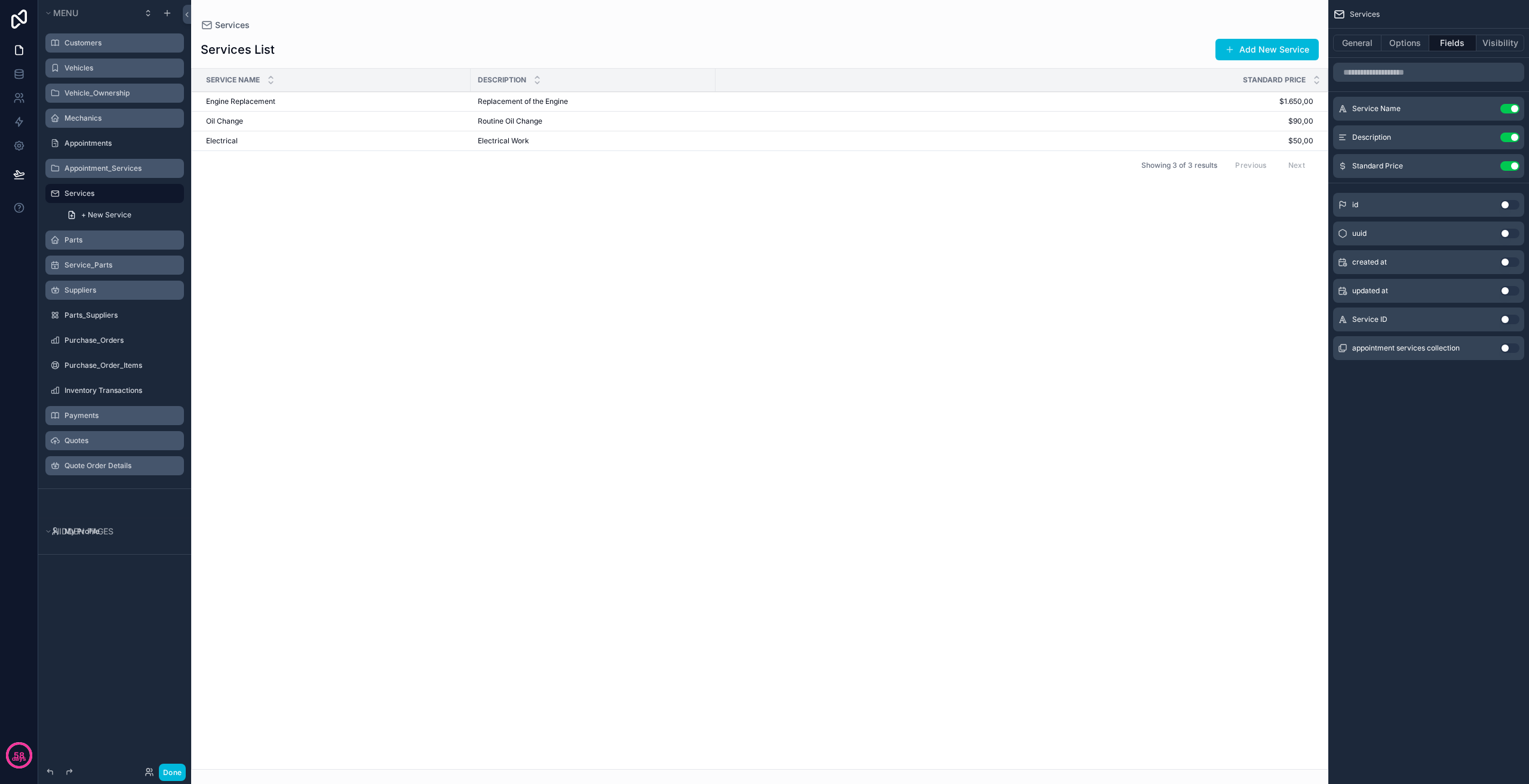
click at [101, 238] on label "Parts" at bounding box center [121, 240] width 113 height 9
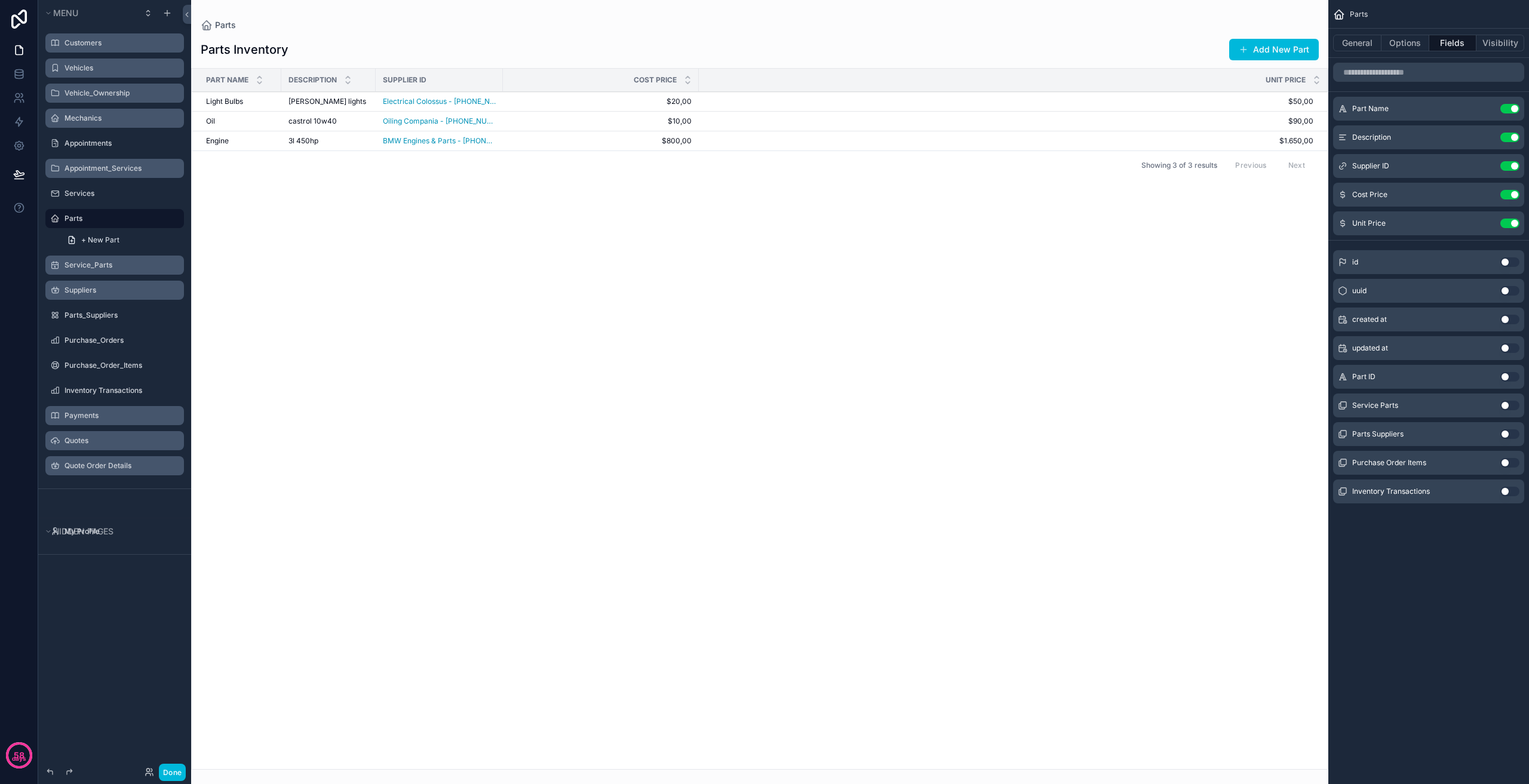
click at [111, 267] on label "Service_Parts" at bounding box center [121, 265] width 113 height 9
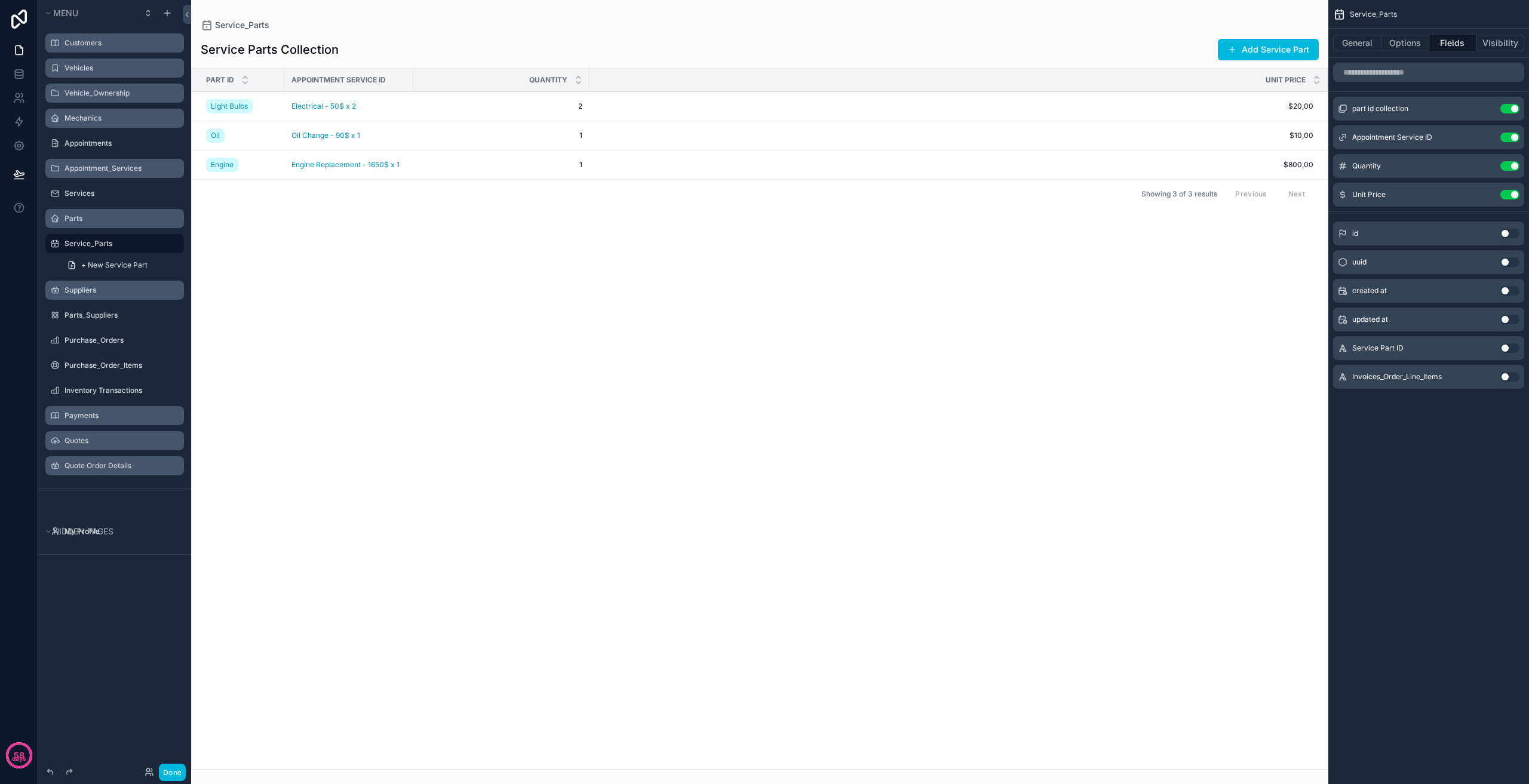
click at [120, 287] on label "Suppliers" at bounding box center [121, 290] width 113 height 9
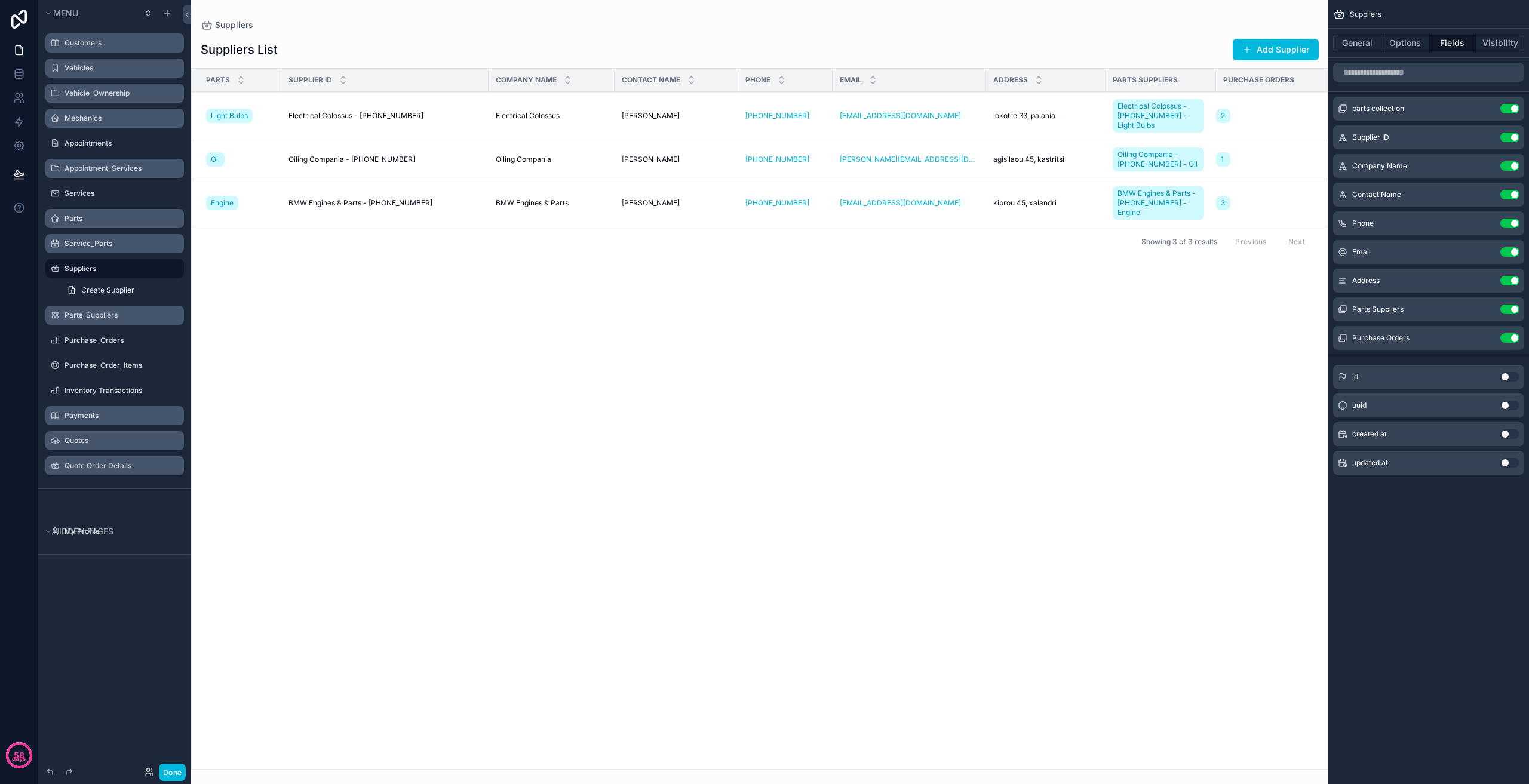
click at [113, 318] on label "Parts_Suppliers" at bounding box center [121, 315] width 113 height 9
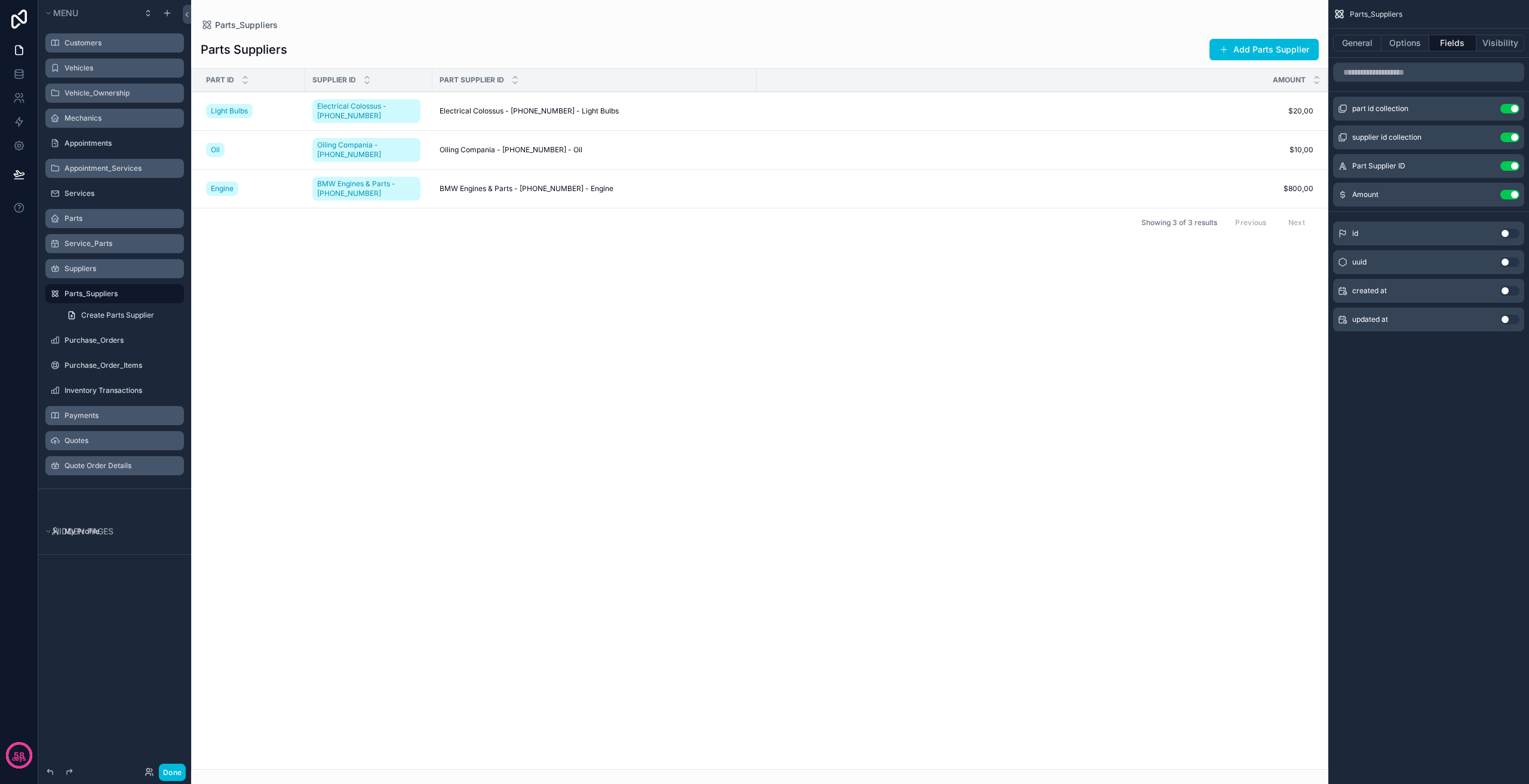
click at [106, 268] on label "Suppliers" at bounding box center [121, 268] width 113 height 9
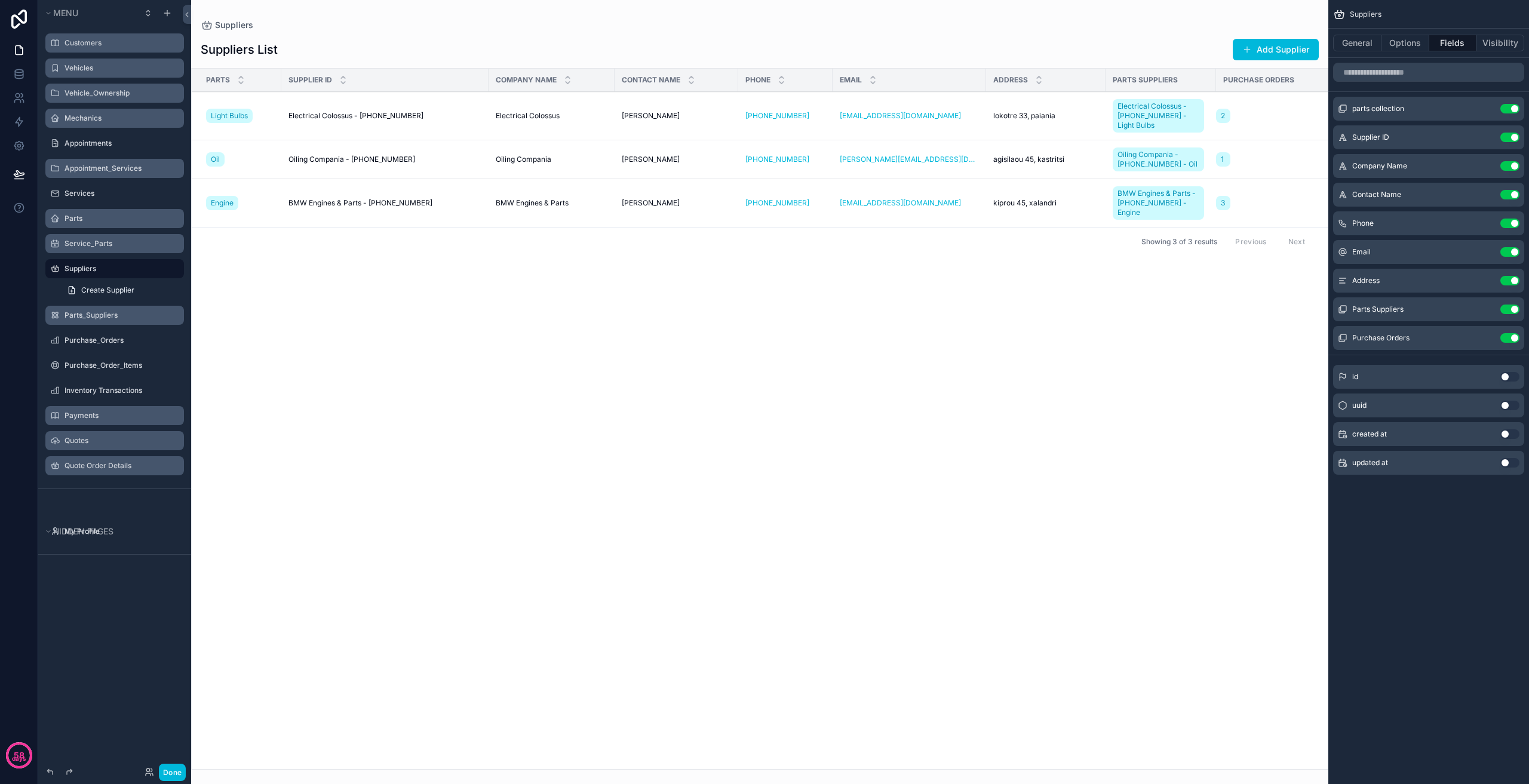
click at [1511, 109] on button "Use setting" at bounding box center [1510, 109] width 19 height 9
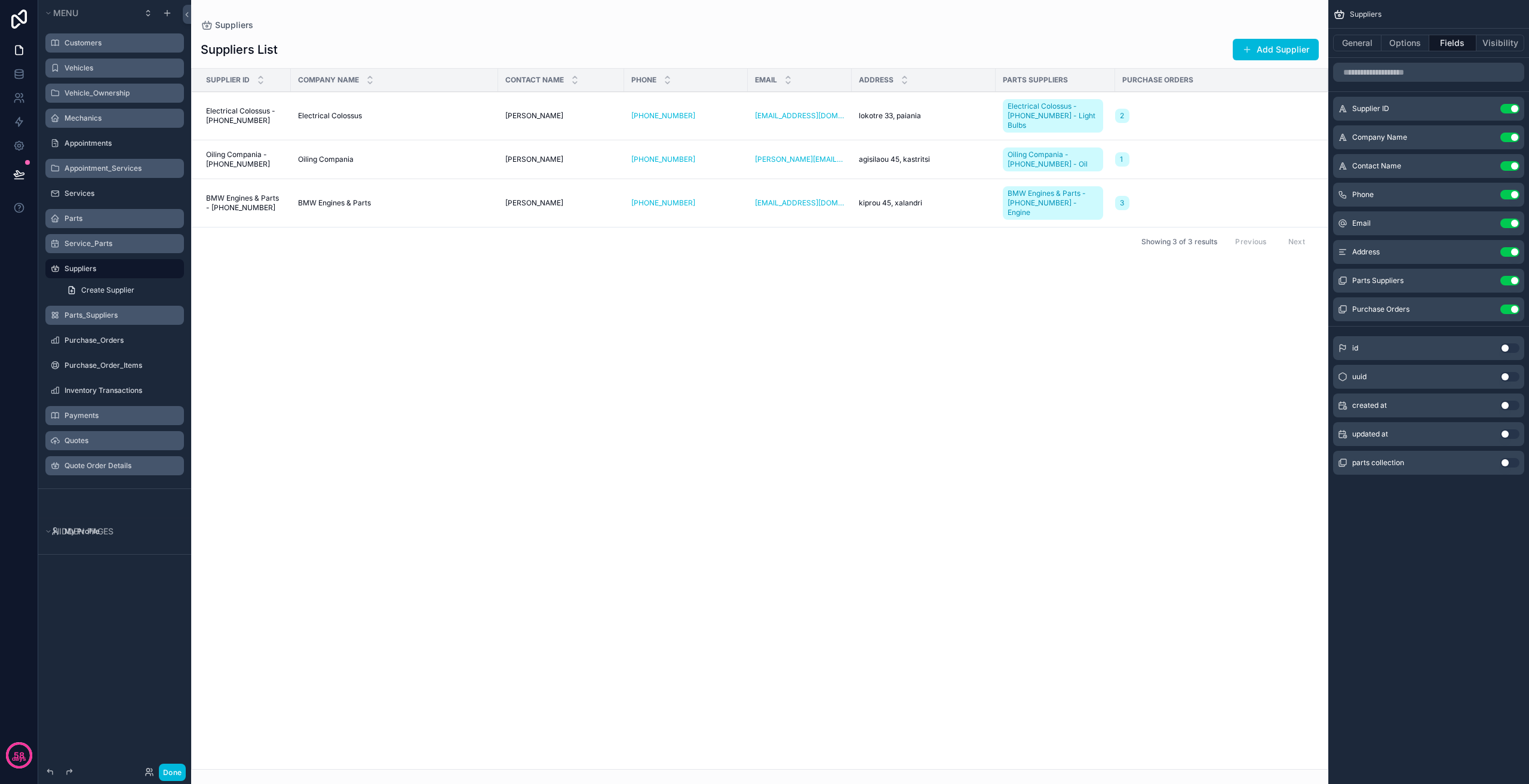
click at [1511, 109] on button "Use setting" at bounding box center [1510, 109] width 19 height 9
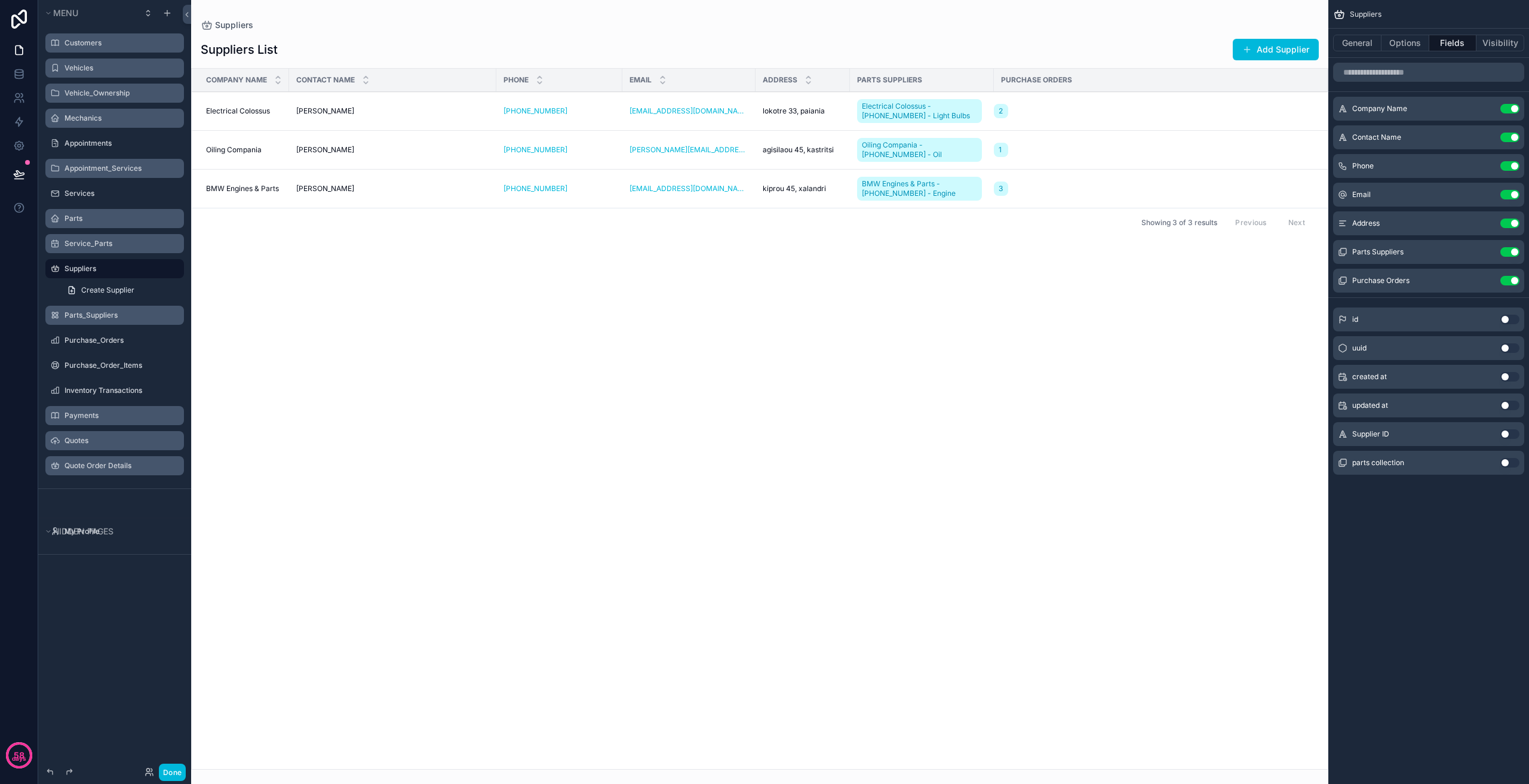
click at [1507, 250] on button "Use setting" at bounding box center [1510, 252] width 19 height 9
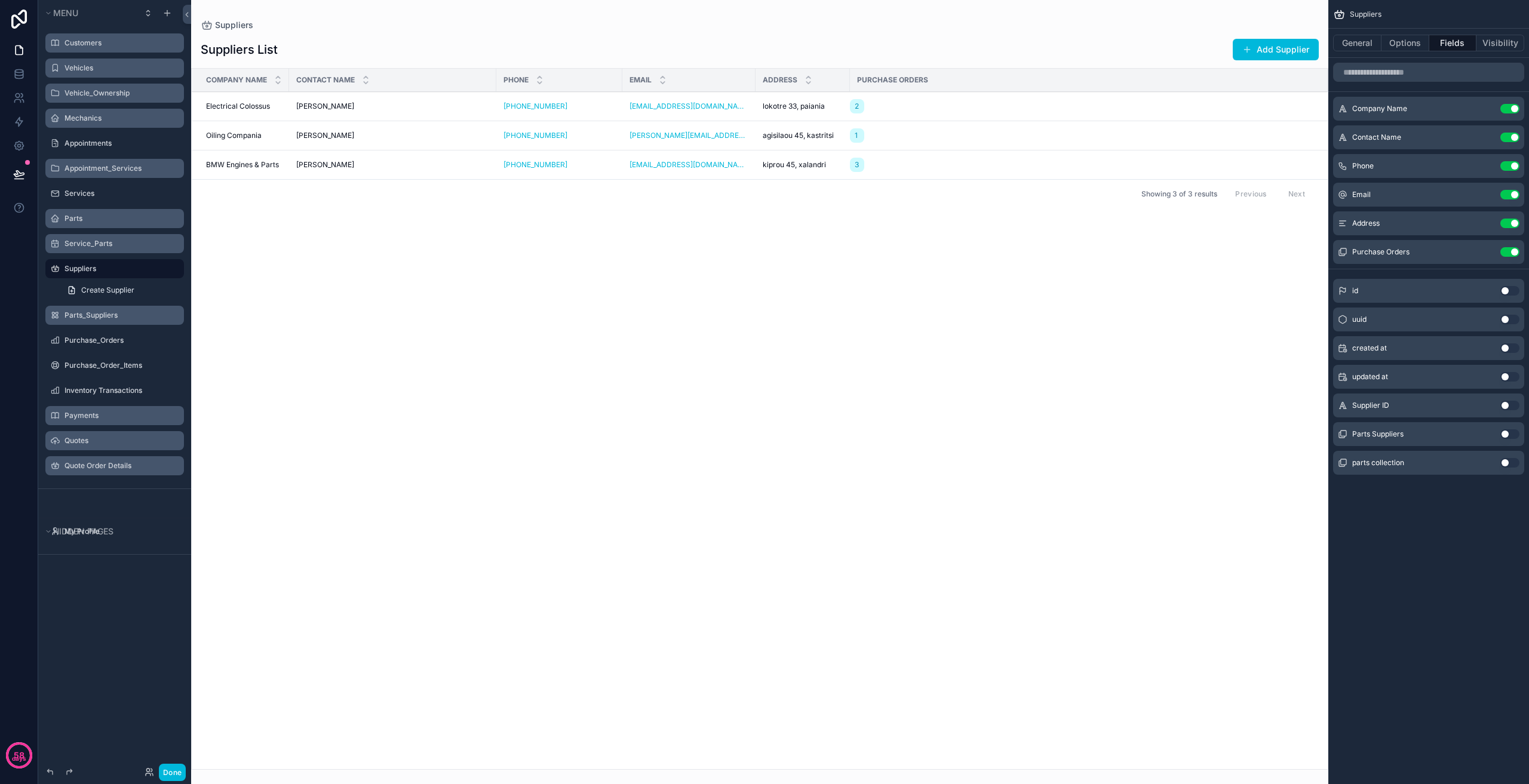
click at [1515, 252] on button "Use setting" at bounding box center [1510, 252] width 19 height 9
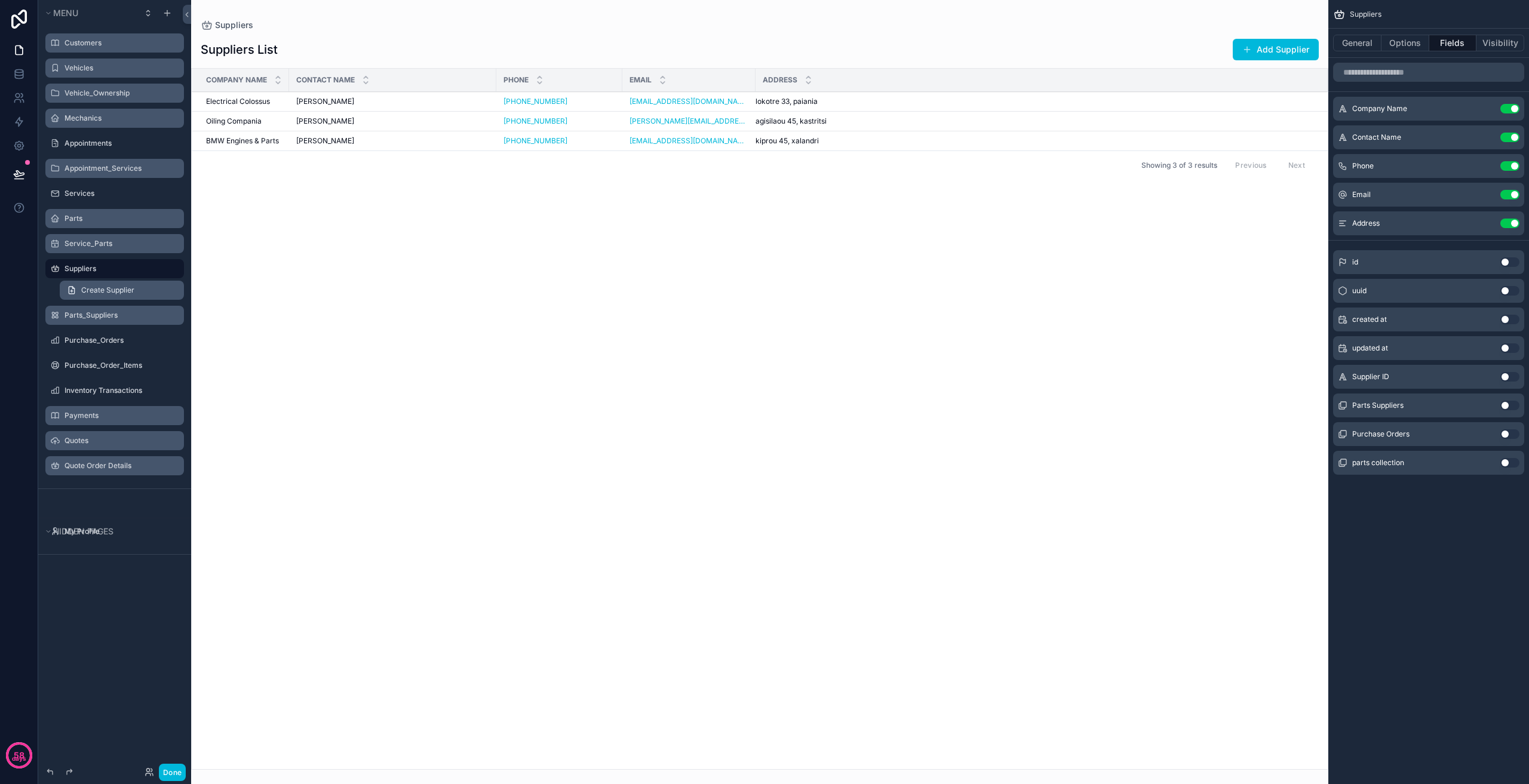
click at [139, 292] on link "Create Supplier" at bounding box center [122, 290] width 124 height 19
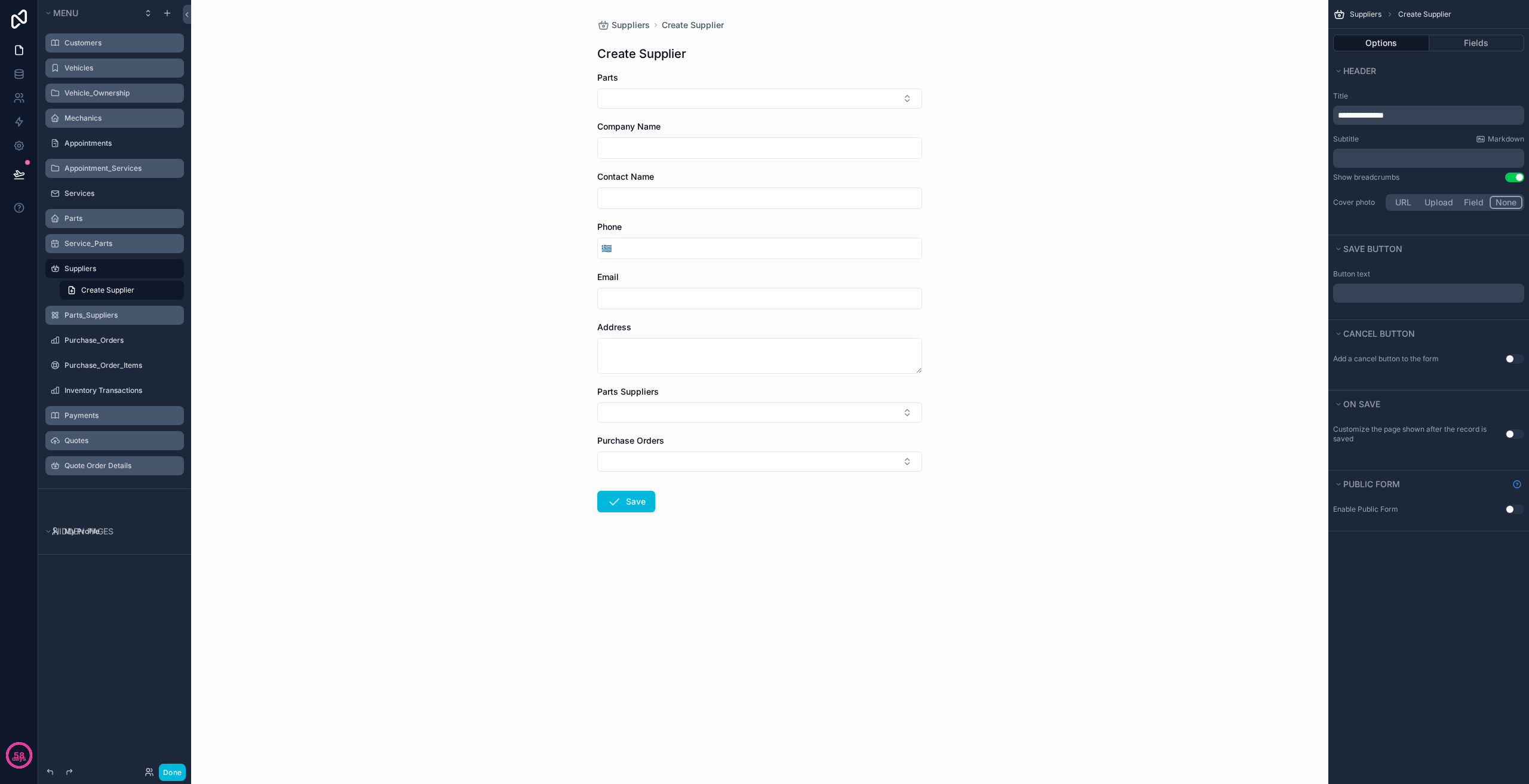
click at [1346, 117] on span "**********" at bounding box center [1360, 115] width 46 height 9
click at [1206, 115] on div "Suppliers + New Supplier + New Supplier Parts Company Name Contact Name Phone 🇬…" at bounding box center [760, 392] width 1137 height 784
click at [664, 91] on button "Select Button" at bounding box center [760, 99] width 325 height 20
click at [673, 92] on button "Select Button" at bounding box center [760, 99] width 325 height 20
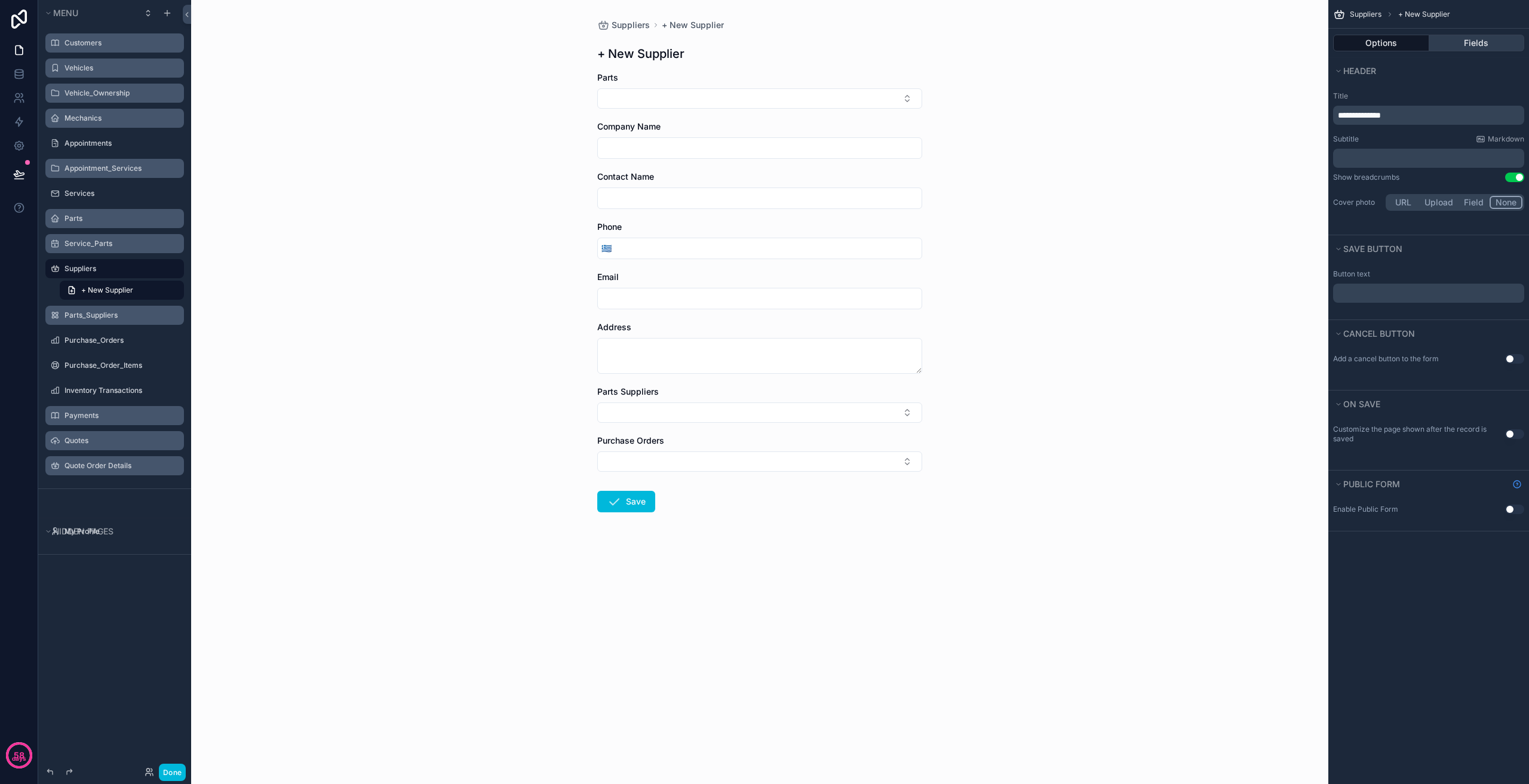
click at [1469, 41] on button "Fields" at bounding box center [1476, 43] width 95 height 17
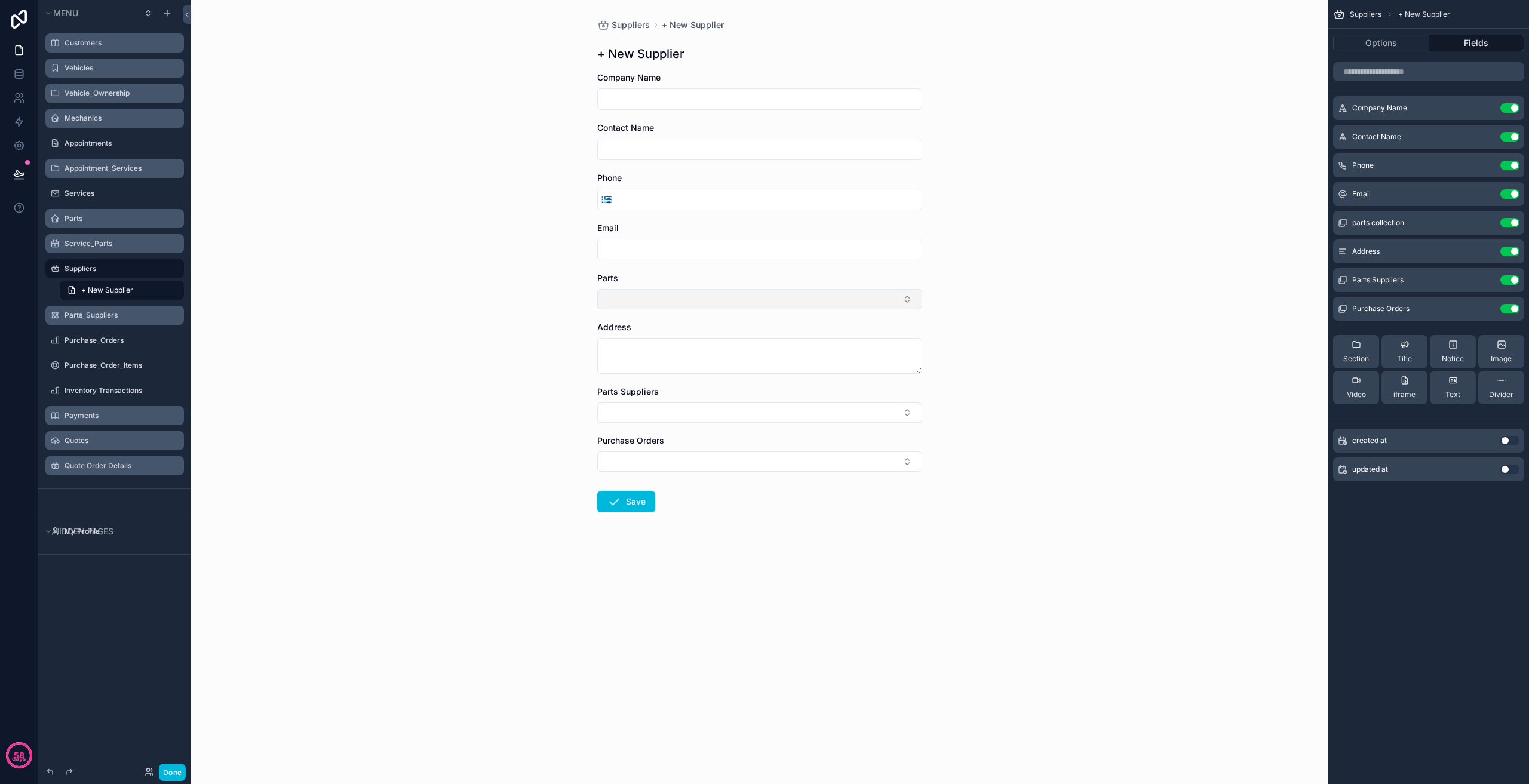
click at [734, 294] on button "Select Button" at bounding box center [760, 299] width 325 height 20
click at [735, 294] on button "Select Button" at bounding box center [760, 299] width 325 height 20
click at [704, 292] on button "Select Button" at bounding box center [760, 299] width 325 height 20
click at [686, 341] on textarea "scrollable content" at bounding box center [760, 356] width 325 height 36
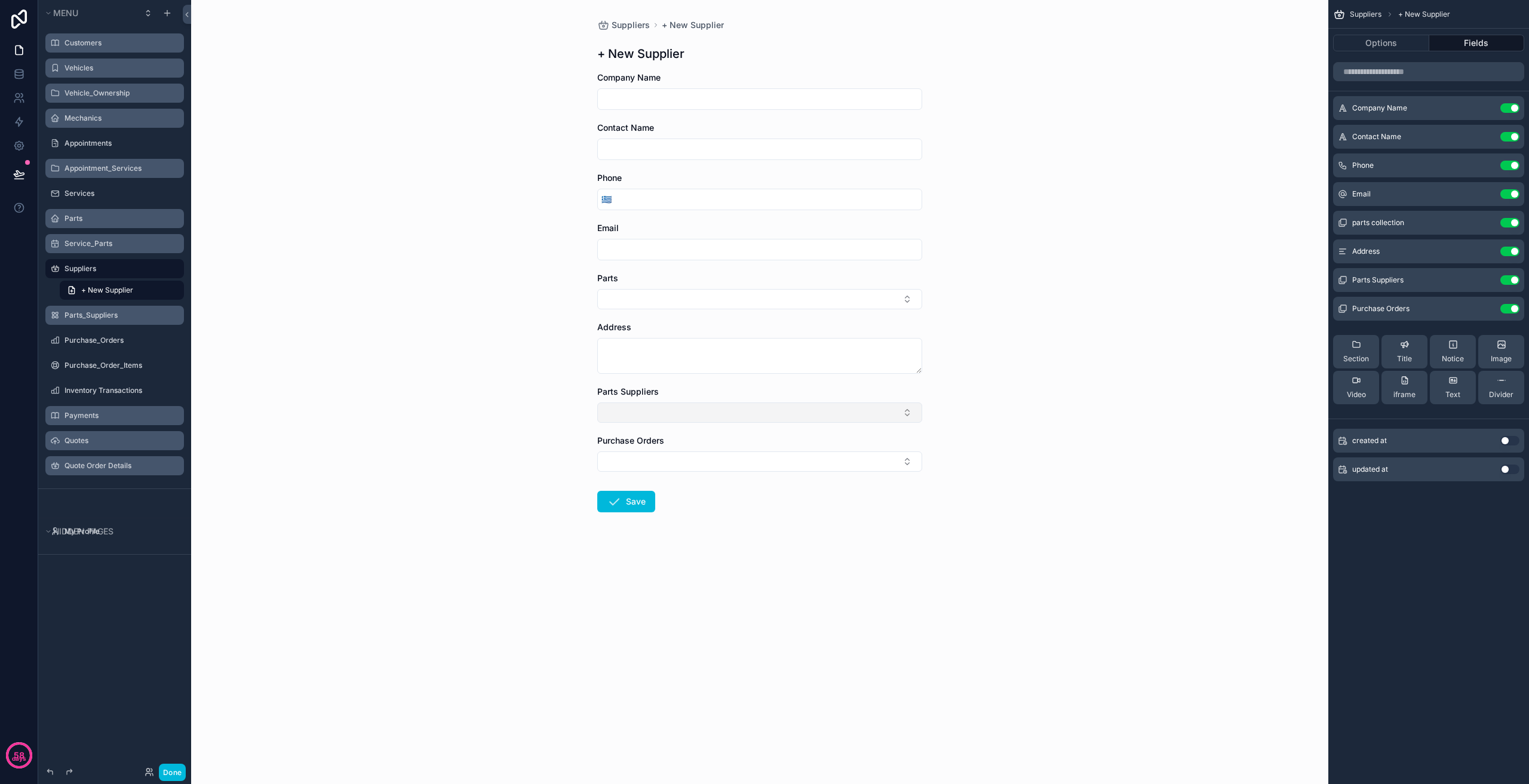
click at [708, 413] on button "Select Button" at bounding box center [760, 412] width 325 height 20
click at [709, 413] on button "Select Button" at bounding box center [760, 412] width 325 height 20
click at [1510, 279] on button "Use setting" at bounding box center [1510, 280] width 19 height 9
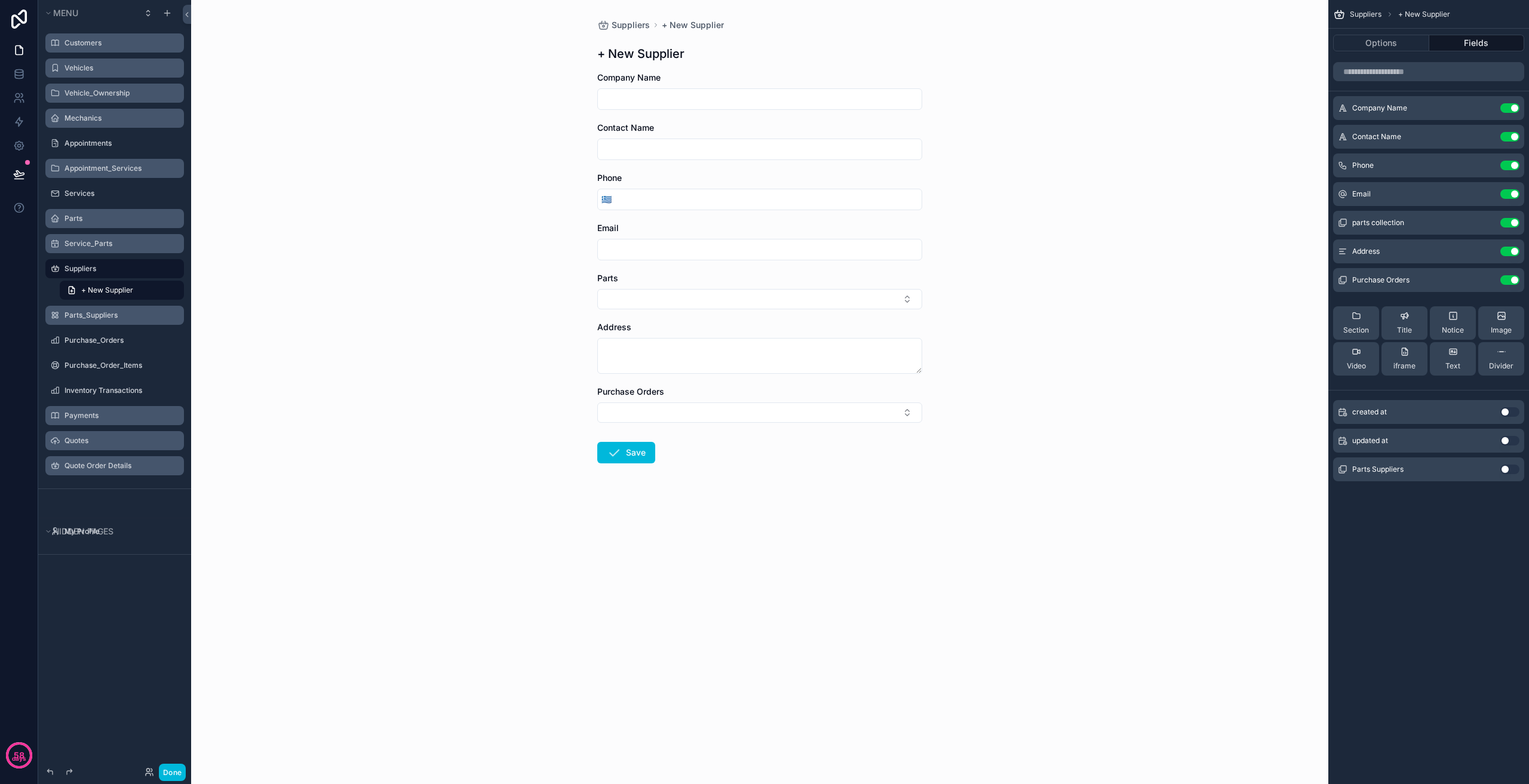
click at [1509, 282] on button "Use setting" at bounding box center [1510, 280] width 19 height 9
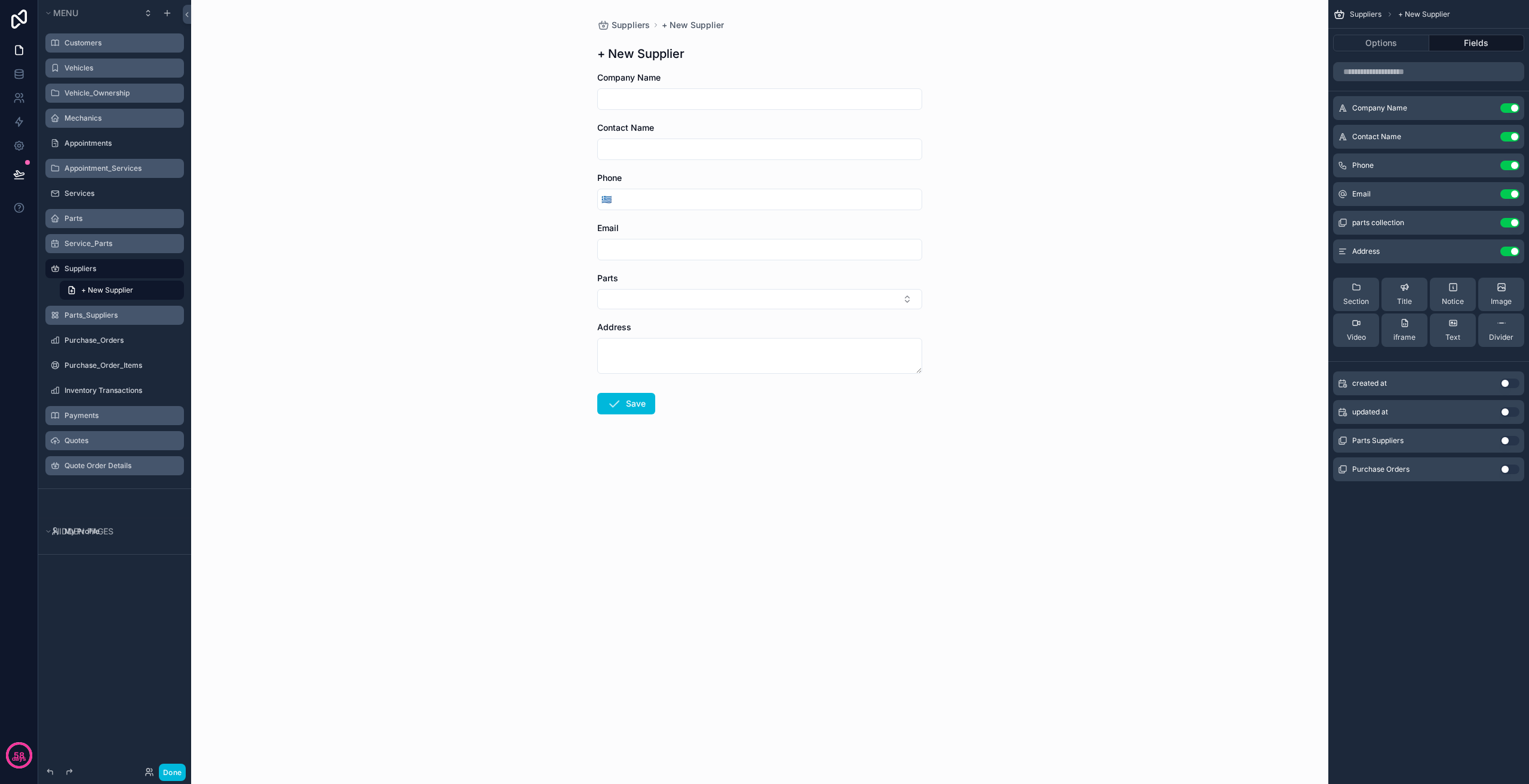
click at [107, 248] on div "Service_Parts" at bounding box center [123, 244] width 117 height 9
click at [117, 245] on label "Service_Parts" at bounding box center [121, 244] width 113 height 9
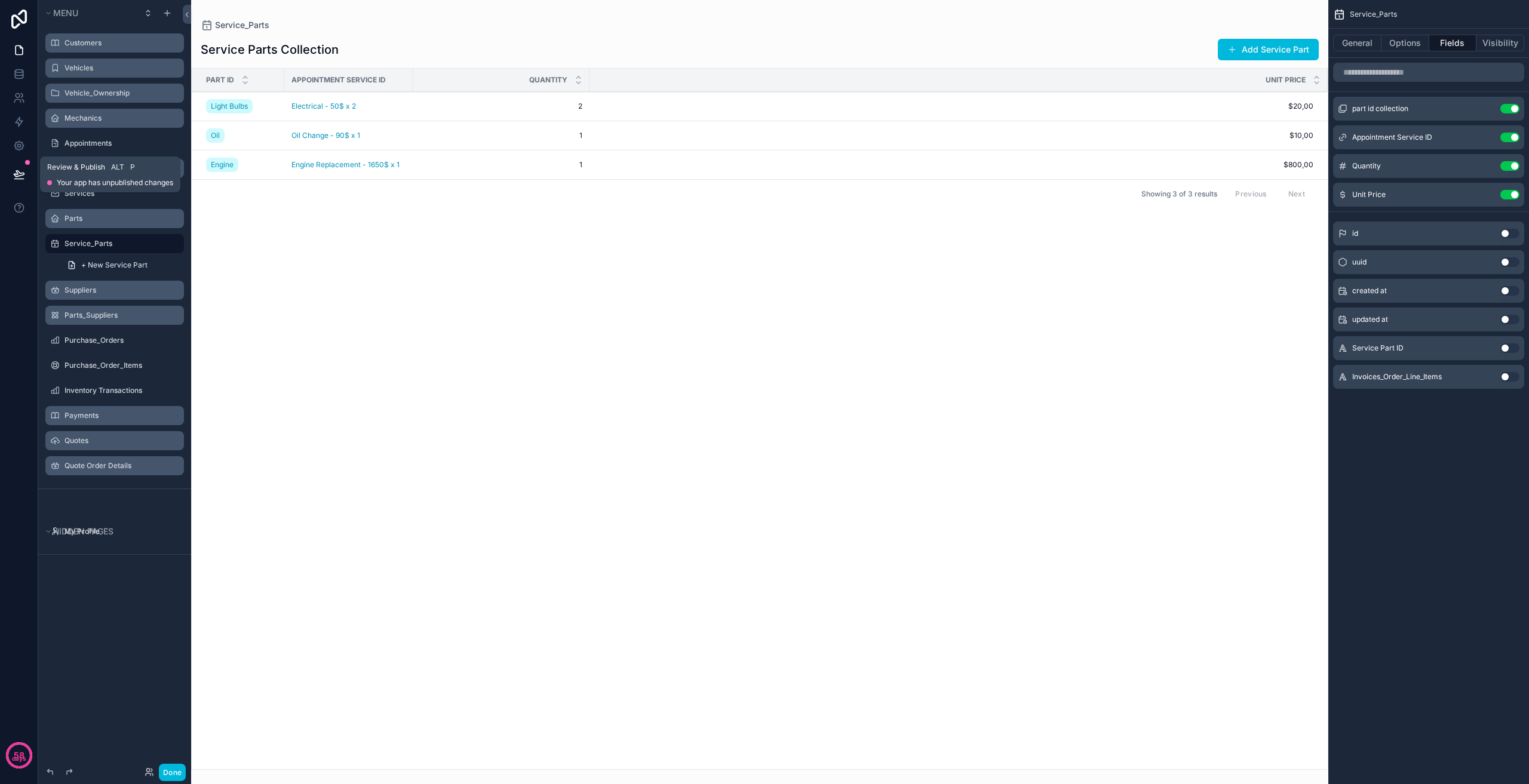
click at [19, 169] on icon at bounding box center [19, 175] width 12 height 12
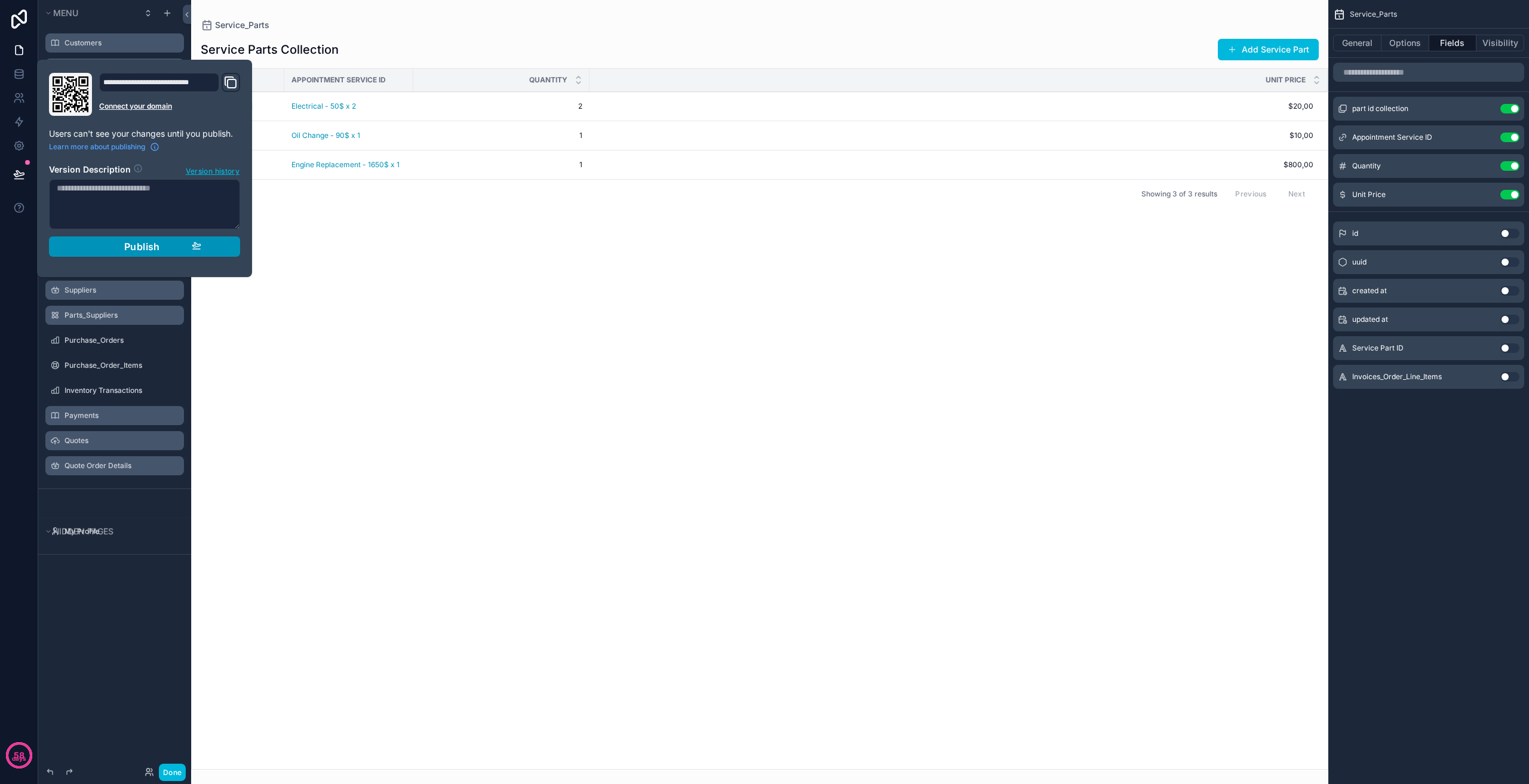
click at [144, 239] on button "Publish" at bounding box center [145, 246] width 191 height 20
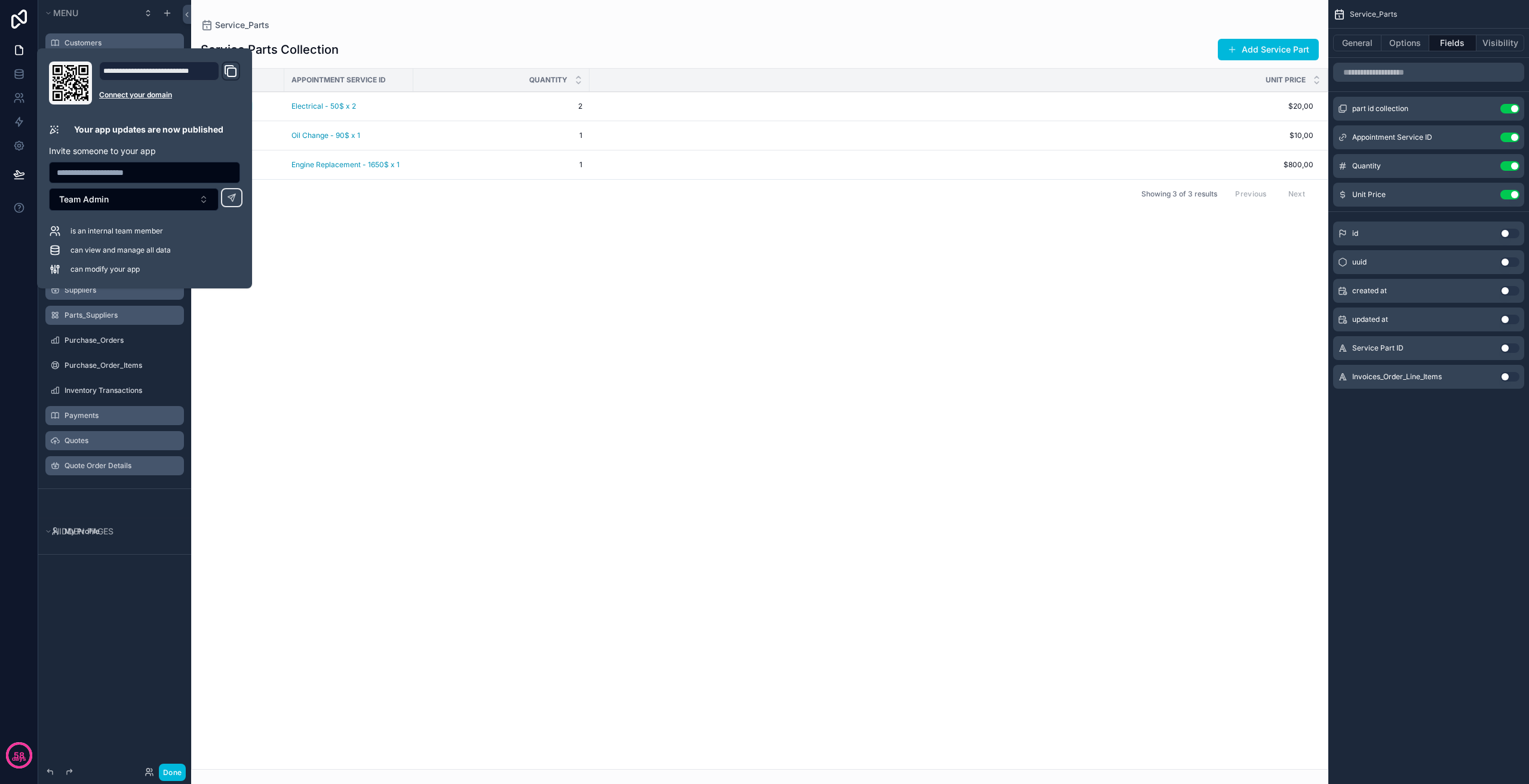
click at [538, 478] on div "scrollable content" at bounding box center [760, 392] width 1137 height 784
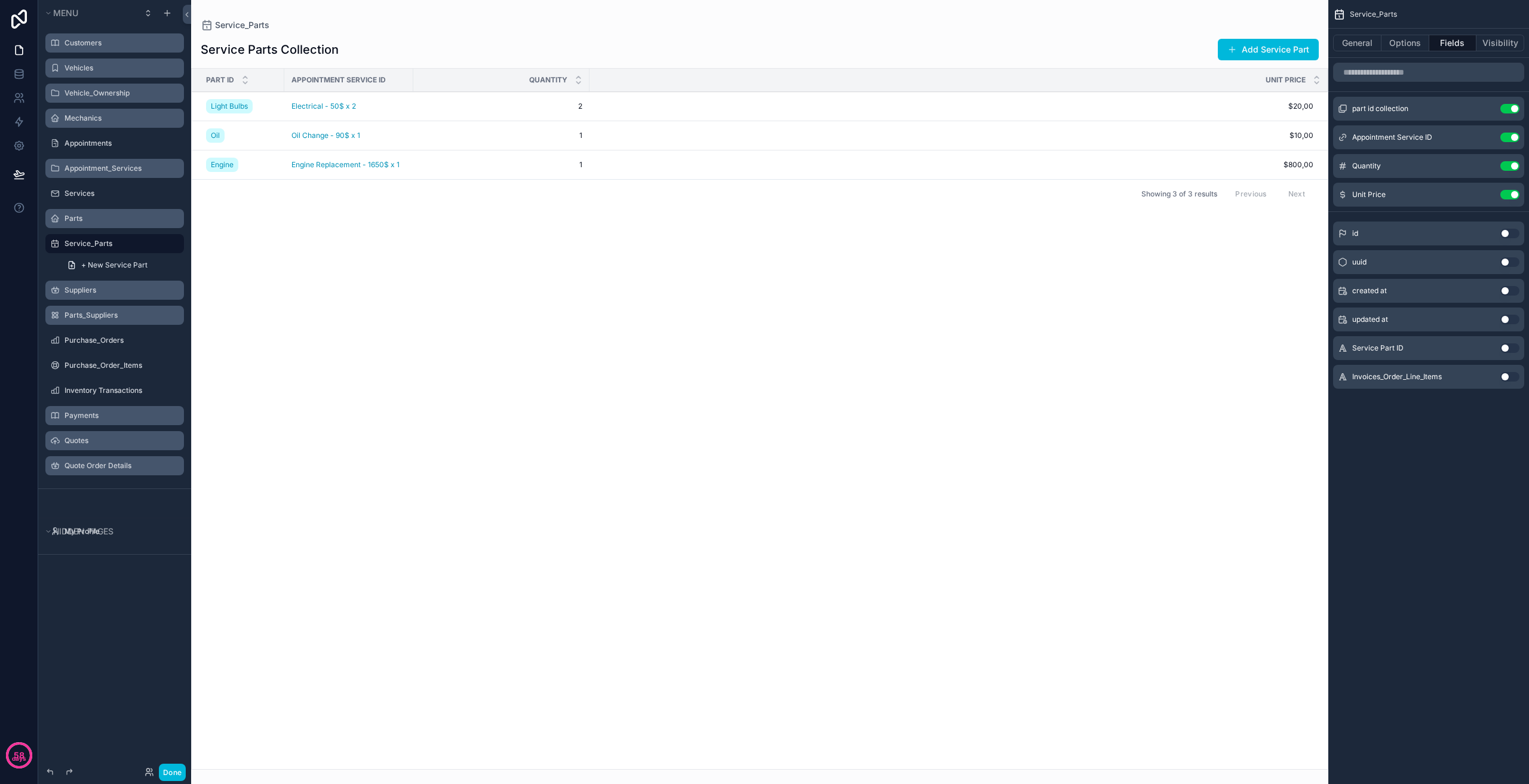
click at [120, 470] on div "Quote Order Details" at bounding box center [123, 466] width 117 height 9
click at [124, 466] on label "Quote Order Details" at bounding box center [121, 466] width 113 height 9
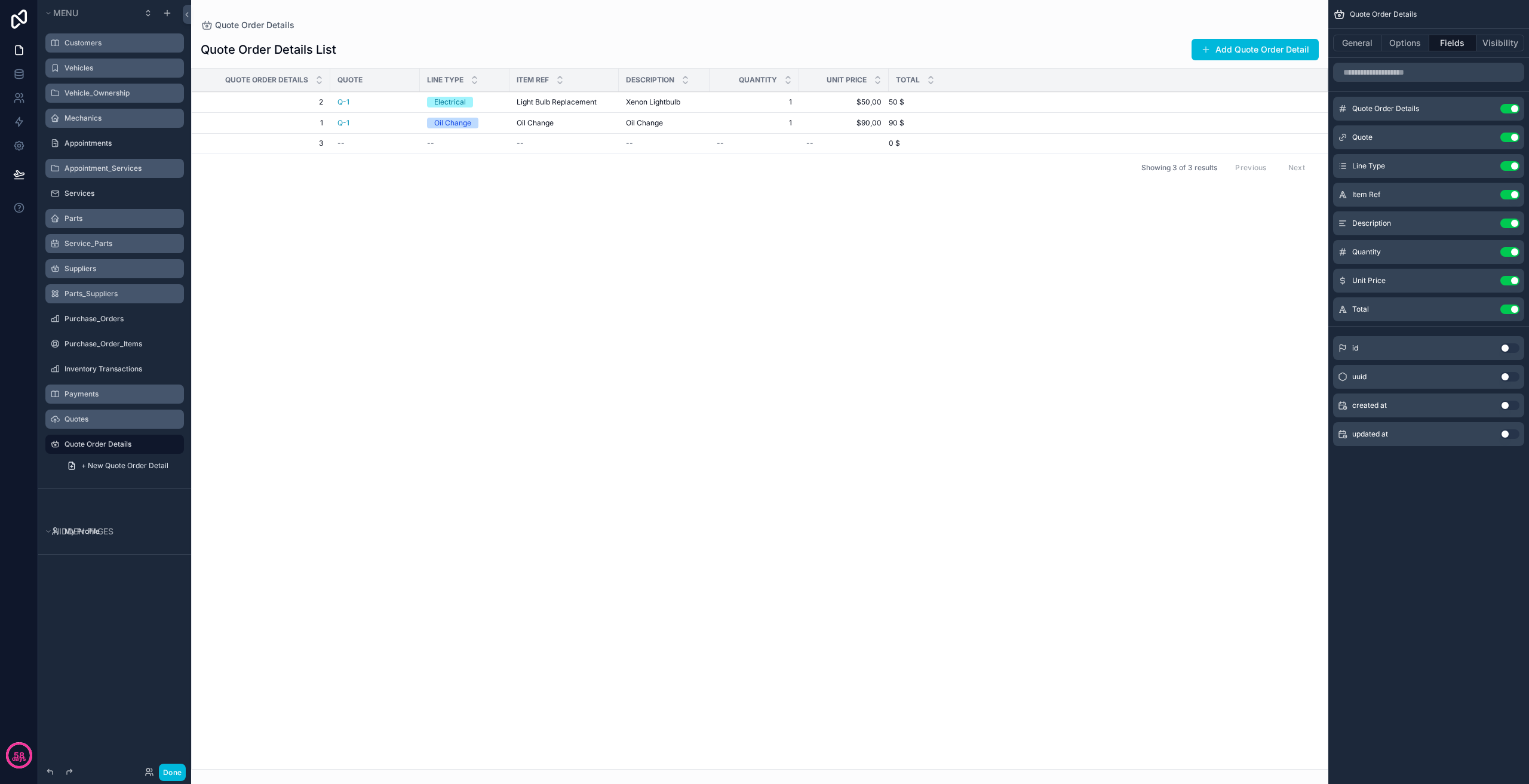
click at [1504, 107] on button "Use setting" at bounding box center [1510, 109] width 19 height 9
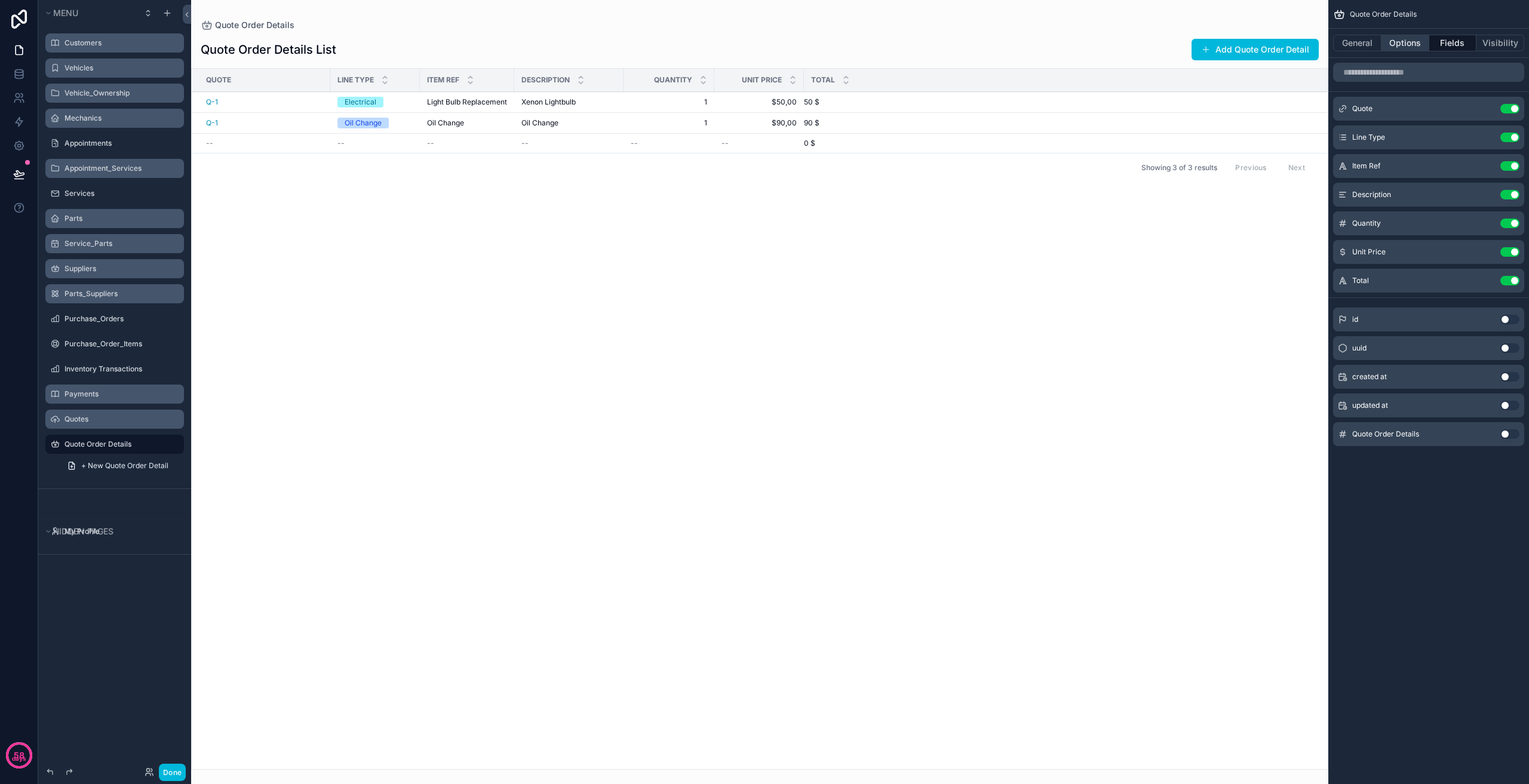
click at [1402, 46] on button "Options" at bounding box center [1406, 43] width 48 height 17
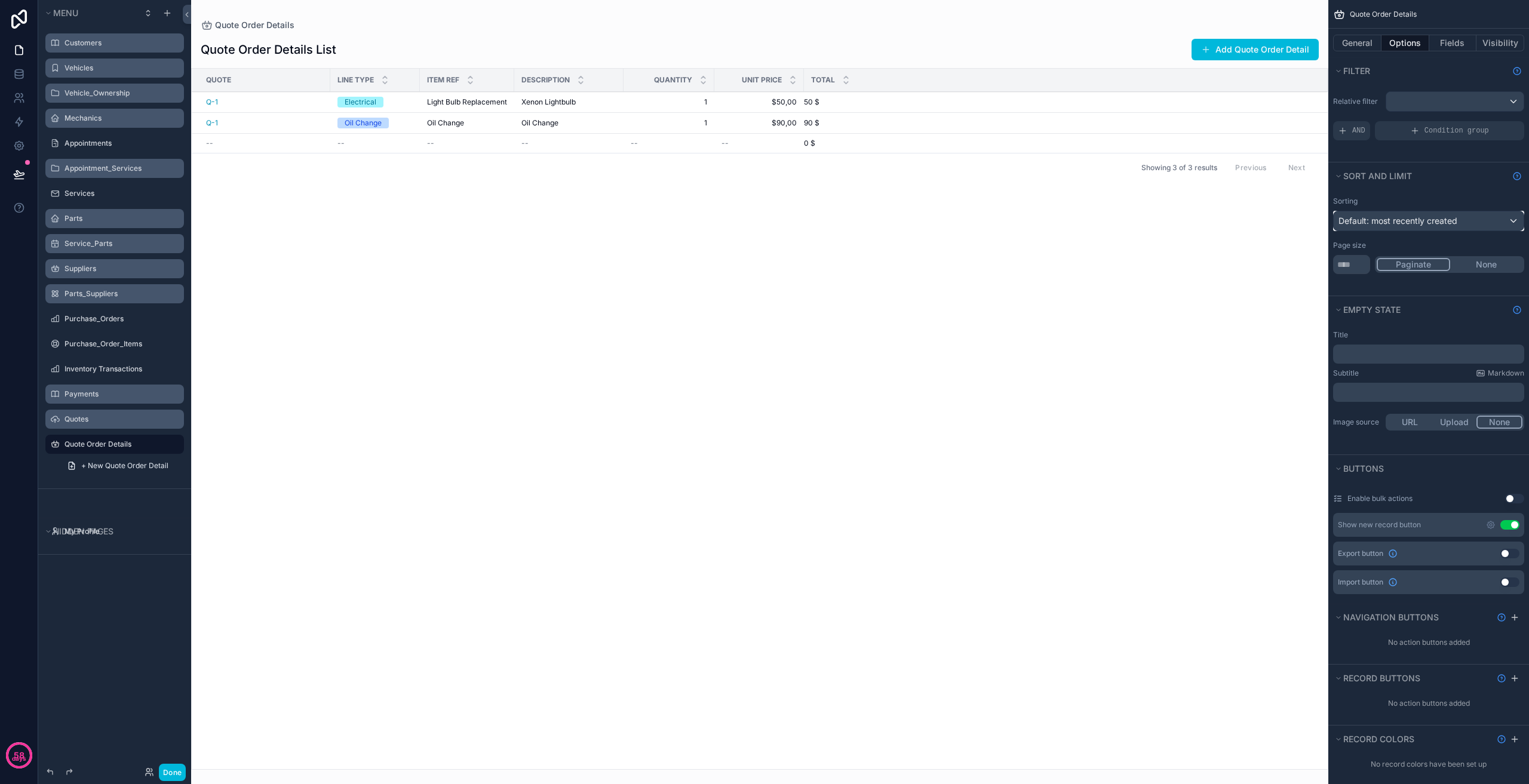
click at [1433, 216] on span "Default: most recently created" at bounding box center [1398, 220] width 119 height 10
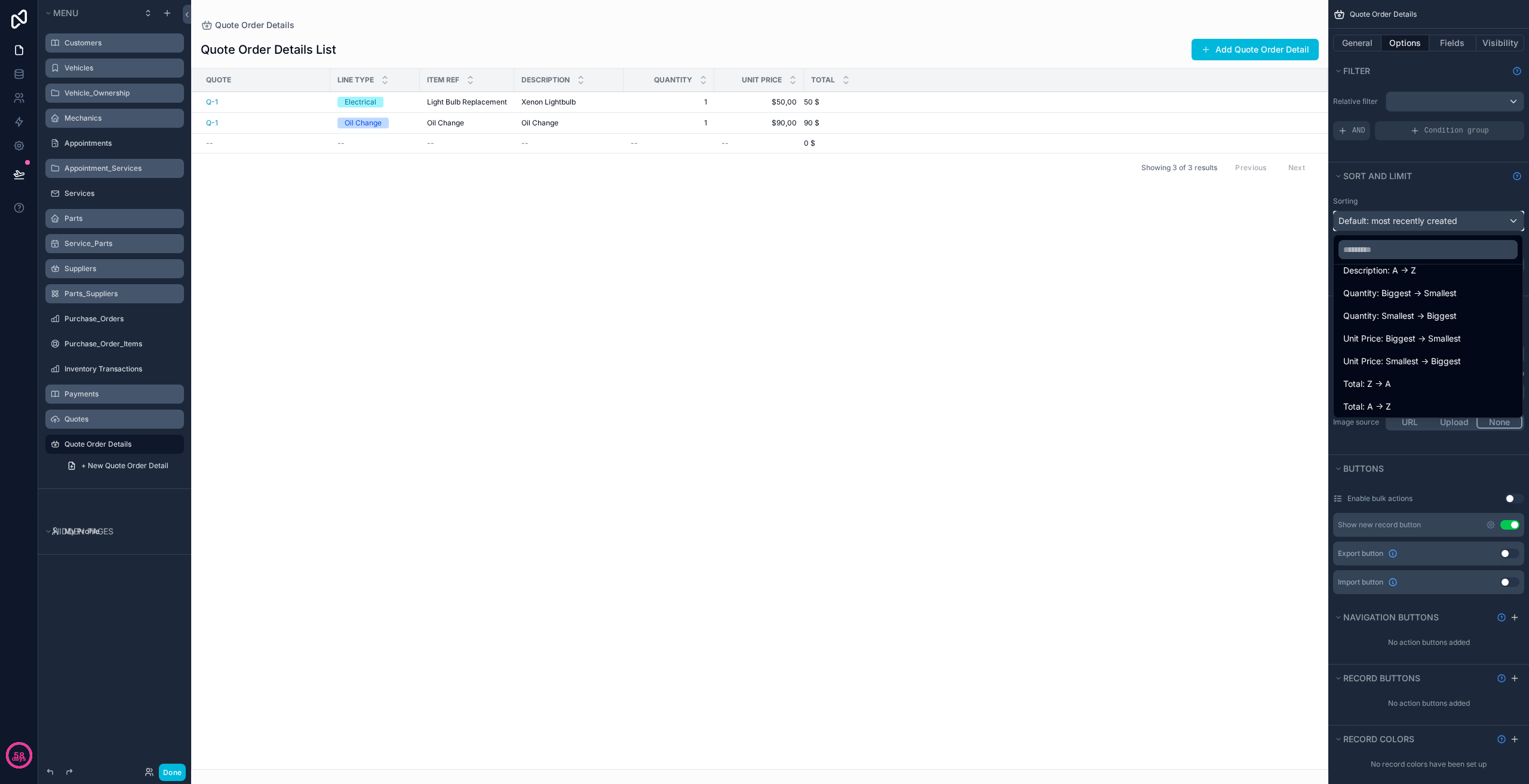
scroll to position [244, 0]
click at [1269, 360] on div "scrollable content" at bounding box center [760, 392] width 1137 height 784
click at [1396, 228] on div "scrollable content" at bounding box center [764, 392] width 1529 height 784
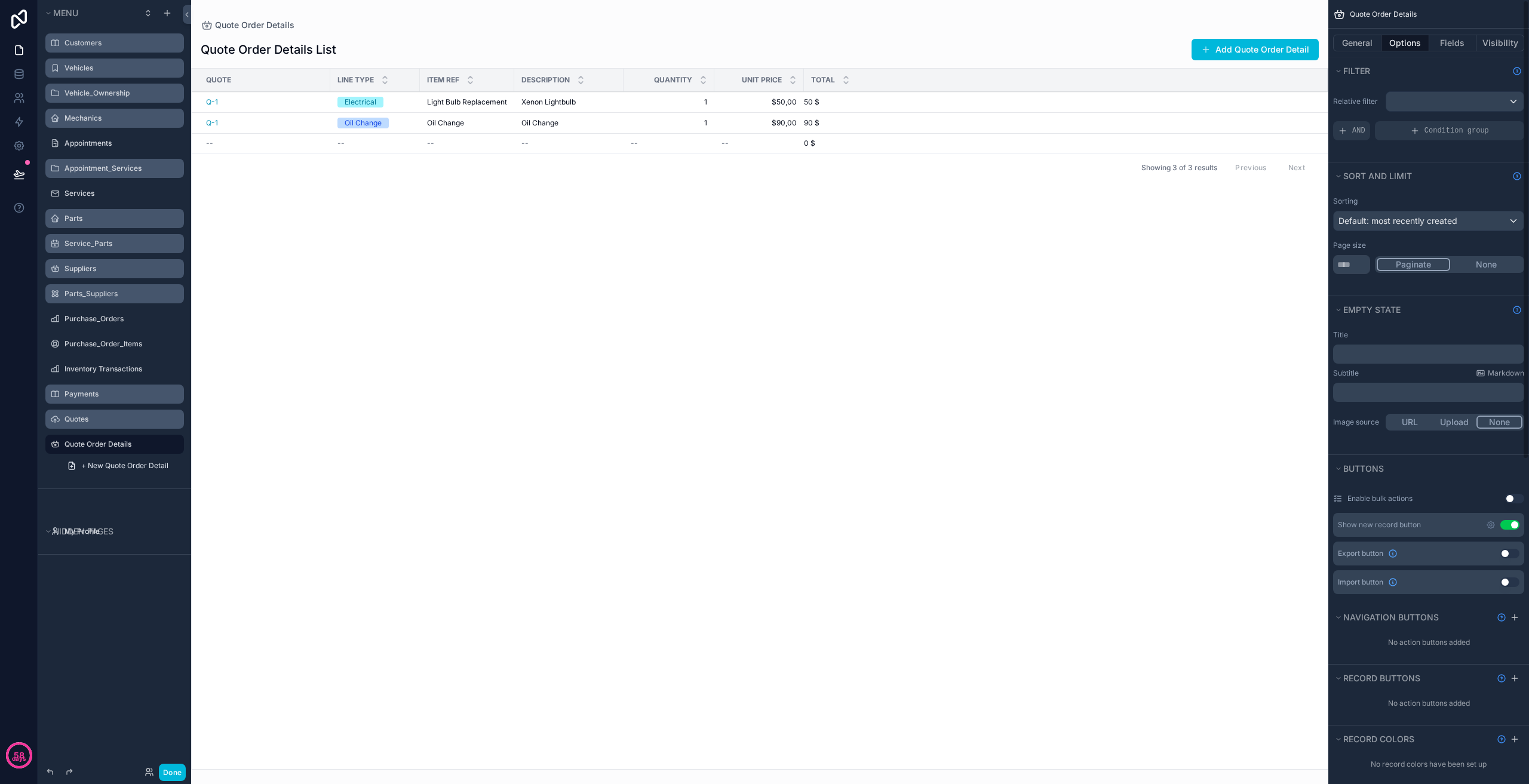
click at [907, 334] on div "Quote Line Type Item Ref Description Quantity Unit Price Total Q-1 Electrical L…" at bounding box center [760, 419] width 1136 height 701
click at [111, 471] on link "+ New Quote Order Detail" at bounding box center [122, 466] width 124 height 19
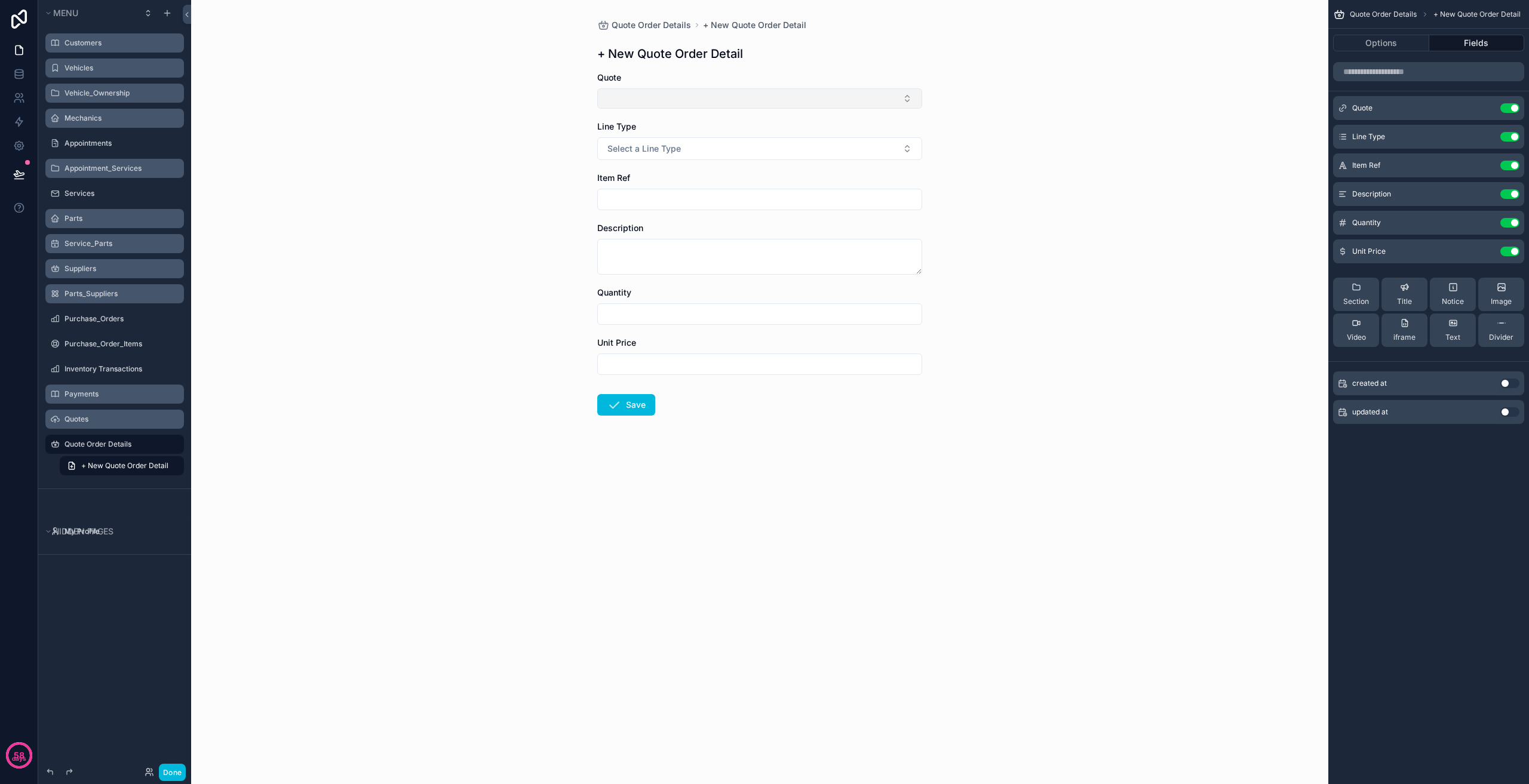
click at [667, 92] on button "Select Button" at bounding box center [760, 99] width 325 height 20
click at [722, 95] on button "Select Button" at bounding box center [760, 99] width 325 height 20
click at [720, 147] on button "Select a Line Type" at bounding box center [760, 149] width 325 height 23
click at [668, 198] on input "scrollable content" at bounding box center [760, 199] width 324 height 17
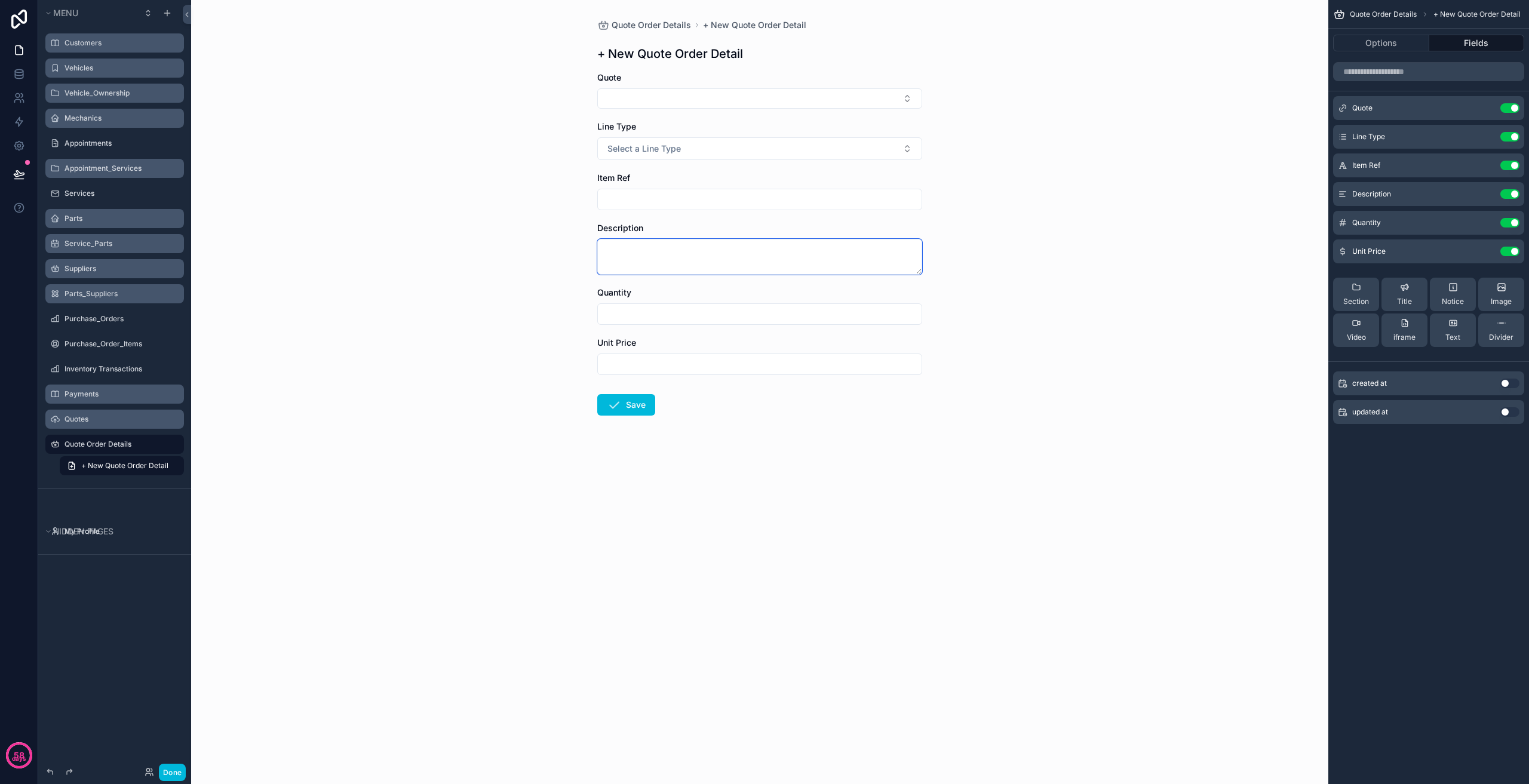
click at [646, 254] on textarea "scrollable content" at bounding box center [760, 257] width 325 height 36
click at [649, 312] on input "scrollable content" at bounding box center [760, 314] width 324 height 17
click at [652, 360] on input "scrollable content" at bounding box center [760, 364] width 324 height 17
click at [507, 344] on div "Quote Order Details + New Quote Order Detail + New Quote Order Detail Quote Lin…" at bounding box center [760, 392] width 1137 height 784
click at [118, 414] on div "Quotes" at bounding box center [123, 419] width 117 height 9
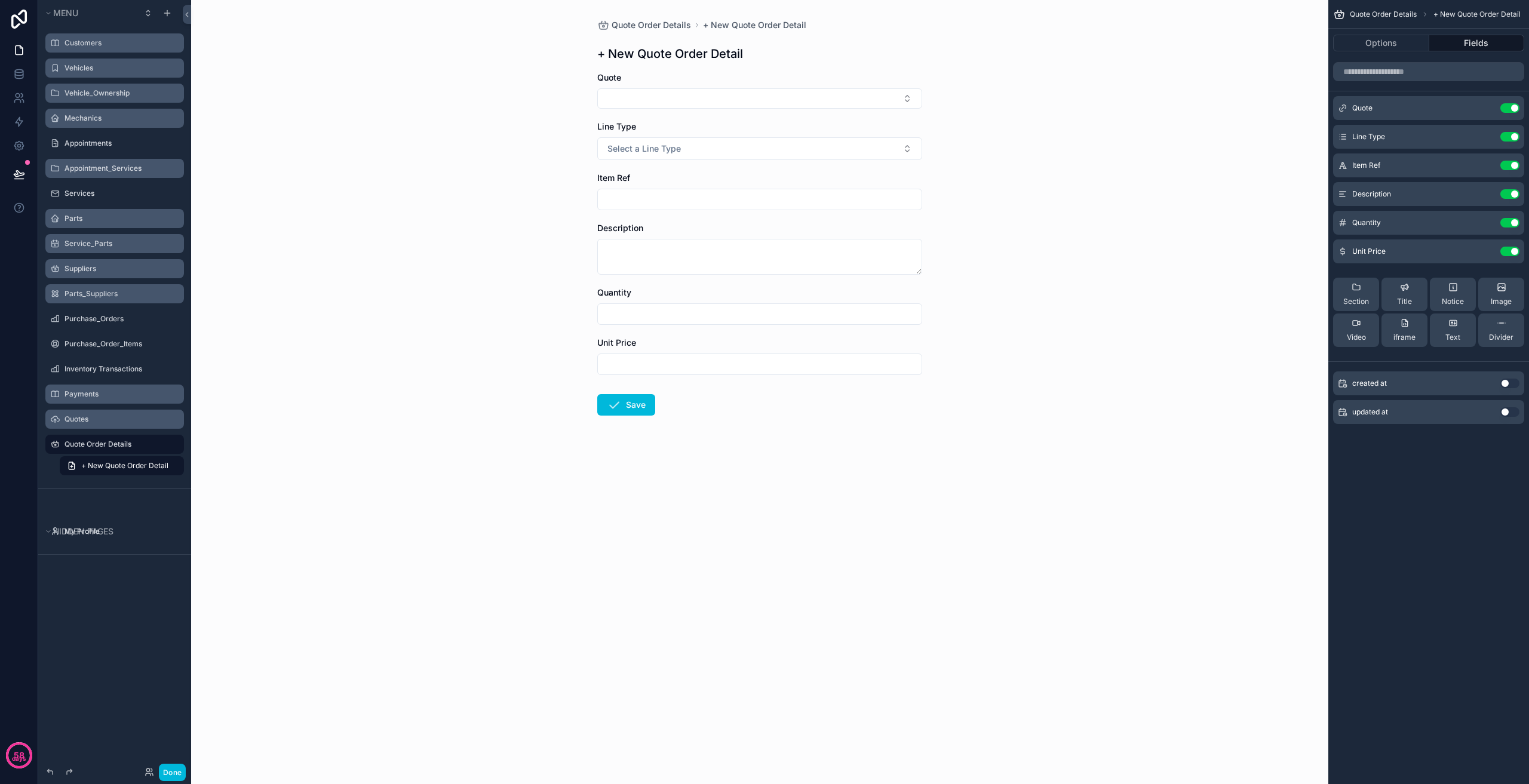
click at [107, 416] on label "Quotes" at bounding box center [121, 419] width 113 height 9
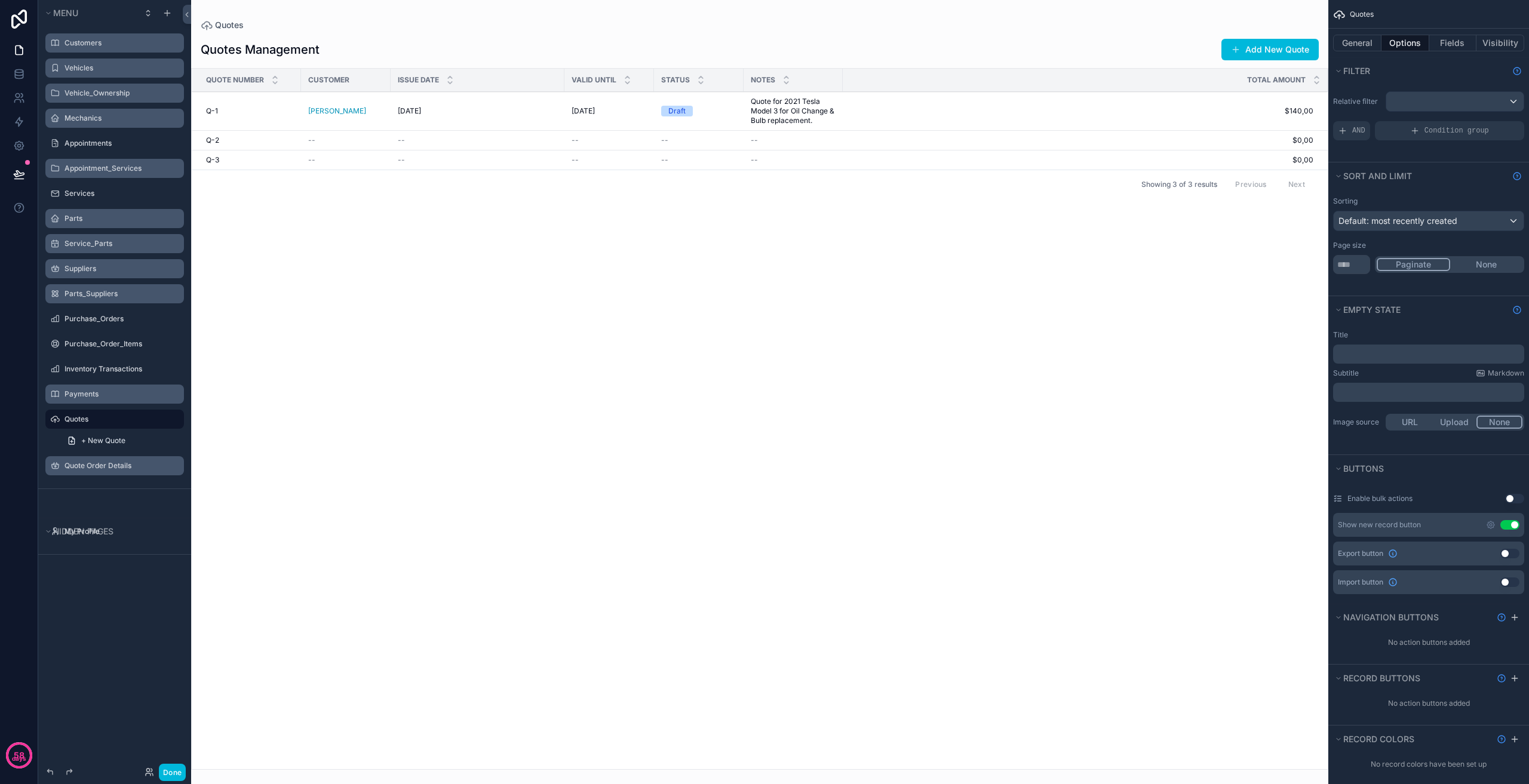
click at [88, 395] on label "Payments" at bounding box center [121, 394] width 113 height 9
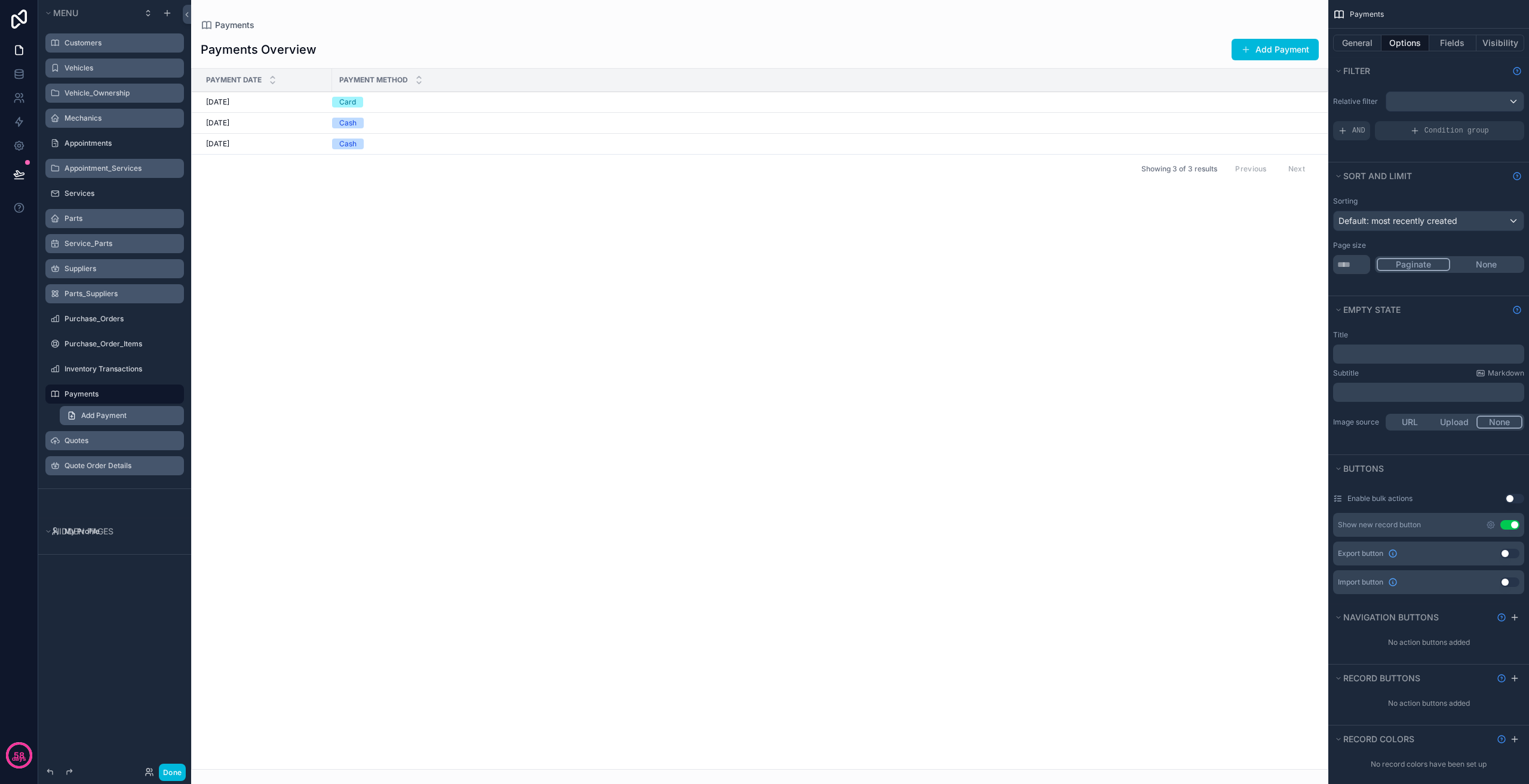
click at [111, 412] on span "Add Payment" at bounding box center [104, 416] width 45 height 9
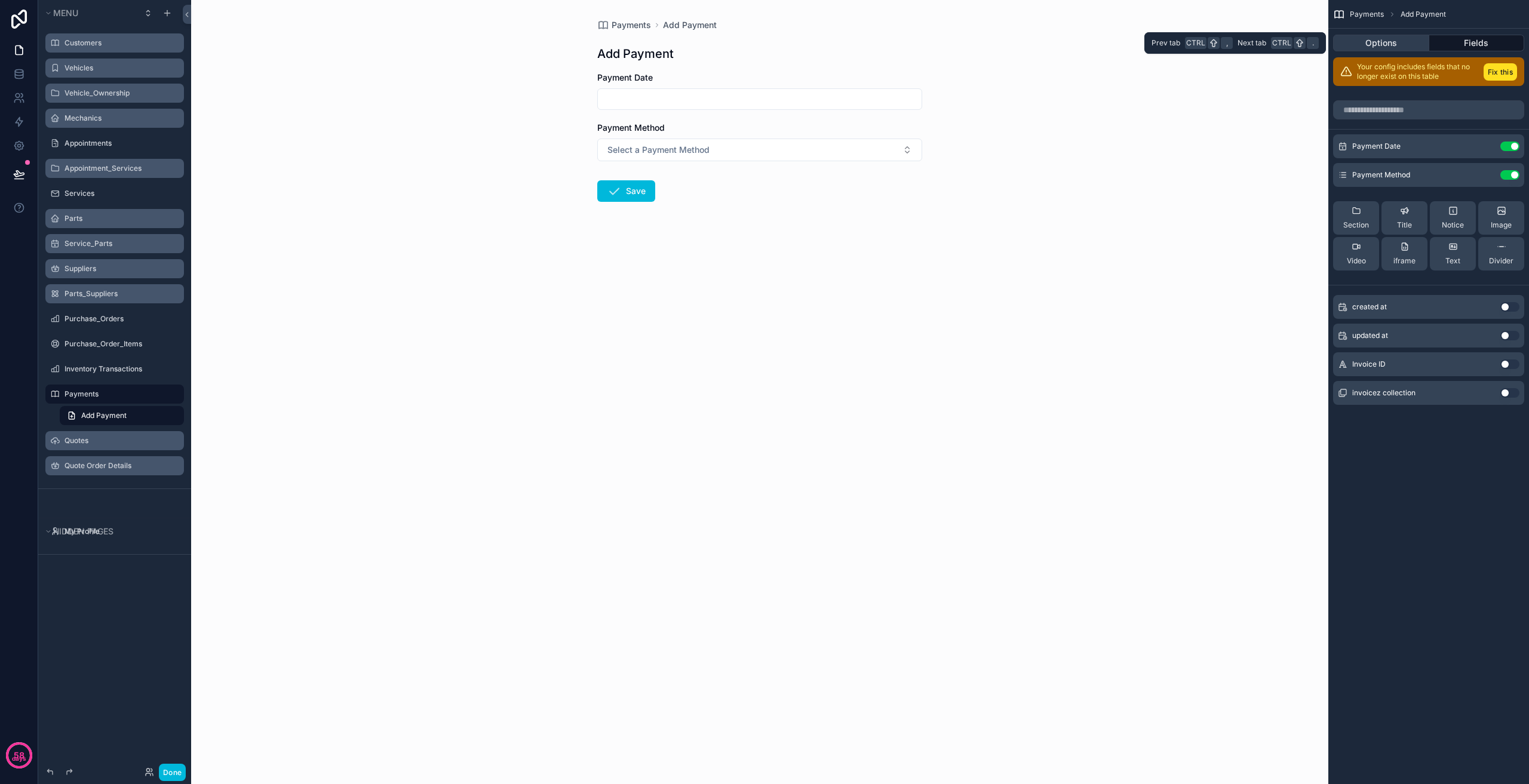
click at [1403, 40] on button "Options" at bounding box center [1381, 43] width 96 height 17
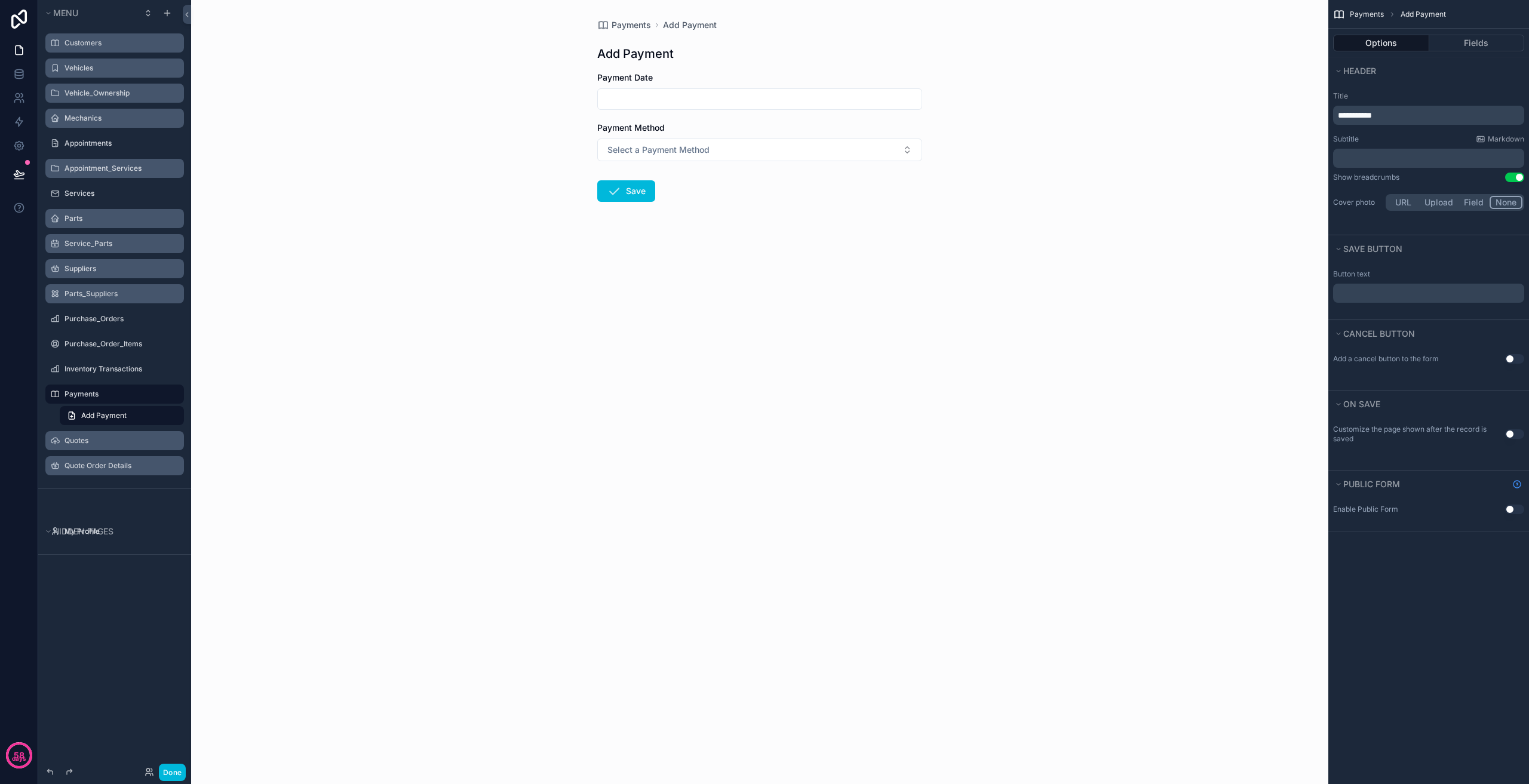
click at [1343, 113] on span "**********" at bounding box center [1354, 115] width 34 height 9
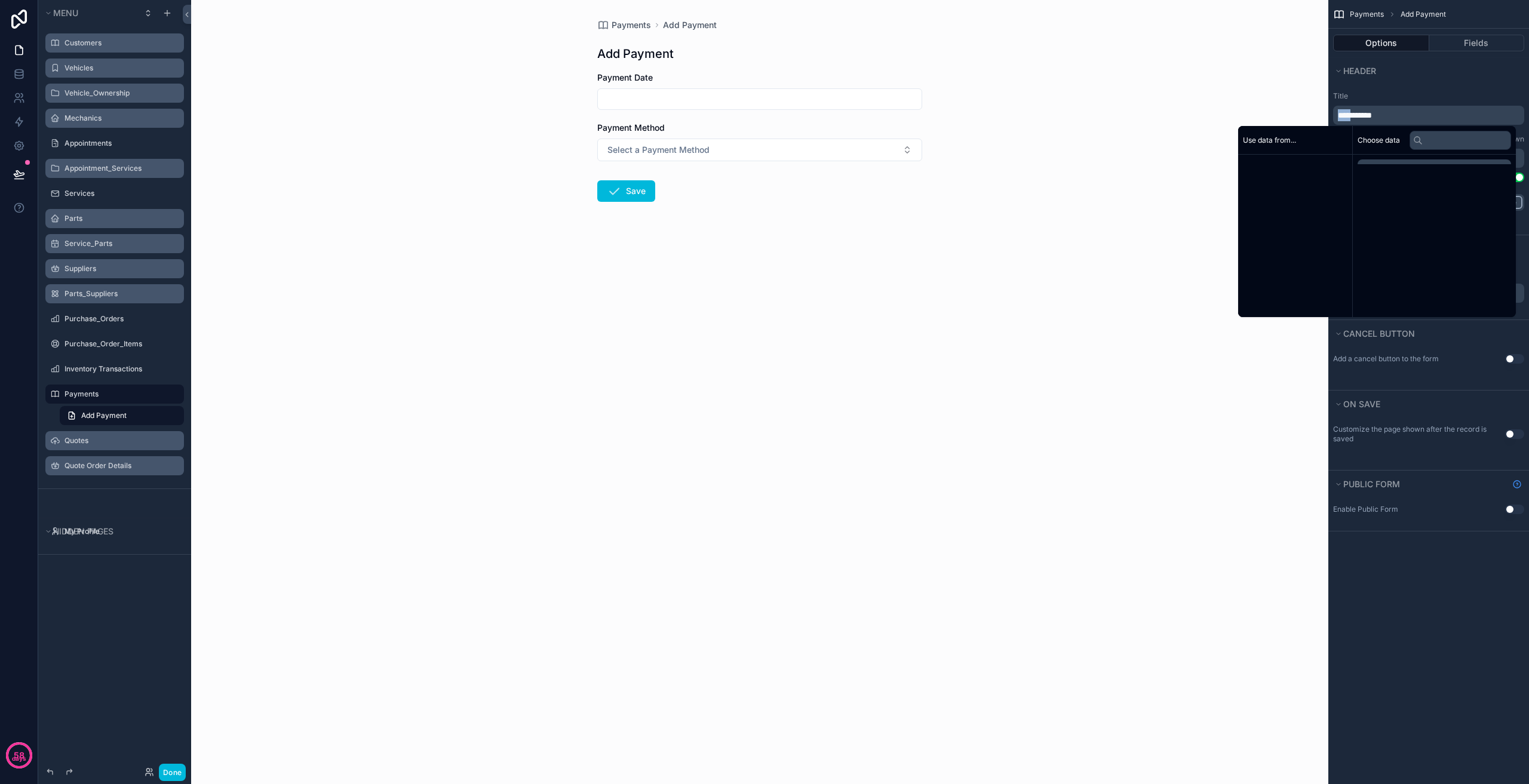
click at [1343, 113] on span "**********" at bounding box center [1354, 115] width 34 height 9
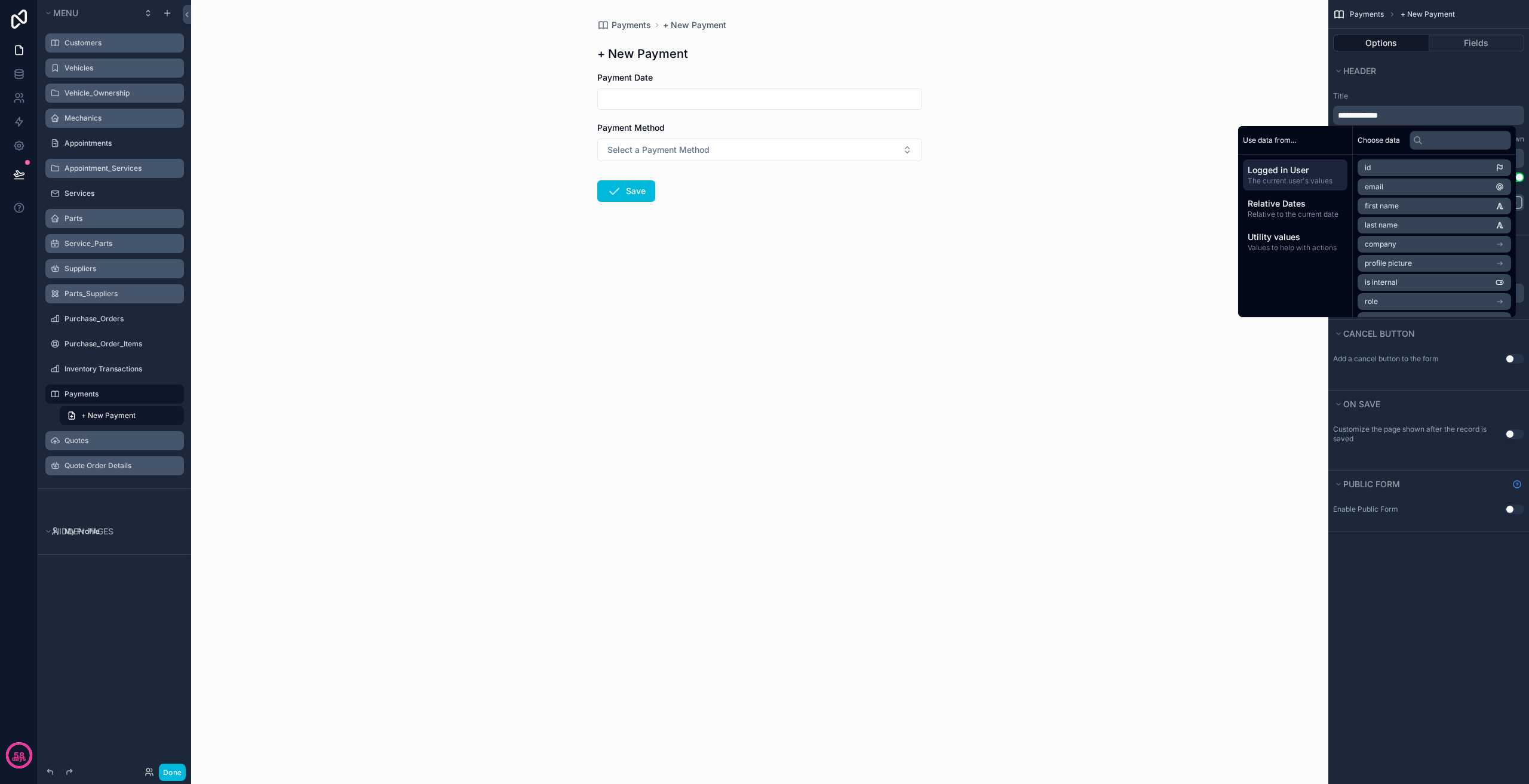
click at [981, 362] on div "Payments + New Payment + New Payment Payment Date Payment Method Select a Payme…" at bounding box center [760, 392] width 1137 height 784
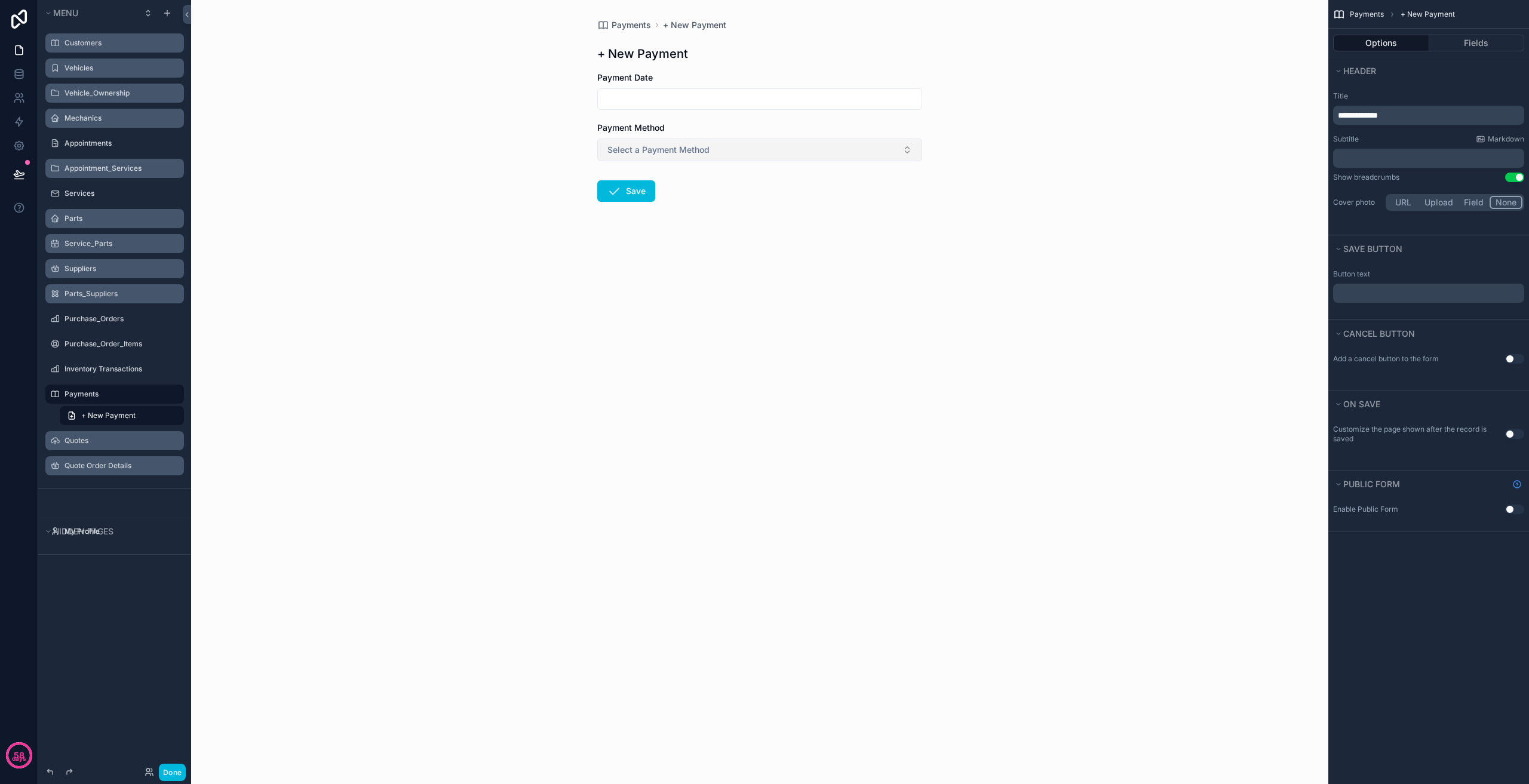
click at [718, 150] on button "Select a Payment Method" at bounding box center [760, 150] width 325 height 23
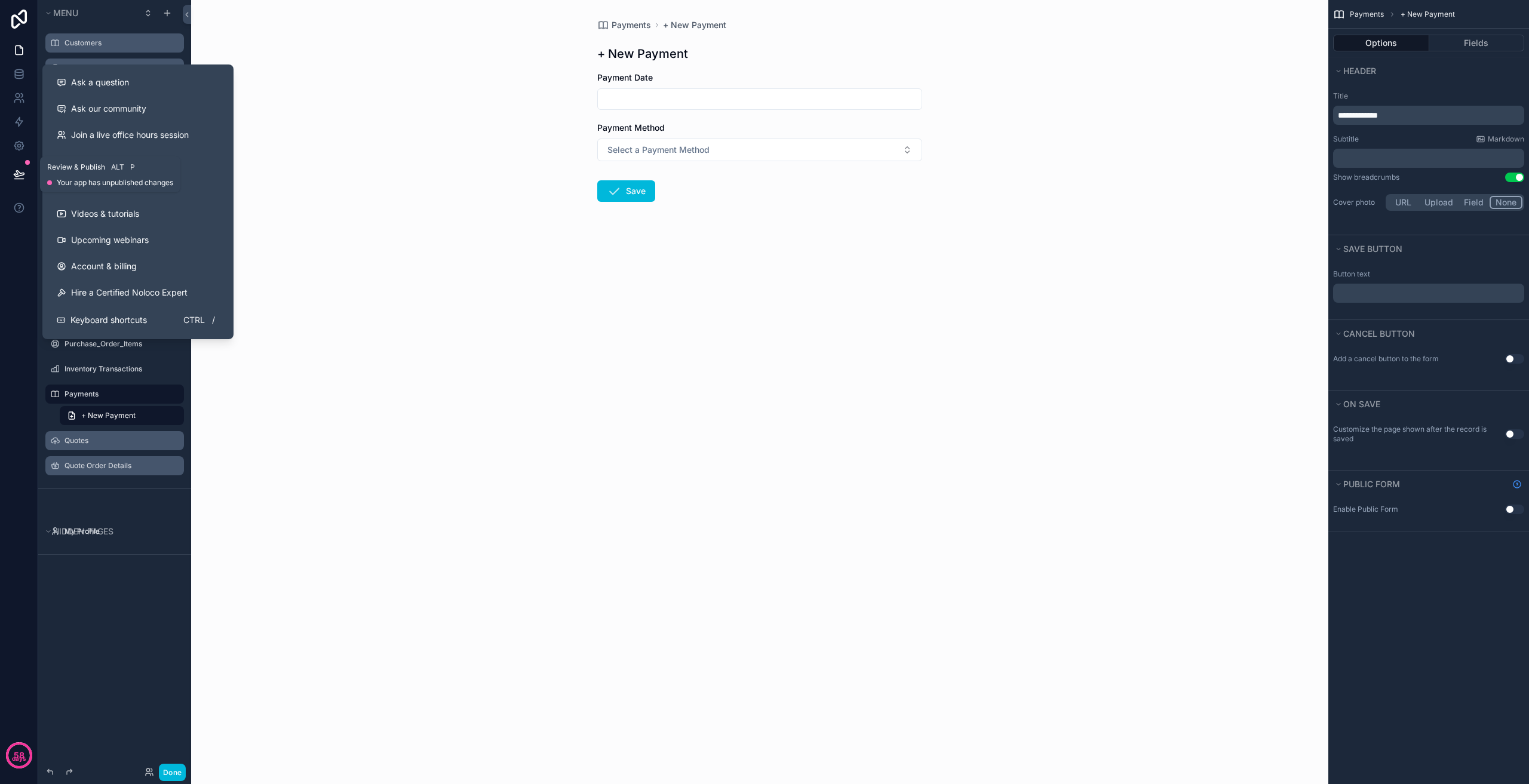
click at [27, 176] on button at bounding box center [19, 175] width 26 height 33
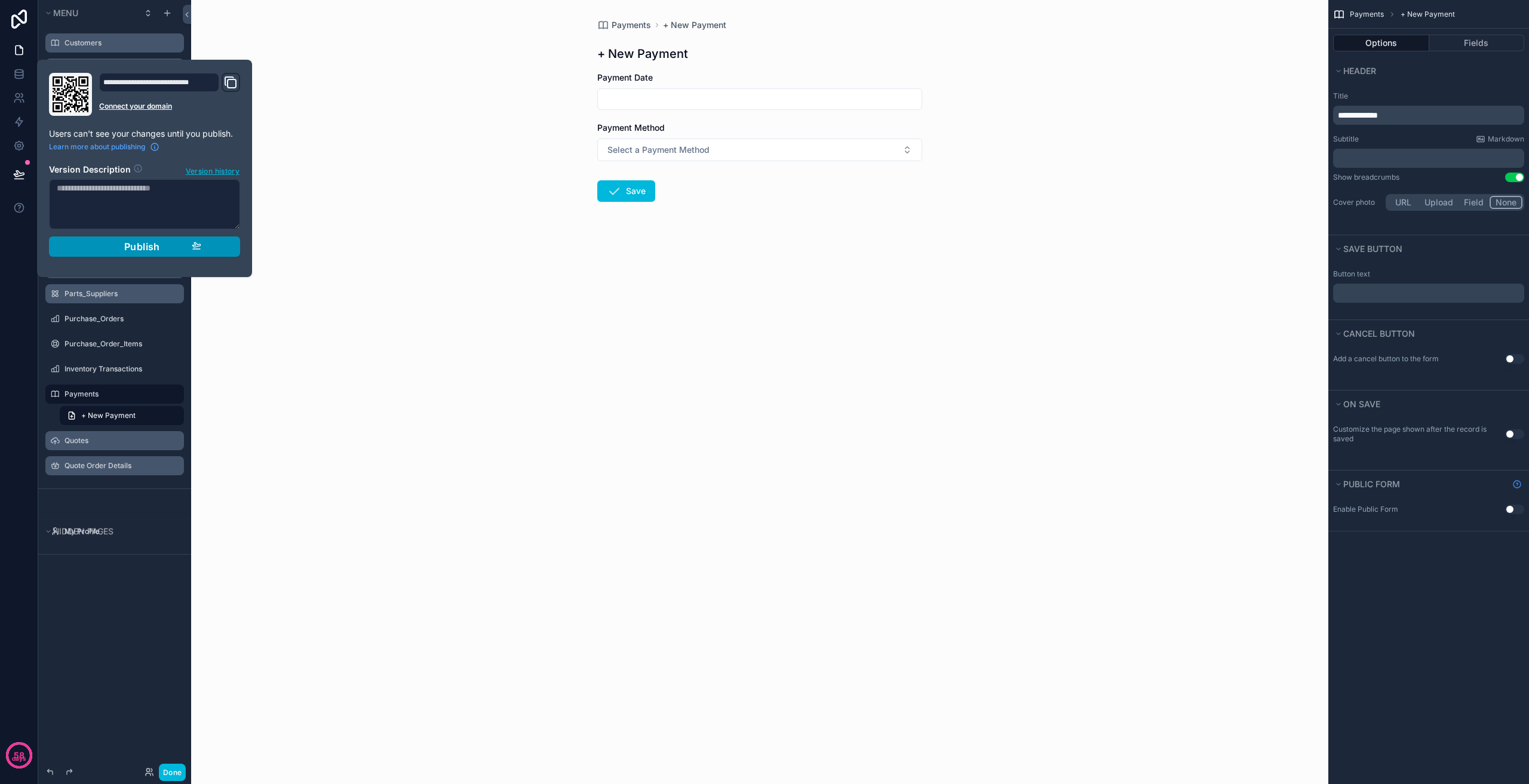
click at [238, 252] on button "Publish" at bounding box center [145, 246] width 191 height 20
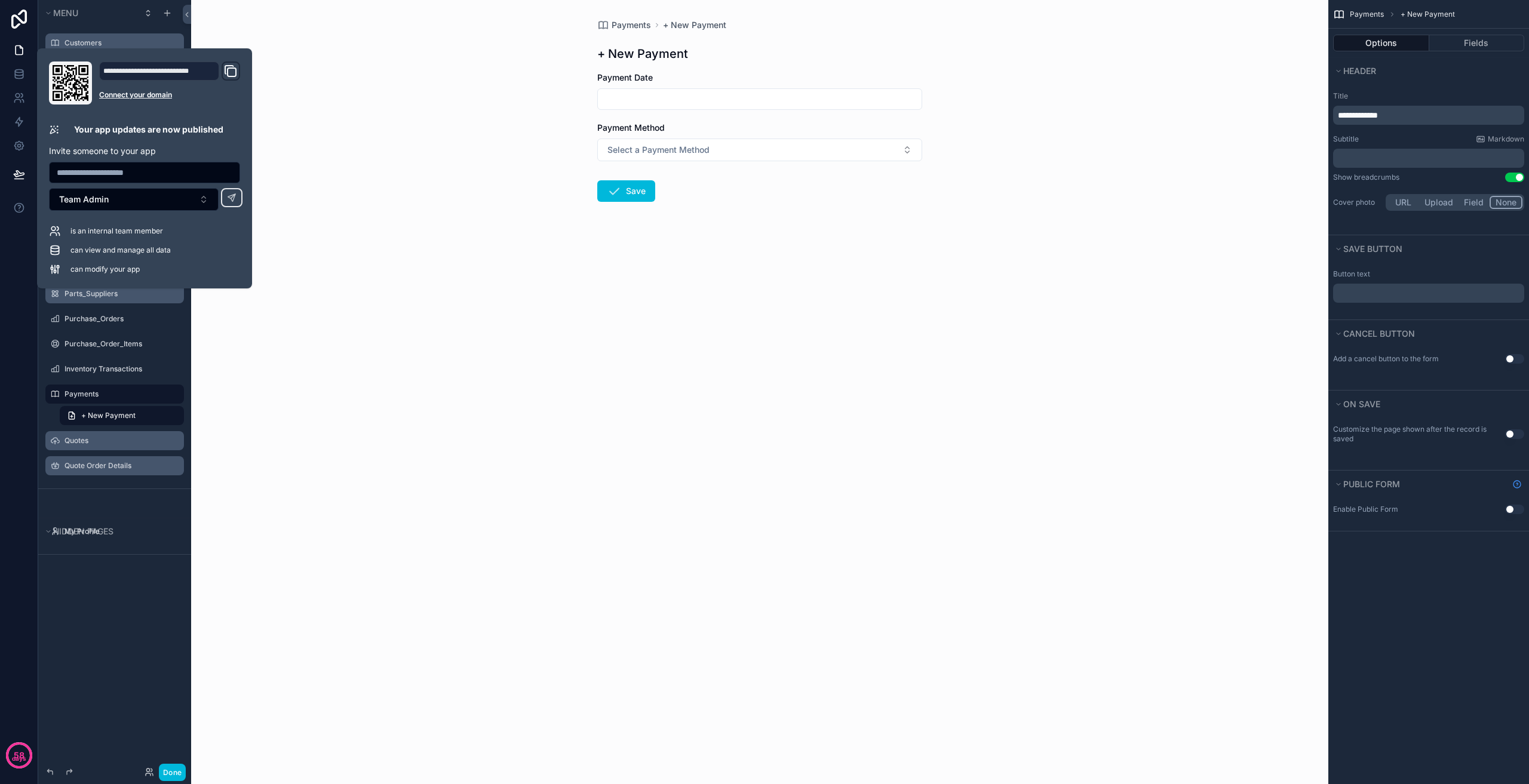
click at [374, 736] on div "Payments + New Payment + New Payment Payment Date Payment Method Select a Payme…" at bounding box center [760, 392] width 1137 height 784
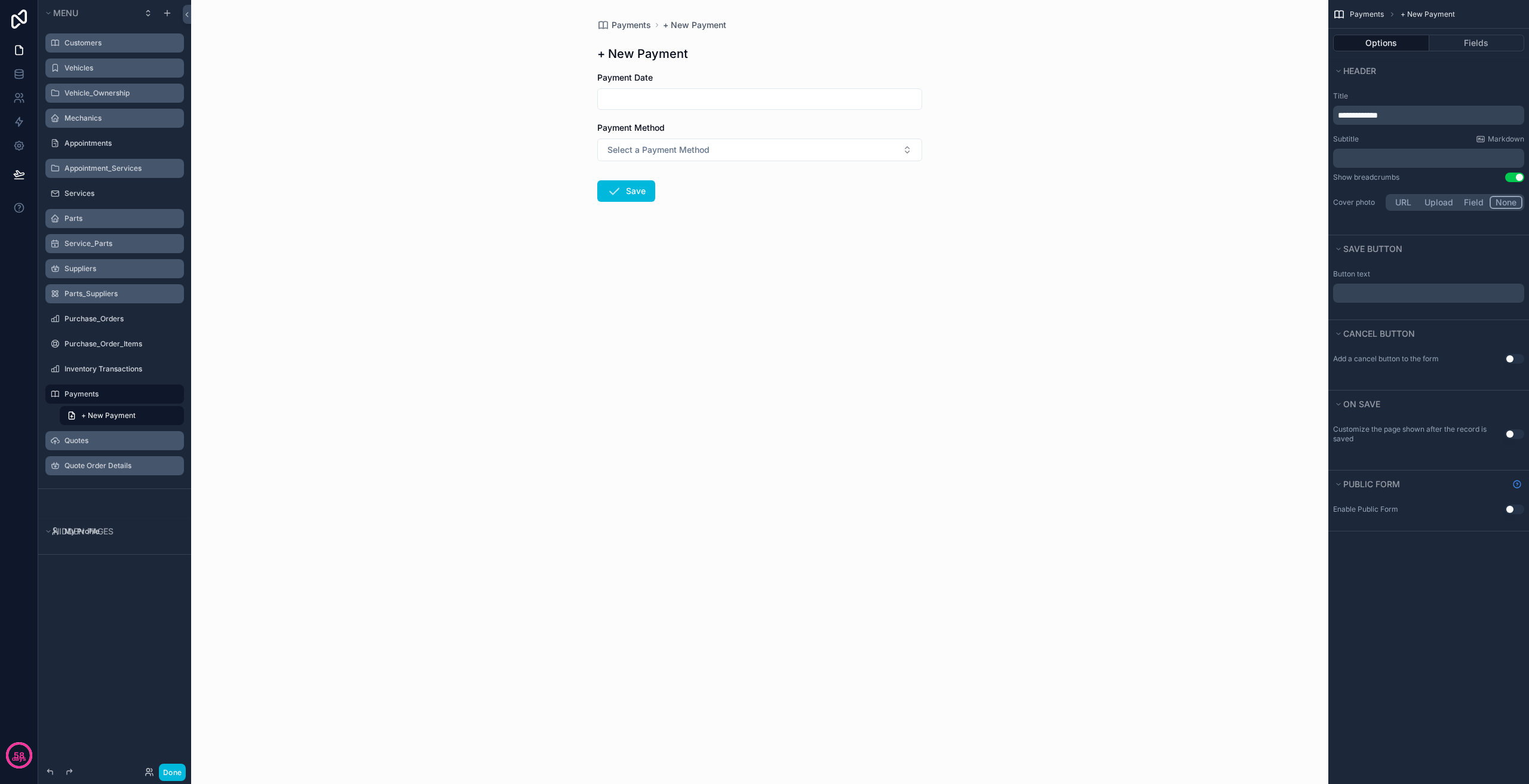
click at [574, 377] on div "Payments + New Payment + New Payment Payment Date Payment Method Select a Payme…" at bounding box center [760, 392] width 1137 height 784
click at [117, 462] on label "Quote Order Details" at bounding box center [121, 466] width 113 height 9
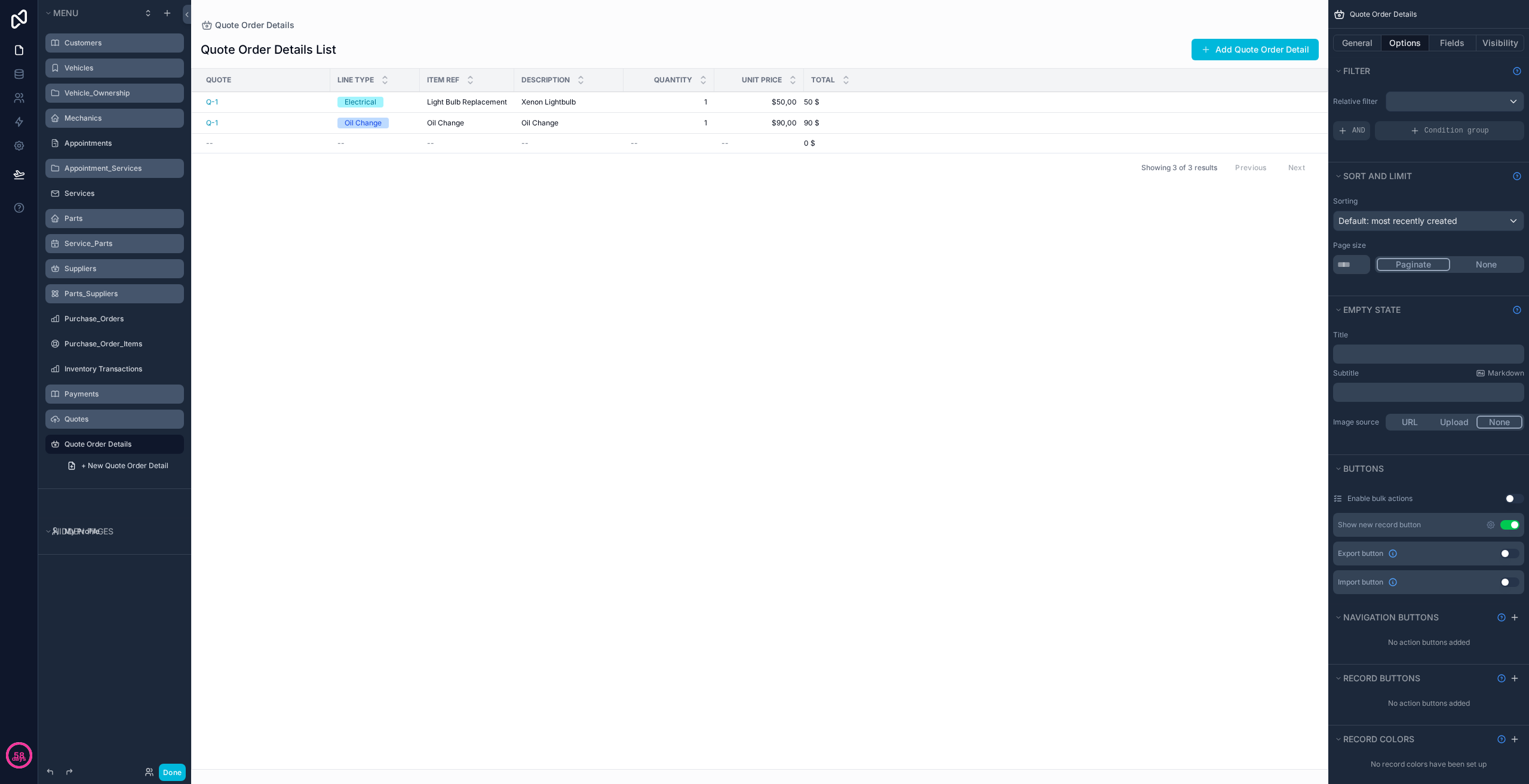
click at [115, 414] on div "Quotes" at bounding box center [123, 419] width 117 height 9
click at [107, 418] on label "Quotes" at bounding box center [121, 419] width 113 height 9
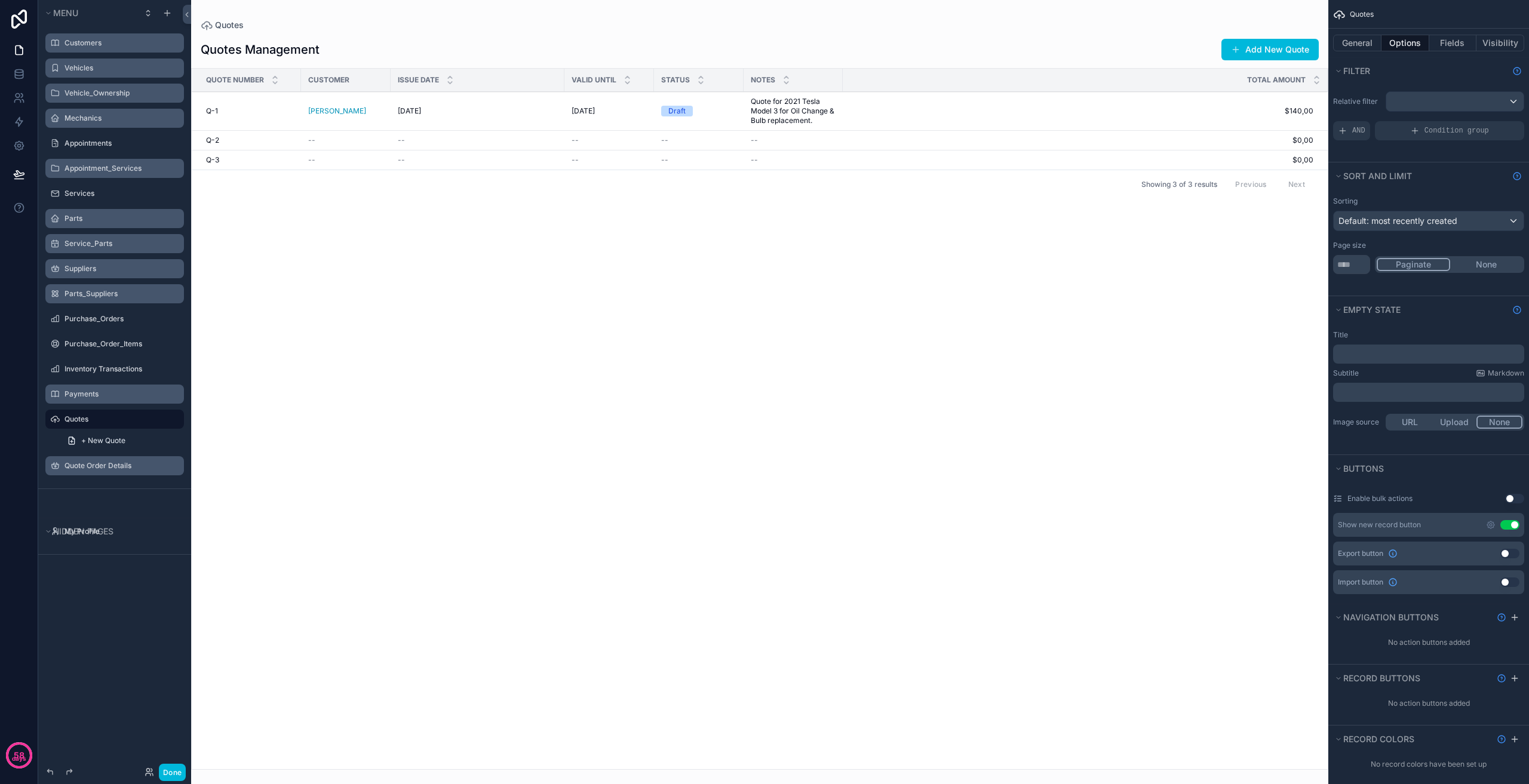
click at [110, 397] on label "Payments" at bounding box center [121, 394] width 113 height 9
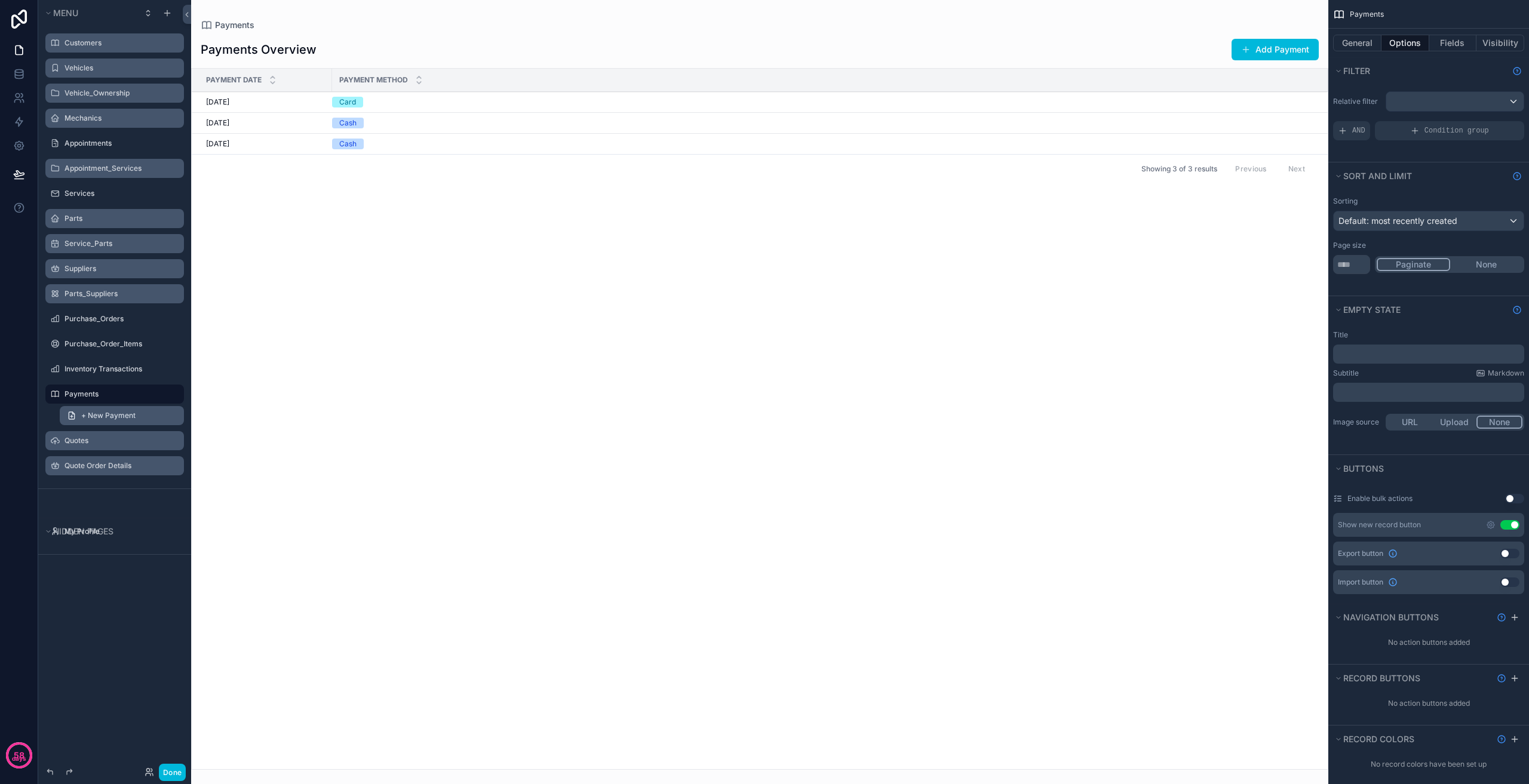
click at [109, 418] on span "+ New Payment" at bounding box center [109, 416] width 55 height 9
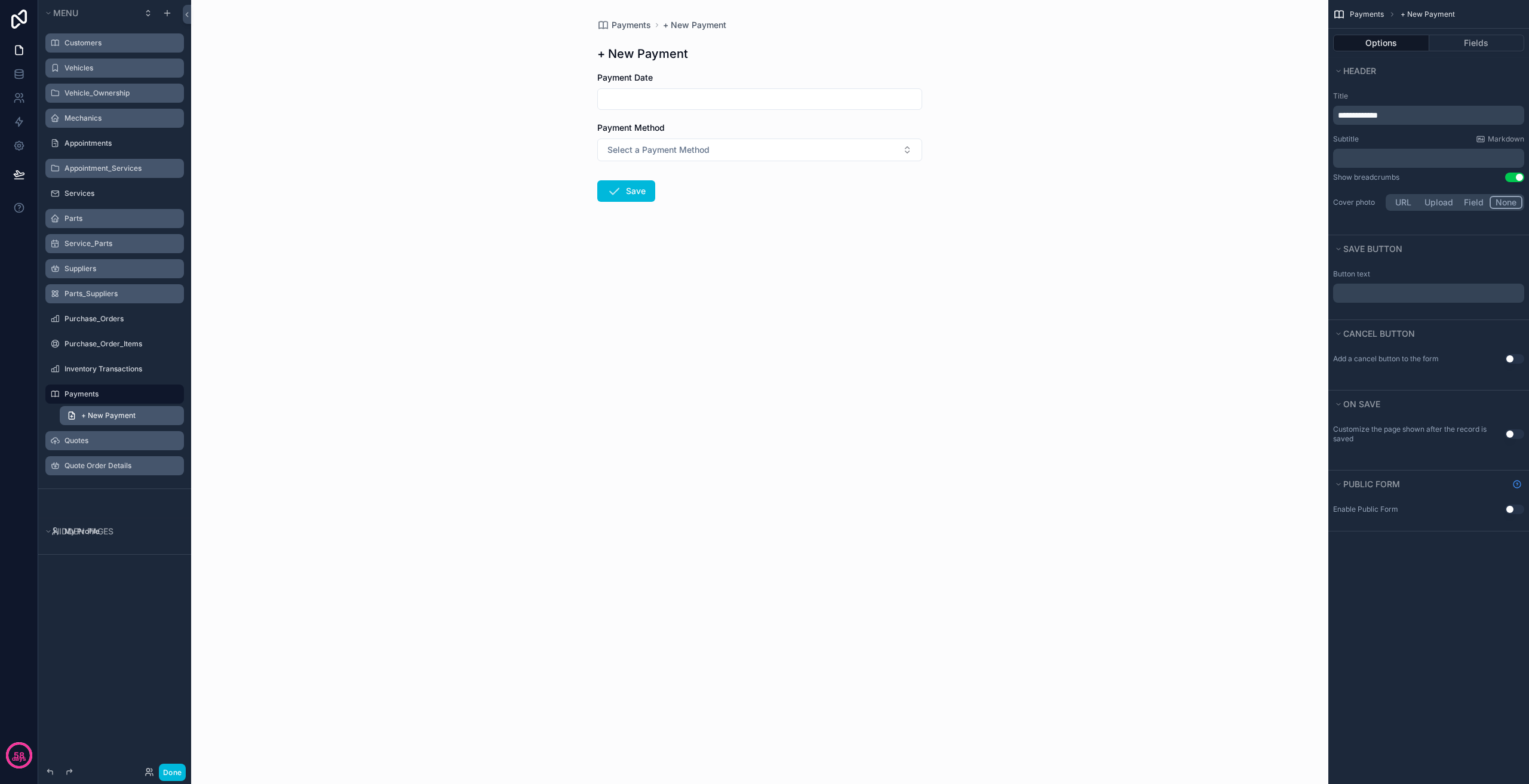
drag, startPoint x: 129, startPoint y: 407, endPoint x: 126, endPoint y: 412, distance: 5.8
click at [127, 408] on link "+ New Payment" at bounding box center [122, 416] width 124 height 19
click at [741, 139] on button "Select a Payment Method" at bounding box center [760, 150] width 325 height 23
click at [388, 227] on div "Payments + New Payment + New Payment Payment Date Payment Method Select a Payme…" at bounding box center [760, 392] width 1137 height 784
click at [112, 370] on label "Inventory Transactions" at bounding box center [121, 369] width 113 height 9
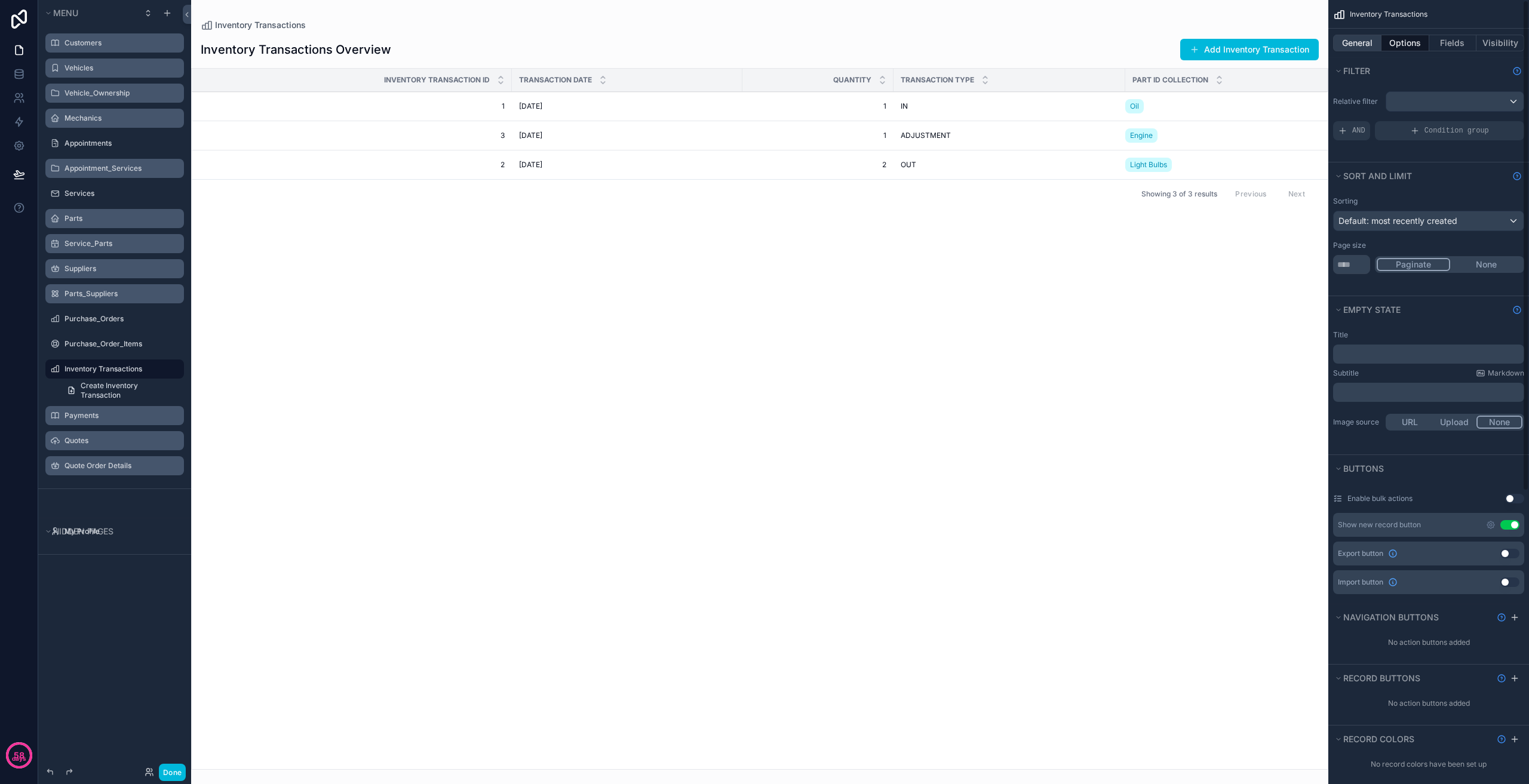
click at [1339, 39] on button "General" at bounding box center [1357, 43] width 49 height 17
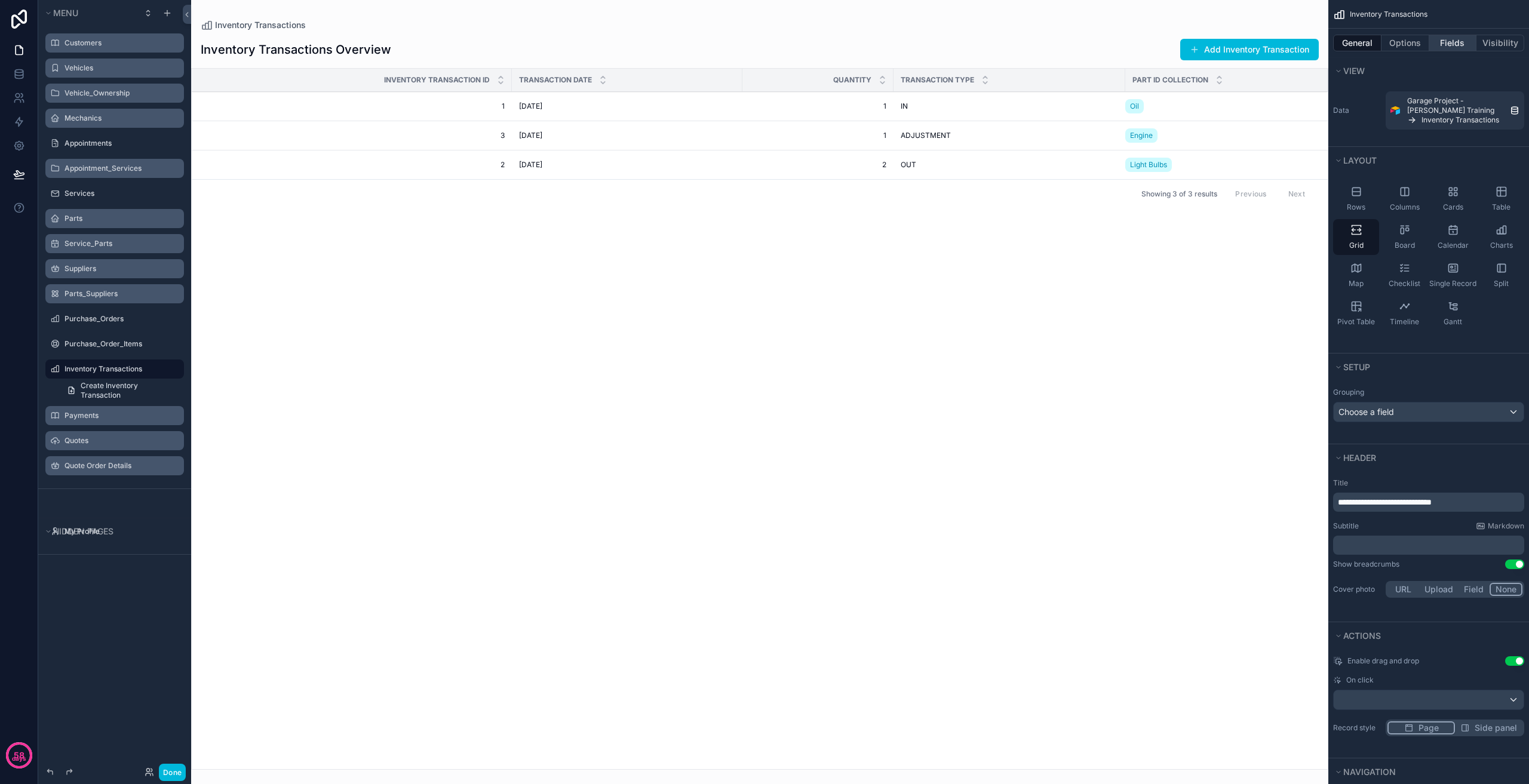
click at [1458, 49] on button "Fields" at bounding box center [1453, 43] width 48 height 17
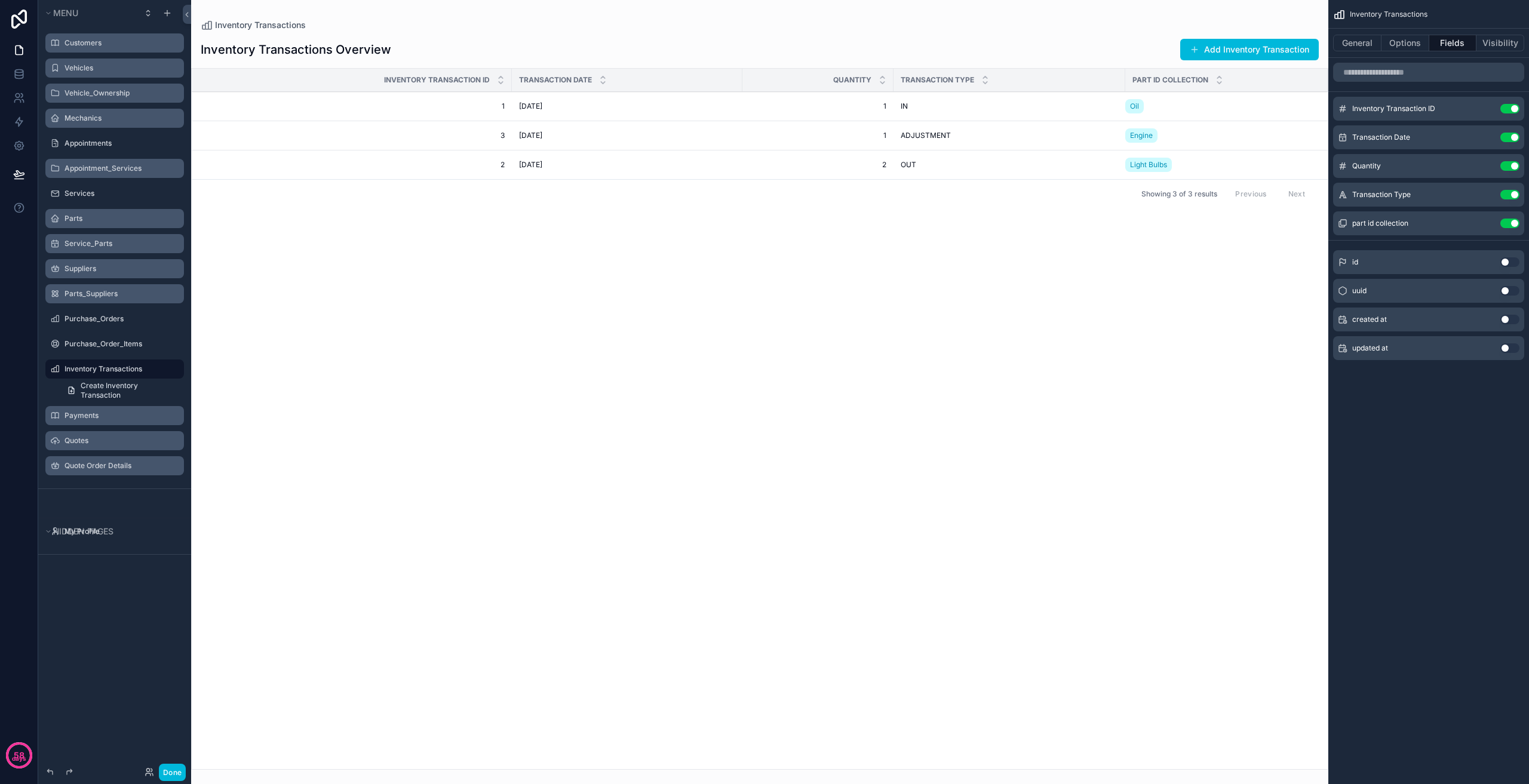
click at [1513, 106] on button "Use setting" at bounding box center [1510, 109] width 19 height 9
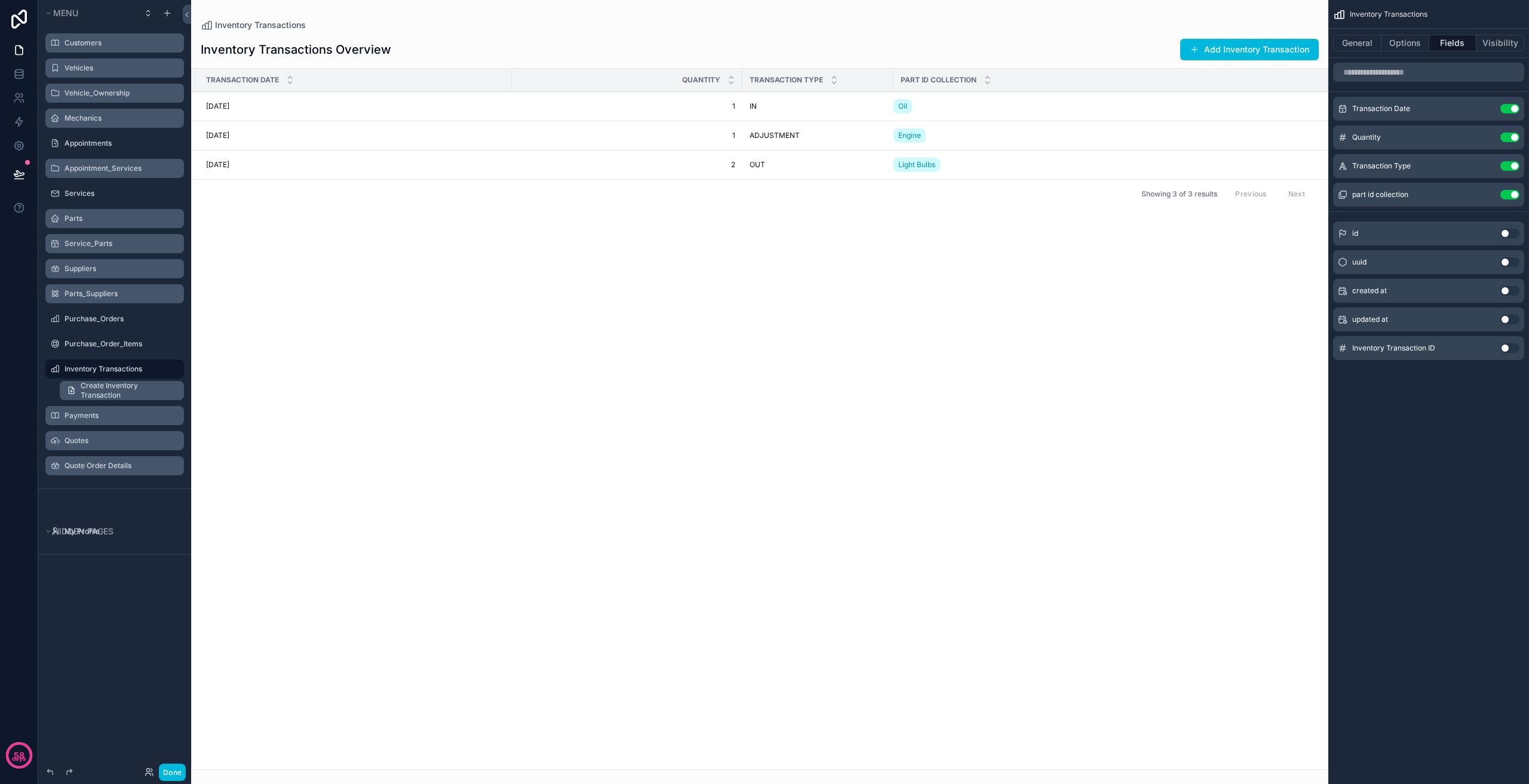
click at [136, 390] on span "Create Inventory Transaction" at bounding box center [129, 390] width 96 height 19
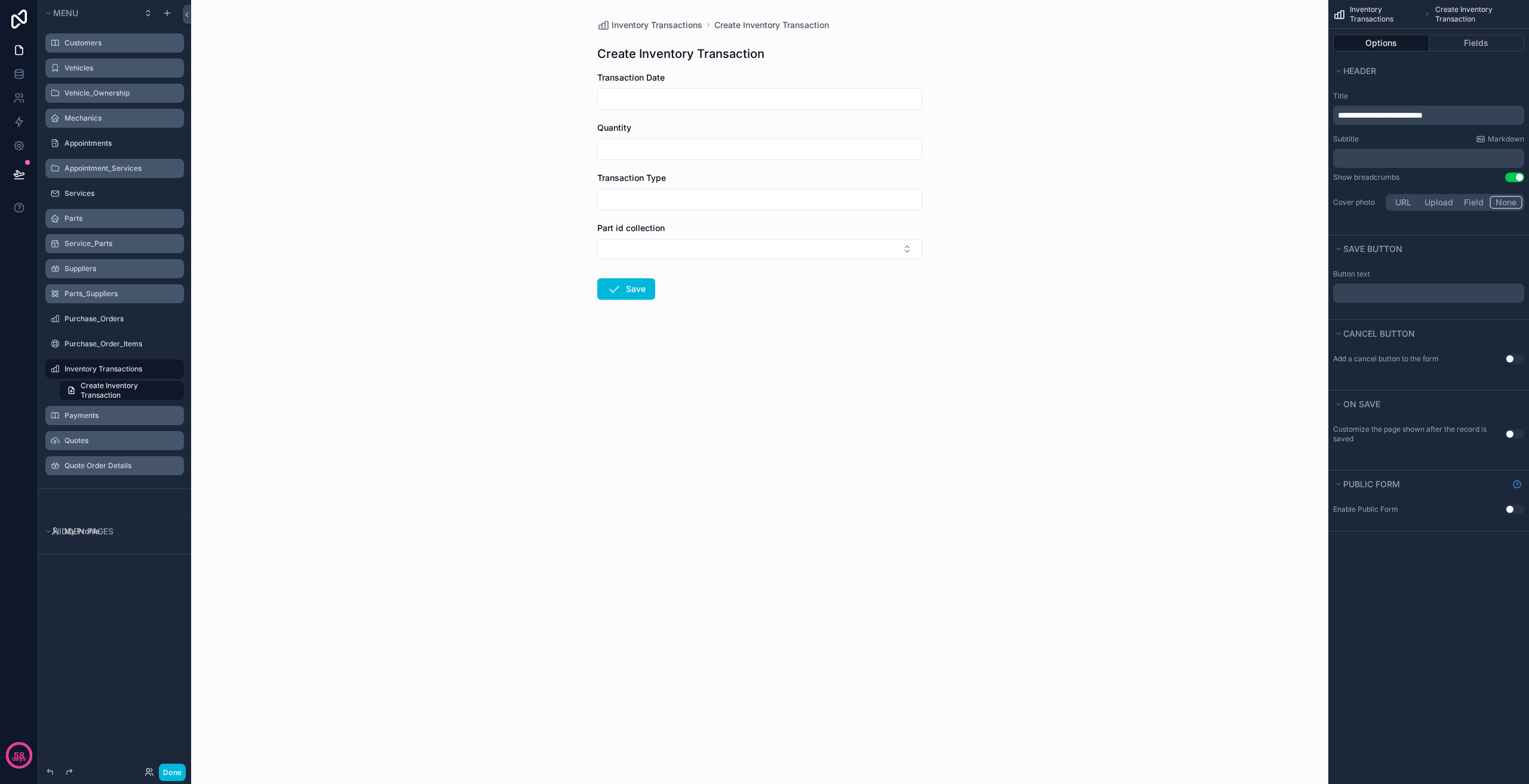
click at [1344, 114] on span "**********" at bounding box center [1380, 115] width 85 height 9
click at [1348, 113] on span "**********" at bounding box center [1380, 115] width 85 height 9
click at [1063, 277] on div "Inventory Transactions New + Inventory Transaction New + Inventory Transaction …" at bounding box center [760, 392] width 1137 height 784
click at [735, 83] on div "Transaction Date" at bounding box center [760, 78] width 325 height 12
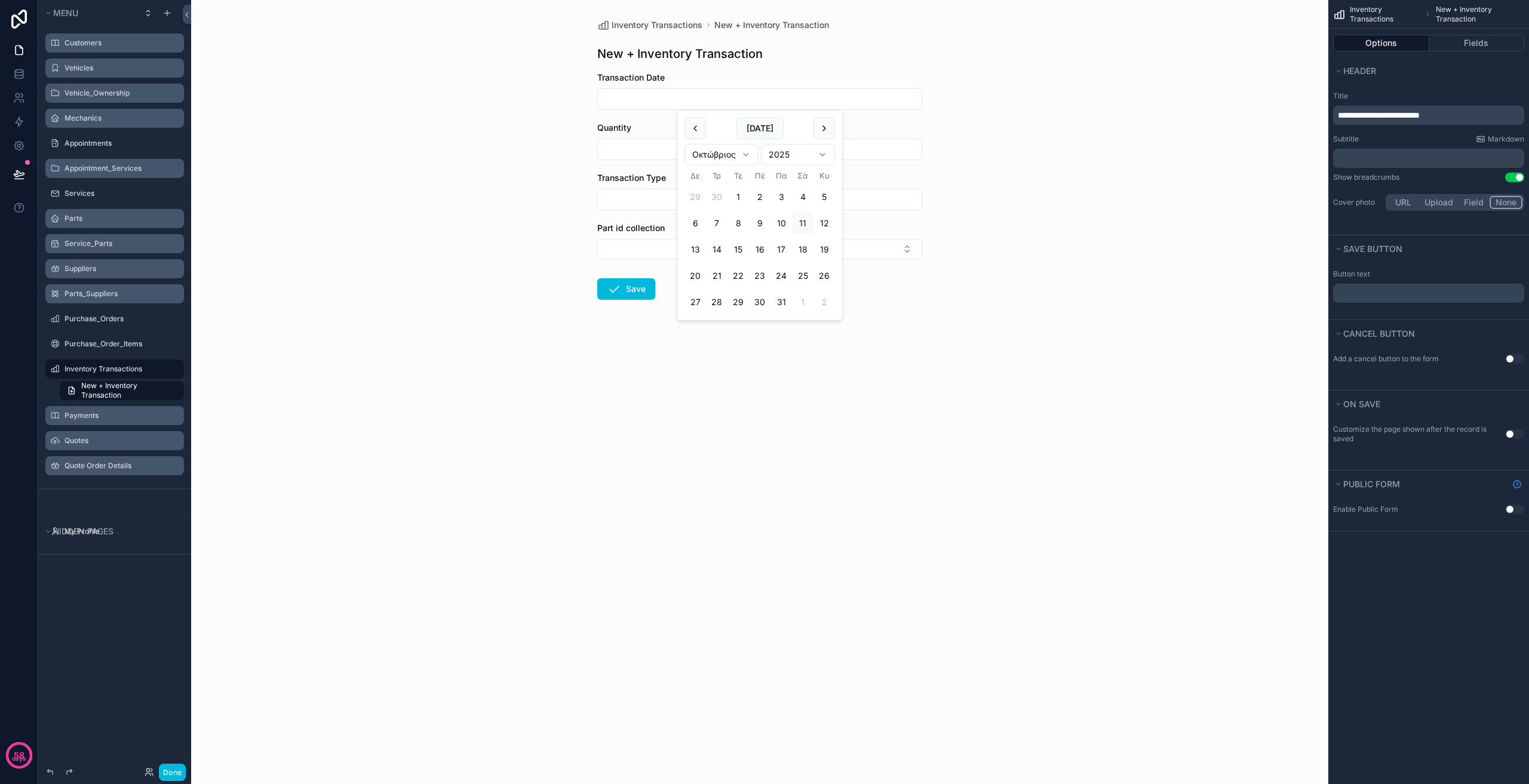
click at [729, 100] on input "scrollable content" at bounding box center [760, 99] width 324 height 17
click at [647, 142] on input "scrollable content" at bounding box center [760, 149] width 324 height 17
click at [659, 198] on input "scrollable content" at bounding box center [760, 199] width 324 height 17
click at [690, 254] on button "Select Button" at bounding box center [760, 249] width 325 height 20
click at [1057, 320] on div "Inventory Transactions New + Inventory Transaction New + Inventory Transaction …" at bounding box center [760, 392] width 1137 height 784
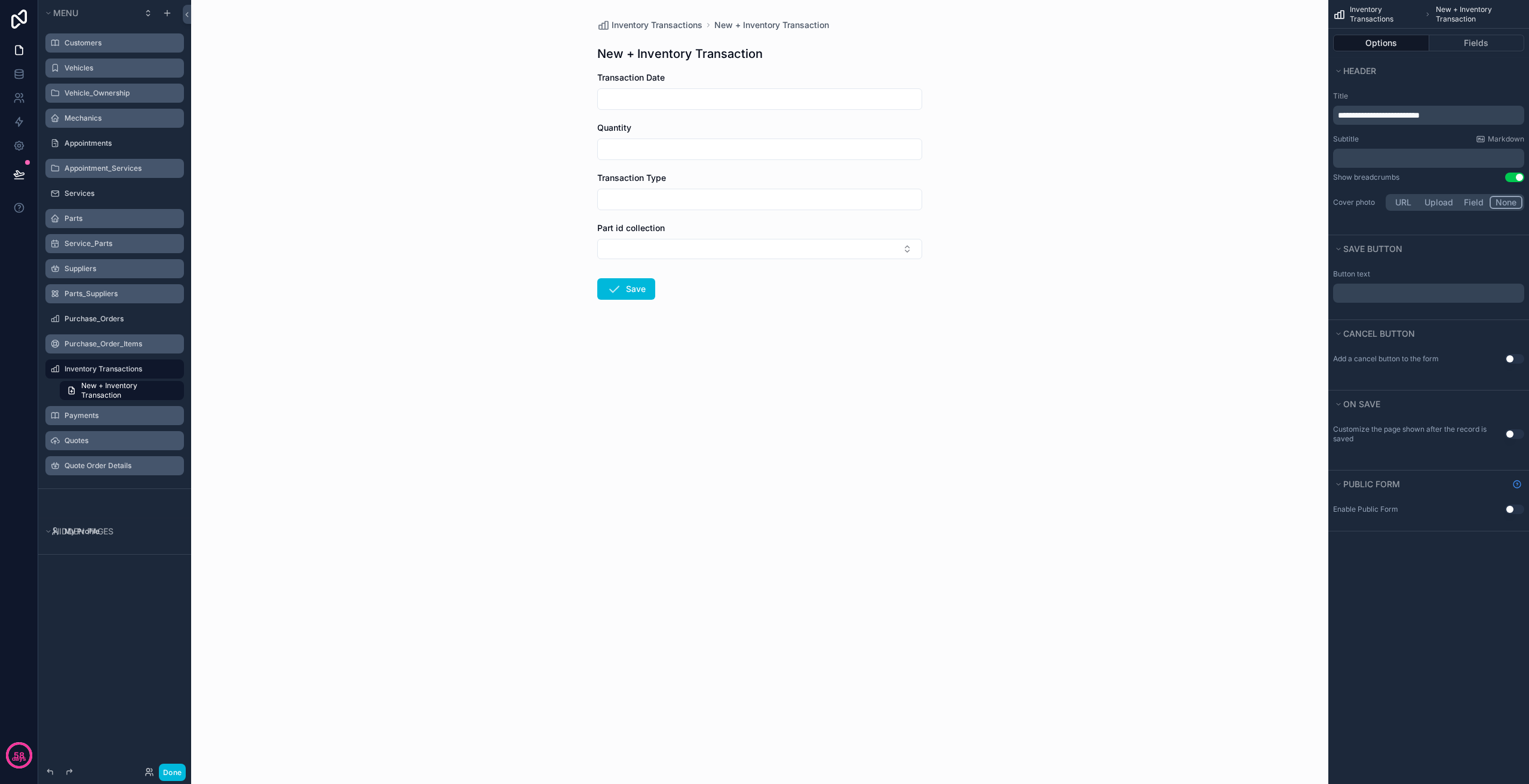
click at [118, 345] on label "Purchase_Order_Items" at bounding box center [121, 344] width 113 height 9
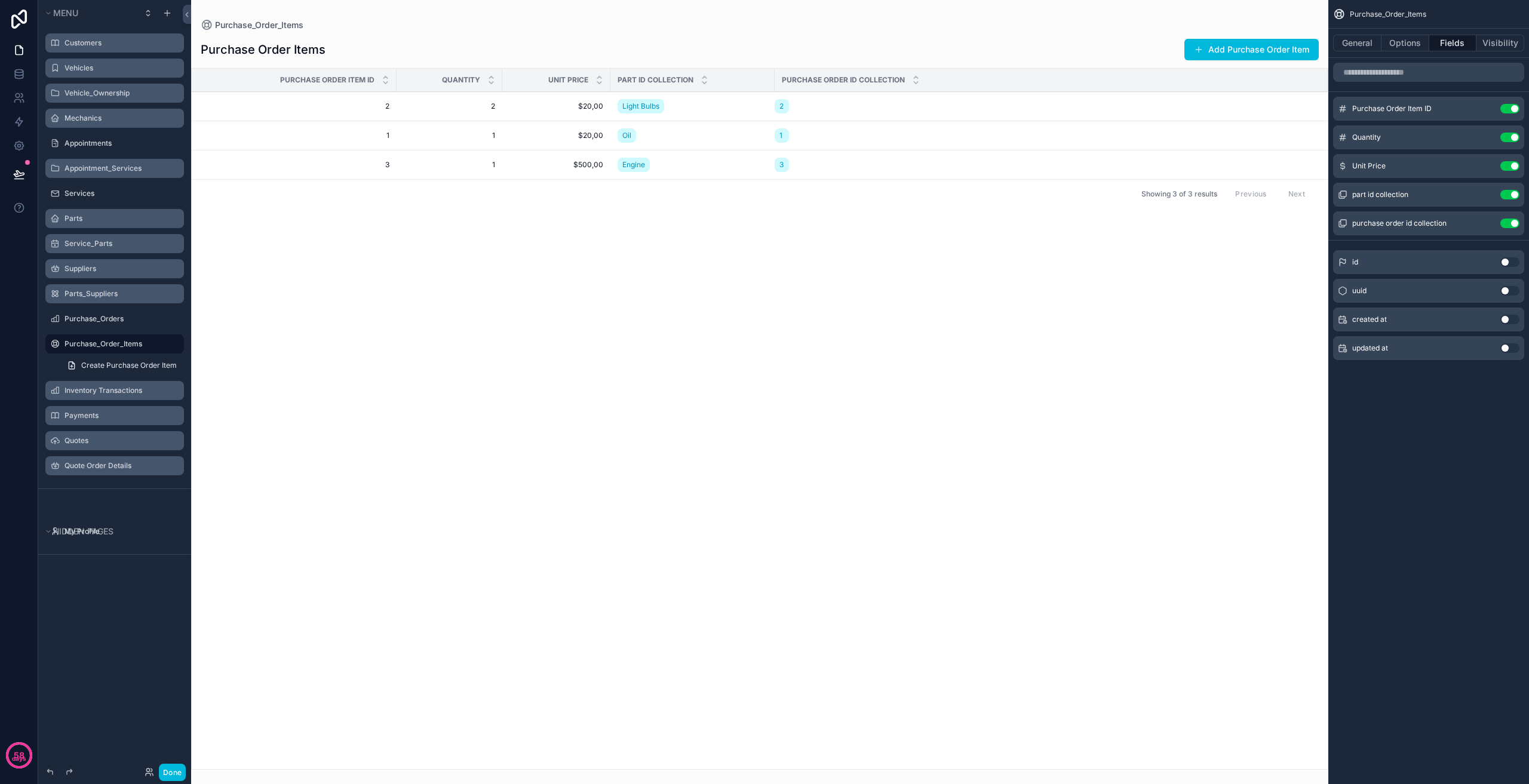
click at [109, 387] on label "Inventory Transactions" at bounding box center [121, 390] width 113 height 9
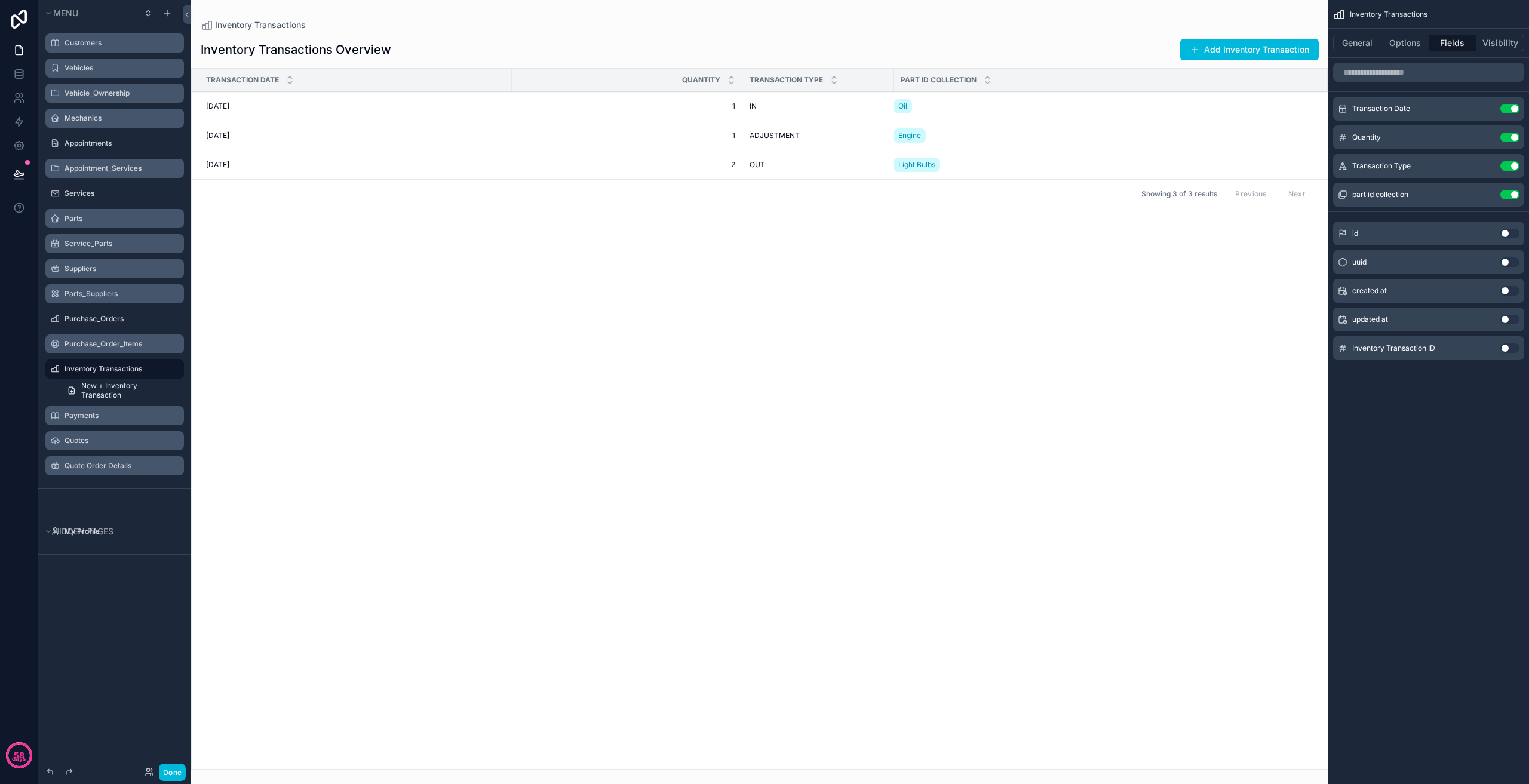
click at [116, 416] on label "Payments" at bounding box center [121, 416] width 113 height 9
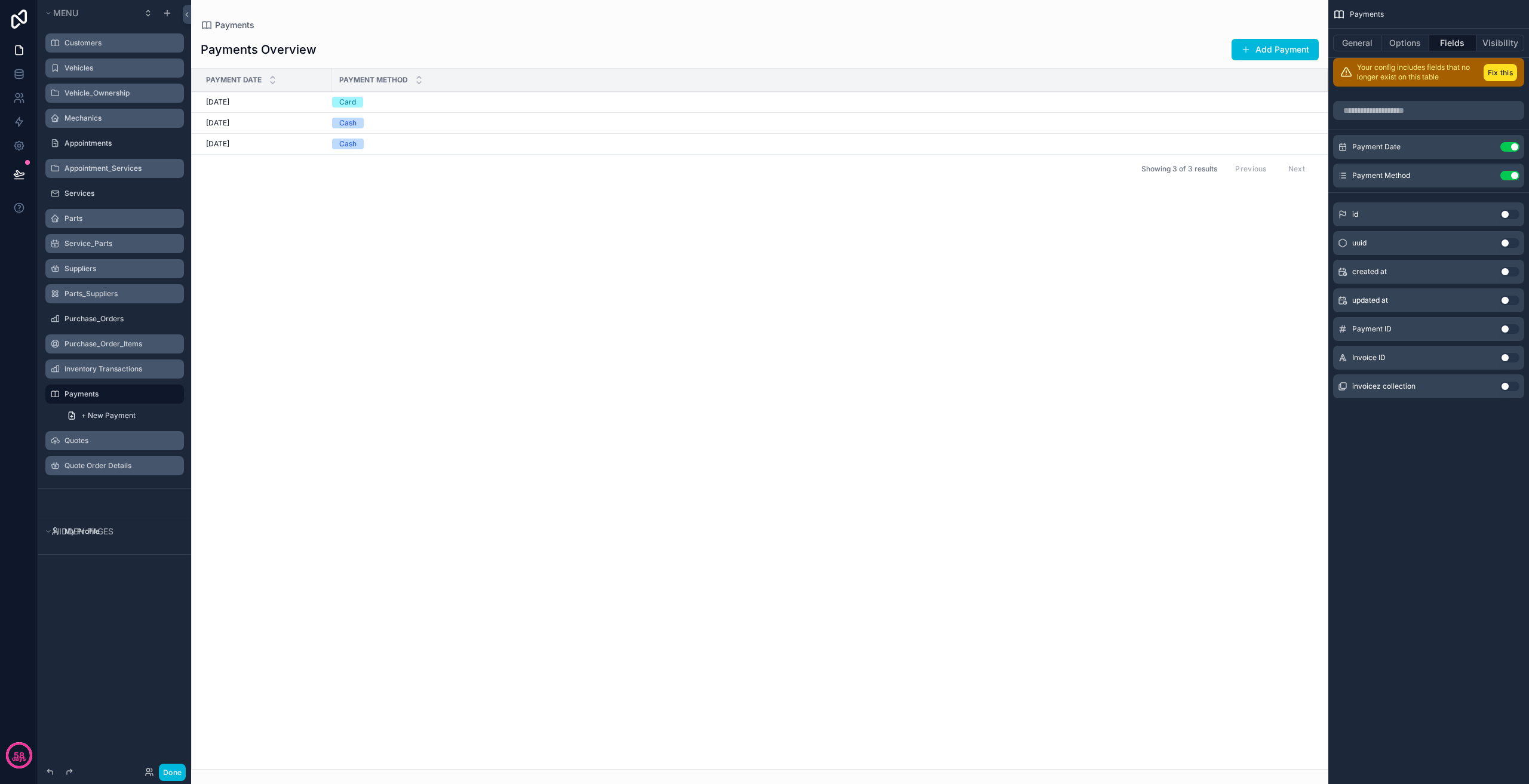
click at [118, 373] on label "Inventory Transactions" at bounding box center [121, 369] width 113 height 9
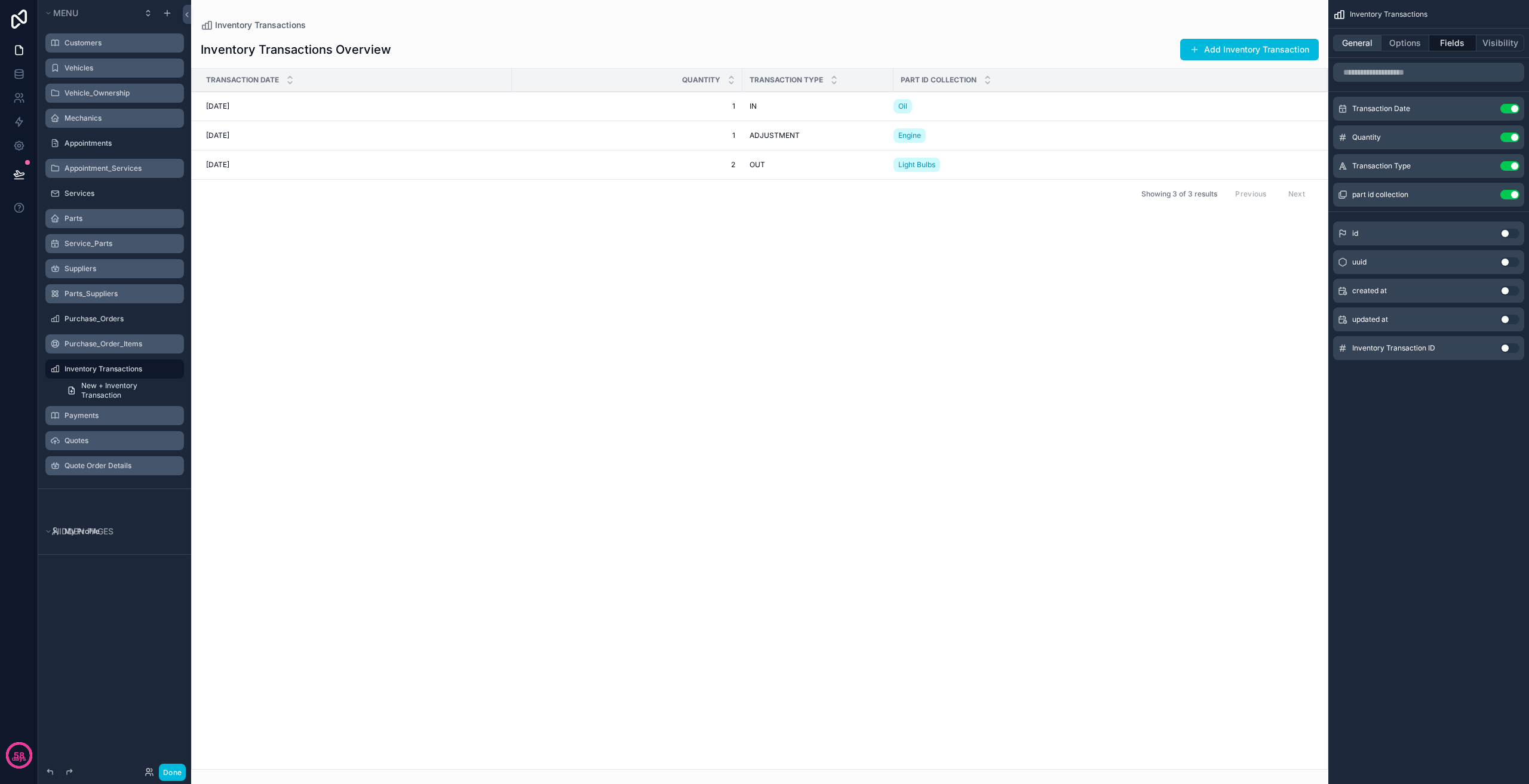
drag, startPoint x: 1378, startPoint y: 47, endPoint x: 1370, endPoint y: 43, distance: 8.9
click at [1373, 44] on button "General" at bounding box center [1357, 43] width 49 height 17
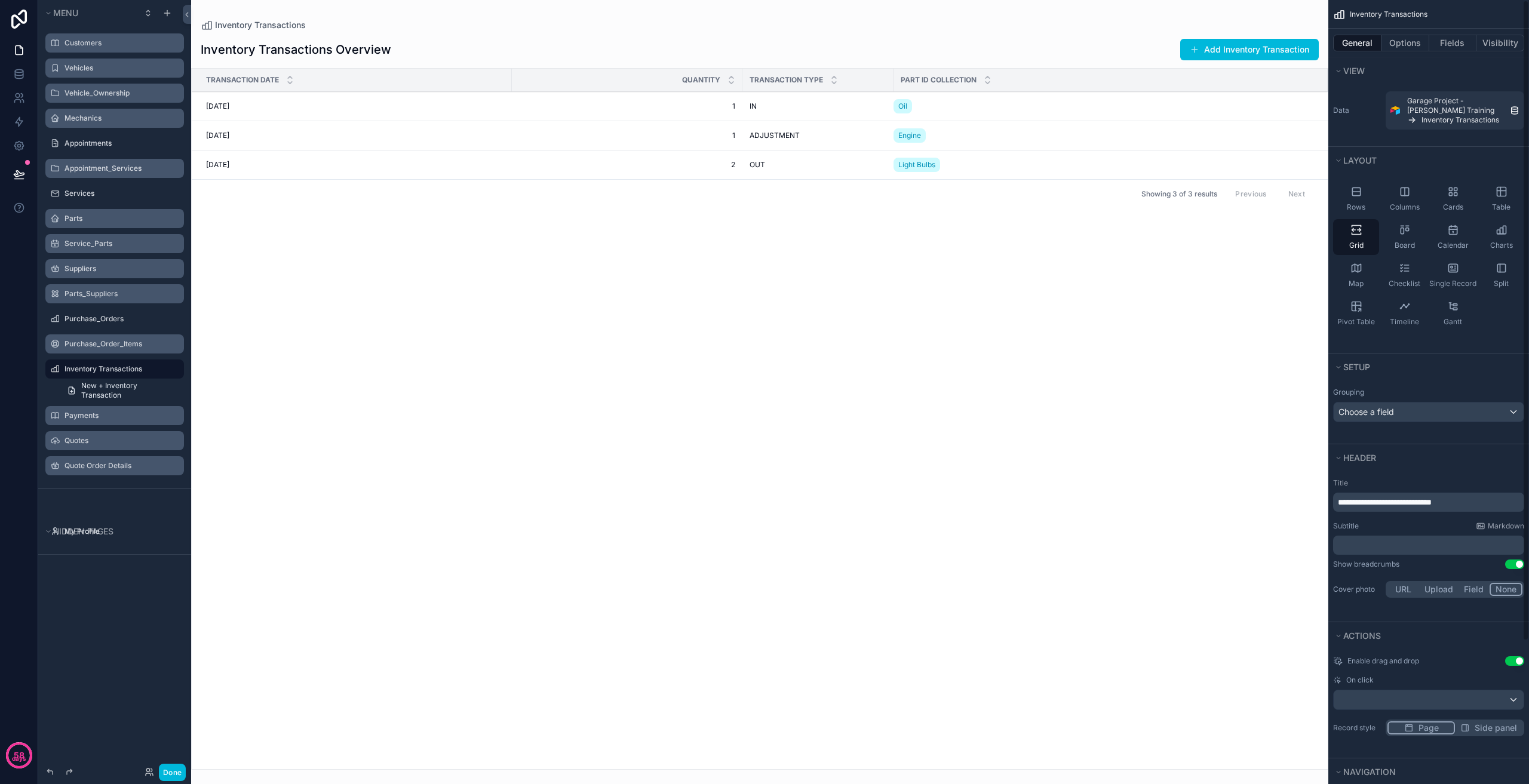
click at [1408, 34] on div "General Options Fields Visibility" at bounding box center [1428, 43] width 201 height 29
click at [1407, 37] on button "Options" at bounding box center [1406, 43] width 48 height 17
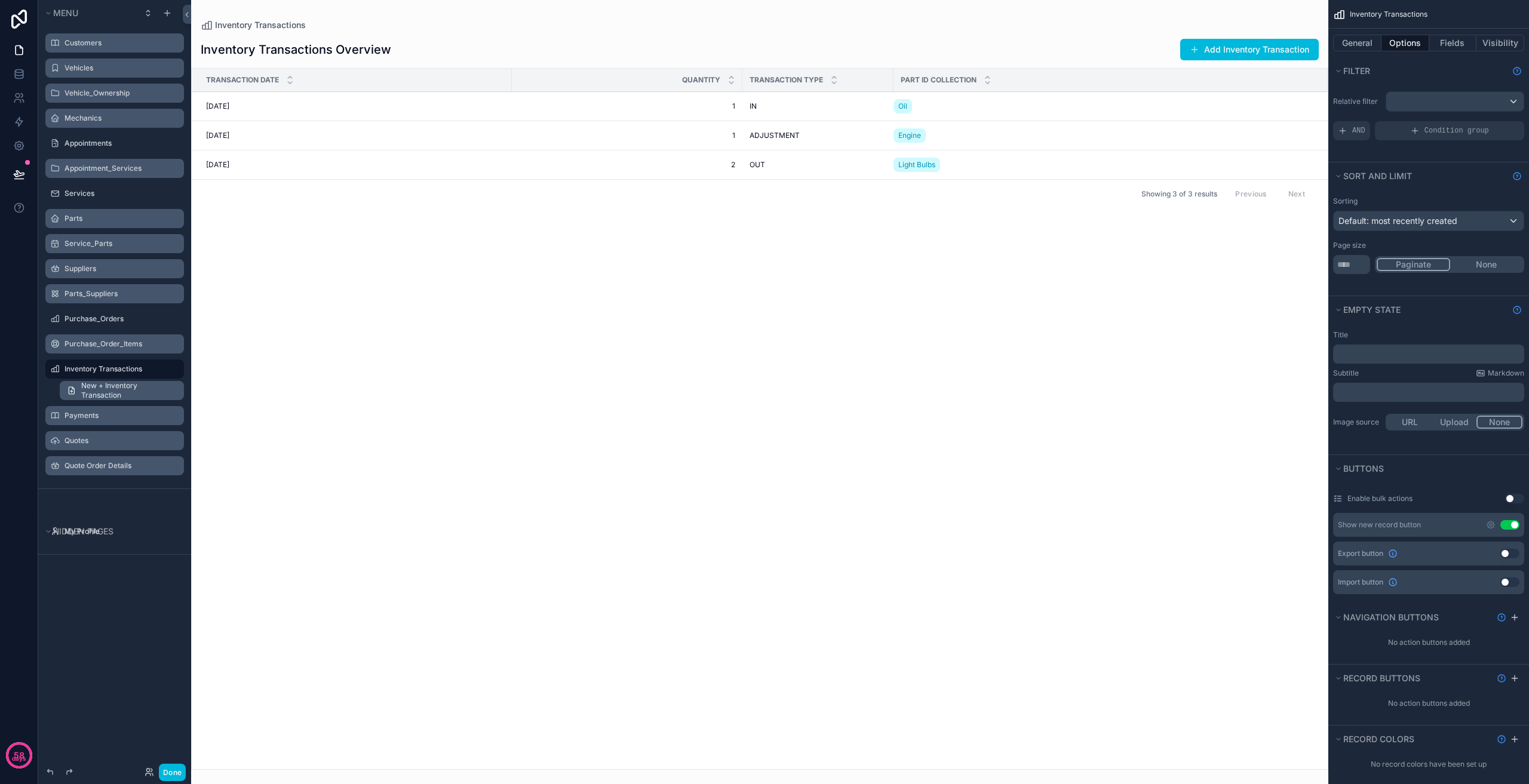
click at [107, 394] on span "New + Inventory Transaction" at bounding box center [129, 390] width 95 height 19
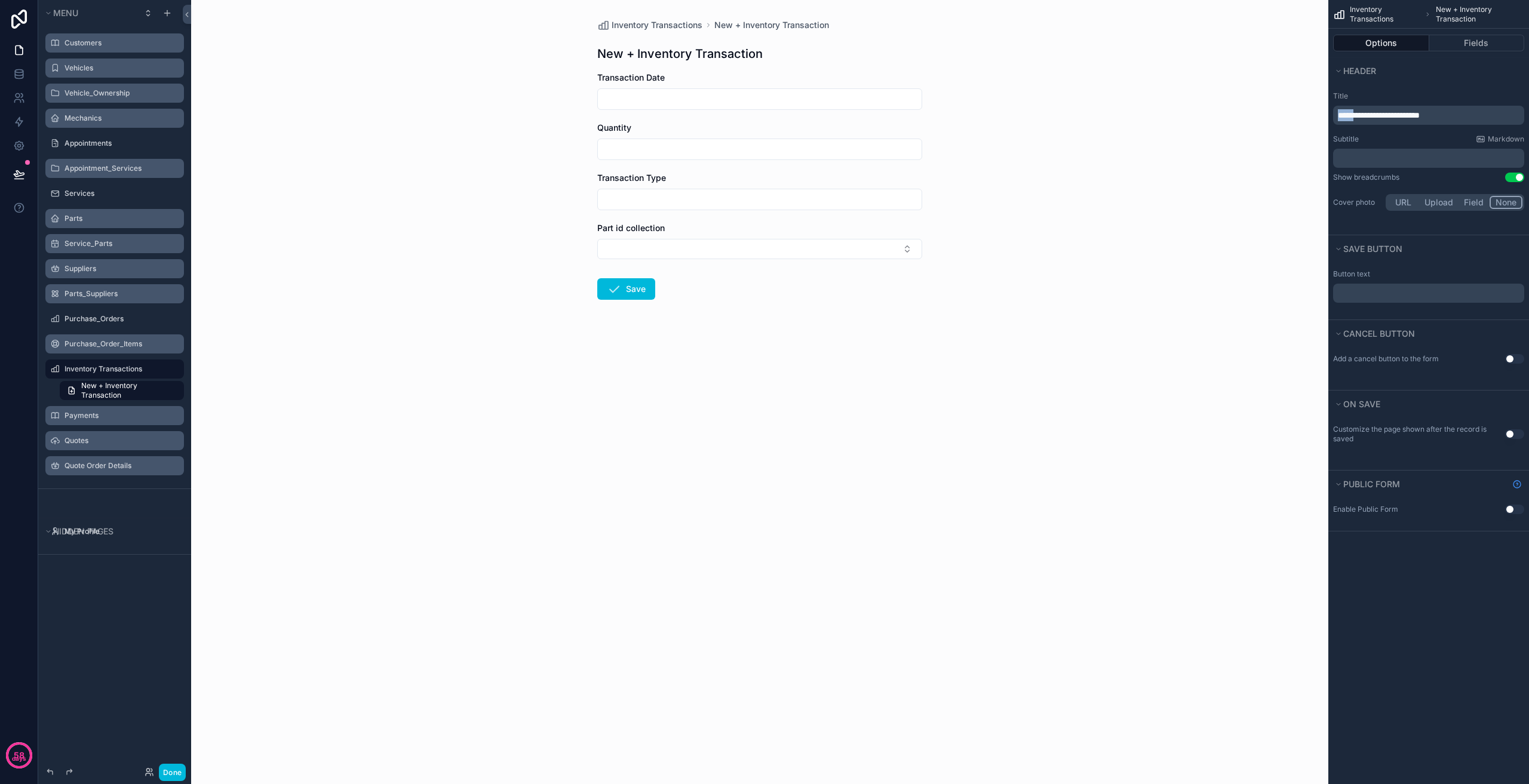
drag, startPoint x: 1361, startPoint y: 116, endPoint x: 1296, endPoint y: 111, distance: 65.2
click at [1296, 111] on div "**********" at bounding box center [860, 392] width 1338 height 784
click at [636, 242] on button "Select Button" at bounding box center [760, 249] width 325 height 20
click at [509, 270] on div "Inventory Transactions + New Inventory Transaction + New Inventory Transaction …" at bounding box center [760, 392] width 1137 height 784
click at [117, 346] on label "Purchase_Order_Items" at bounding box center [121, 344] width 113 height 9
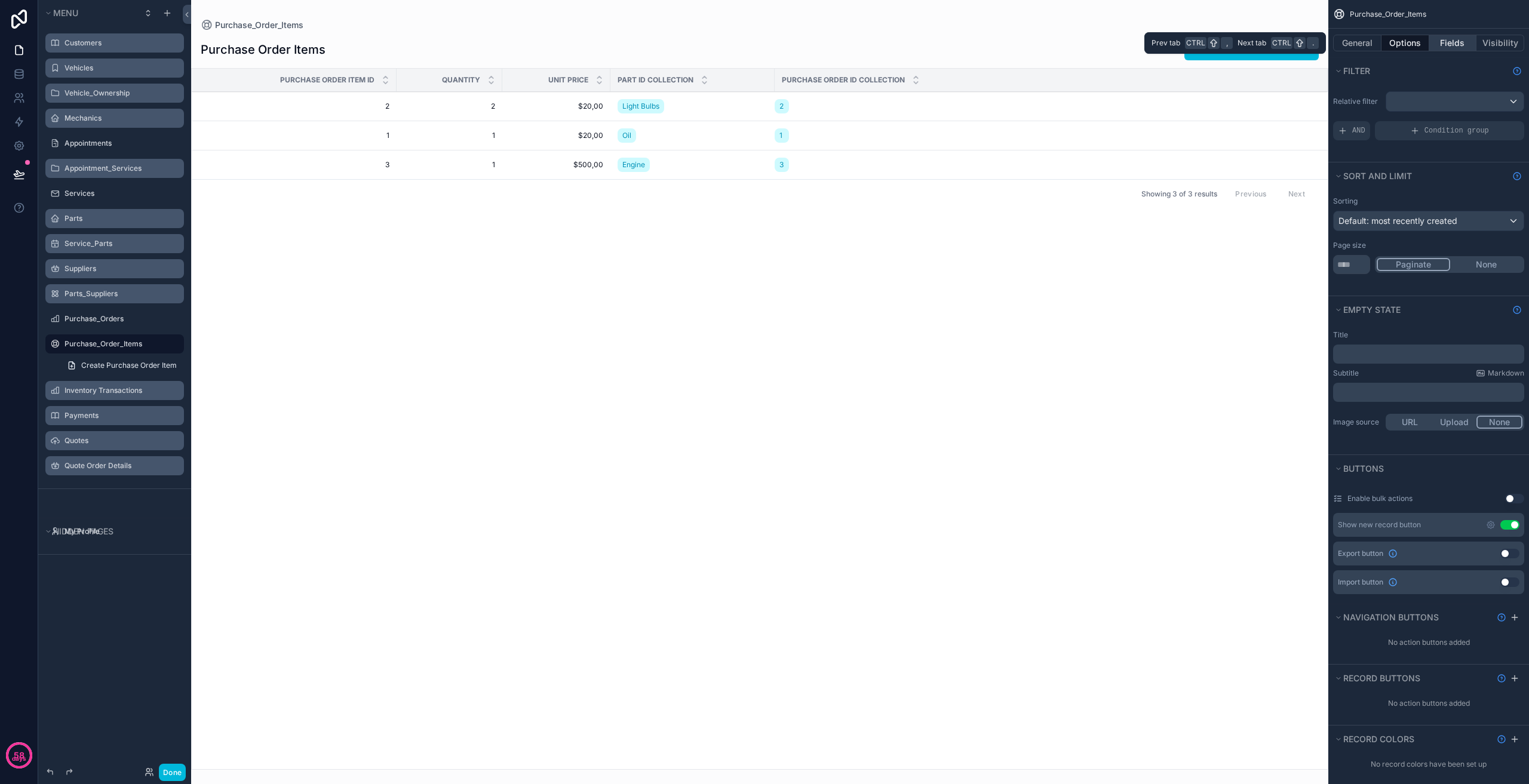
click at [1456, 44] on button "Fields" at bounding box center [1453, 43] width 48 height 17
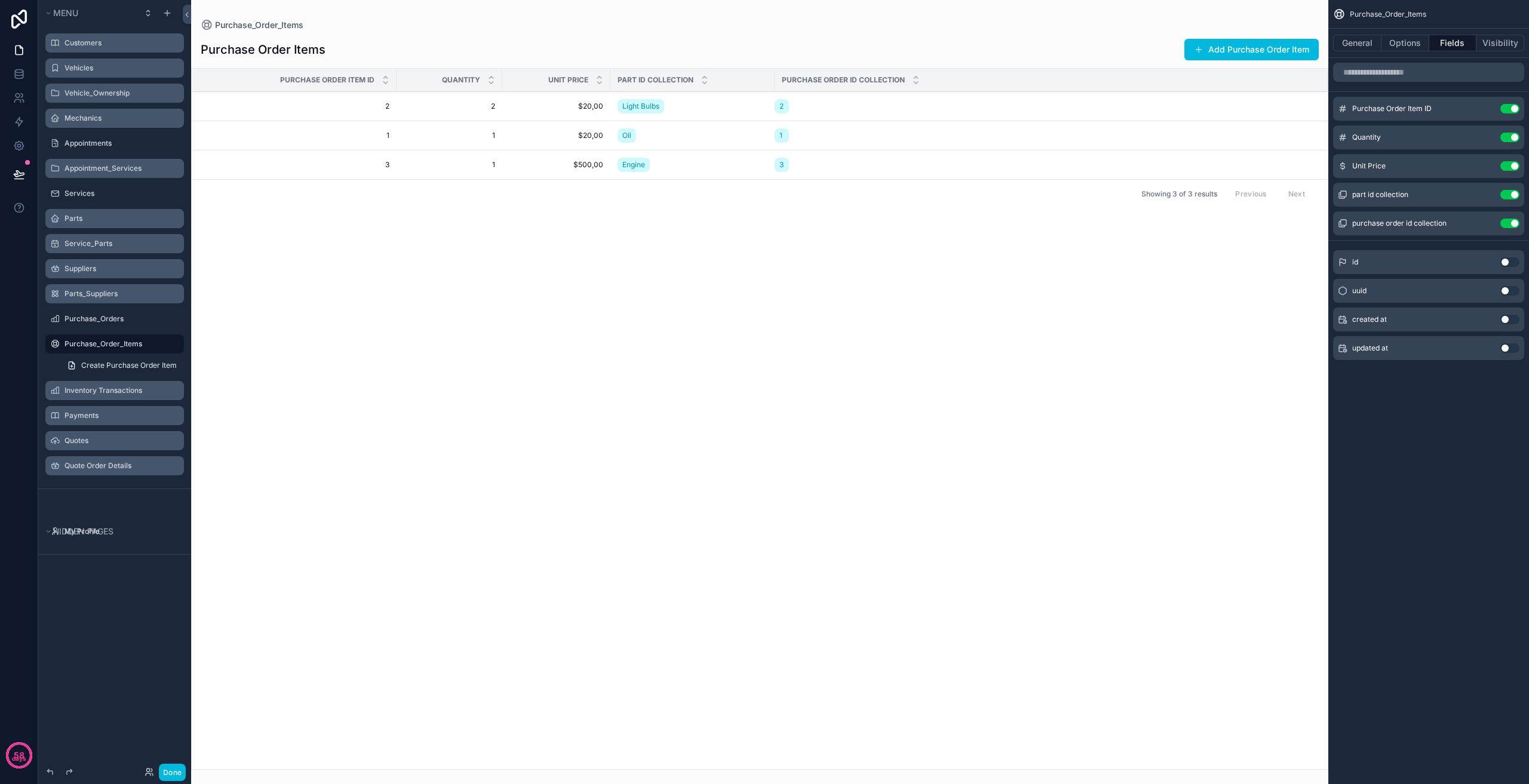
click at [1512, 109] on button "Use setting" at bounding box center [1510, 109] width 19 height 9
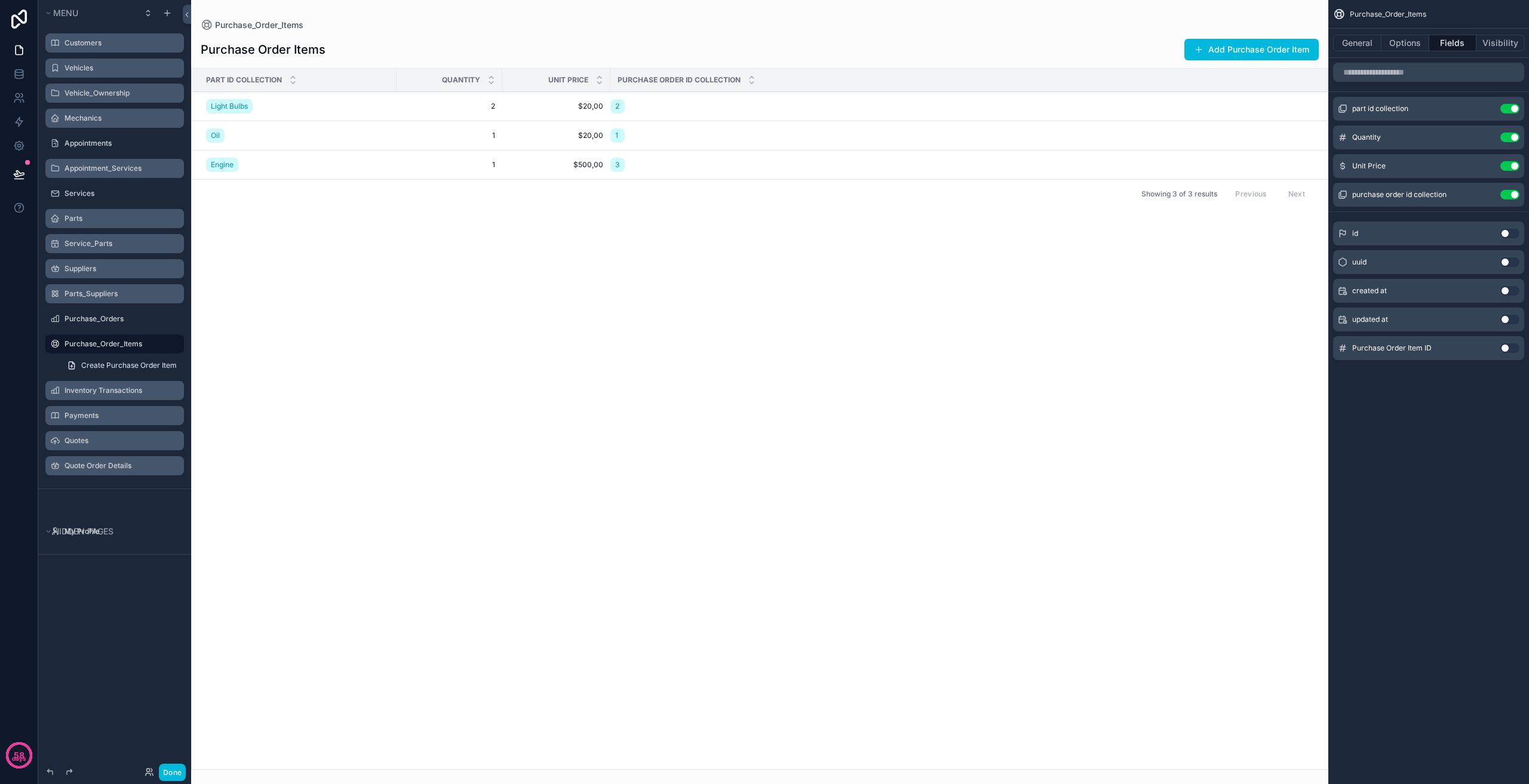
click at [1512, 193] on button "Use setting" at bounding box center [1510, 195] width 19 height 9
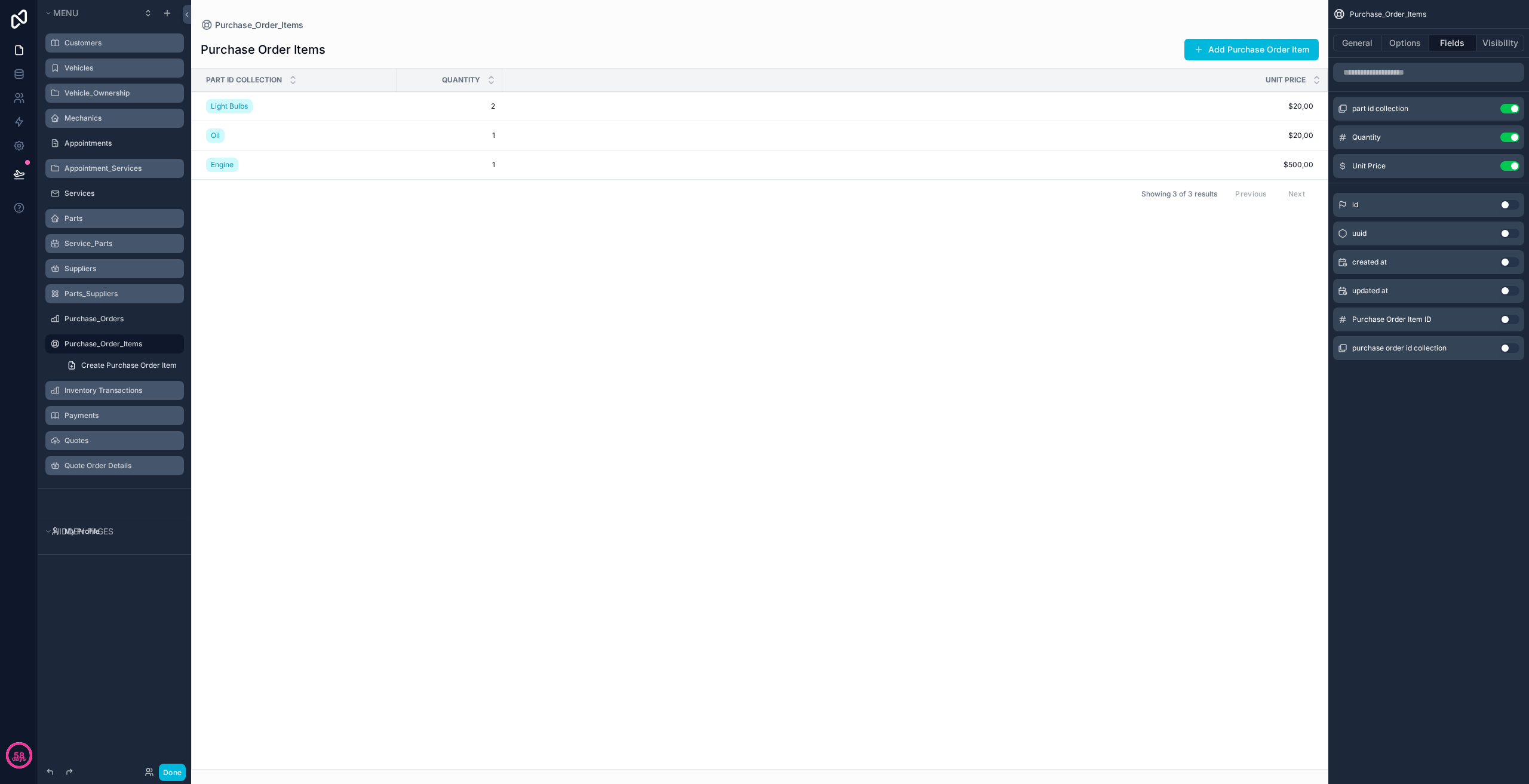
click at [620, 380] on div "scrollable content" at bounding box center [760, 392] width 1137 height 784
click at [130, 318] on label "Purchase_Orders" at bounding box center [121, 319] width 113 height 9
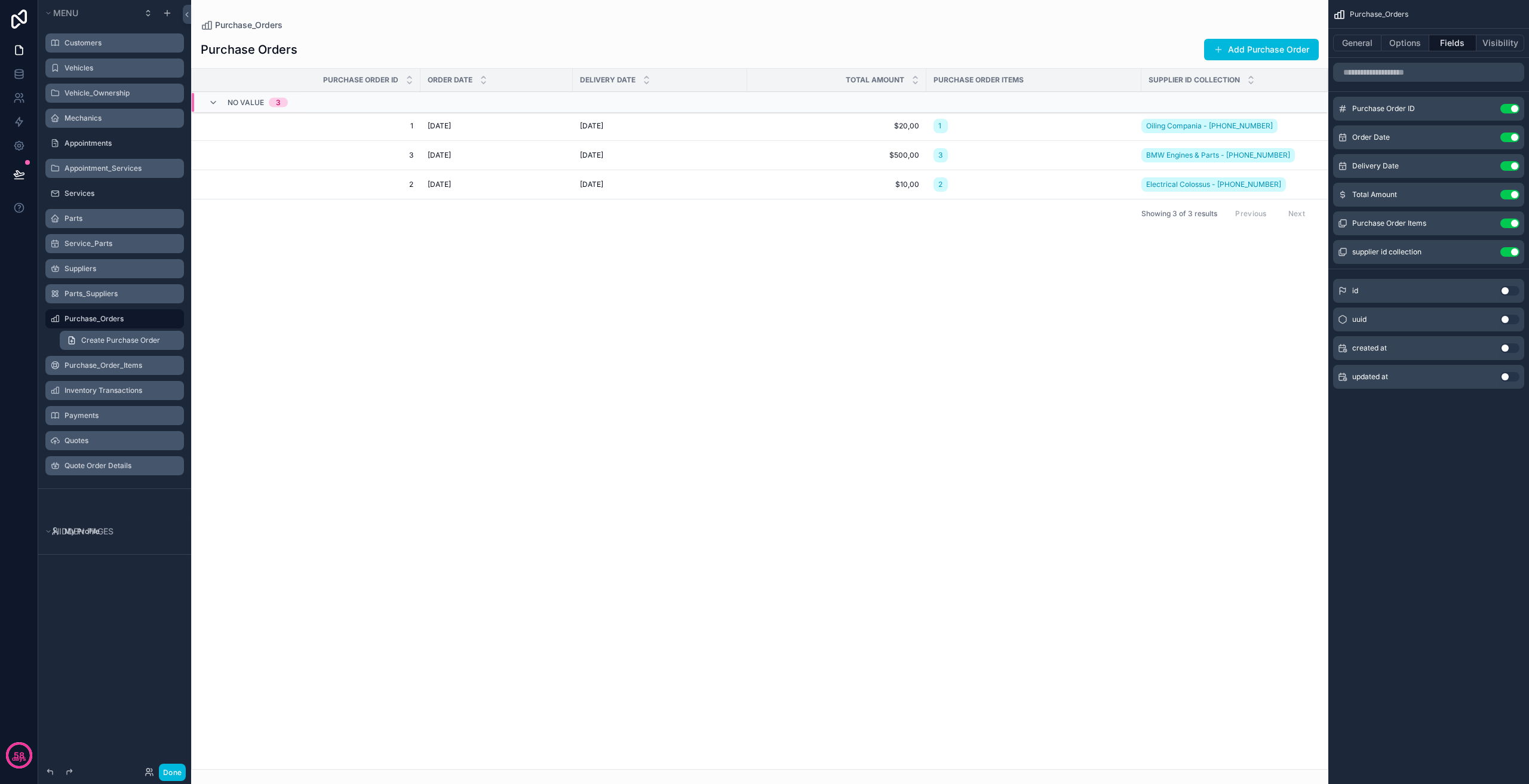
click at [115, 346] on link "Create Purchase Order" at bounding box center [122, 340] width 124 height 19
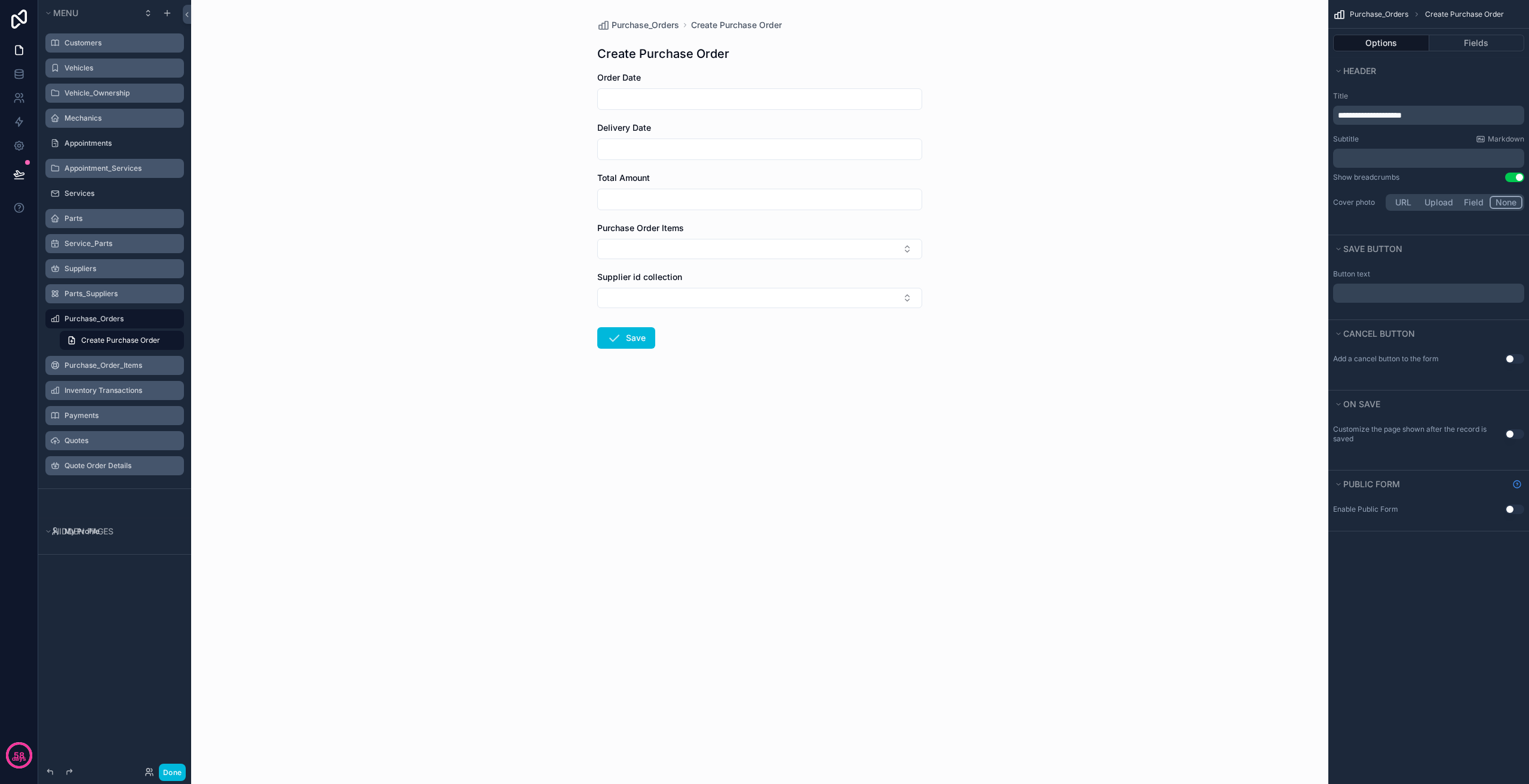
click at [1350, 117] on span "**********" at bounding box center [1370, 115] width 64 height 9
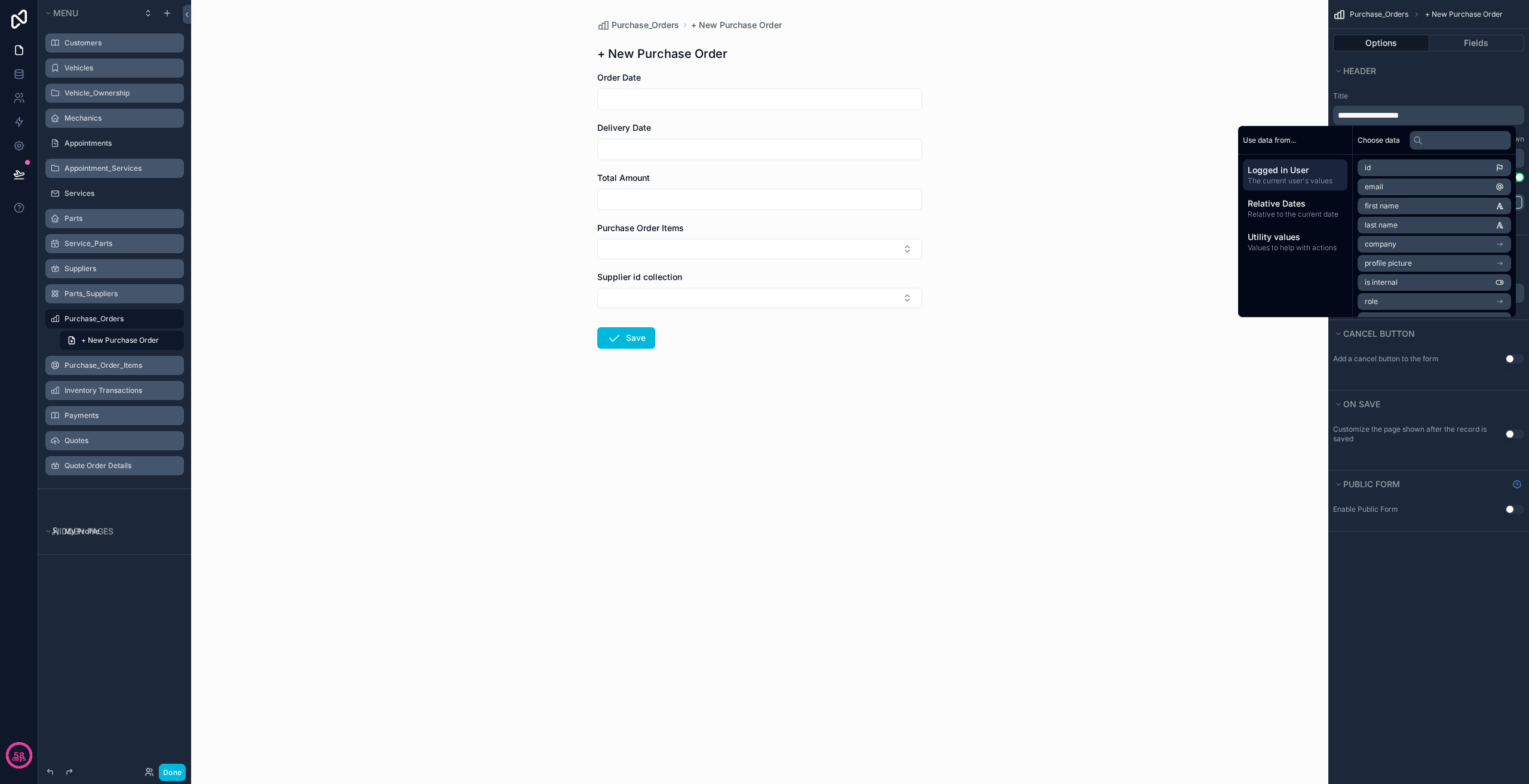
drag, startPoint x: 1112, startPoint y: 249, endPoint x: 996, endPoint y: 256, distance: 116.2
click at [1111, 249] on div "Purchase_Orders + New Purchase Order + New Purchase Order Order Date Delivery D…" at bounding box center [760, 392] width 1137 height 784
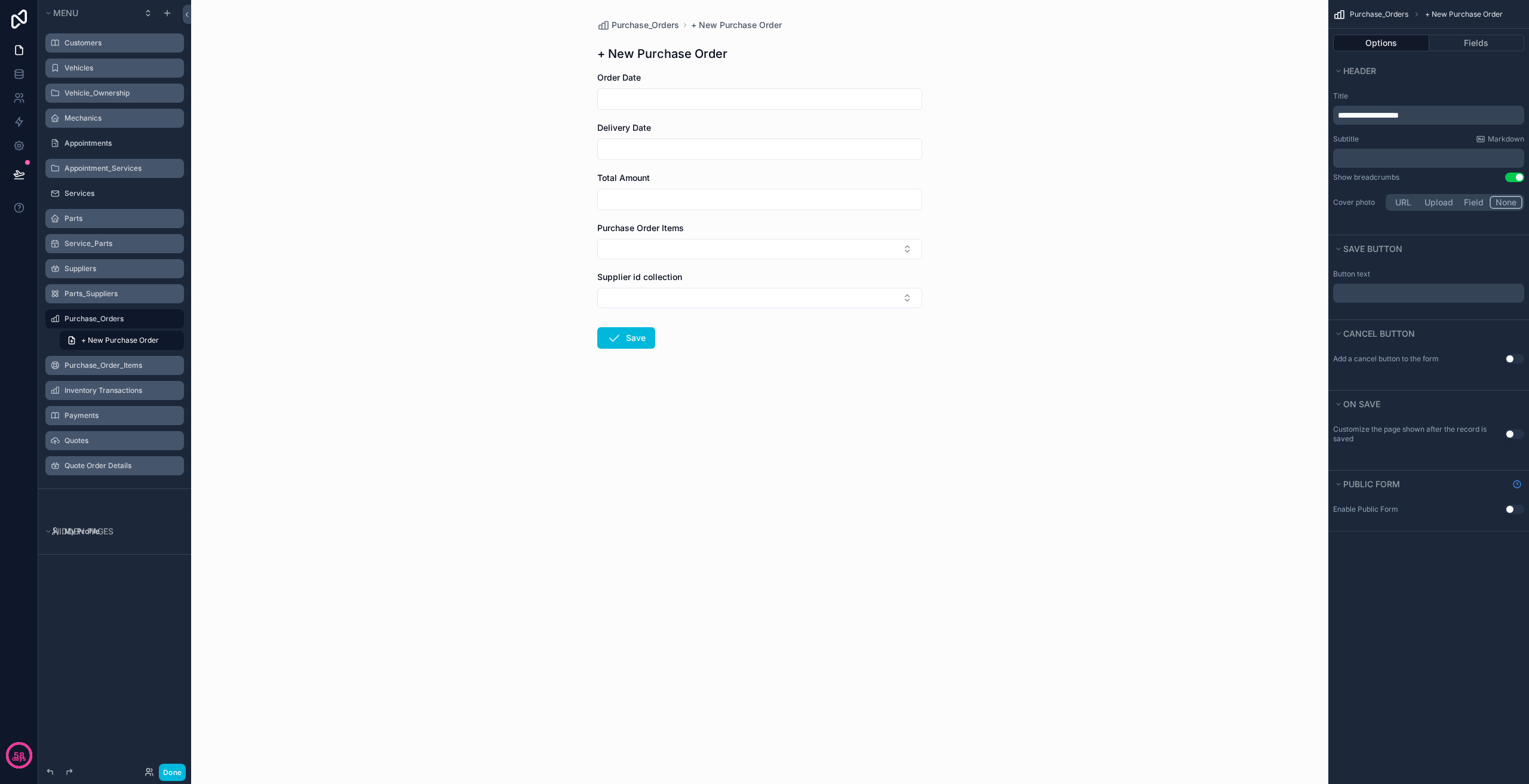
click at [109, 295] on label "Parts_Suppliers" at bounding box center [121, 294] width 113 height 9
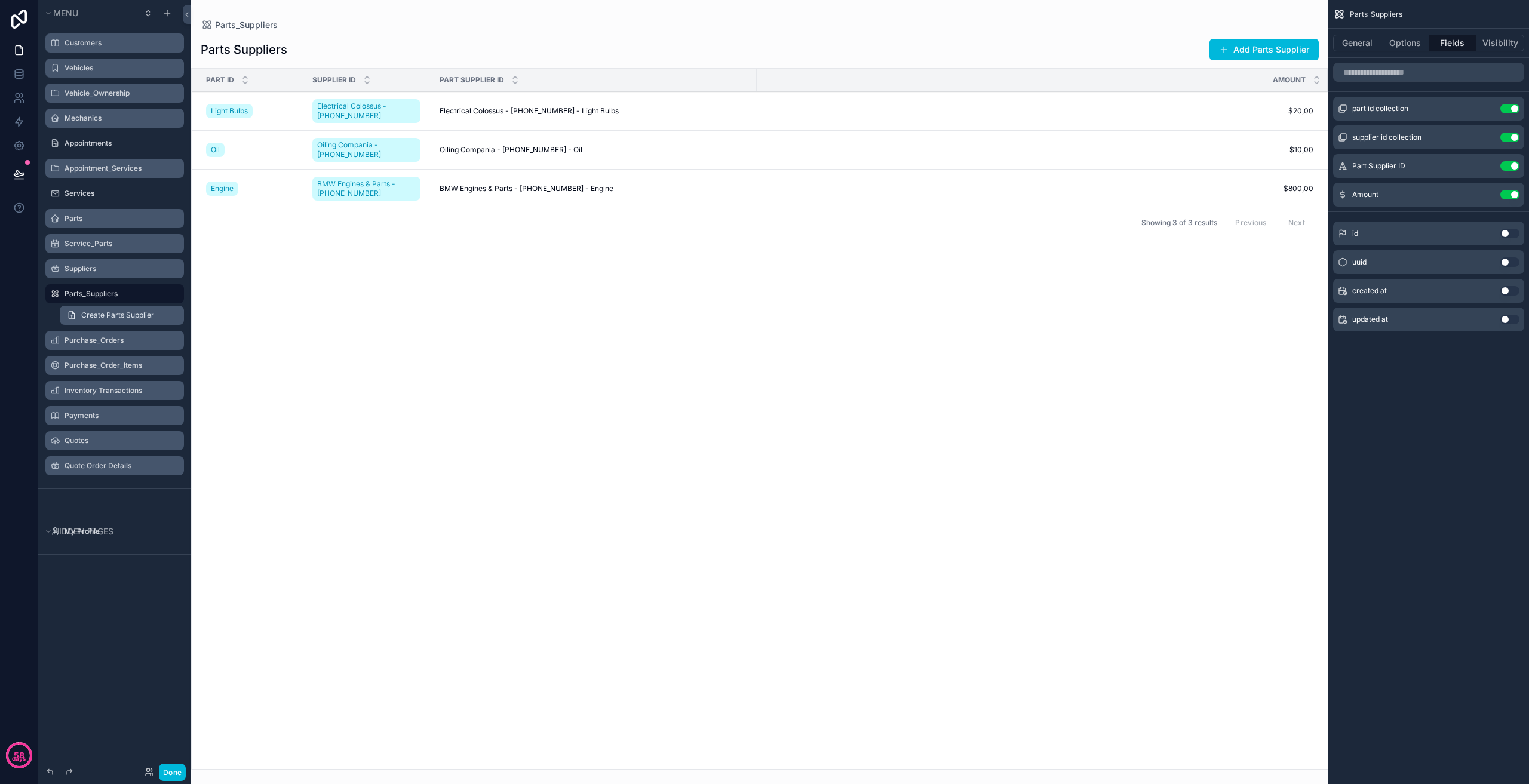
click at [116, 312] on span "Create Parts Supplier" at bounding box center [117, 315] width 73 height 9
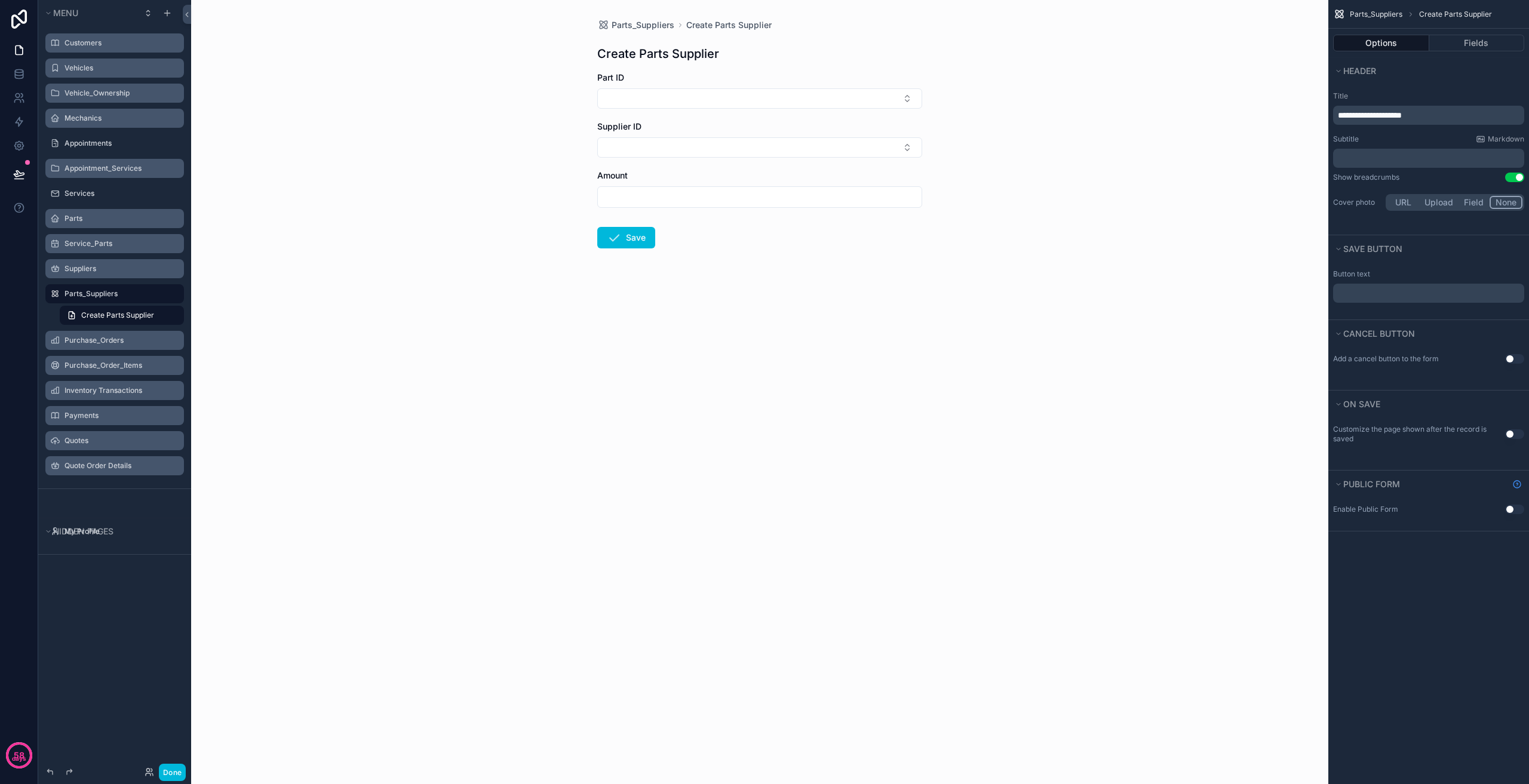
click at [1358, 108] on div "**********" at bounding box center [1428, 115] width 191 height 19
click at [1358, 111] on span "**********" at bounding box center [1370, 115] width 64 height 9
click at [119, 276] on div "Suppliers" at bounding box center [115, 268] width 134 height 19
click at [121, 270] on label "Suppliers" at bounding box center [121, 268] width 113 height 9
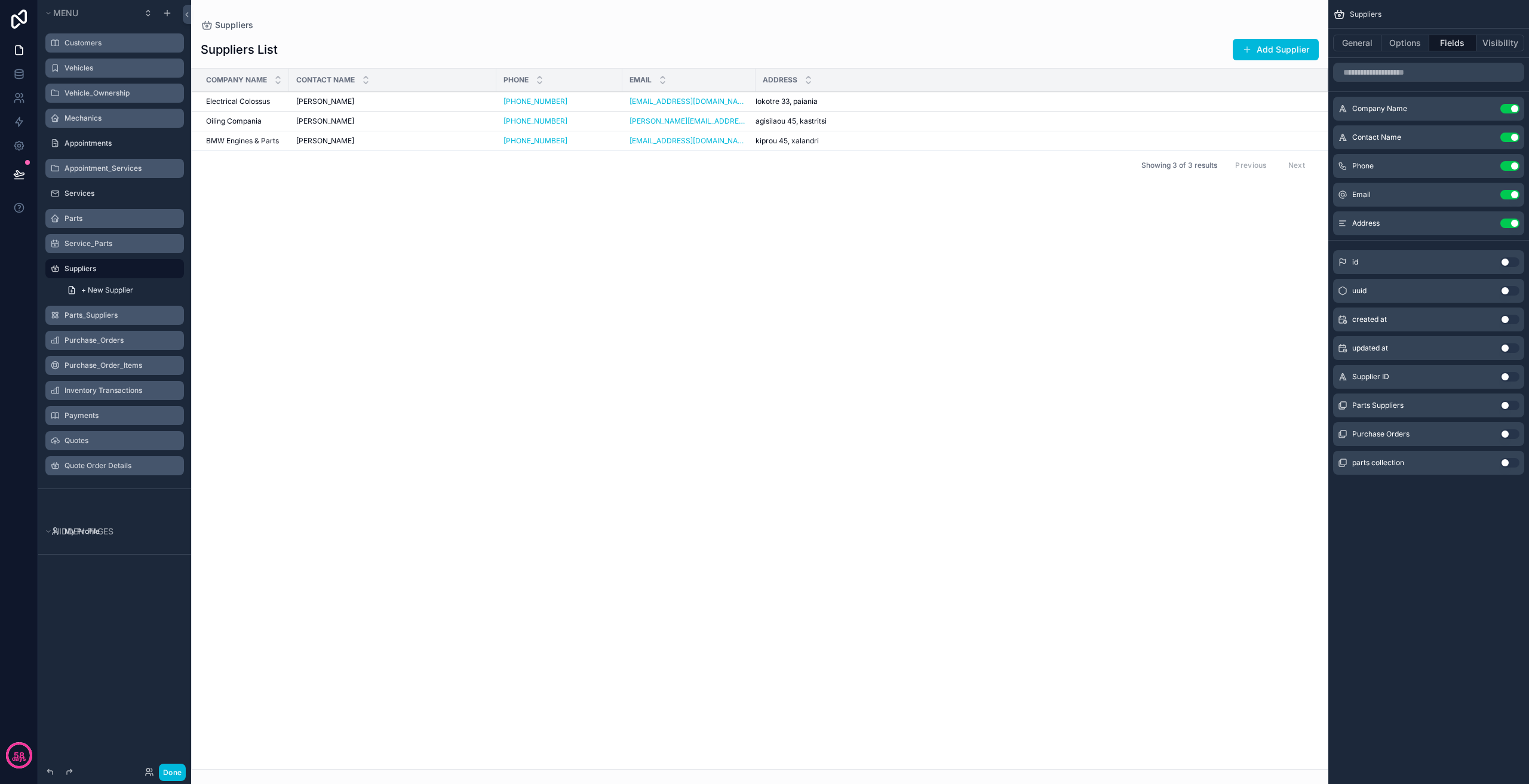
click at [105, 254] on div "Service_Parts" at bounding box center [115, 244] width 153 height 21
click at [115, 242] on label "Service_Parts" at bounding box center [121, 244] width 113 height 9
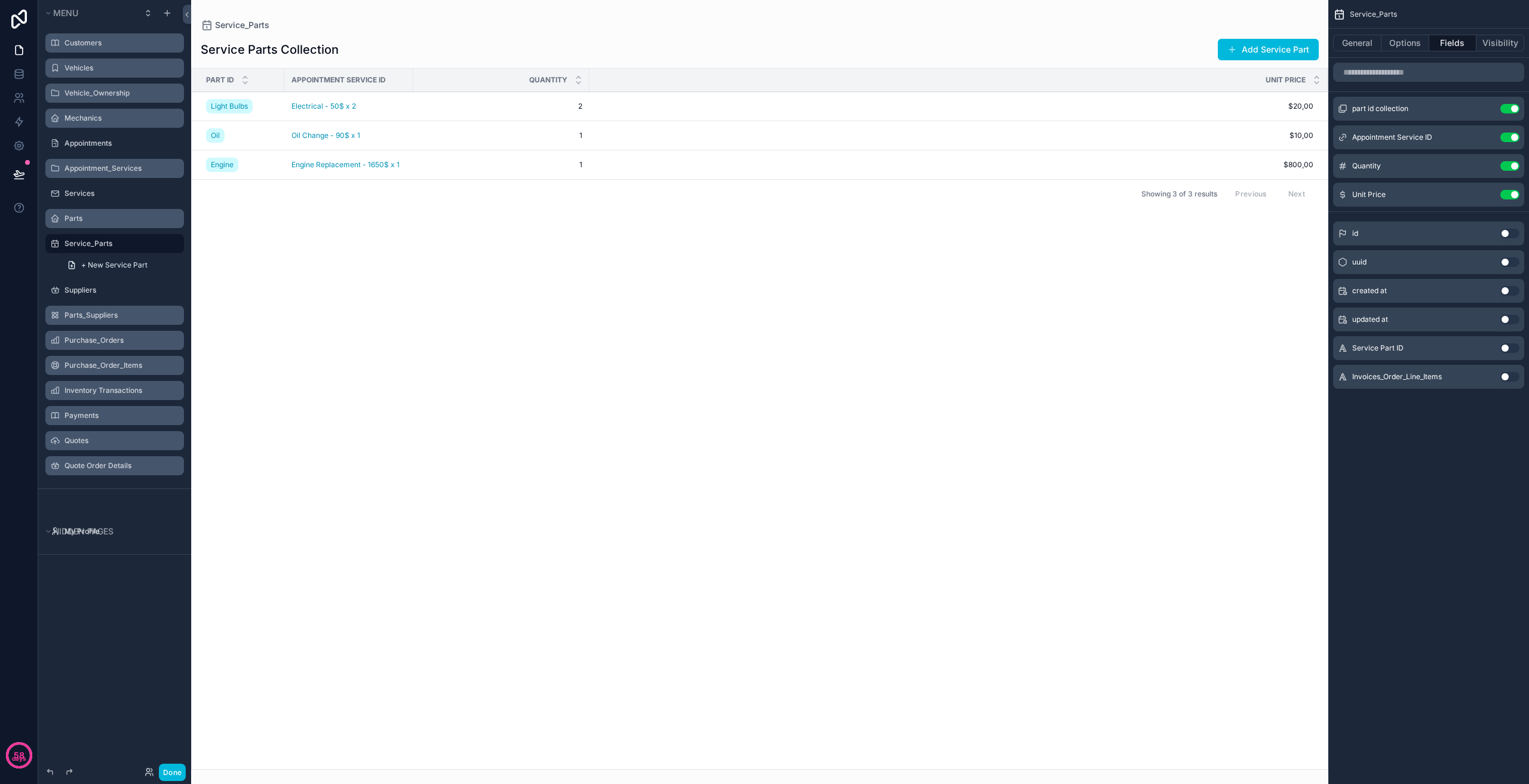
click at [122, 226] on div "Parts" at bounding box center [115, 218] width 134 height 19
click at [124, 223] on div "Parts" at bounding box center [123, 218] width 117 height 9
click at [128, 221] on label "Parts" at bounding box center [121, 218] width 113 height 9
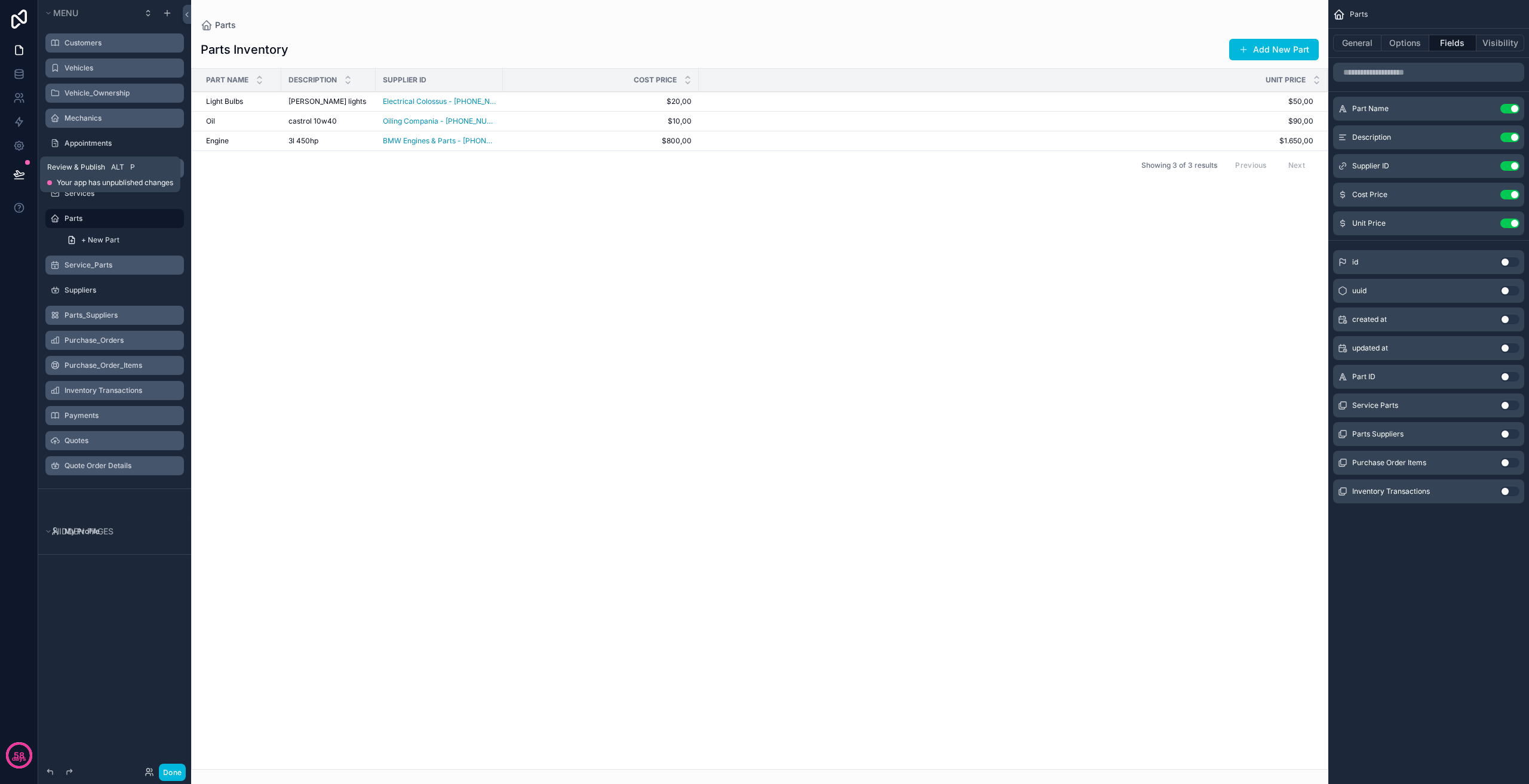
click at [27, 174] on button at bounding box center [19, 175] width 26 height 33
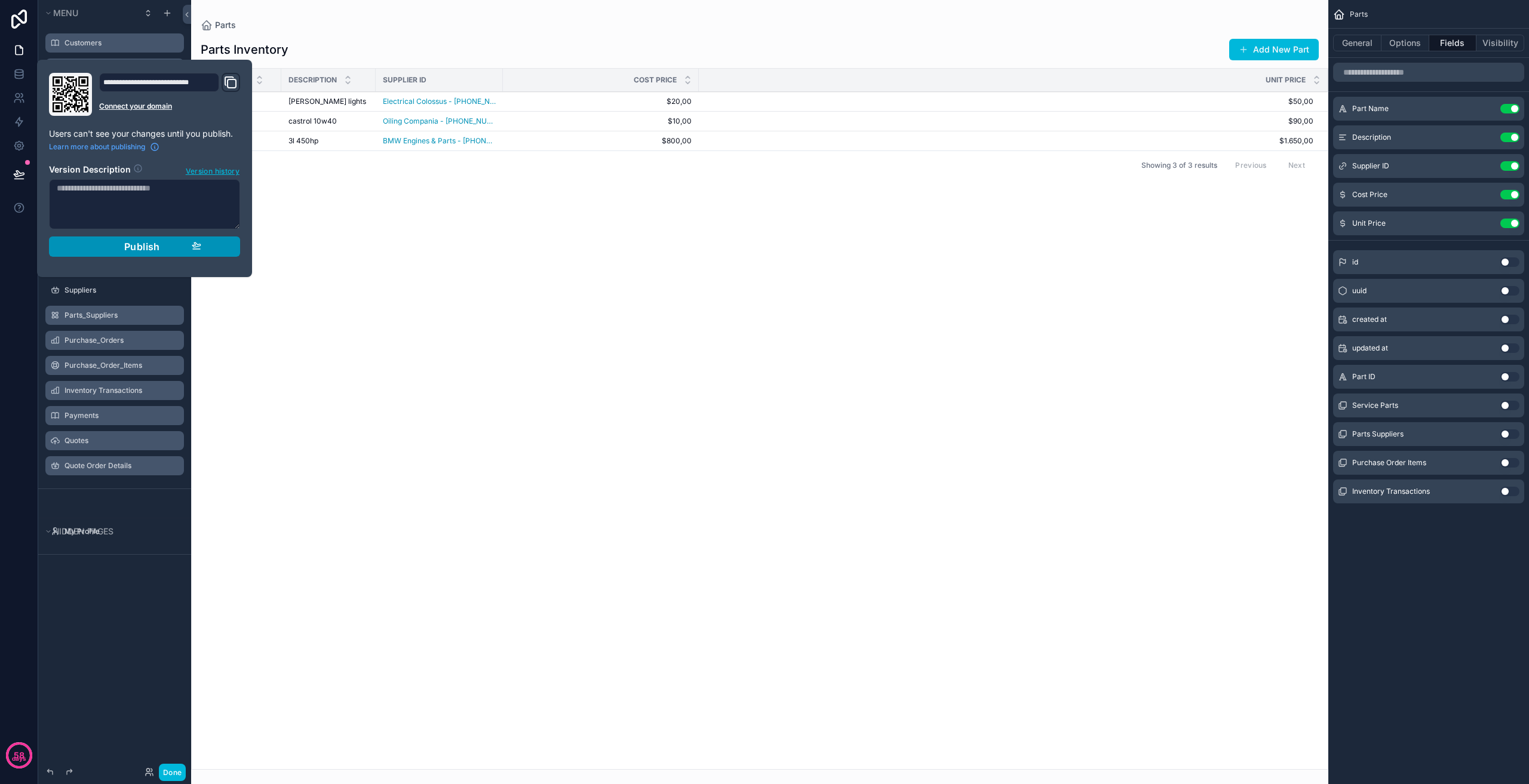
click at [179, 244] on div "Publish" at bounding box center [145, 246] width 113 height 12
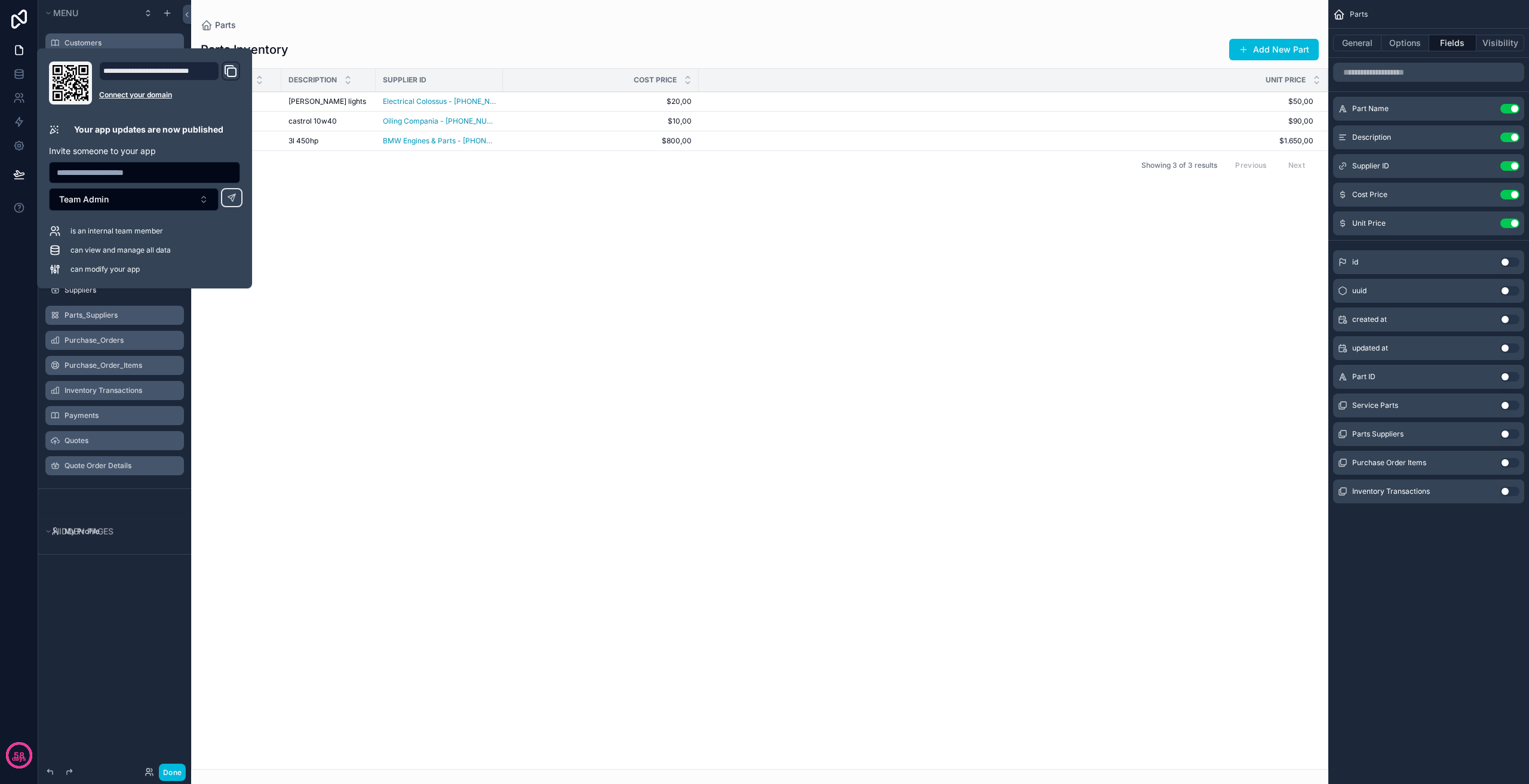
click at [352, 303] on div "scrollable content" at bounding box center [760, 392] width 1137 height 784
